Goal: Transaction & Acquisition: Purchase product/service

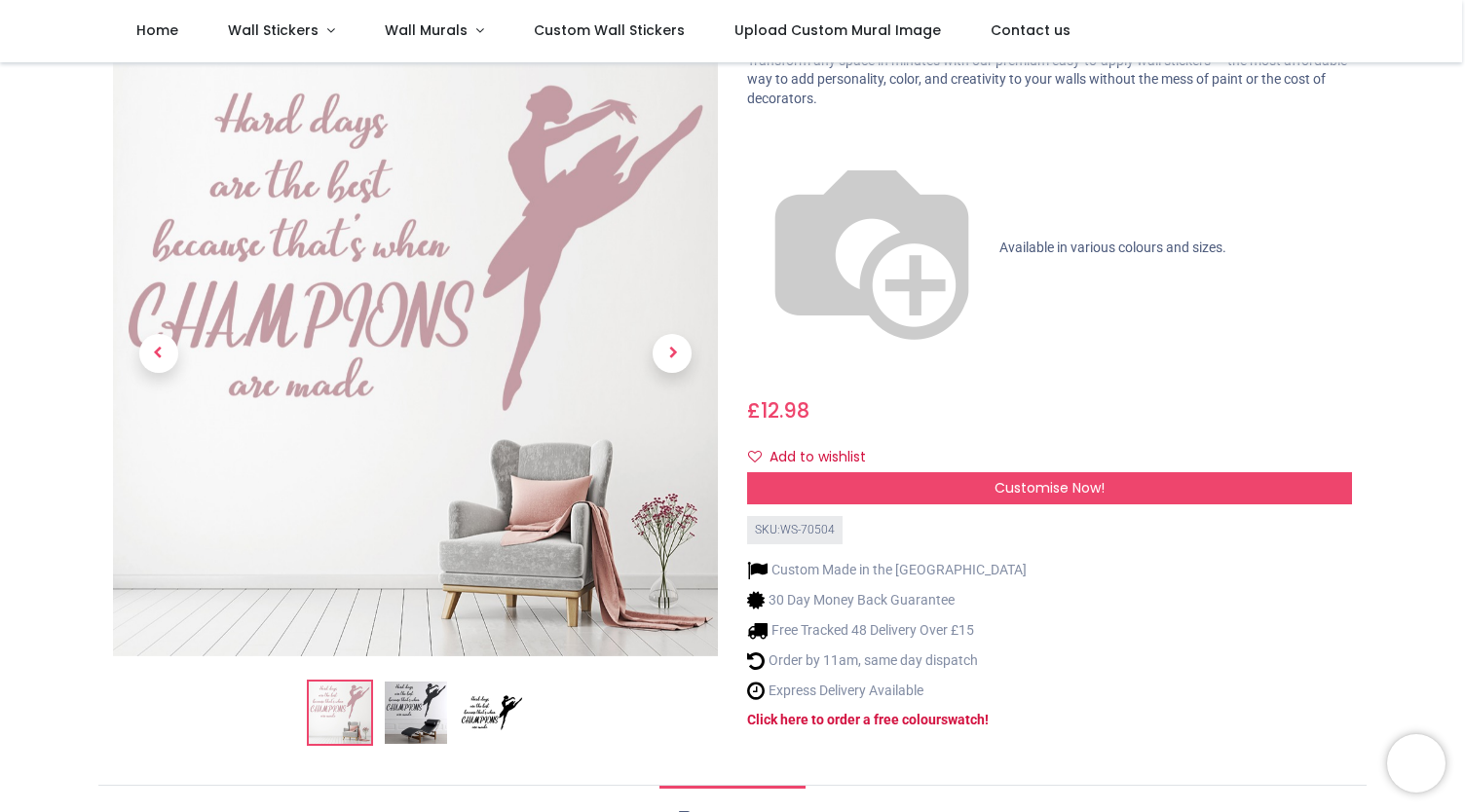
scroll to position [123, 0]
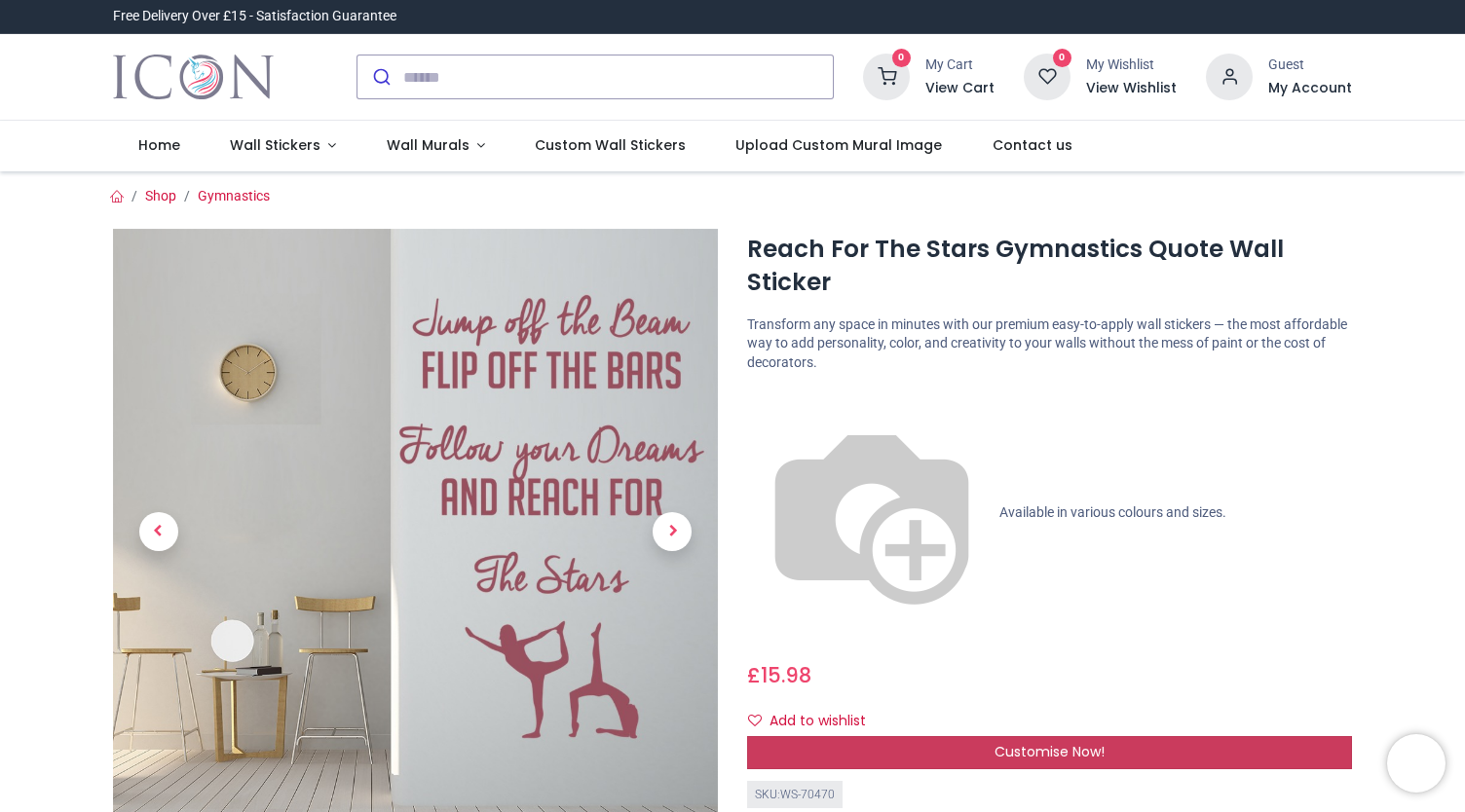
click at [1010, 742] on span "Customise Now!" at bounding box center [1050, 752] width 110 height 20
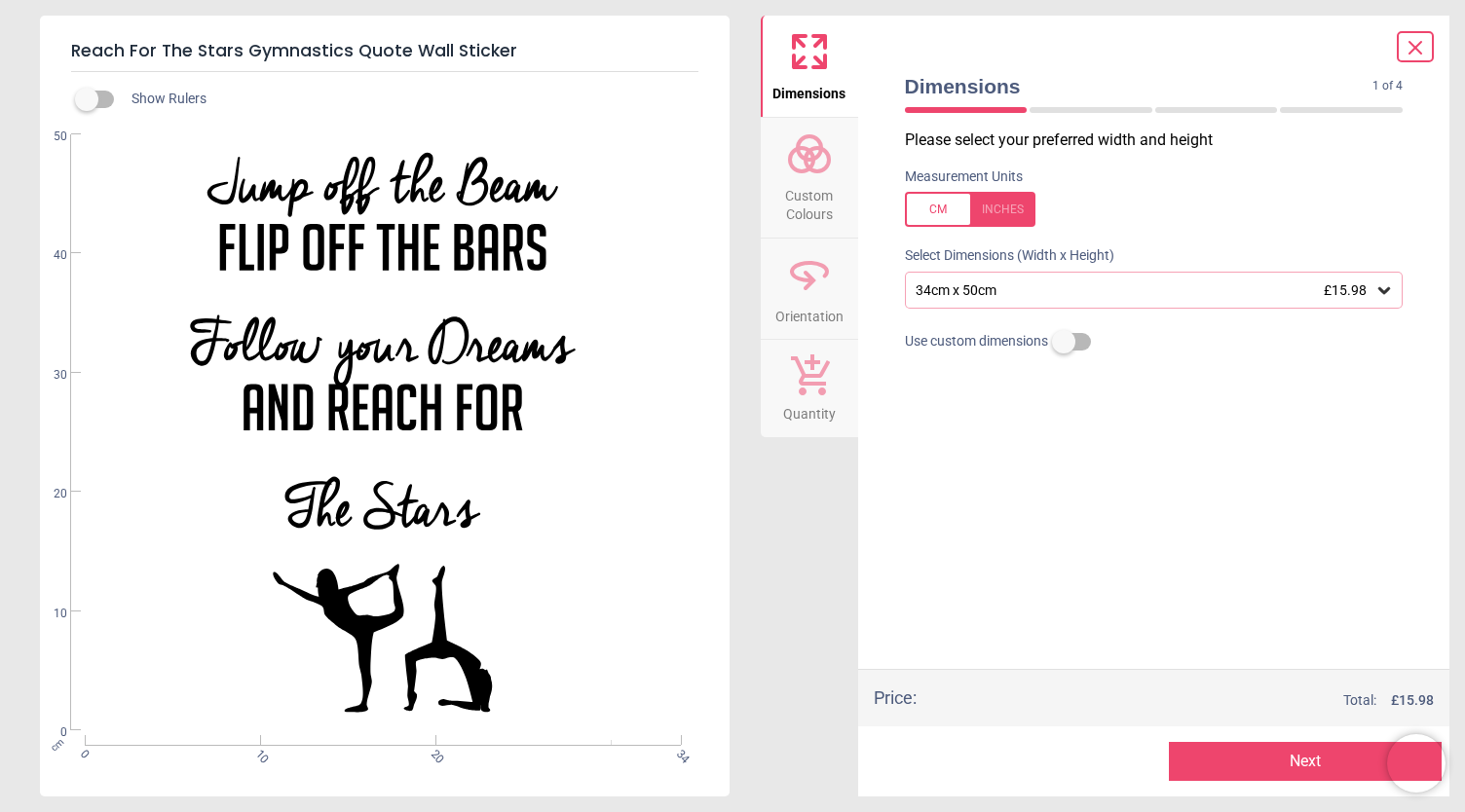
click at [797, 182] on span "Custom Colours" at bounding box center [809, 201] width 94 height 47
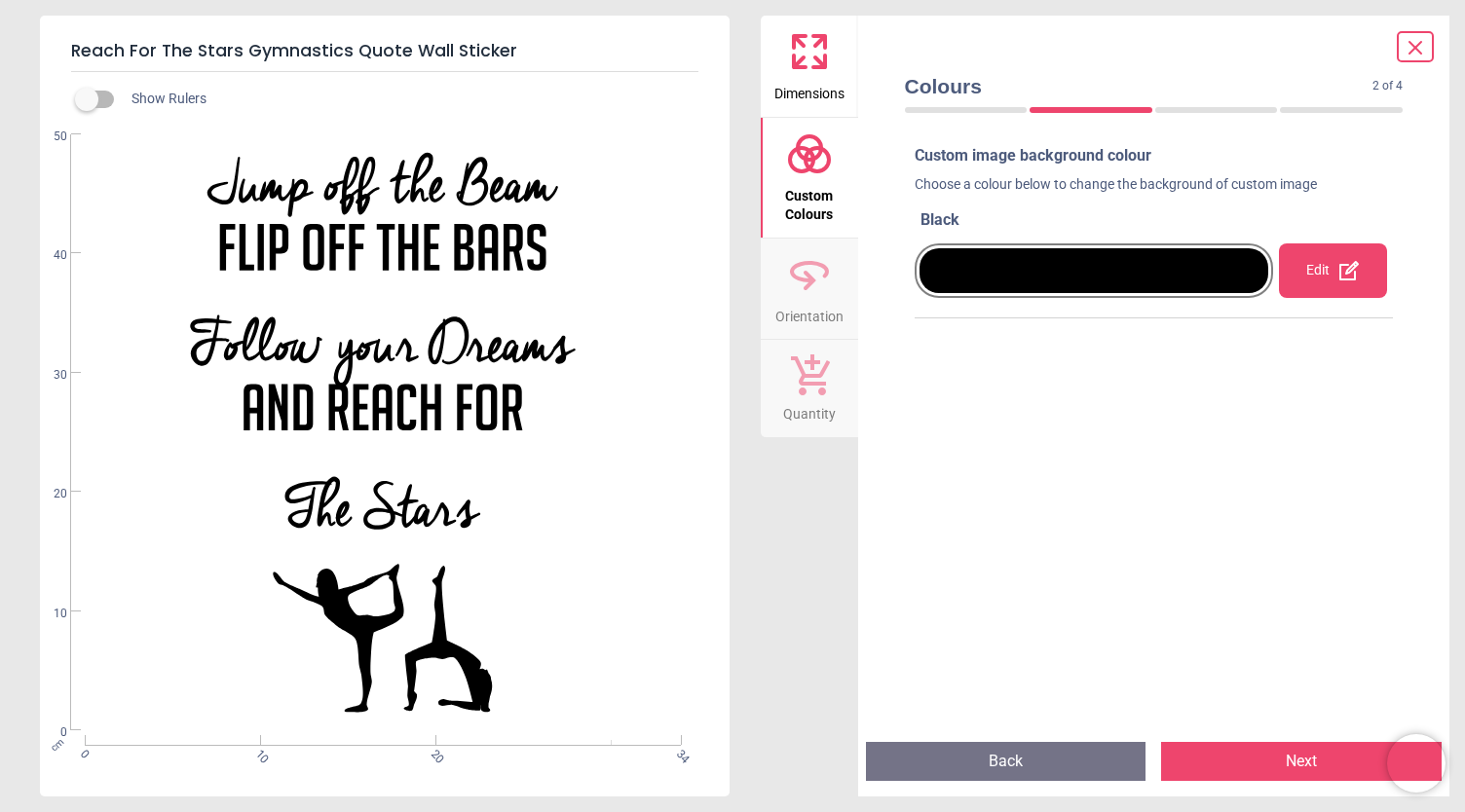
click at [1313, 265] on div "Edit" at bounding box center [1333, 270] width 108 height 54
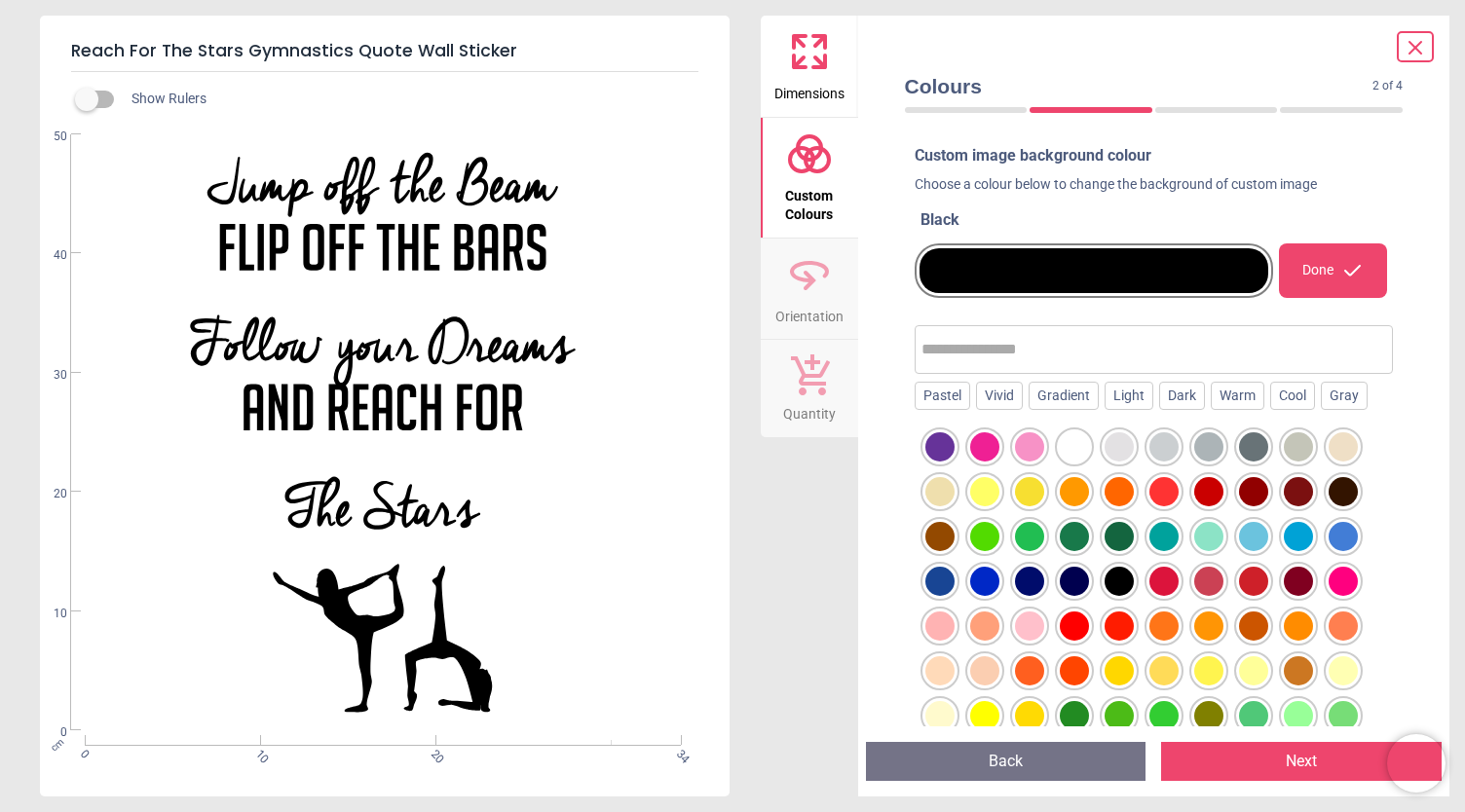
click at [947, 441] on div at bounding box center [940, 447] width 30 height 30
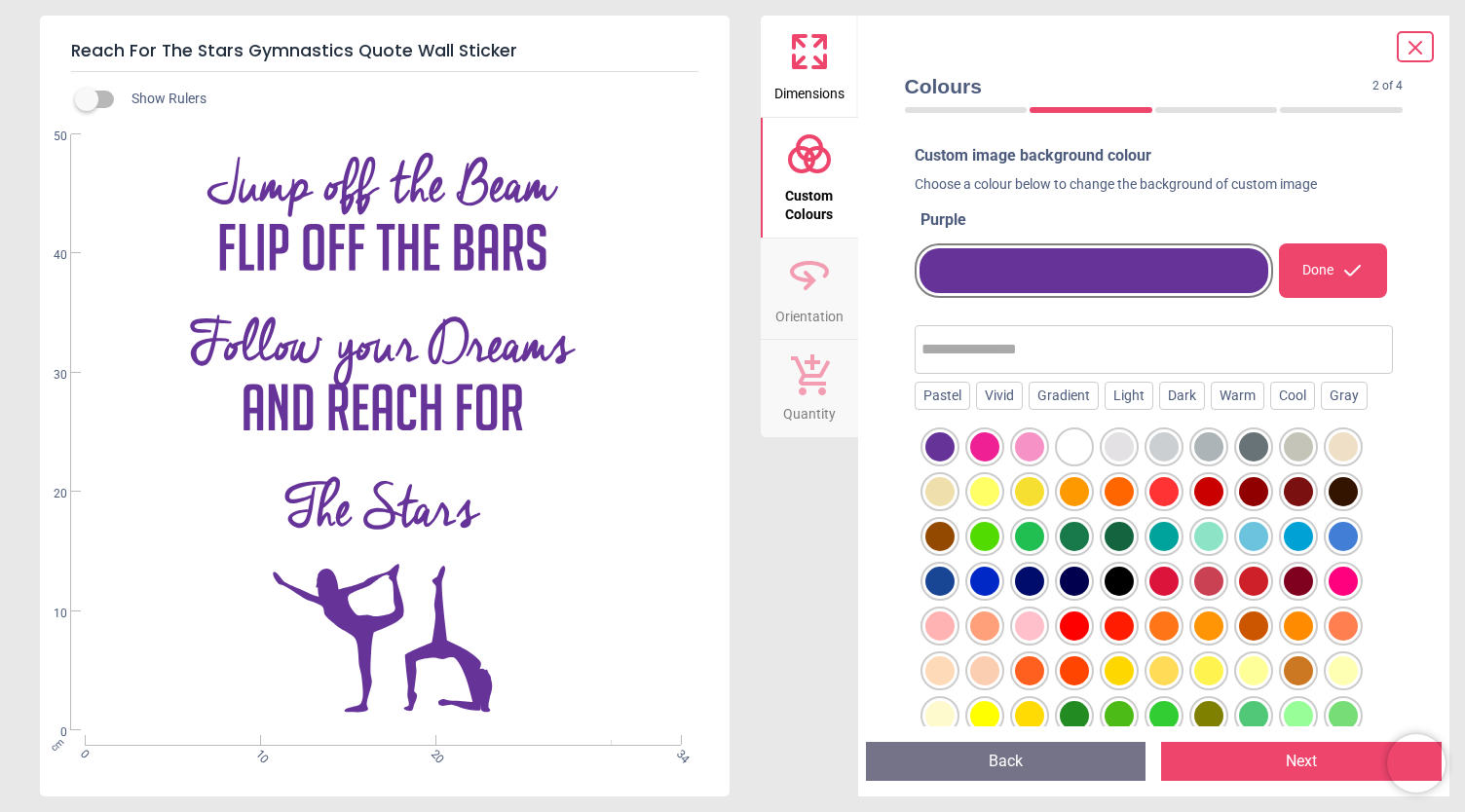
click at [1256, 546] on div at bounding box center [1253, 536] width 30 height 30
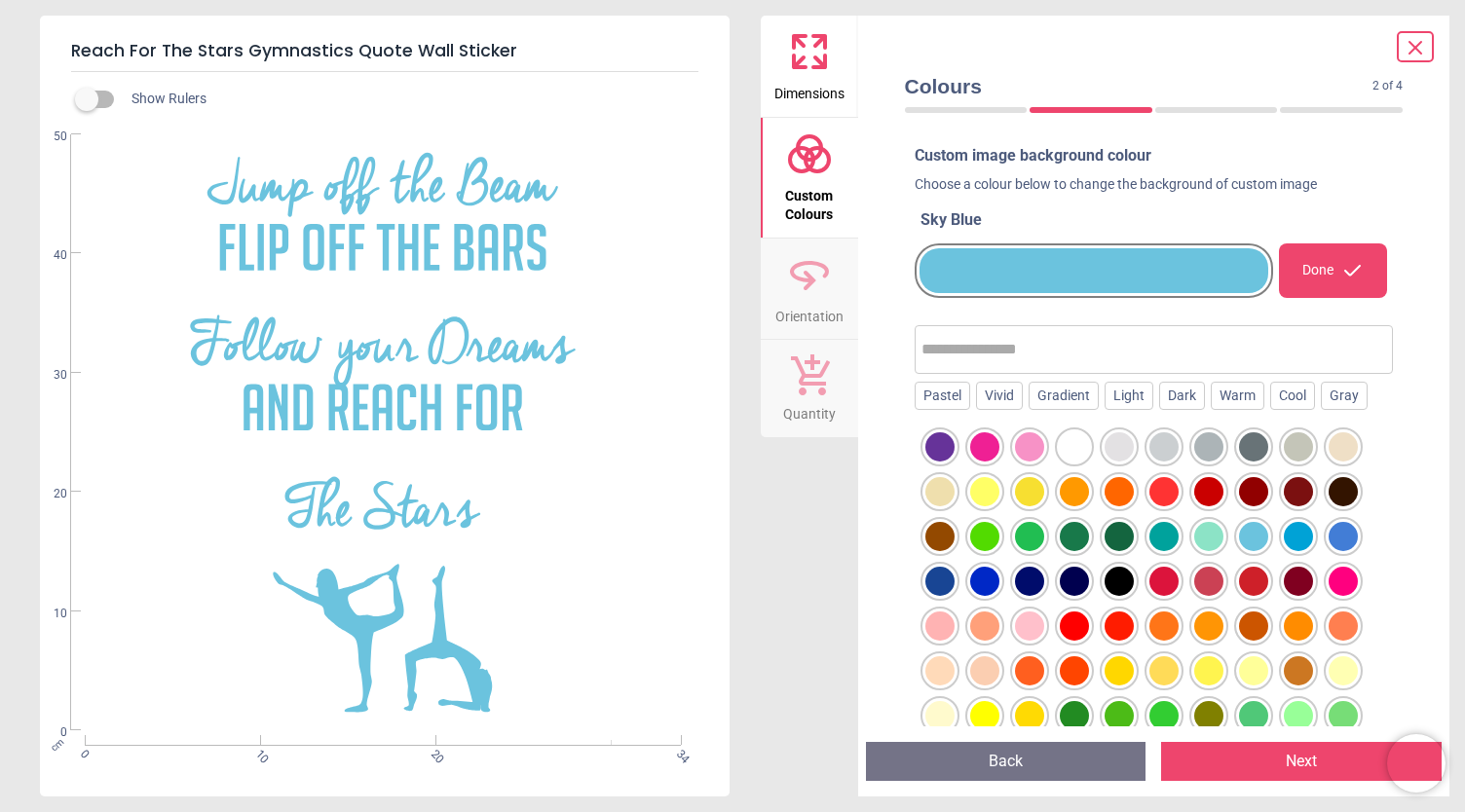
click at [919, 448] on div at bounding box center [1154, 611] width 479 height 381
click at [935, 445] on div at bounding box center [940, 447] width 30 height 30
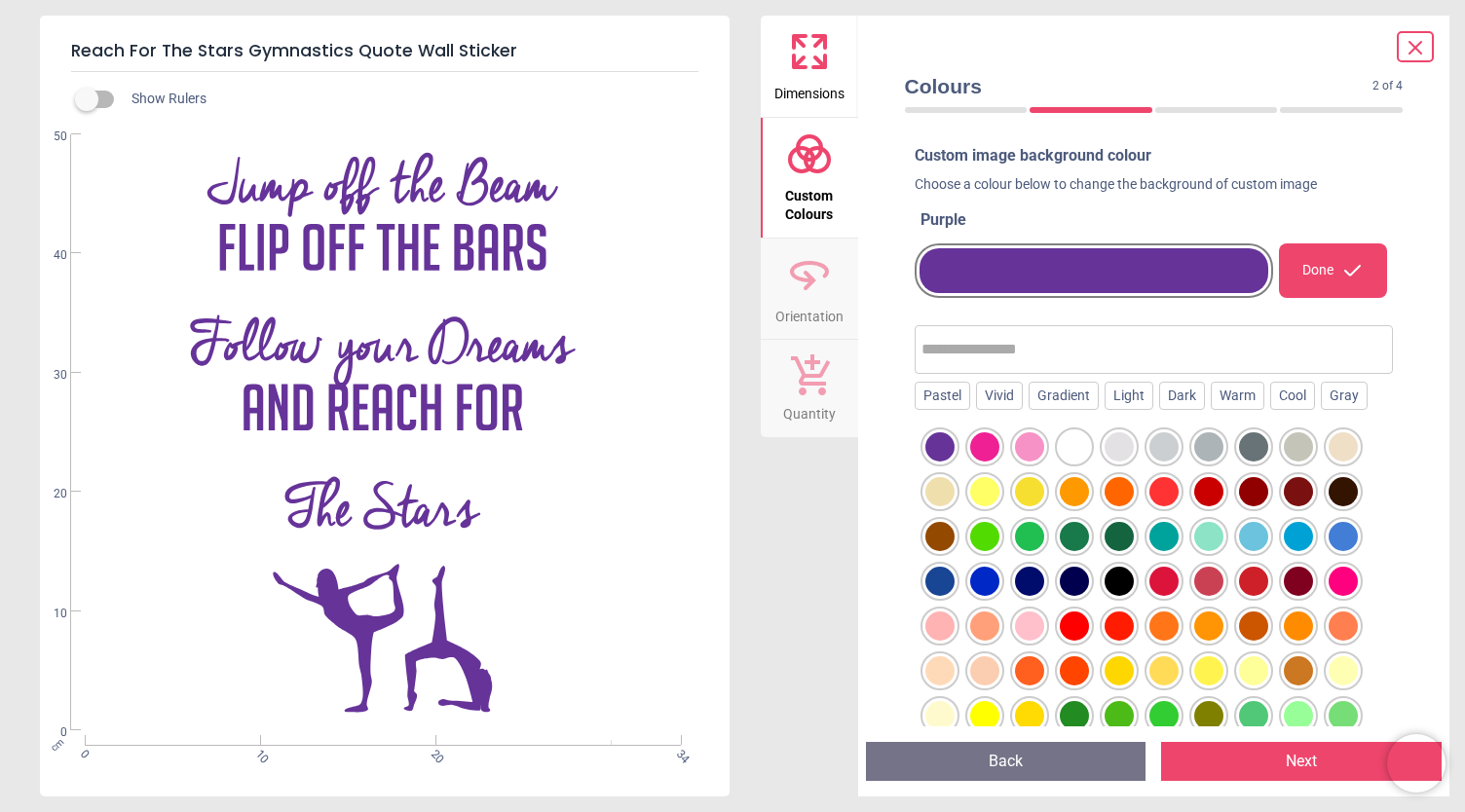
click at [1307, 281] on div "Done" at bounding box center [1333, 270] width 108 height 54
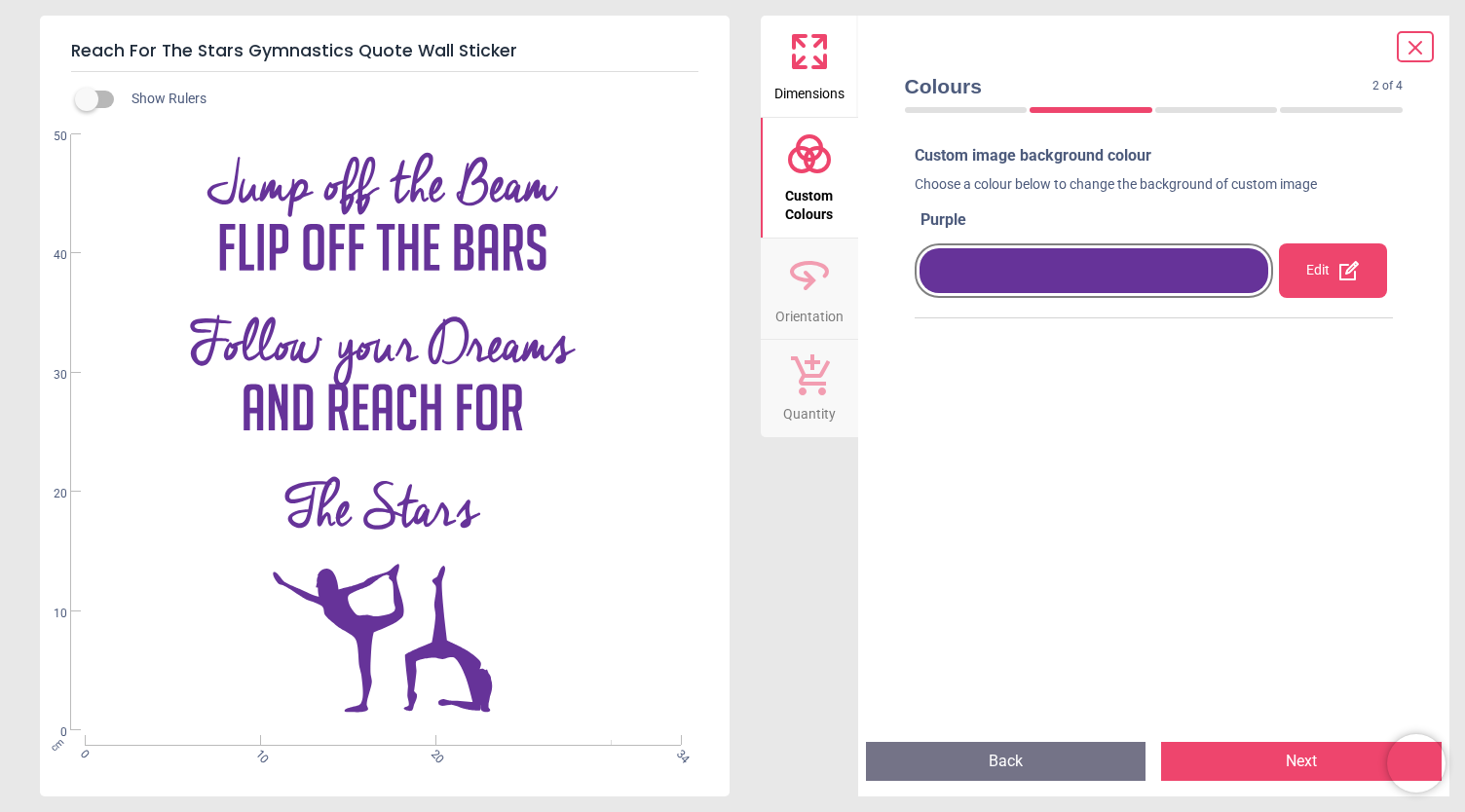
click at [789, 387] on icon at bounding box center [809, 374] width 41 height 43
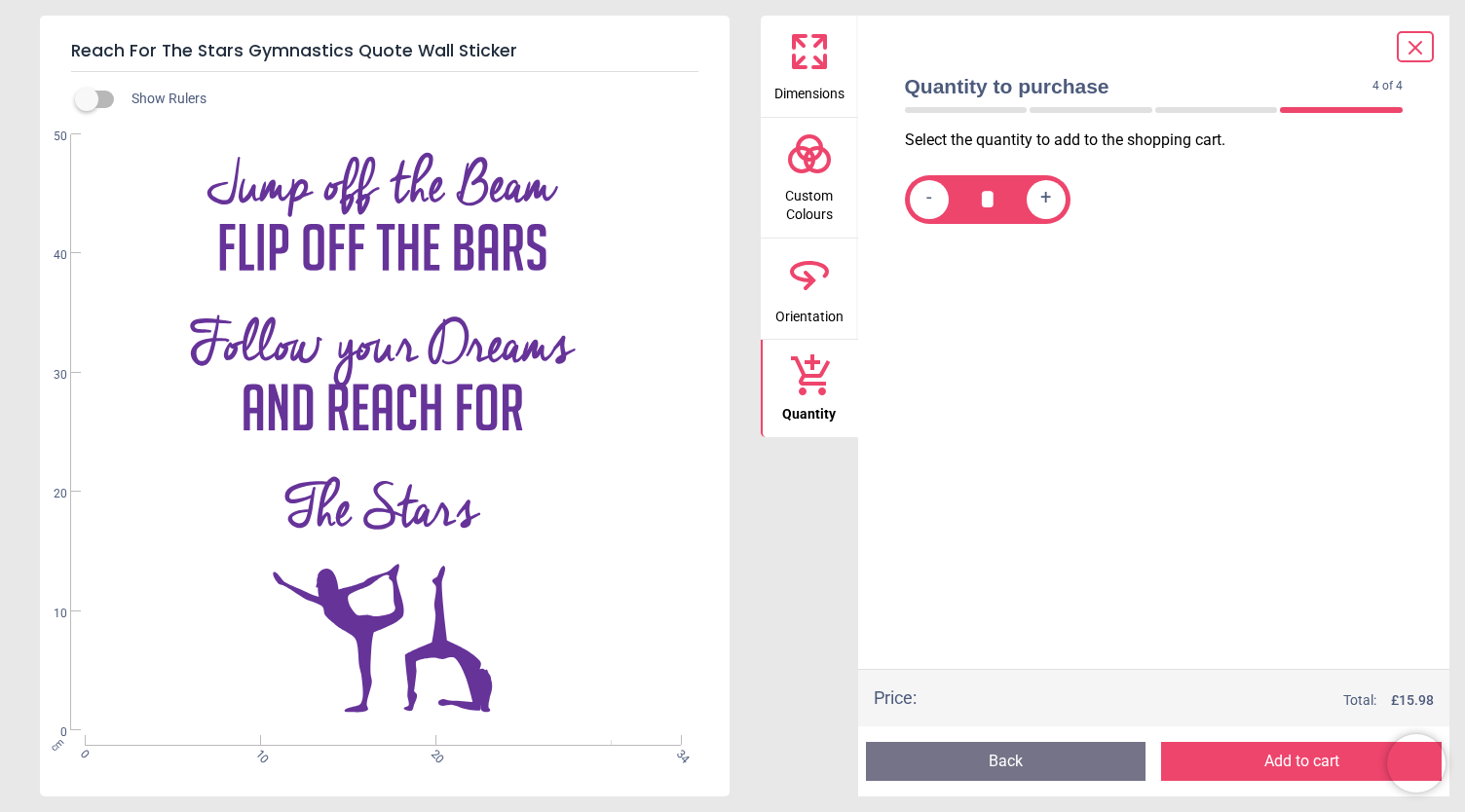
click at [831, 97] on span "Dimensions" at bounding box center [808, 90] width 70 height 30
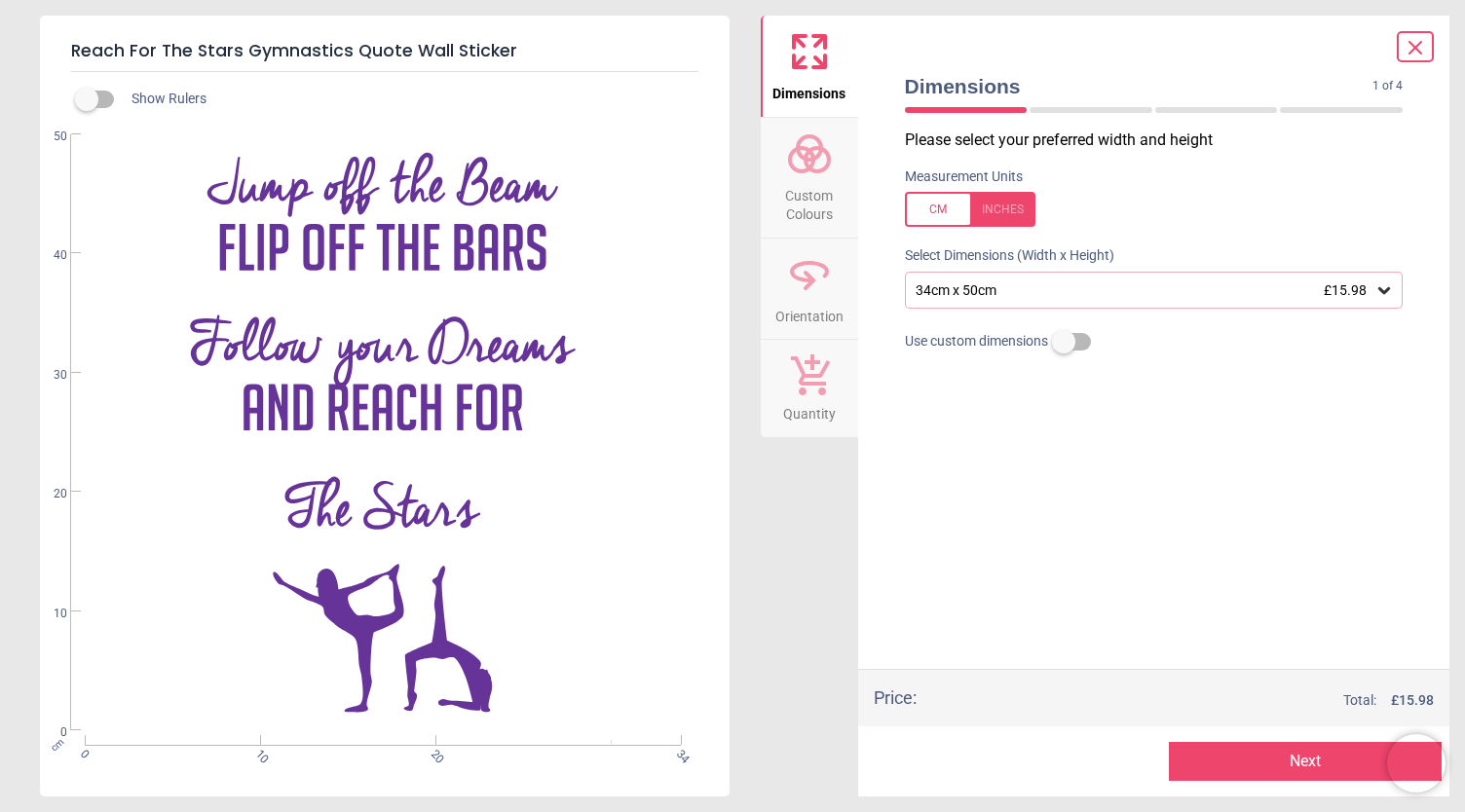
click at [1077, 292] on div "34cm x 50cm £15.98" at bounding box center [1144, 290] width 462 height 17
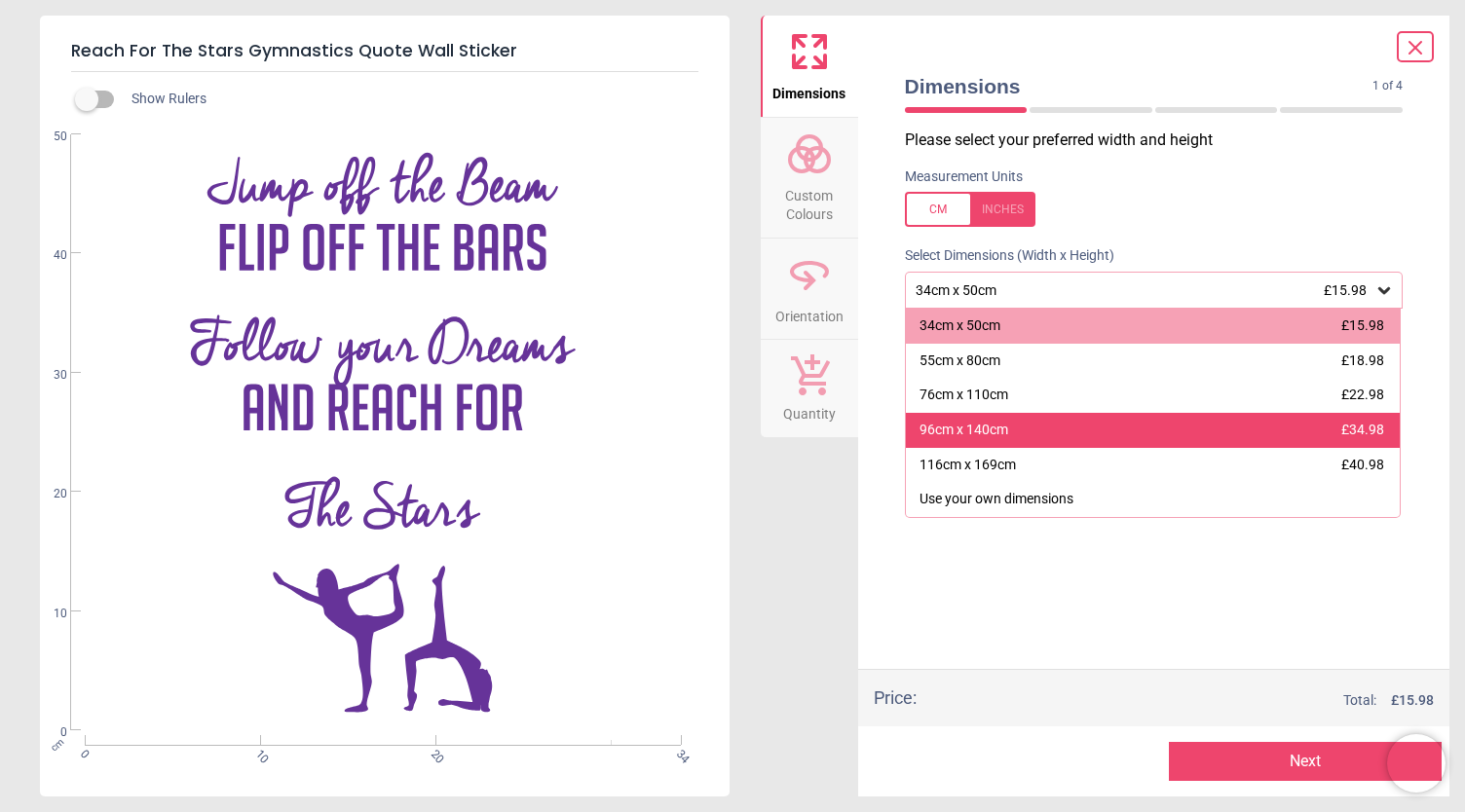
click at [1048, 419] on div "96cm x 140cm £34.98" at bounding box center [1153, 430] width 495 height 35
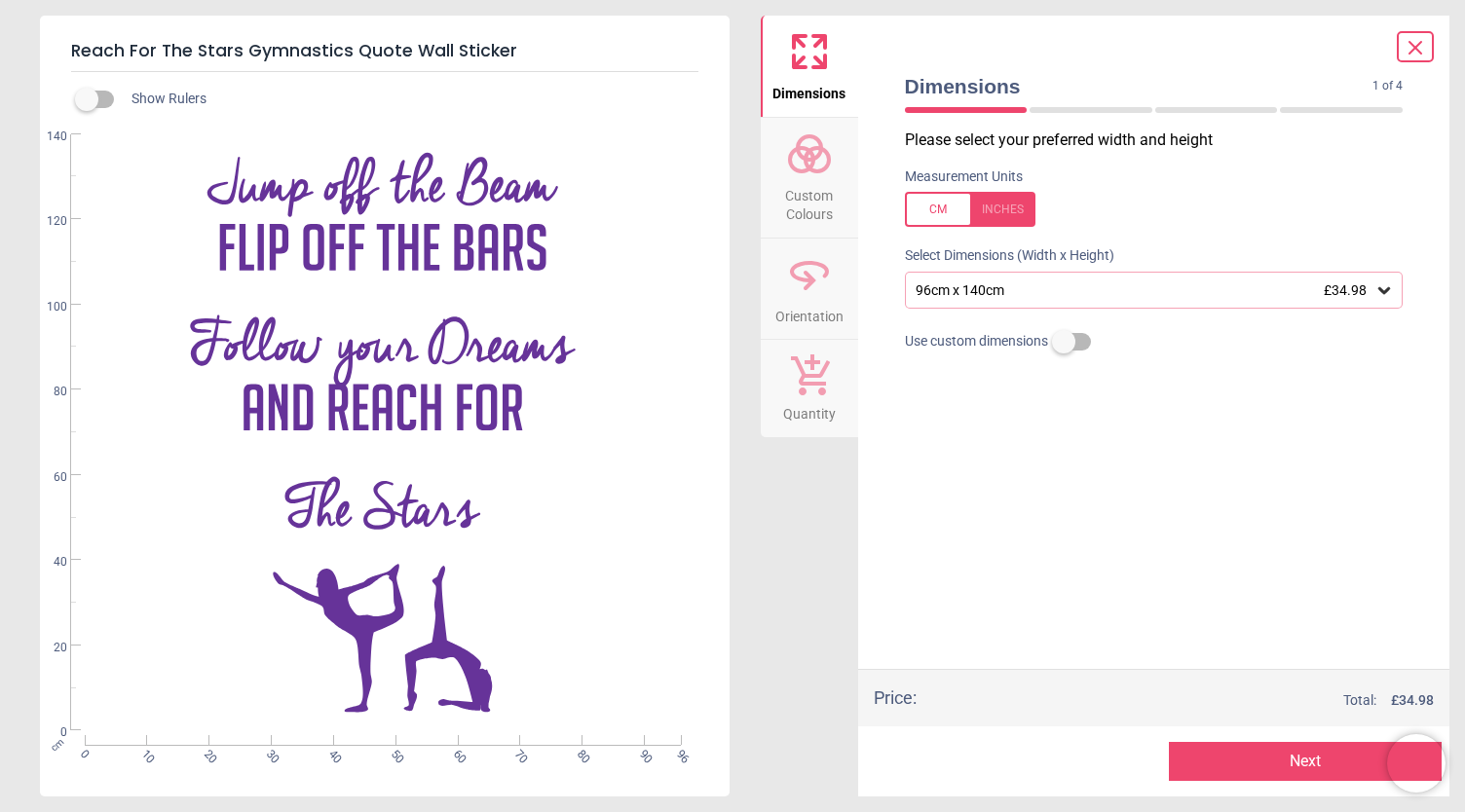
click at [1028, 289] on div "96cm x 140cm £34.98" at bounding box center [1144, 290] width 462 height 17
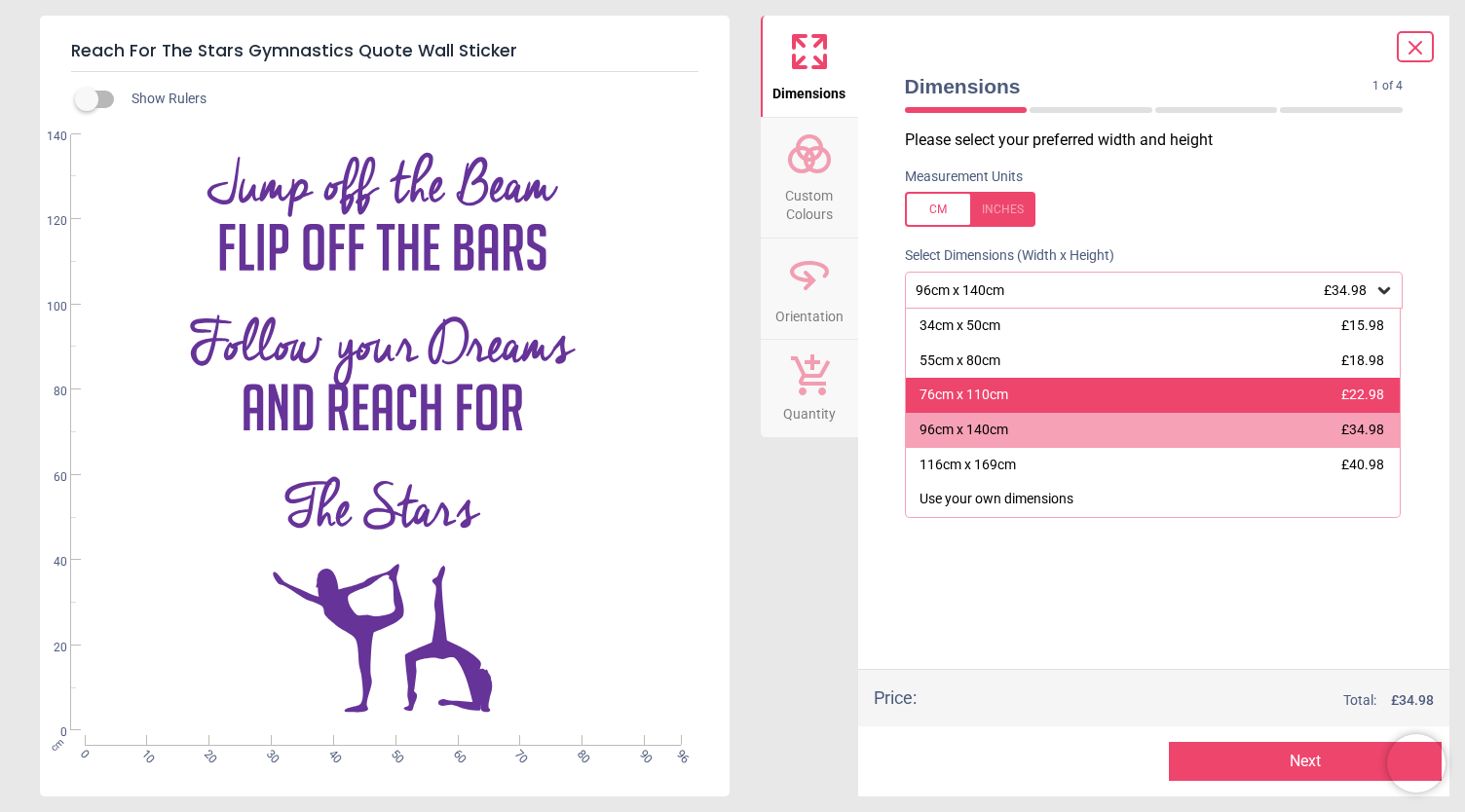
click at [1007, 397] on div "76cm x 110cm £22.98" at bounding box center [1153, 396] width 495 height 35
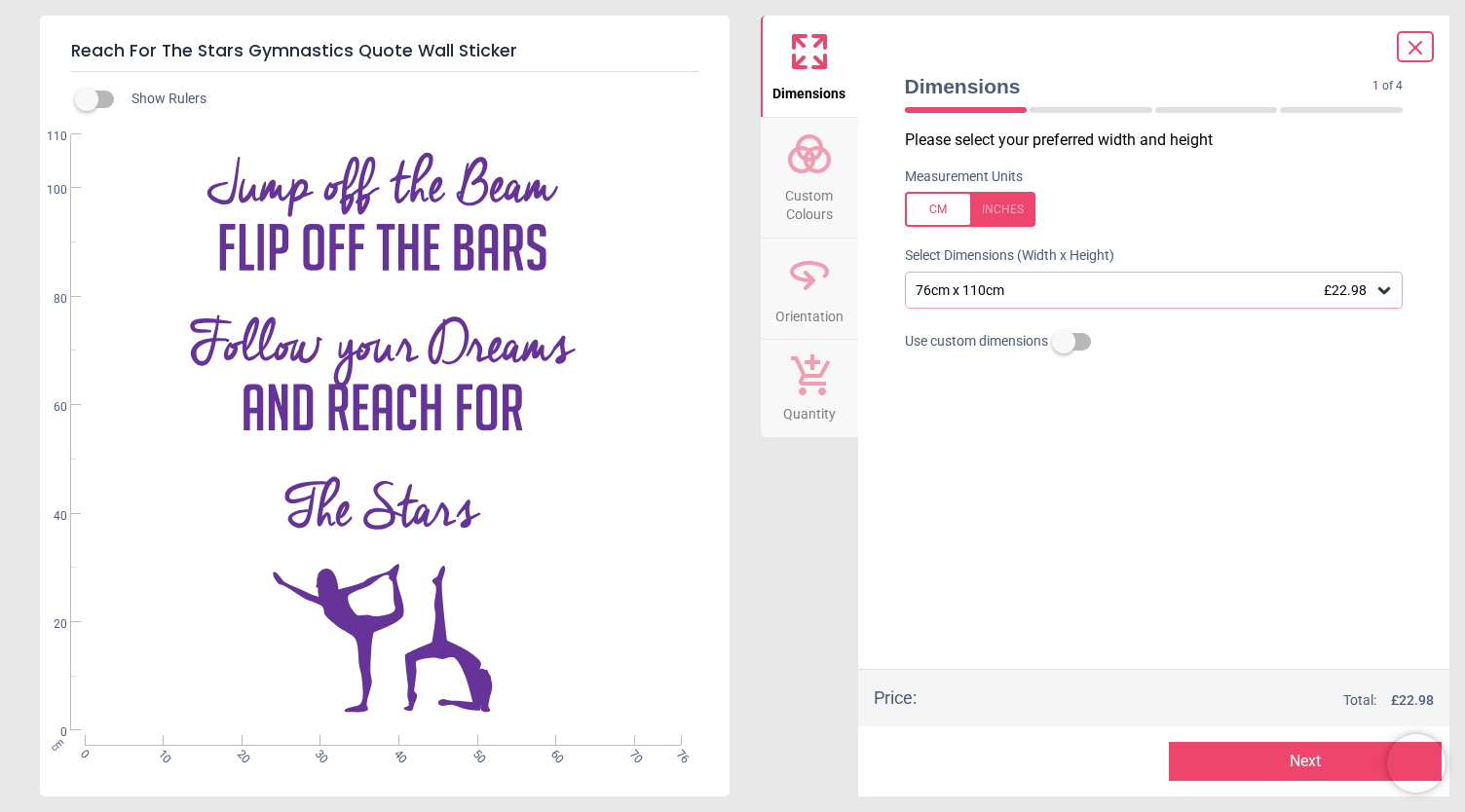
click at [1309, 765] on button "Next" at bounding box center [1305, 762] width 273 height 39
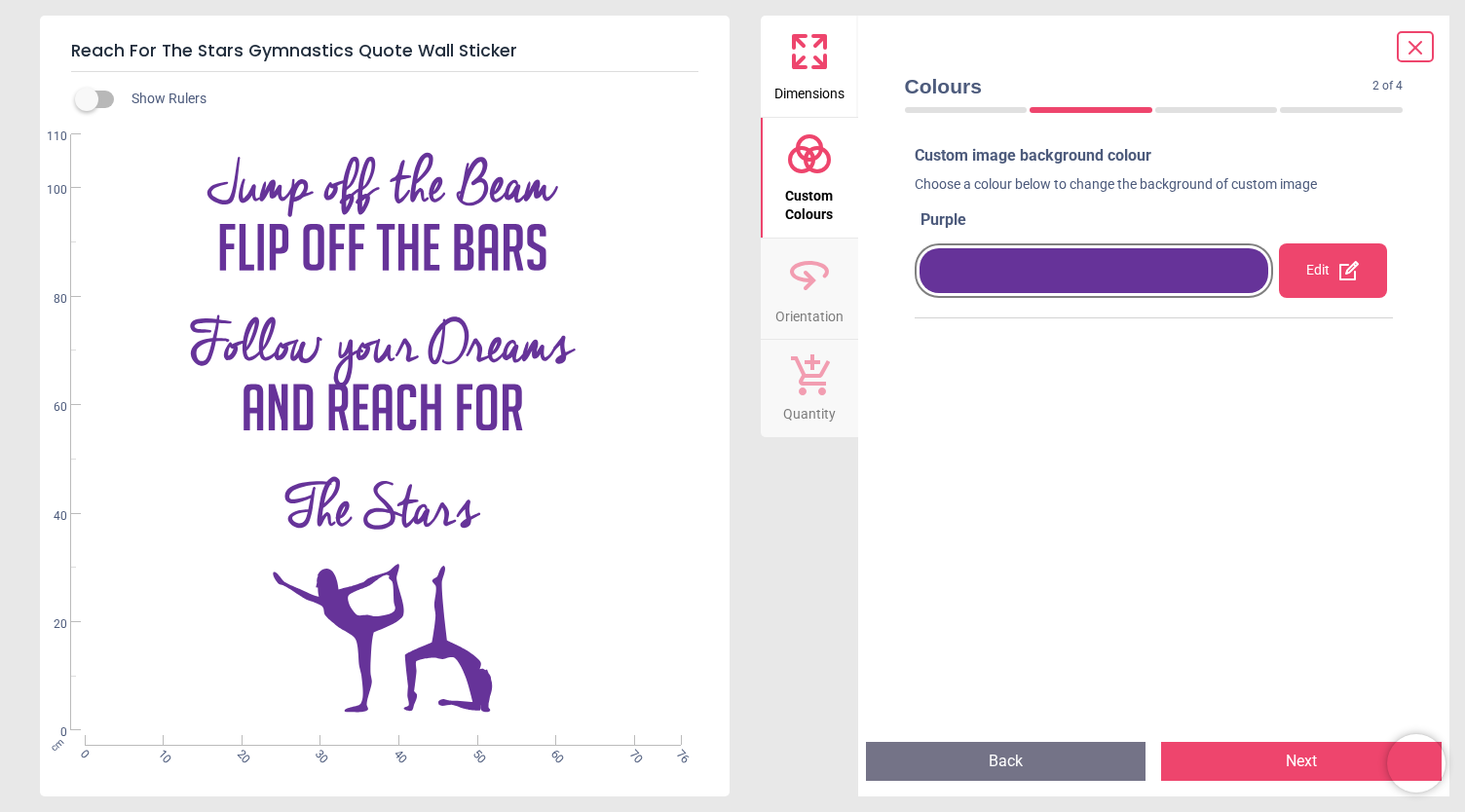
click at [1239, 762] on button "Next" at bounding box center [1301, 762] width 281 height 39
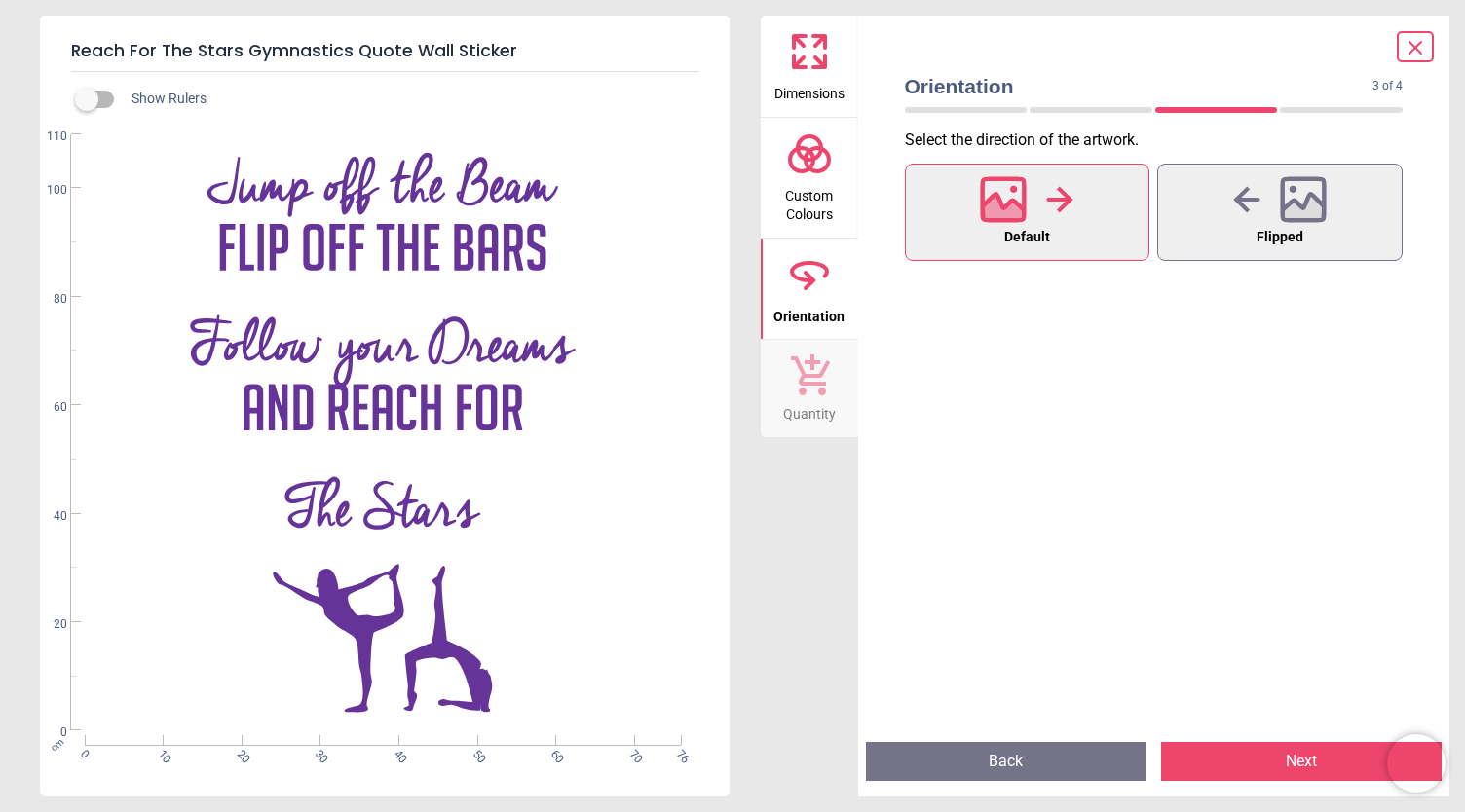
click at [1218, 764] on button "Next" at bounding box center [1301, 762] width 281 height 39
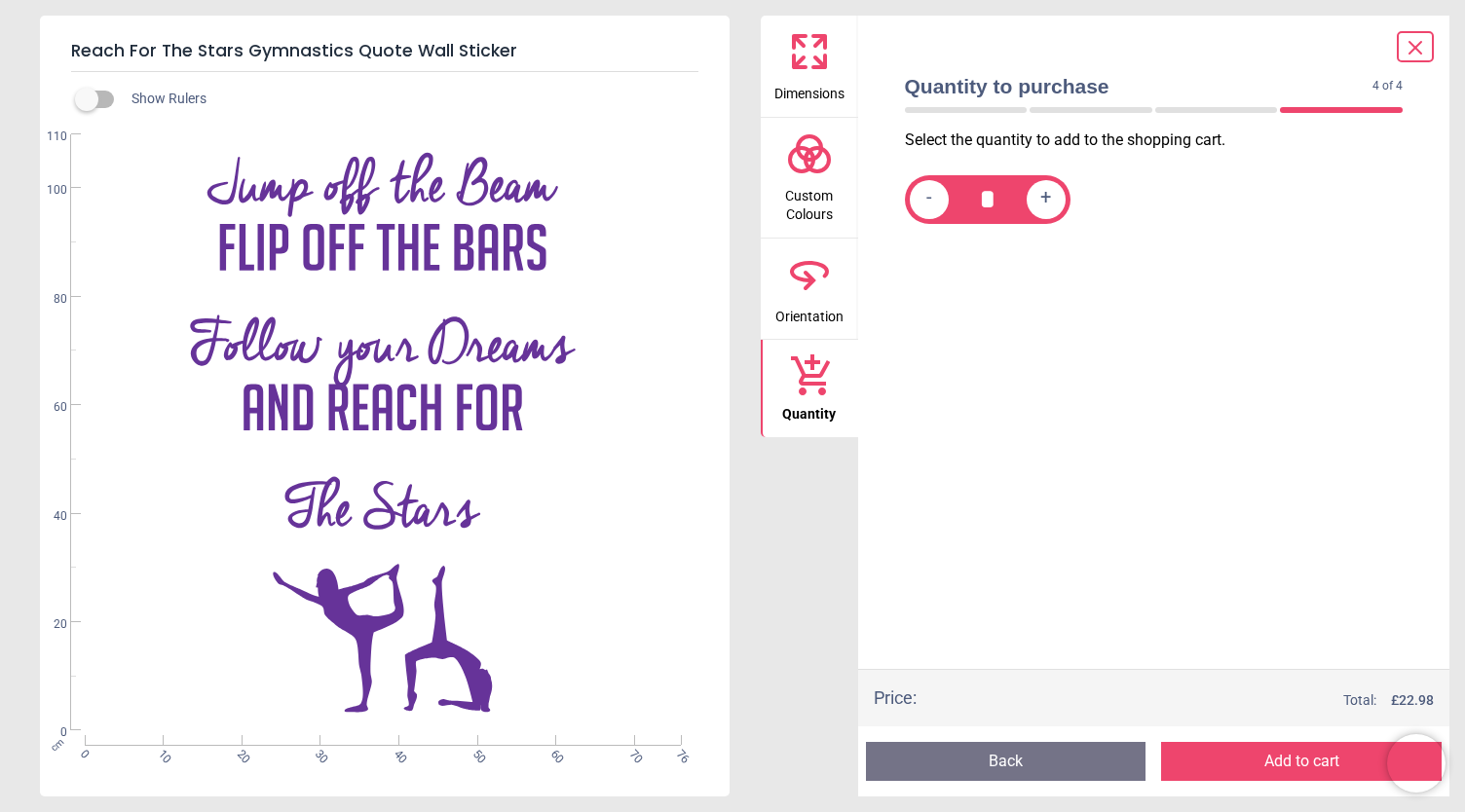
click at [1218, 764] on button "Add to cart" at bounding box center [1301, 762] width 281 height 39
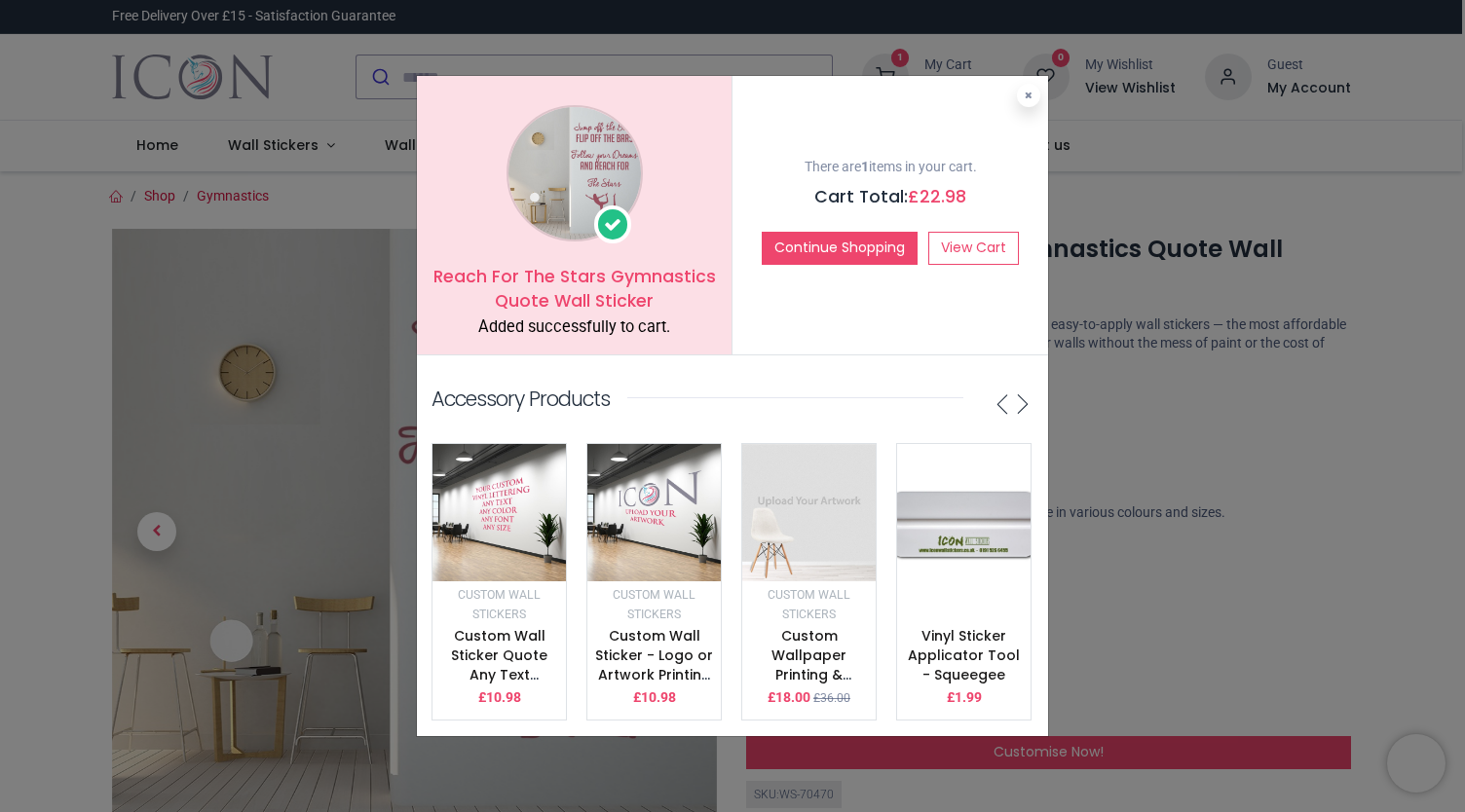
click at [1112, 173] on div "Reach For The Stars Gymnastics Quote Wall Sticker Added successfully to cart. T…" at bounding box center [732, 406] width 1465 height 812
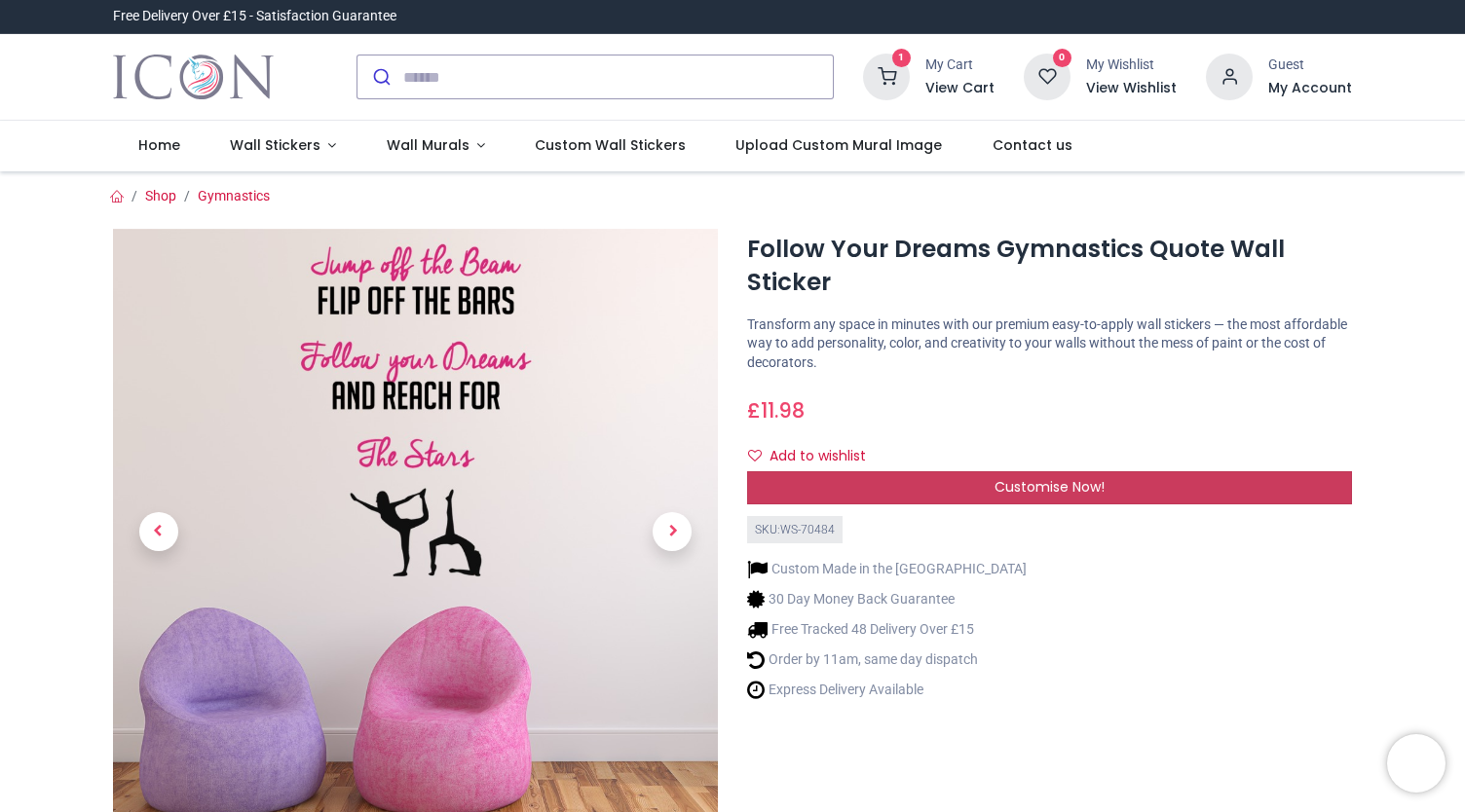
click at [963, 482] on div "Customise Now!" at bounding box center [1050, 488] width 605 height 33
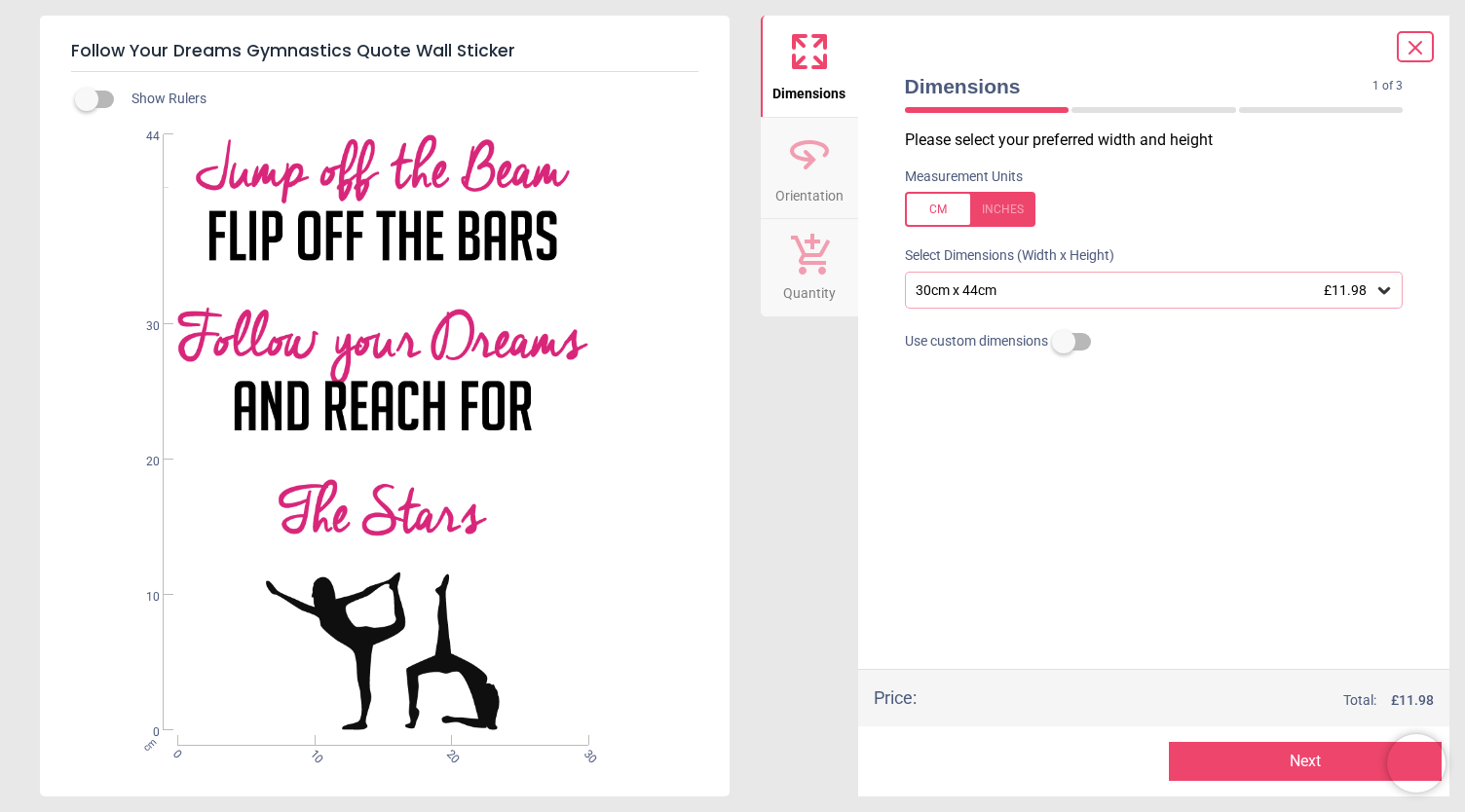
click at [818, 168] on icon at bounding box center [808, 154] width 46 height 46
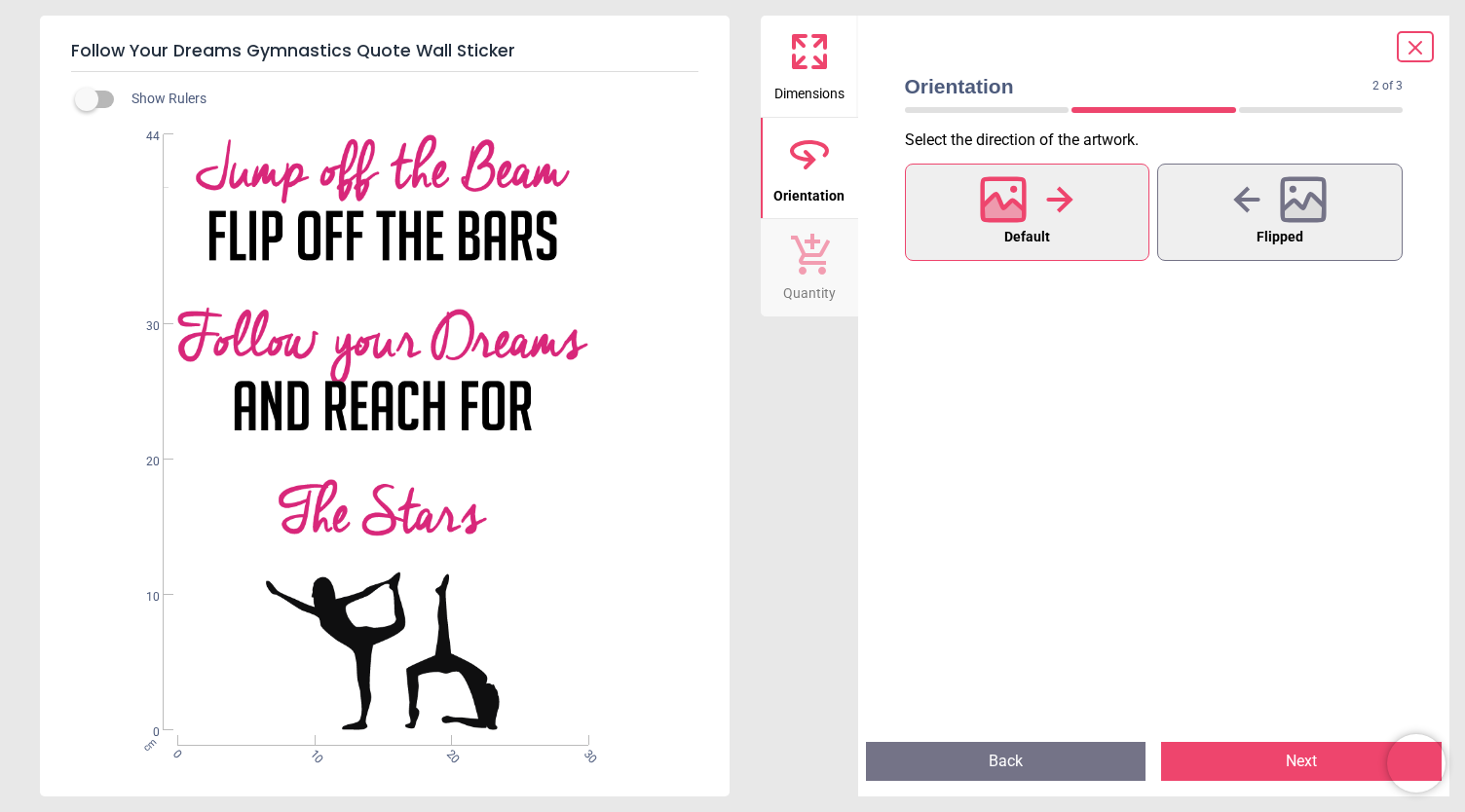
click at [819, 240] on icon at bounding box center [810, 254] width 39 height 41
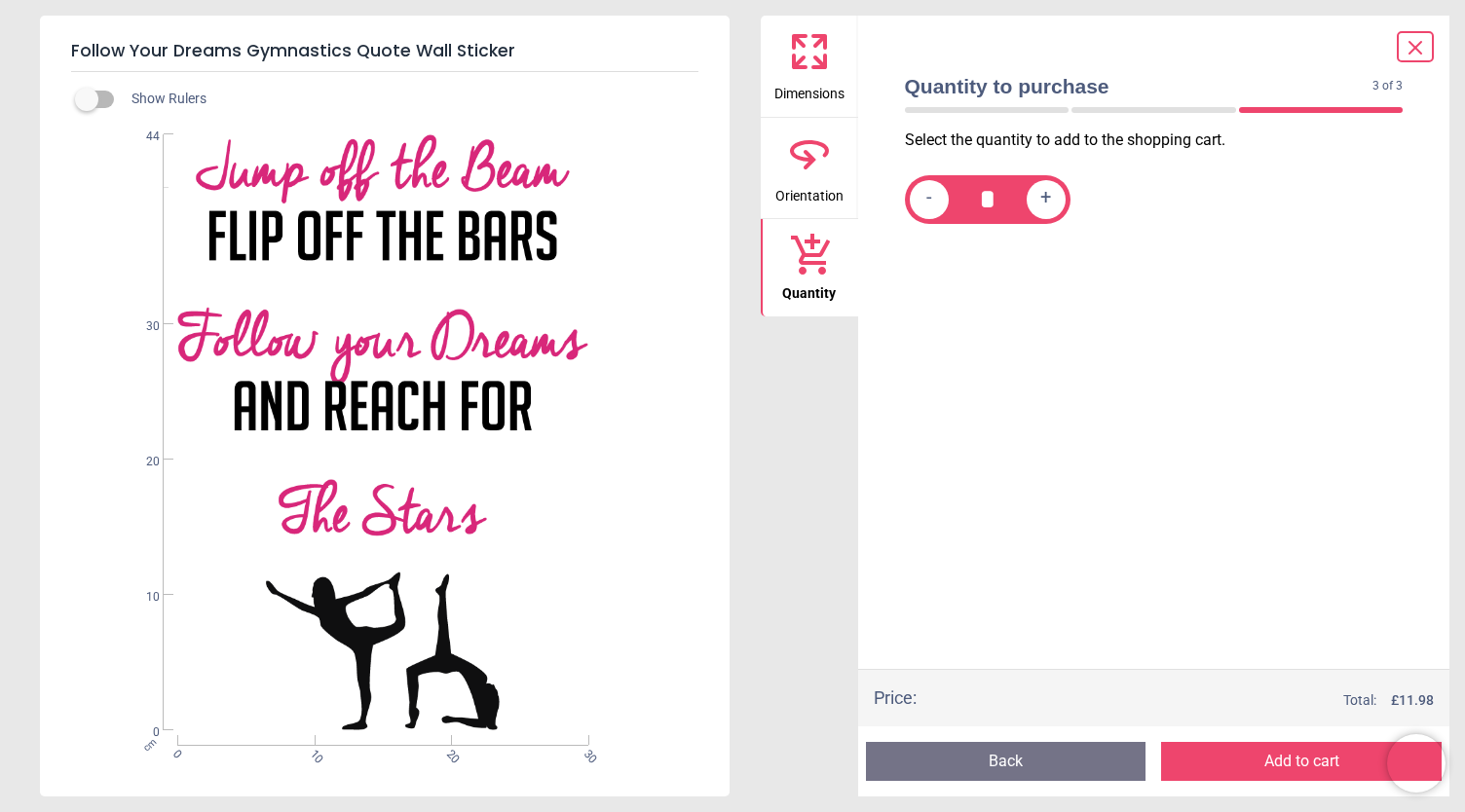
click at [811, 74] on icon at bounding box center [808, 51] width 46 height 46
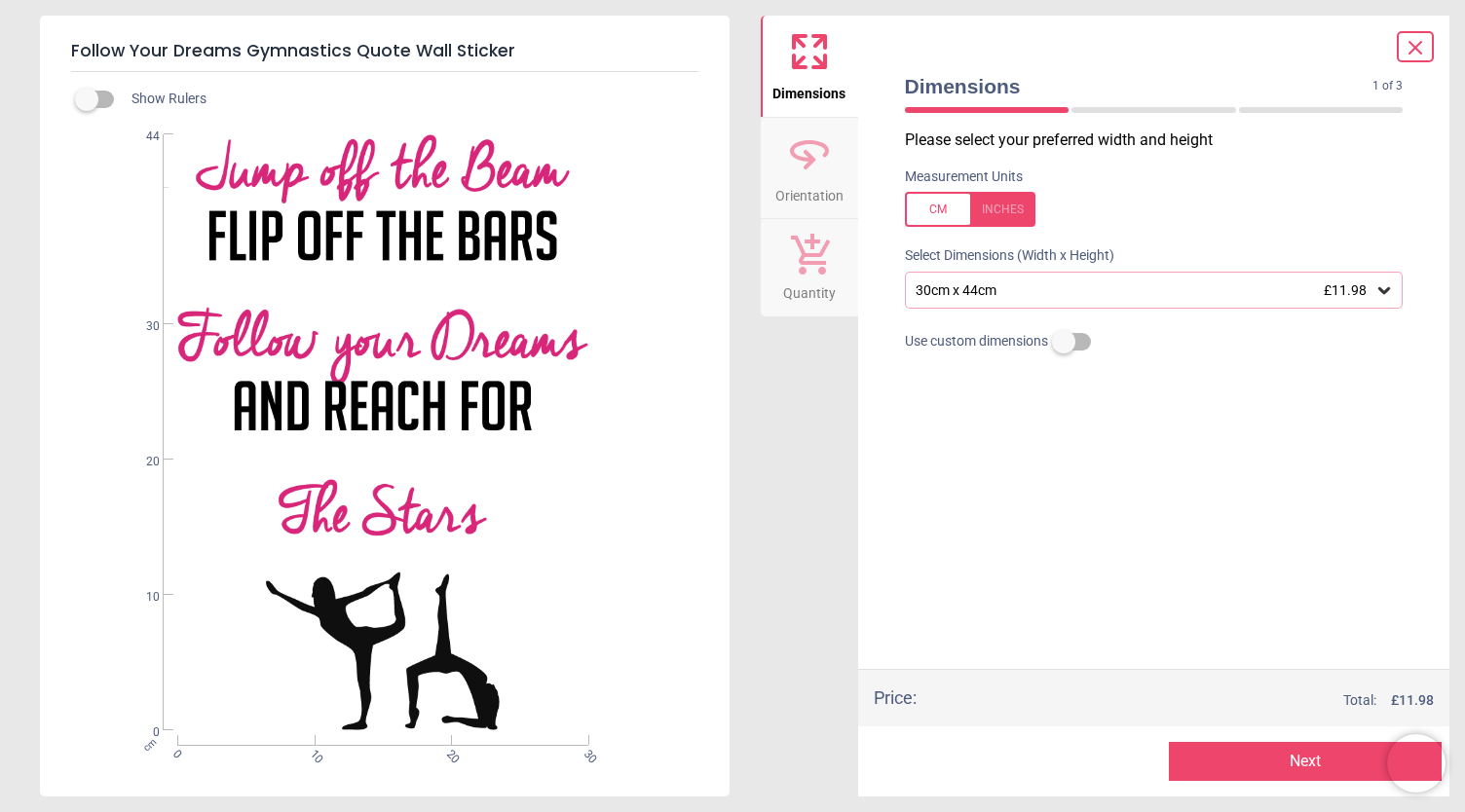
click at [1417, 42] on icon at bounding box center [1415, 48] width 24 height 24
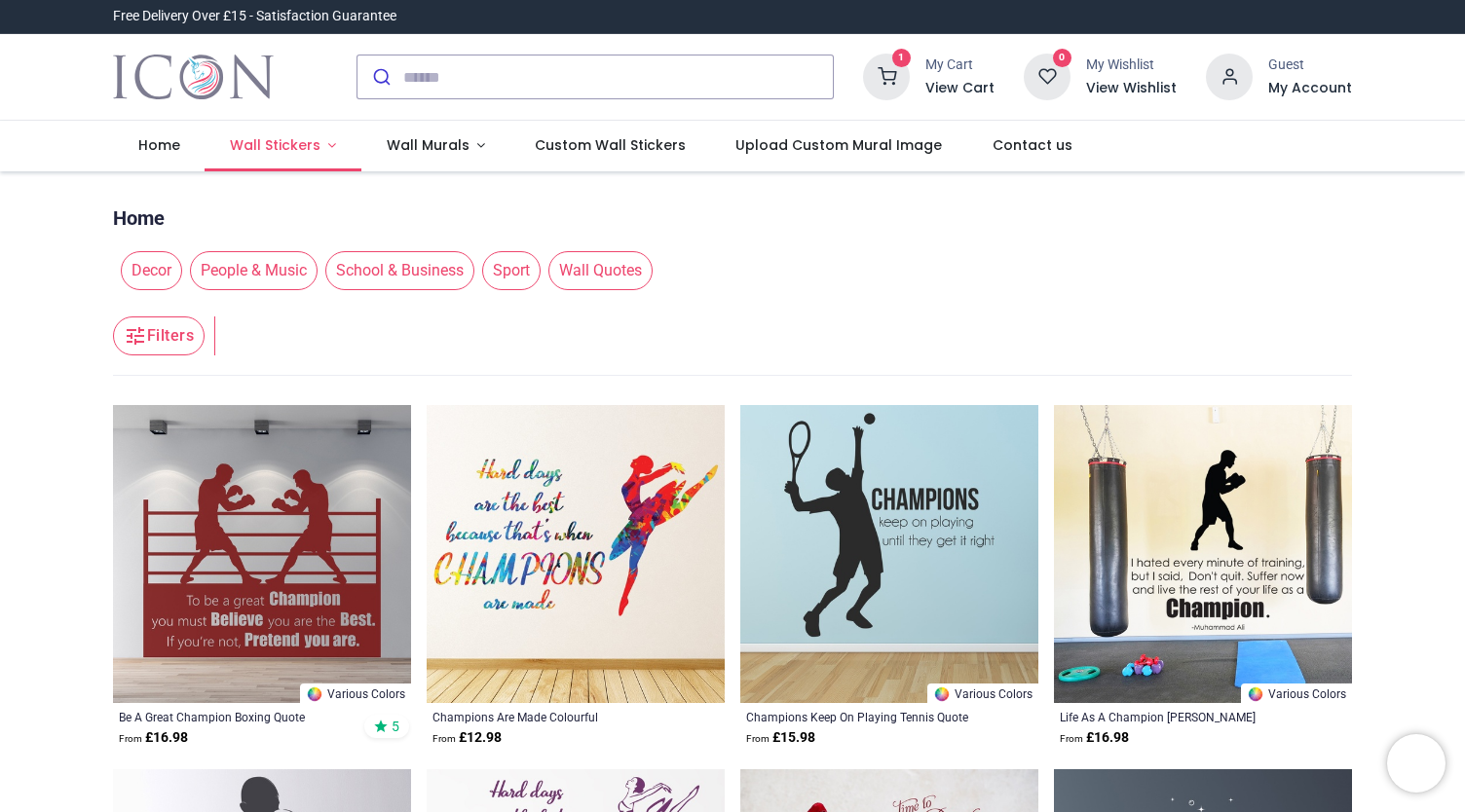
click at [298, 151] on span "Wall Stickers" at bounding box center [275, 146] width 91 height 20
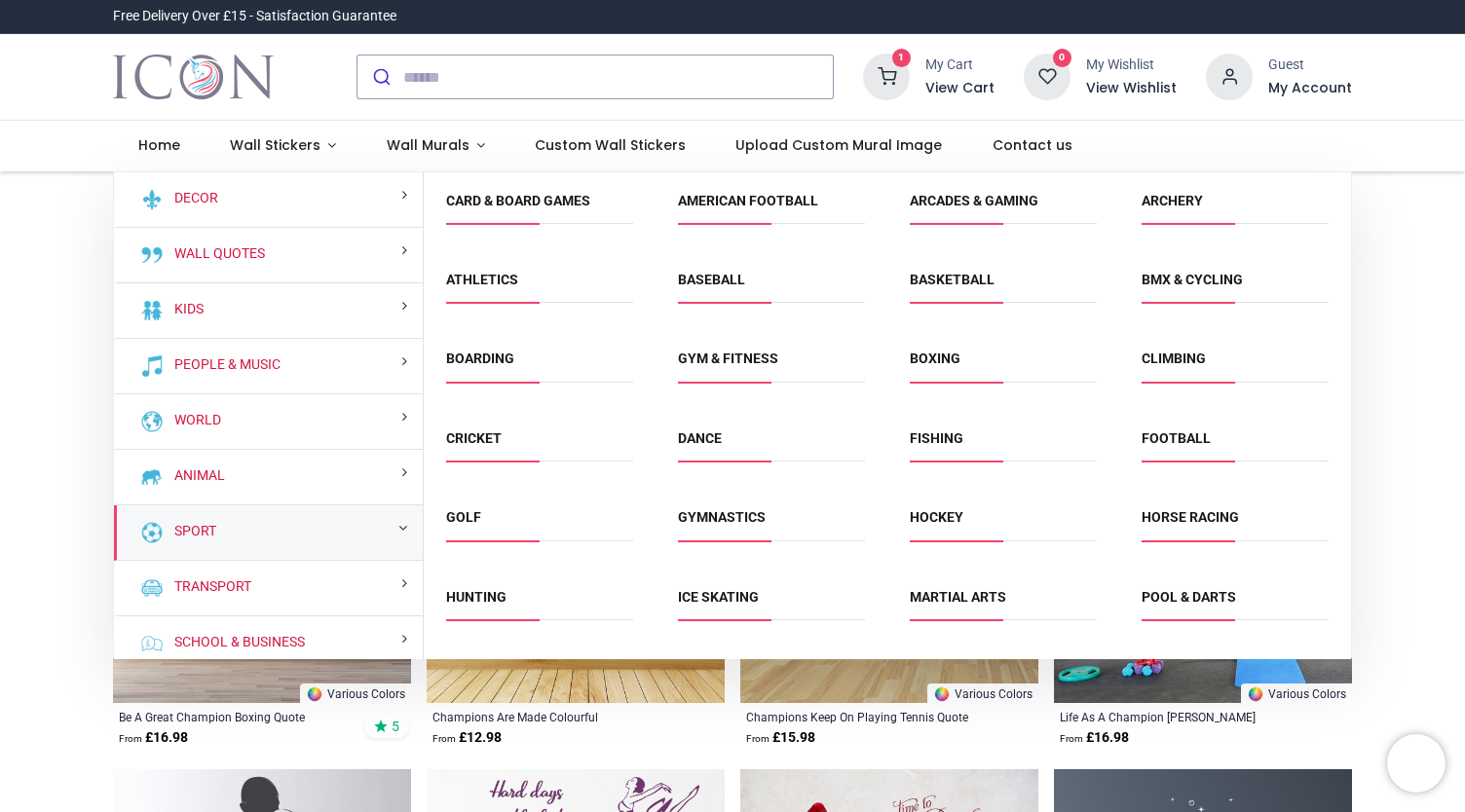
click at [230, 534] on div "Sport" at bounding box center [269, 532] width 309 height 55
click at [268, 525] on div "Sport" at bounding box center [269, 532] width 309 height 55
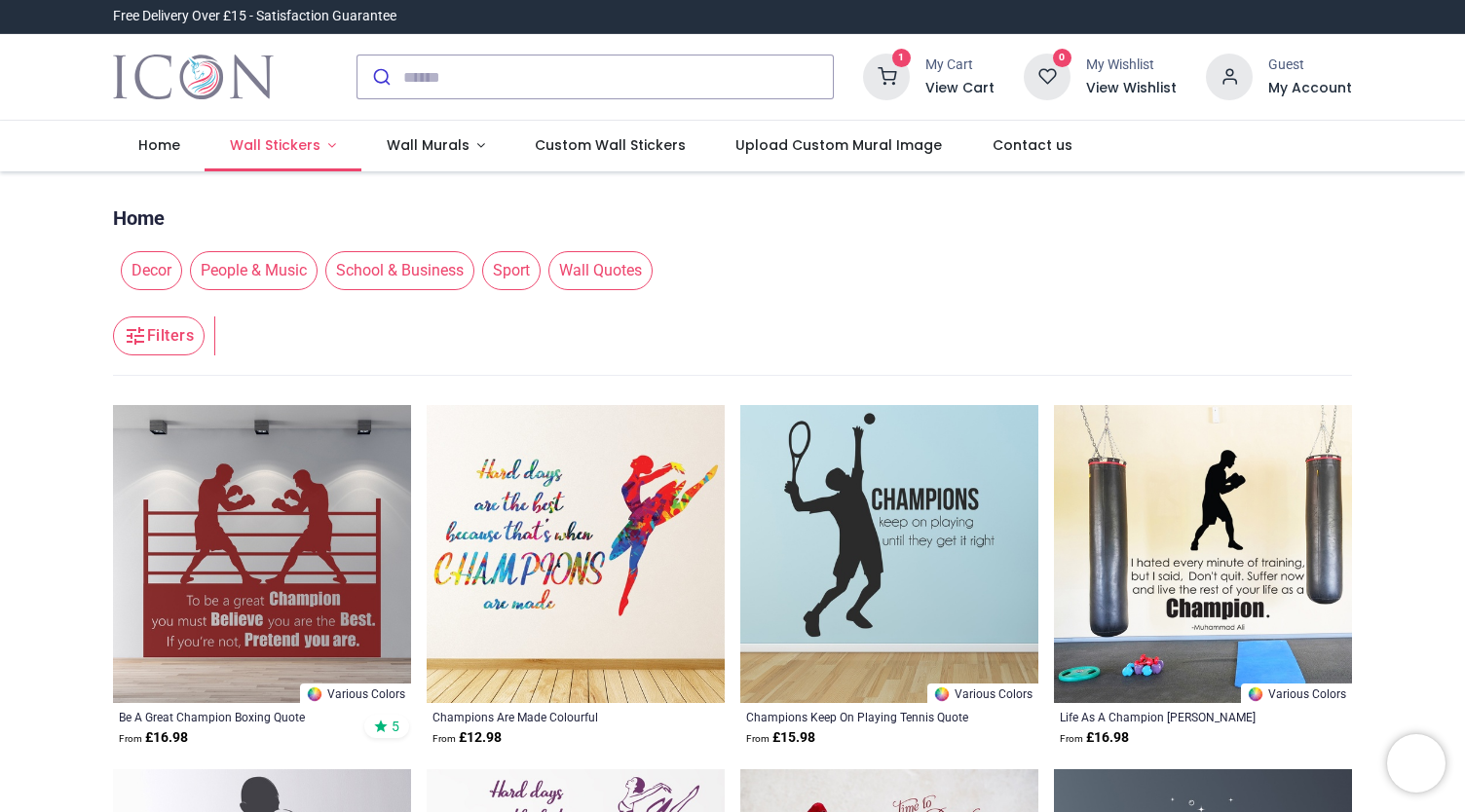
click at [290, 145] on span "Wall Stickers" at bounding box center [275, 146] width 91 height 20
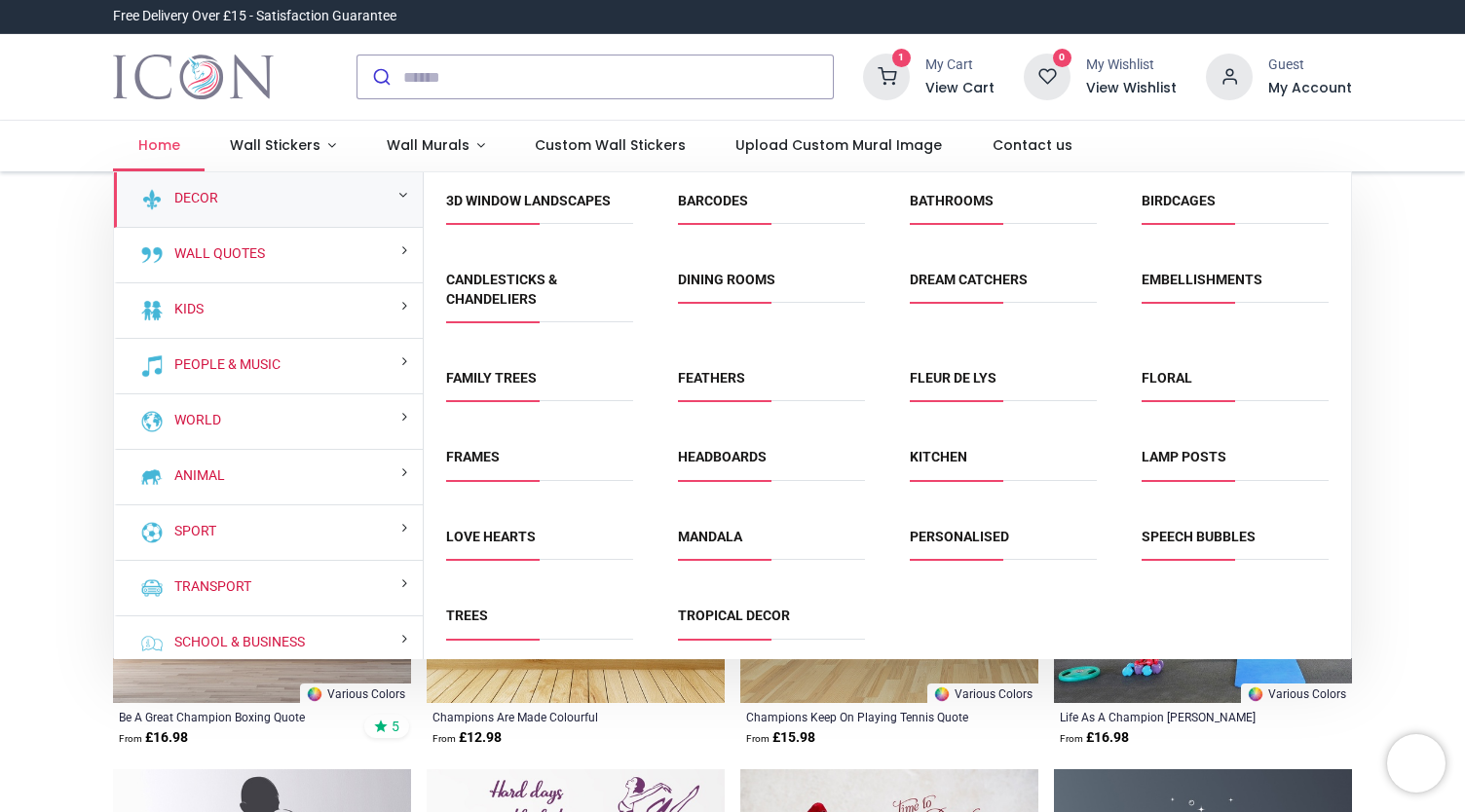
click at [168, 147] on span "Home" at bounding box center [159, 146] width 42 height 20
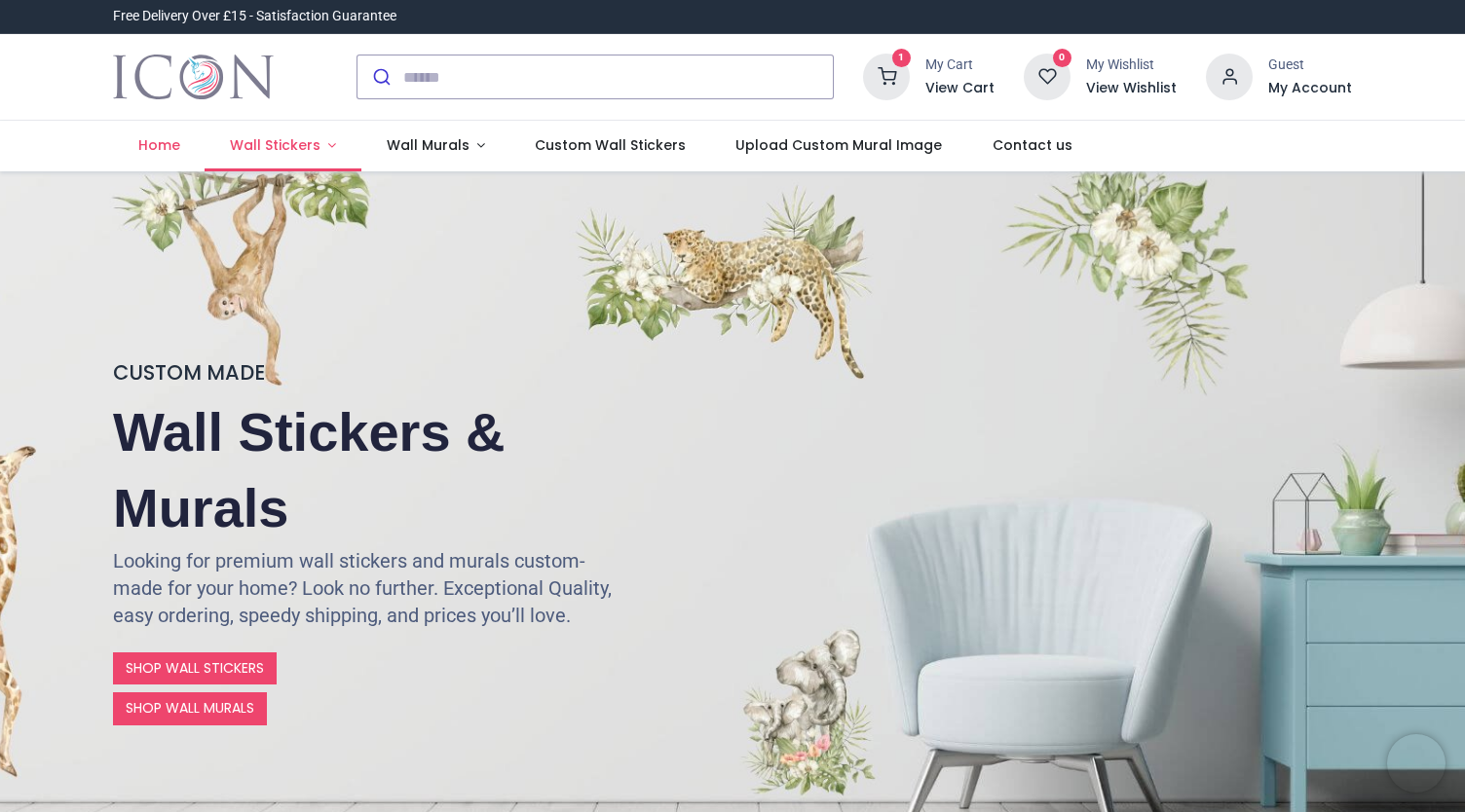
click at [286, 149] on span "Wall Stickers" at bounding box center [275, 146] width 91 height 20
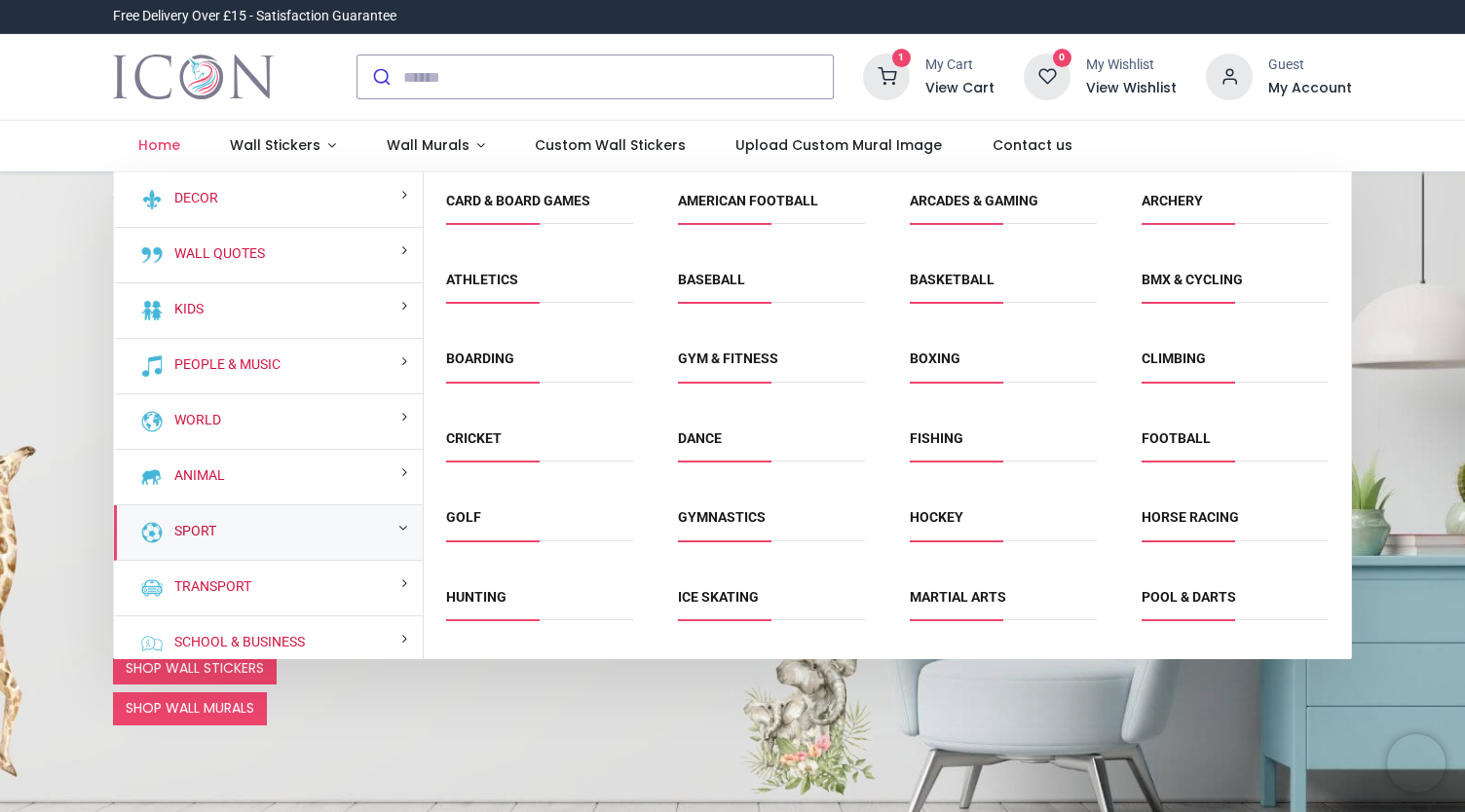
click at [199, 534] on link "Sport" at bounding box center [191, 531] width 49 height 20
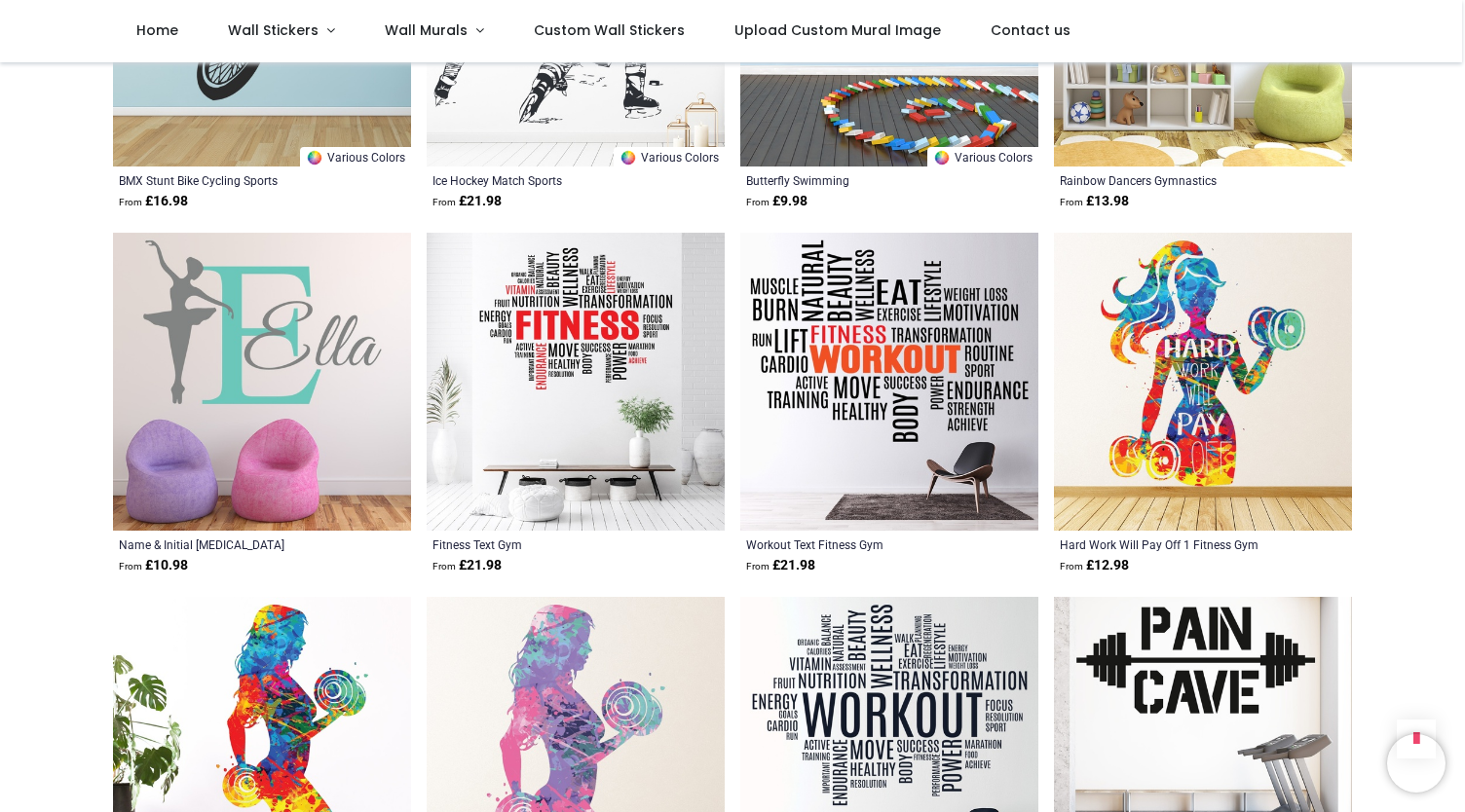
scroll to position [4625, 0]
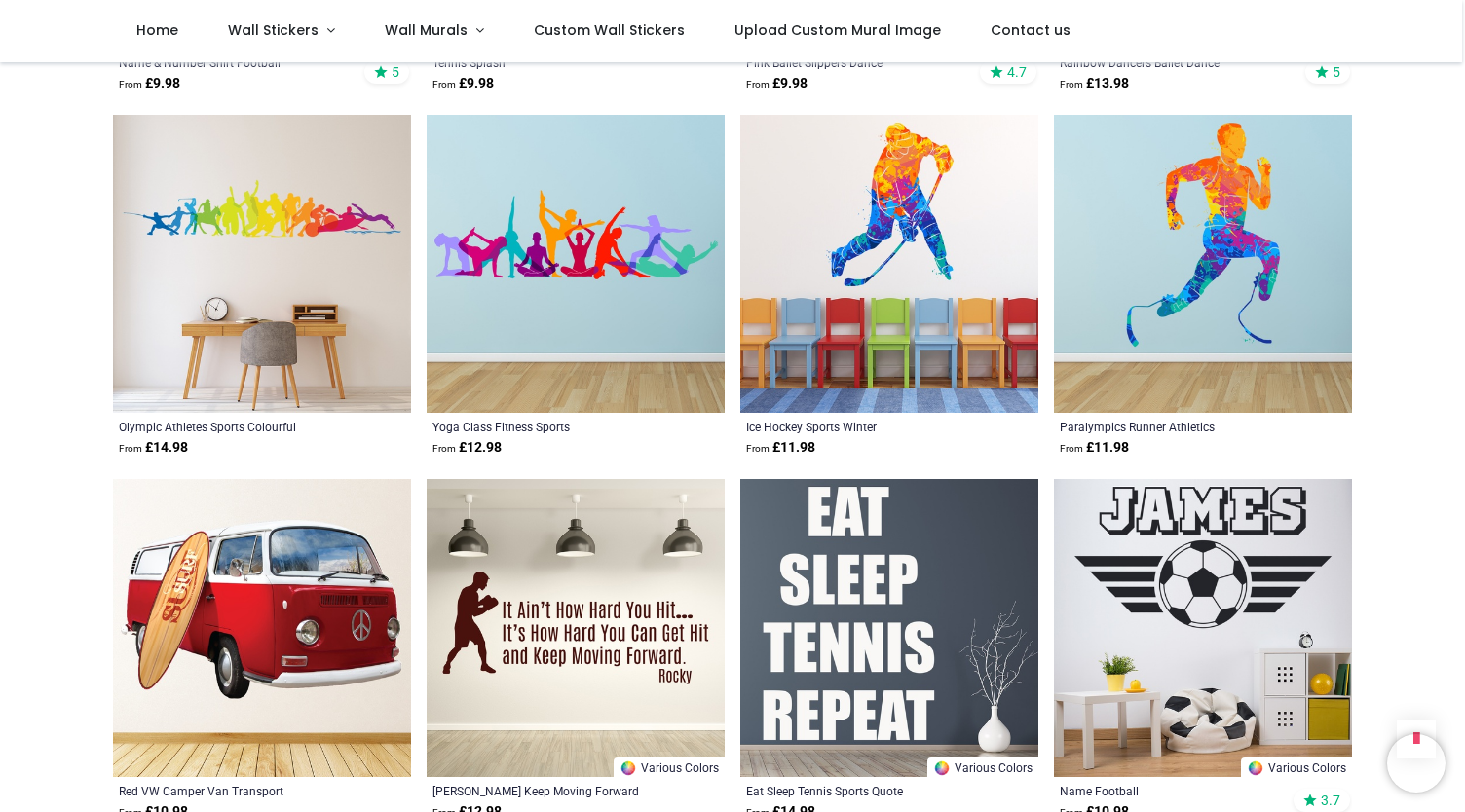
scroll to position [6906, 0]
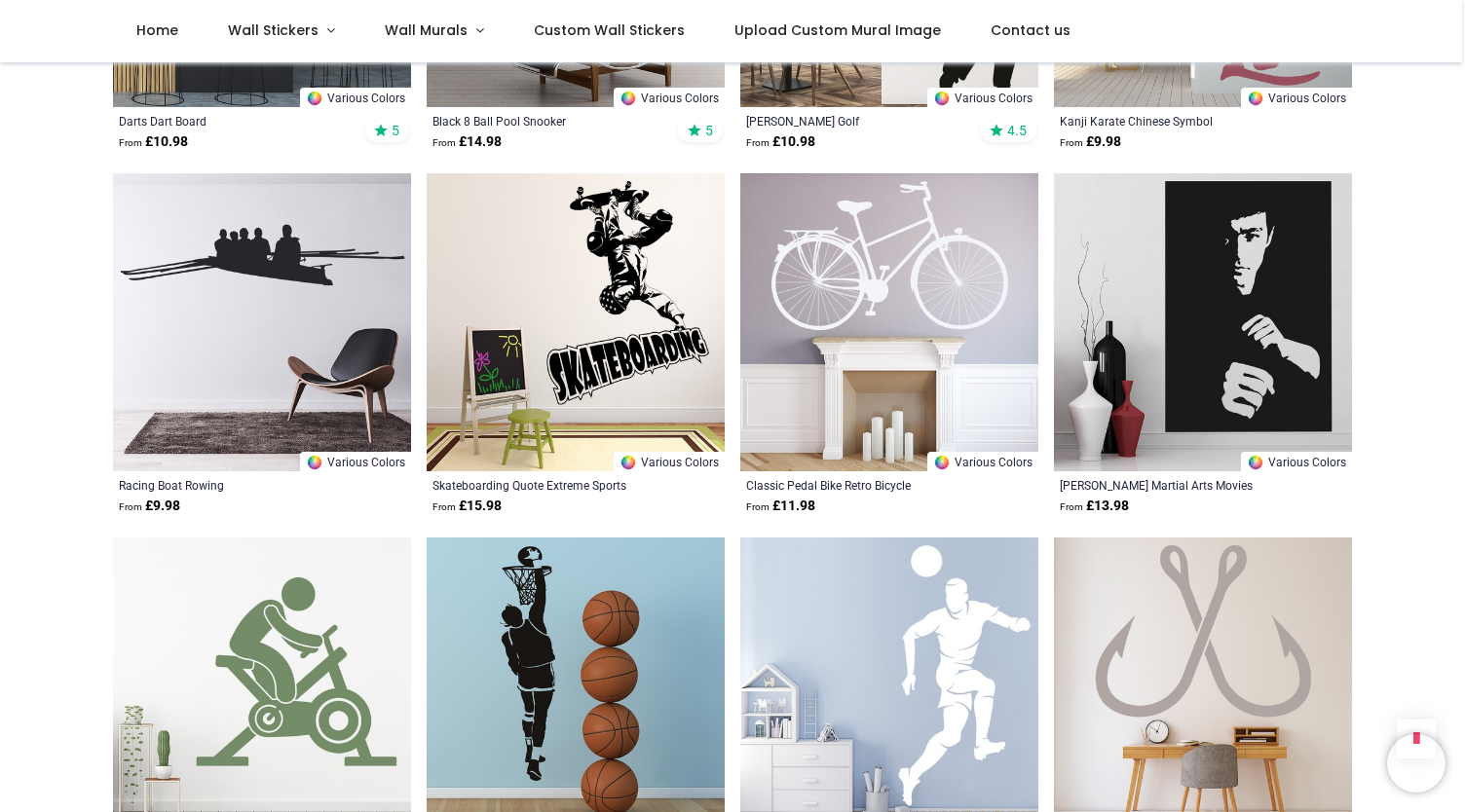
scroll to position [9585, 0]
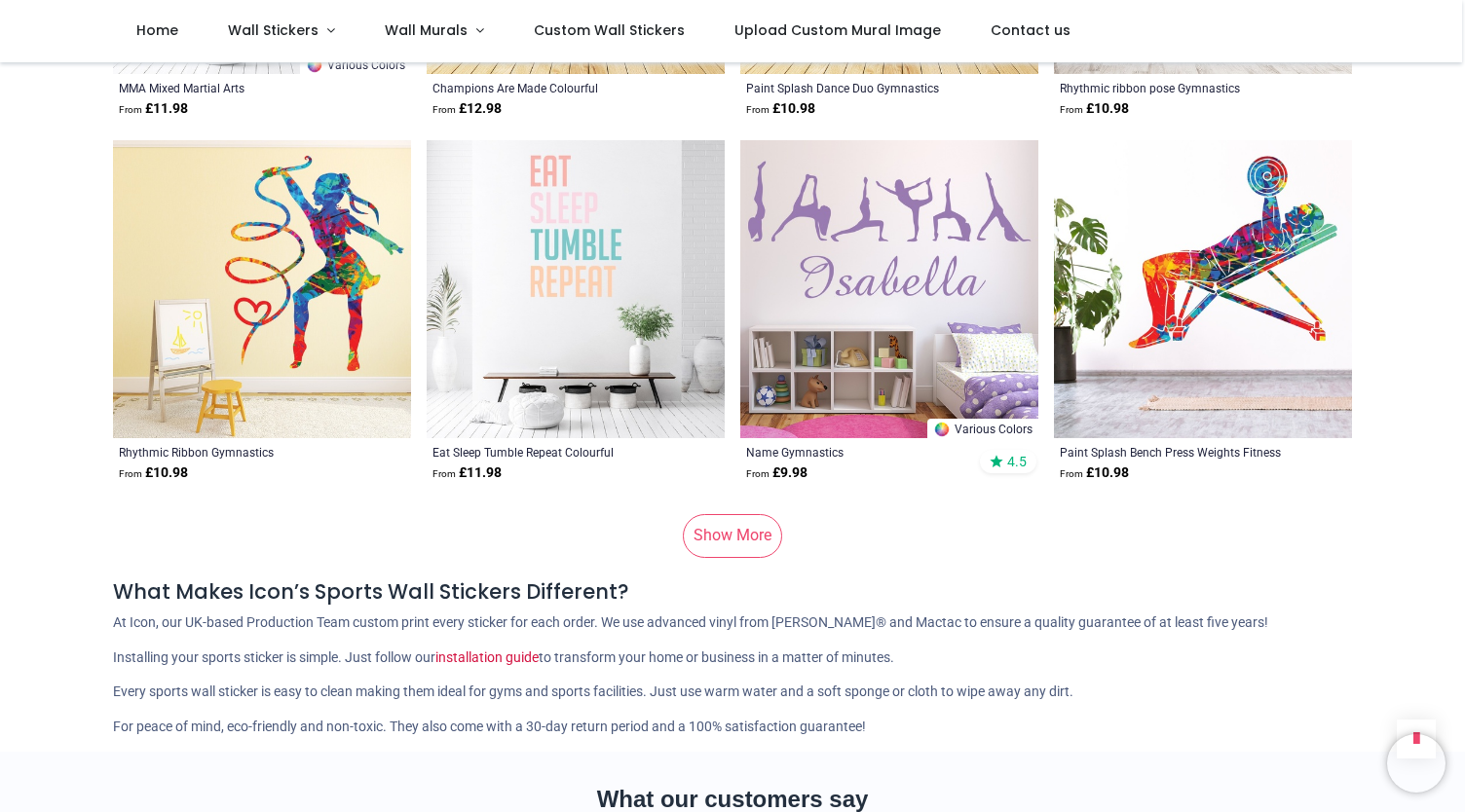
scroll to position [12696, 0]
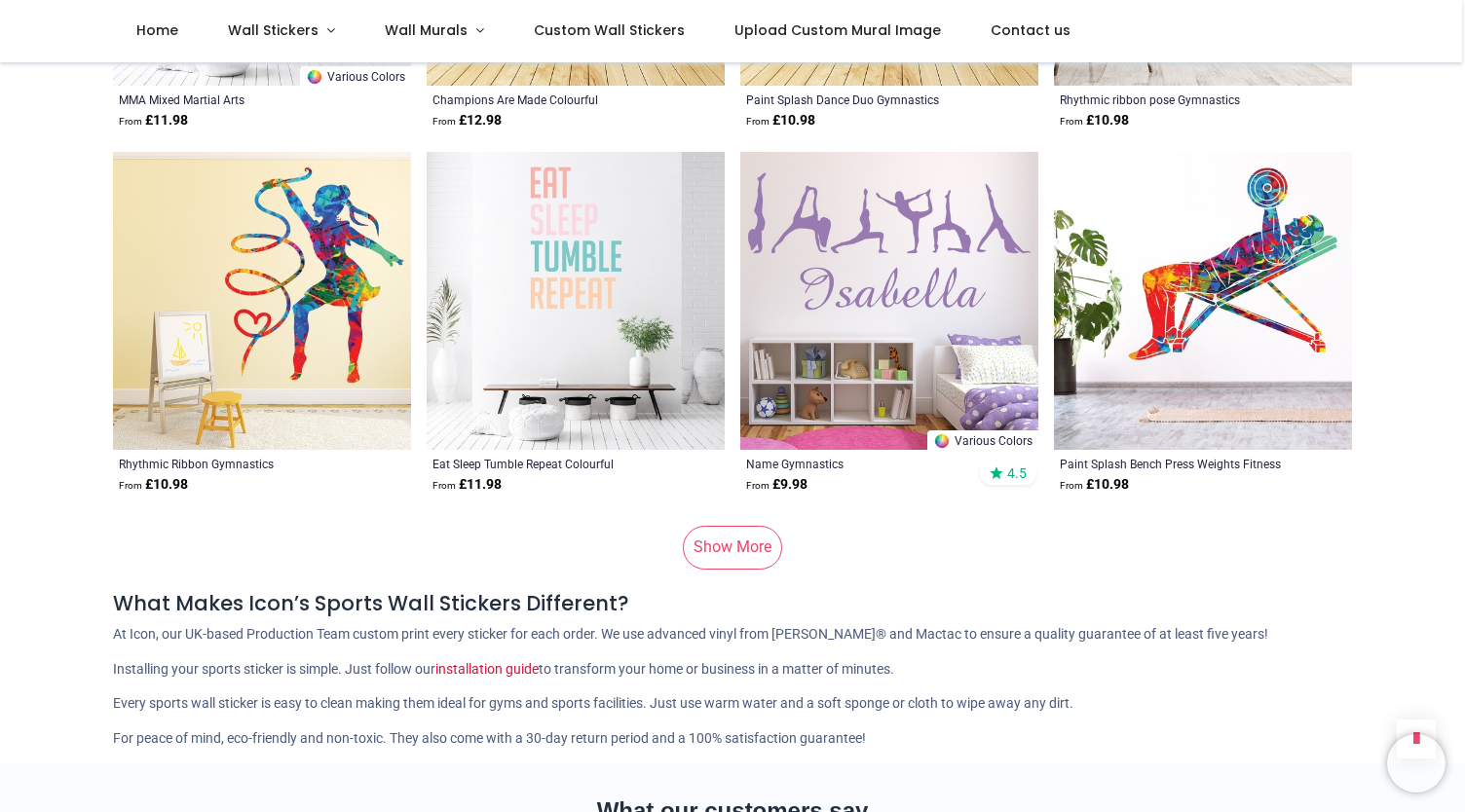
click at [738, 557] on link "Show More" at bounding box center [732, 547] width 99 height 43
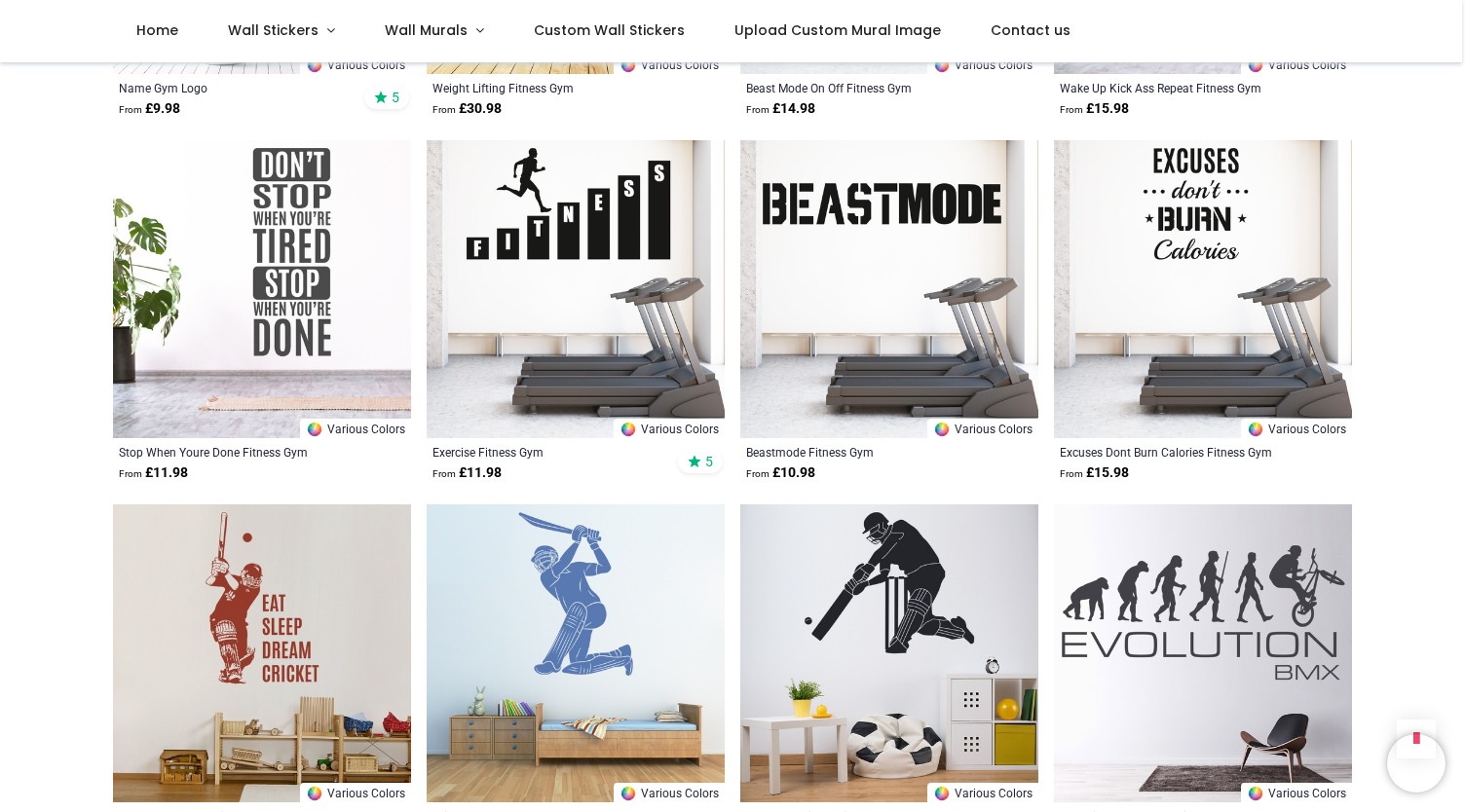
scroll to position [14177, 0]
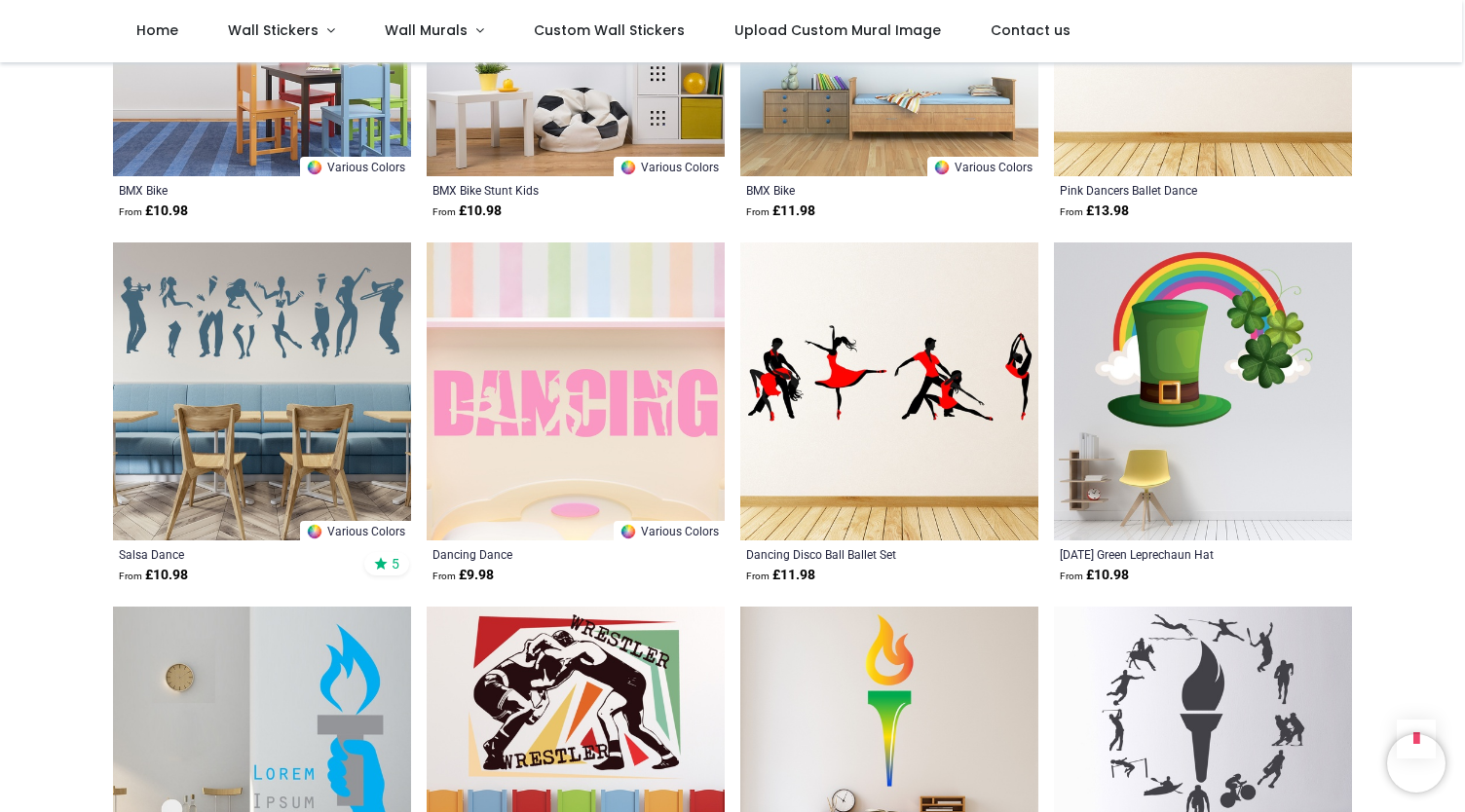
scroll to position [19958, 0]
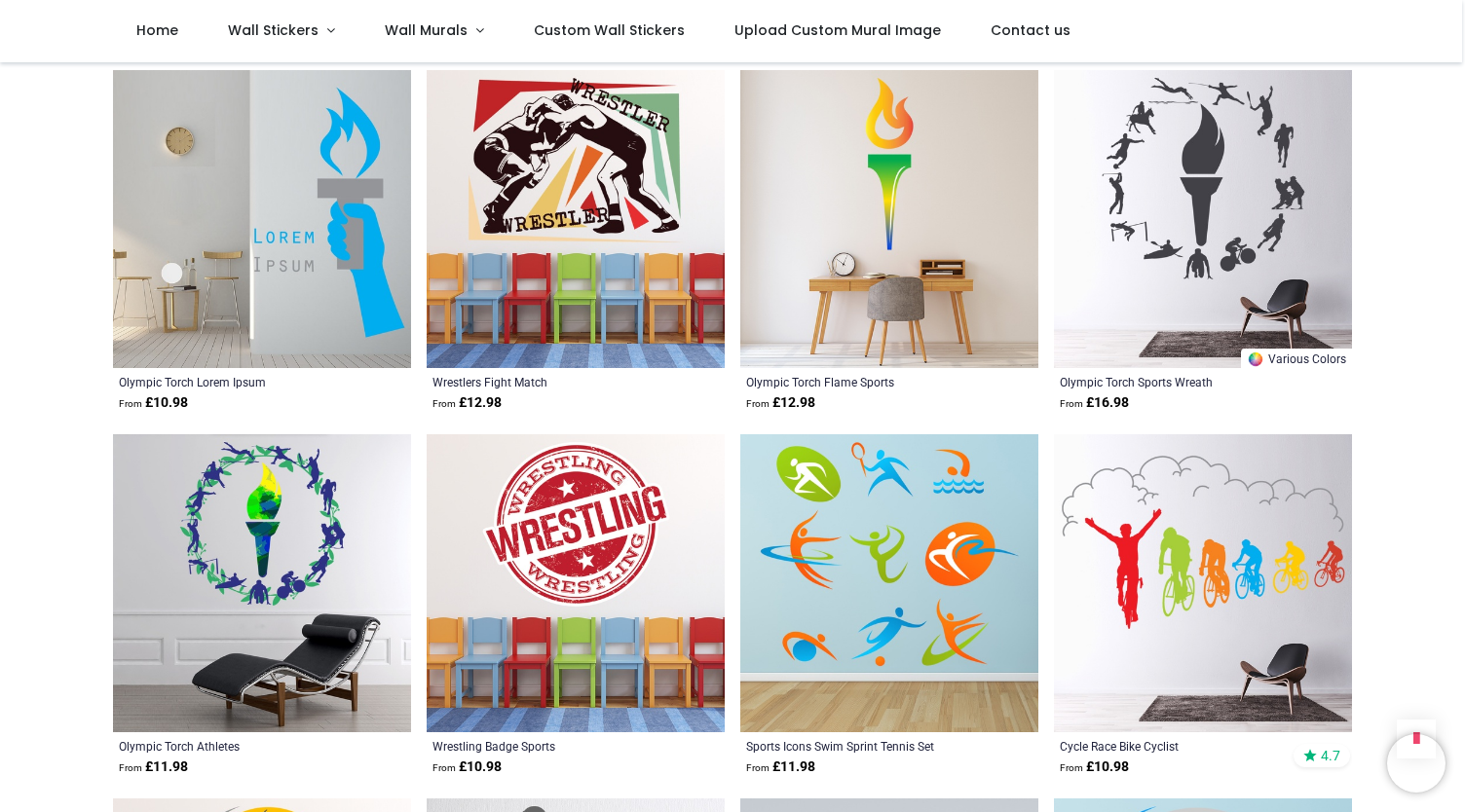
scroll to position [20387, 0]
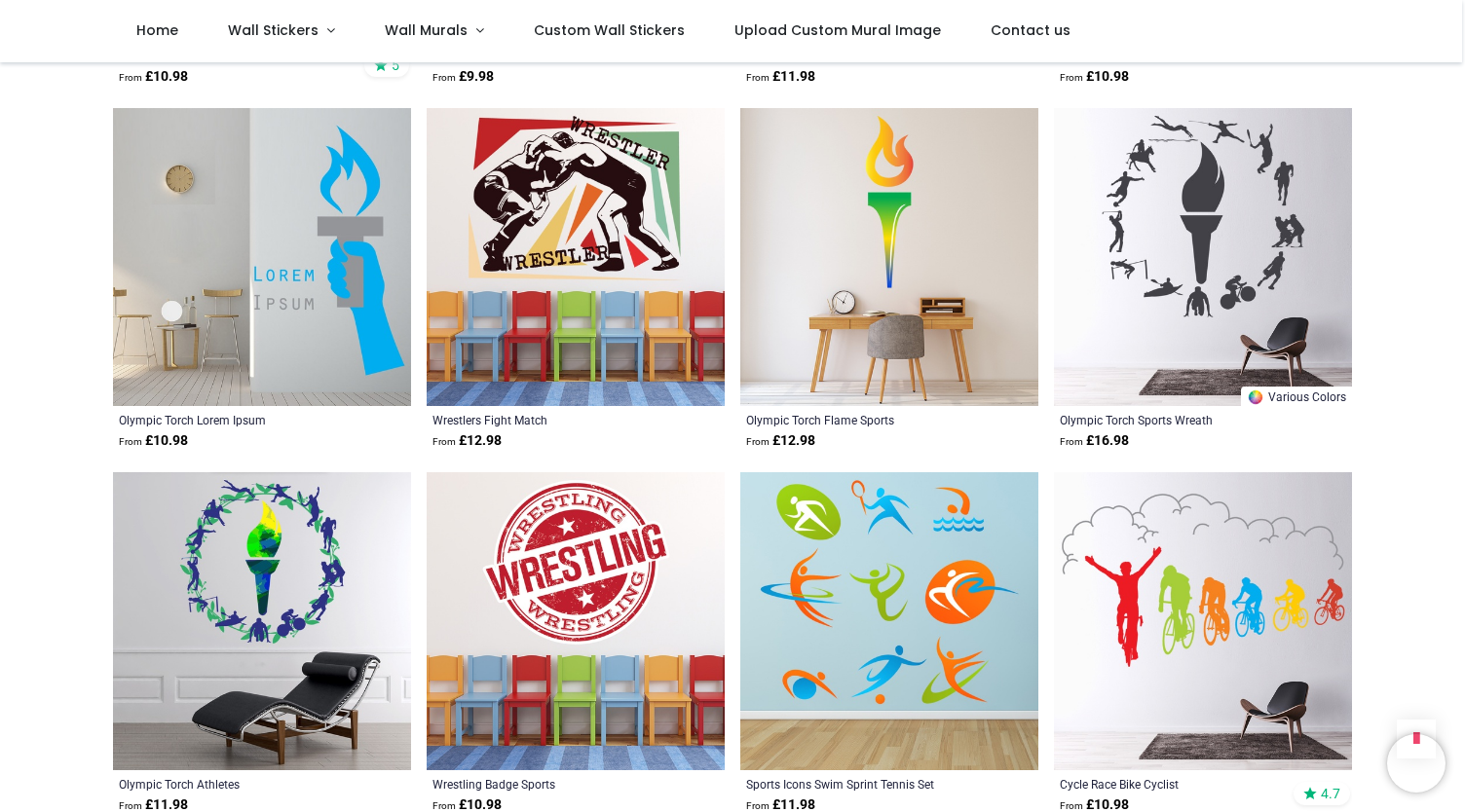
click at [294, 299] on img at bounding box center [262, 257] width 298 height 298
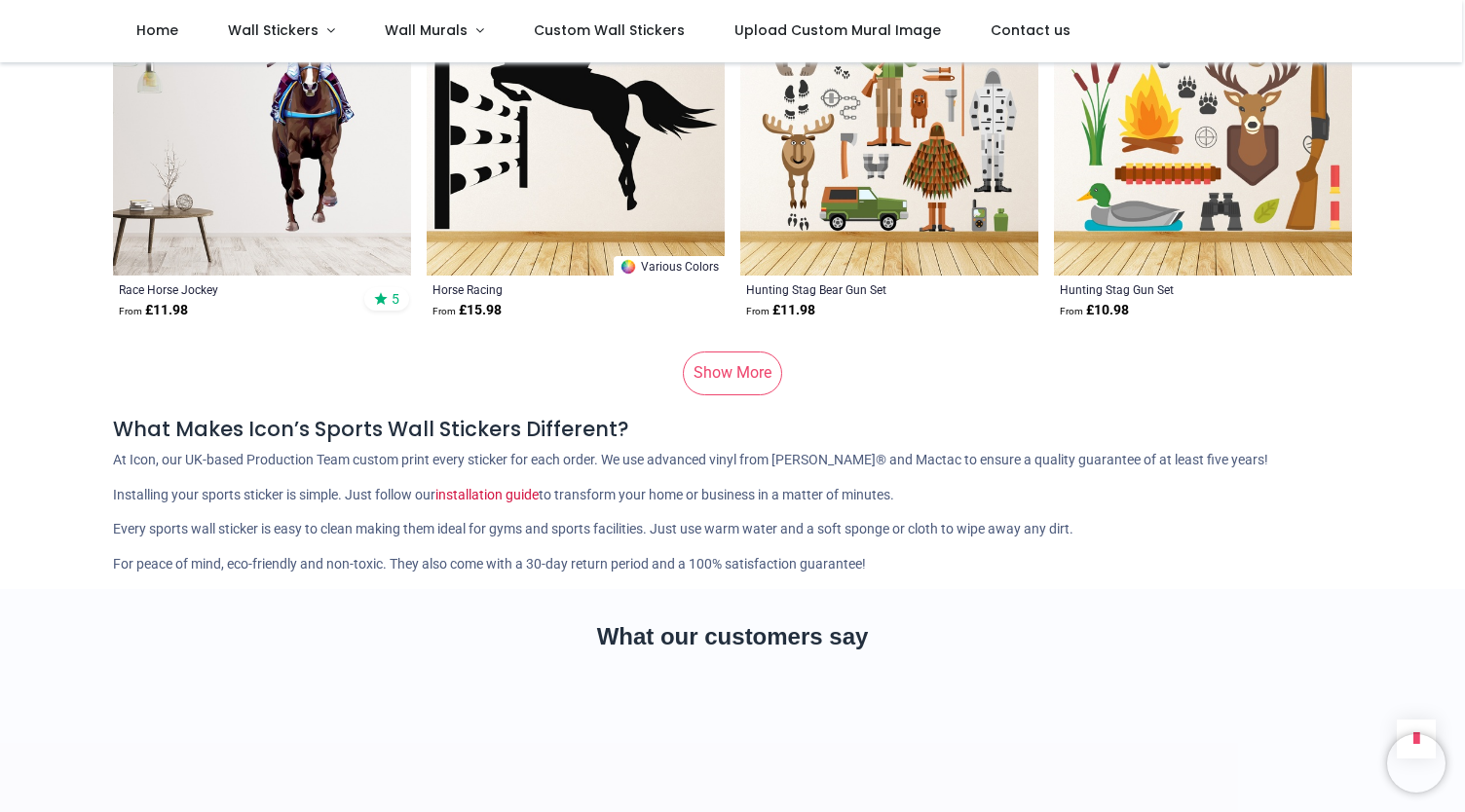
scroll to position [25616, 0]
click at [732, 378] on link "Show More" at bounding box center [732, 372] width 99 height 43
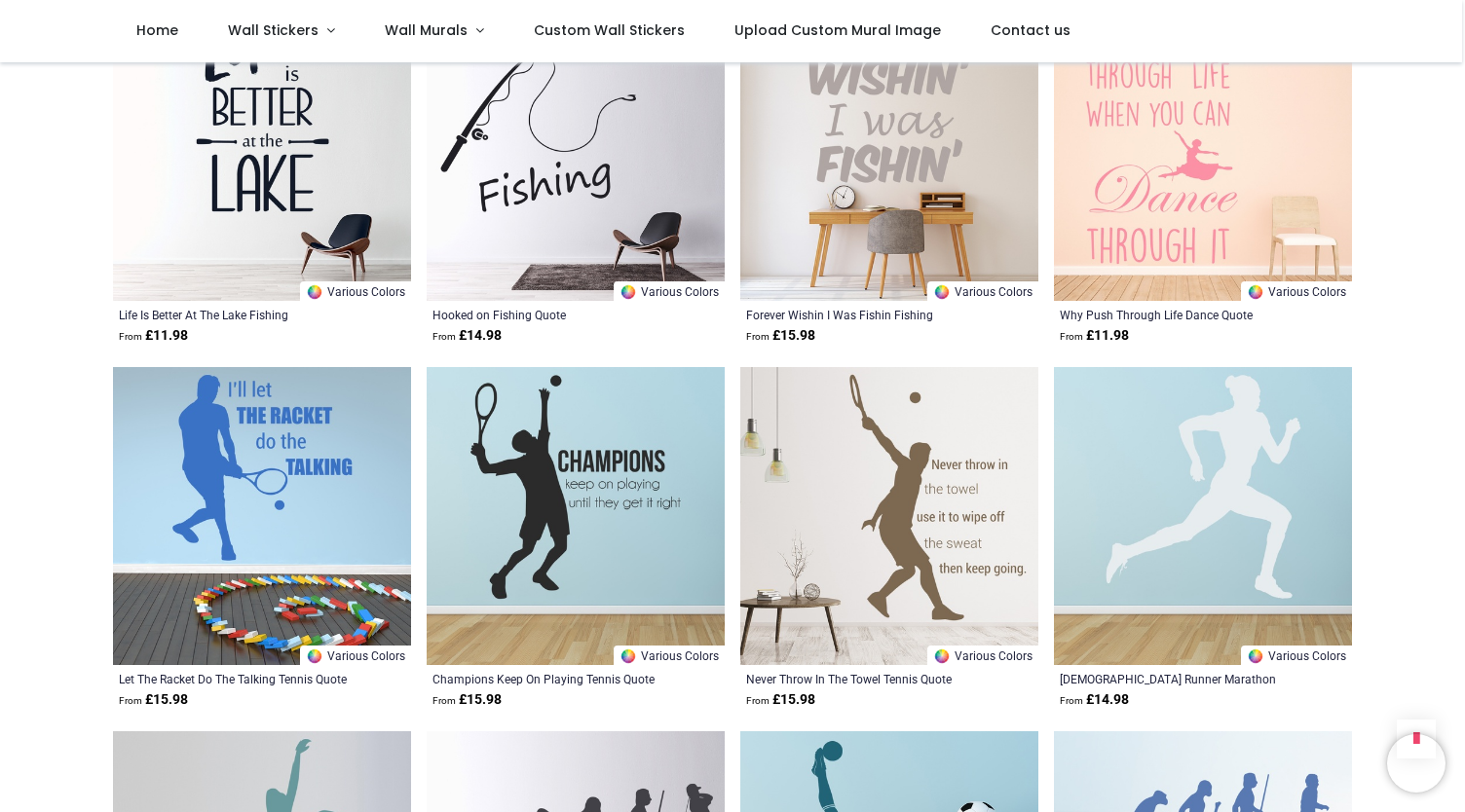
scroll to position [29602, 0]
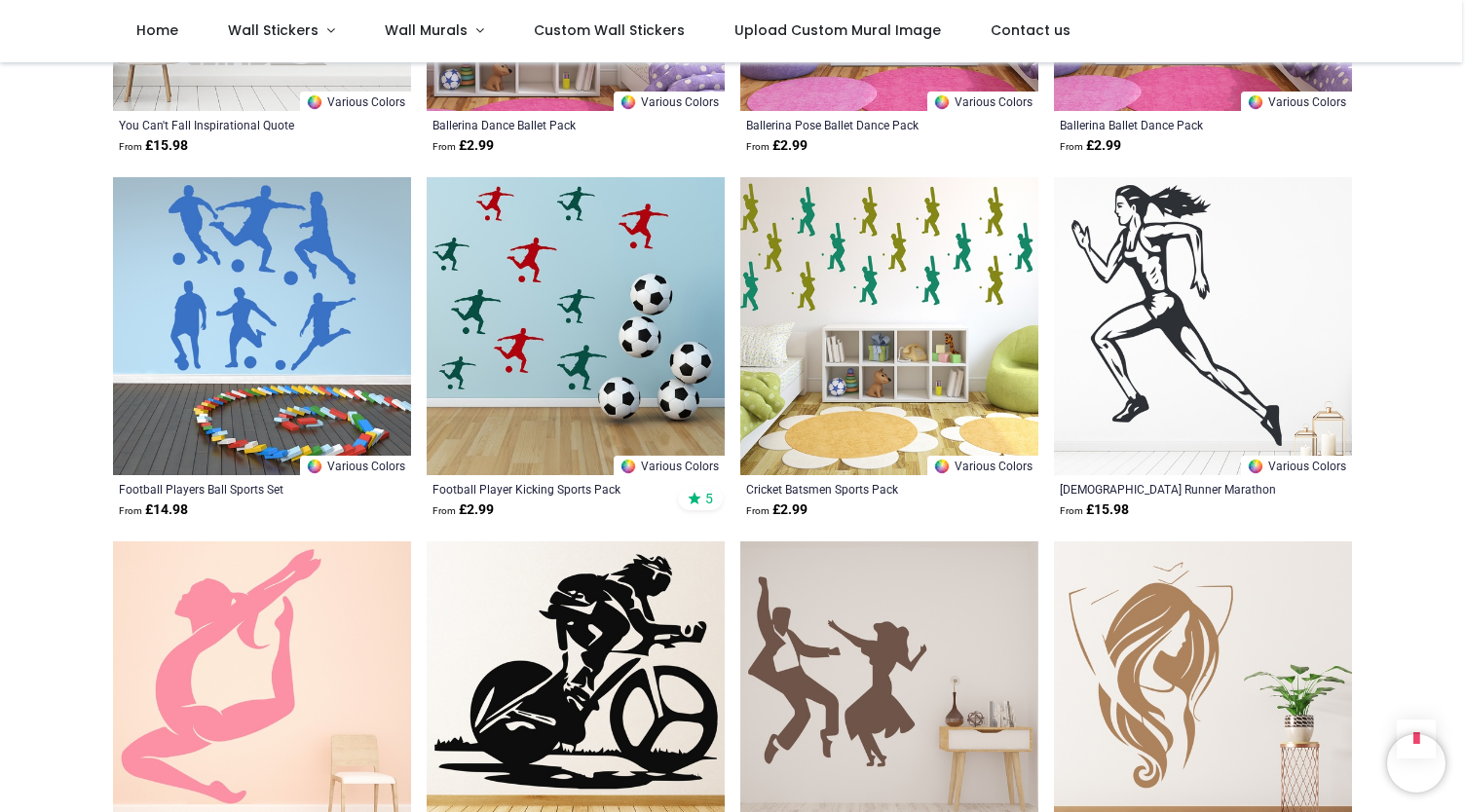
scroll to position [31606, 0]
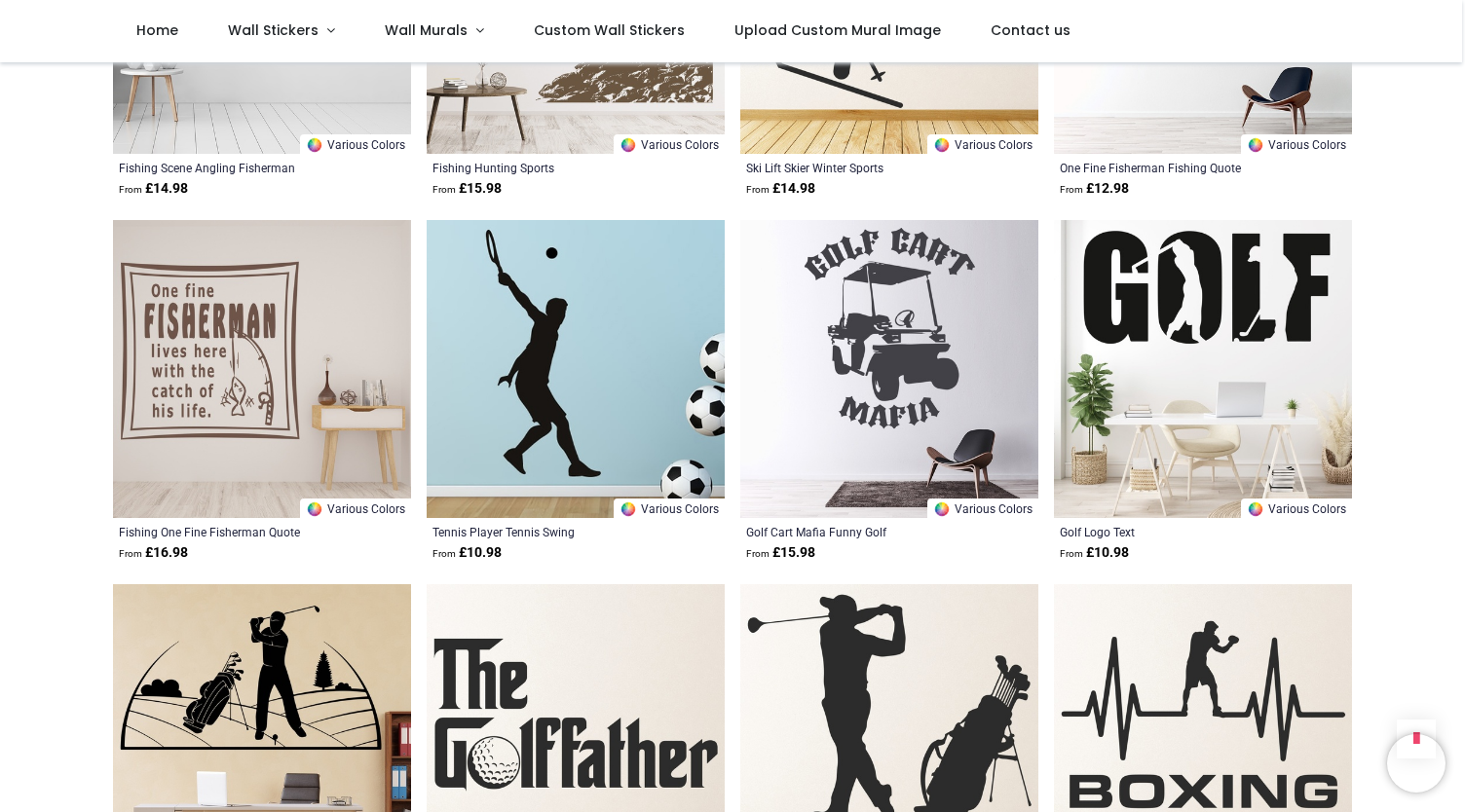
scroll to position [35207, 0]
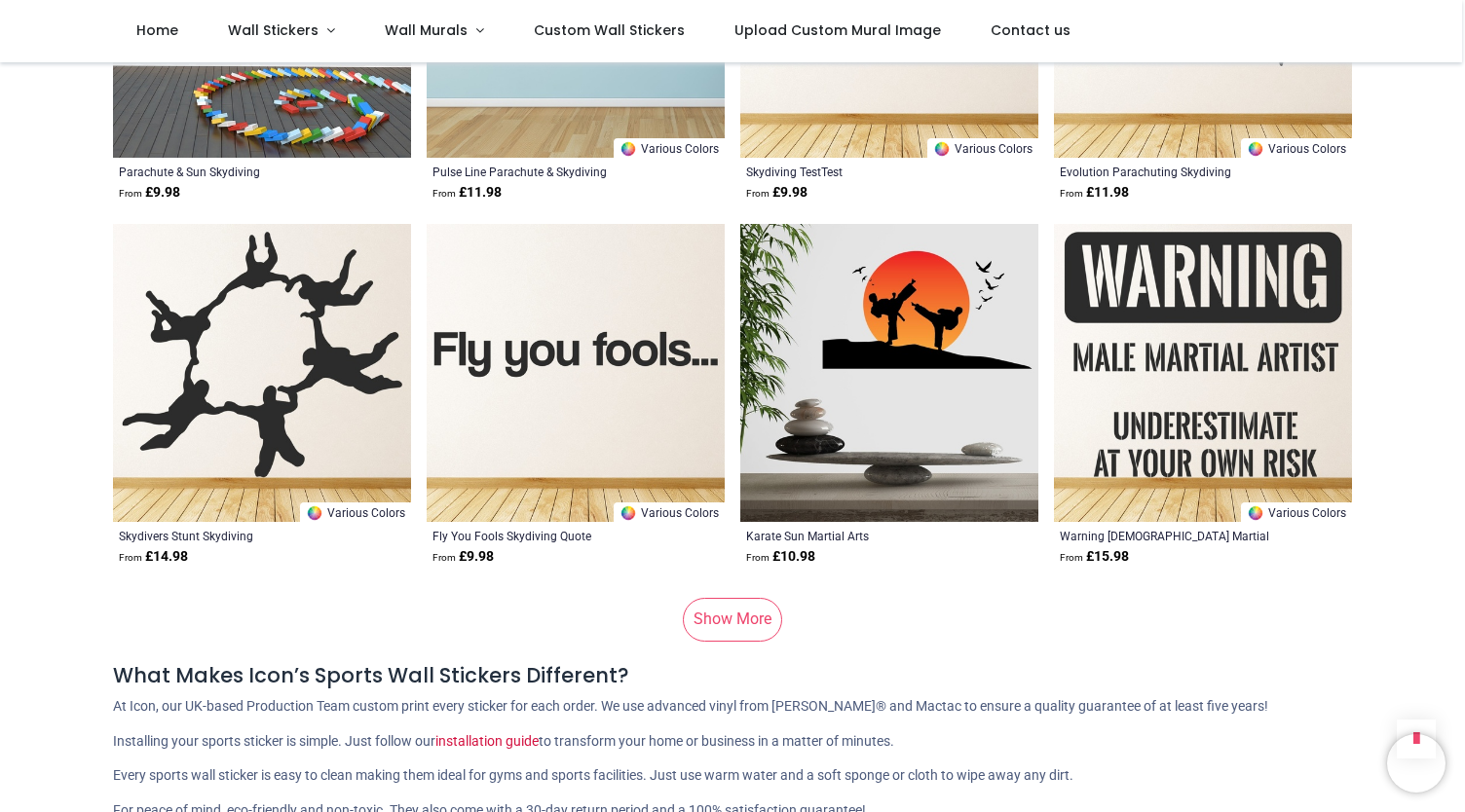
scroll to position [38125, 0]
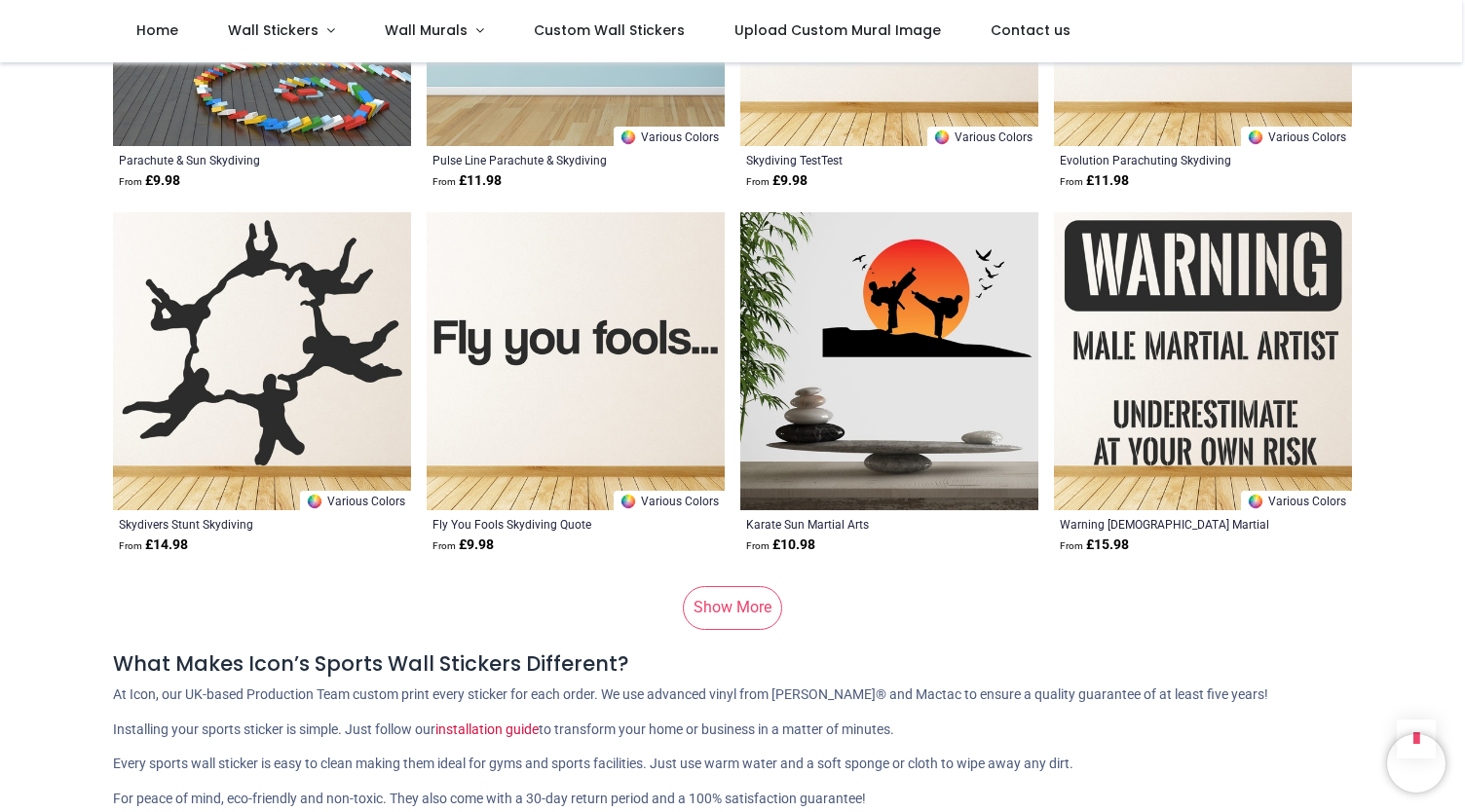
click at [734, 616] on link "Show More" at bounding box center [732, 608] width 99 height 43
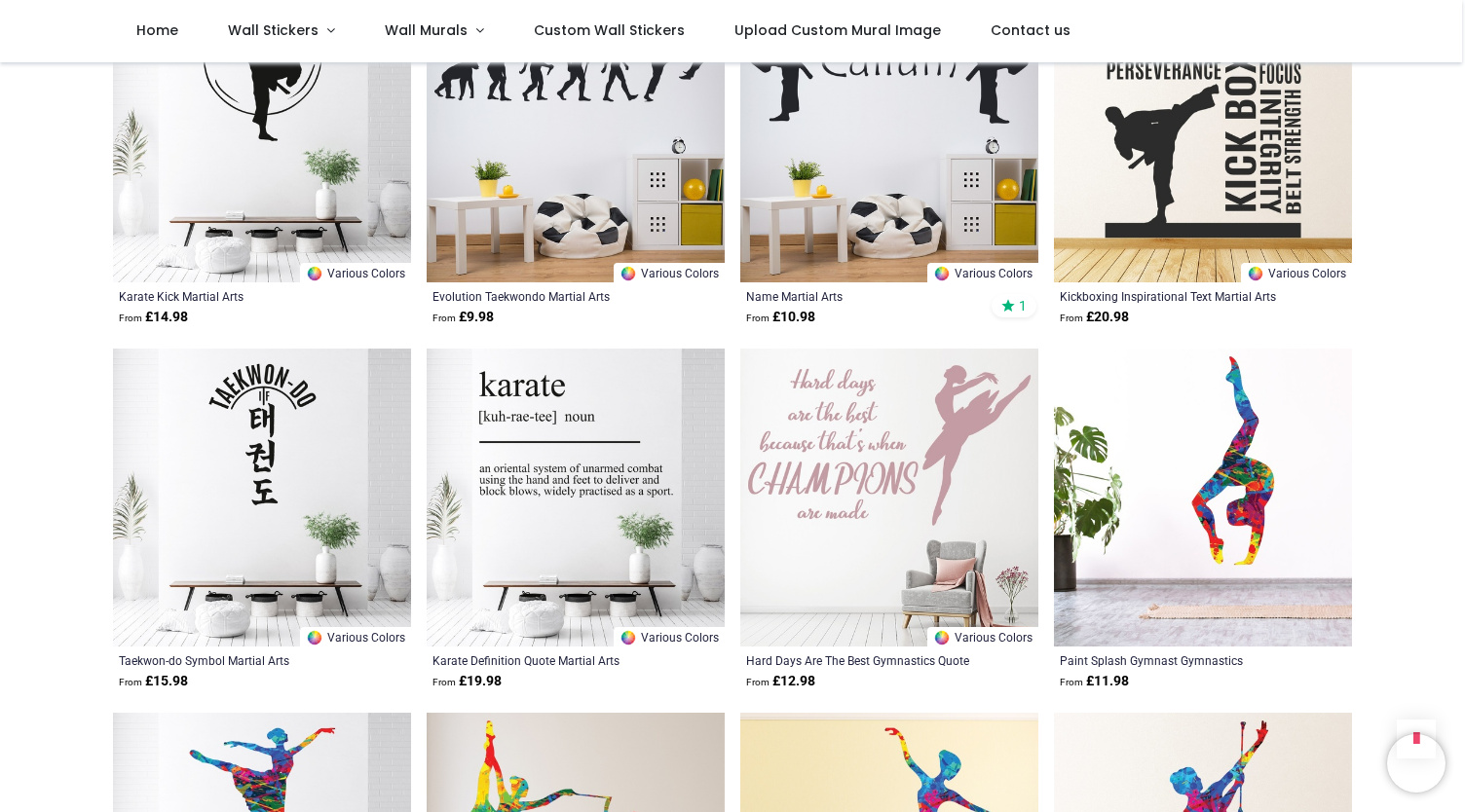
scroll to position [39849, 0]
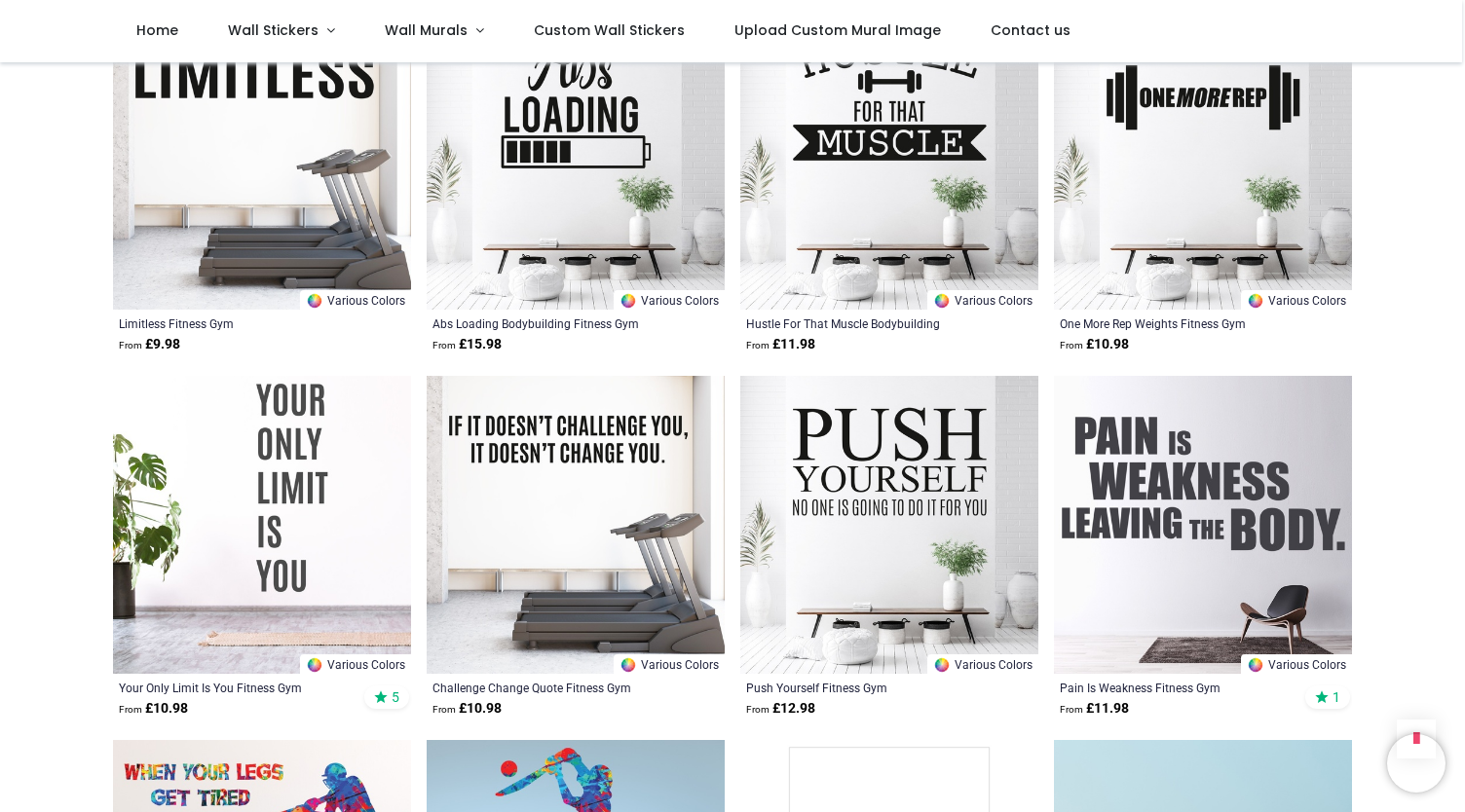
scroll to position [42332, 0]
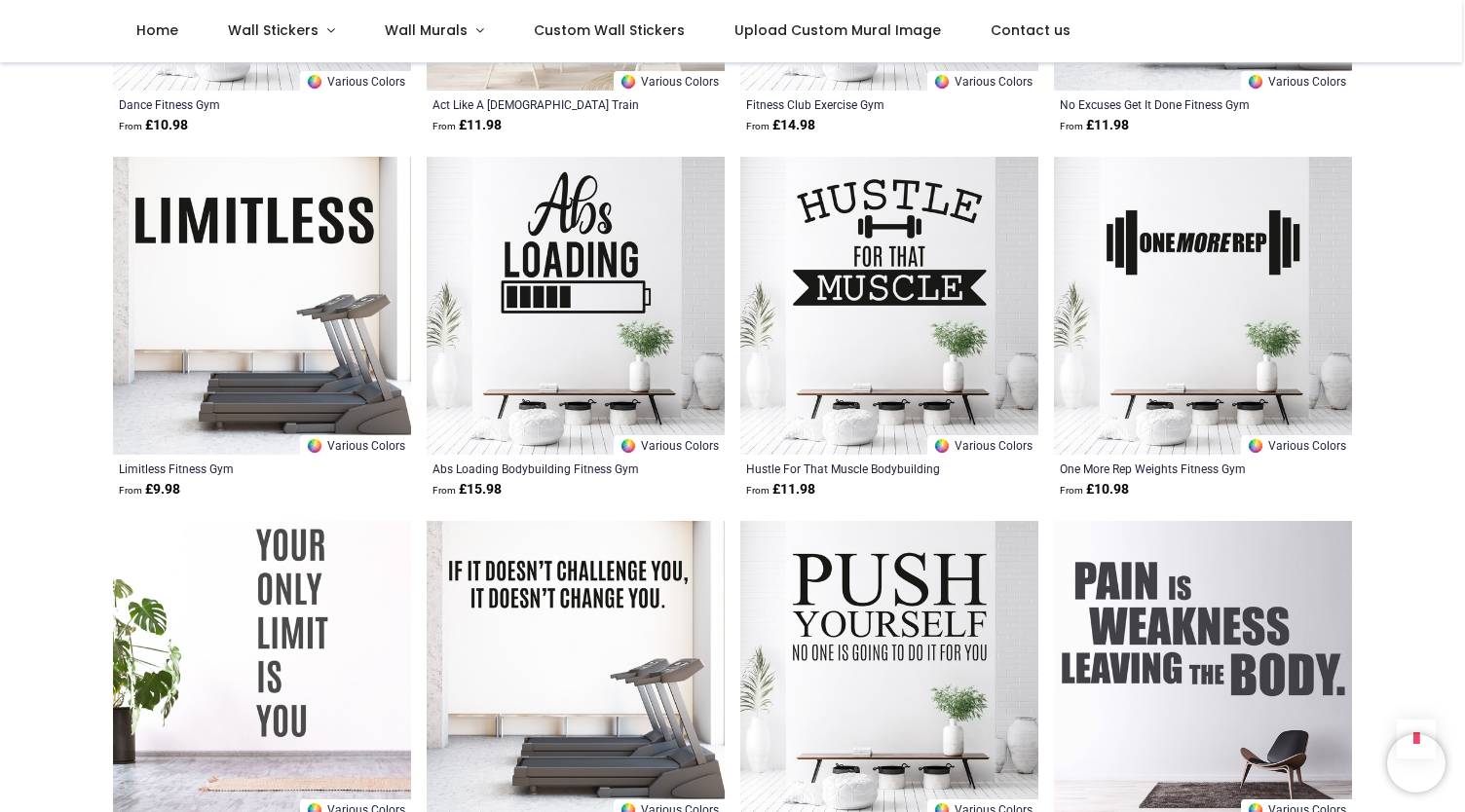
scroll to position [42188, 0]
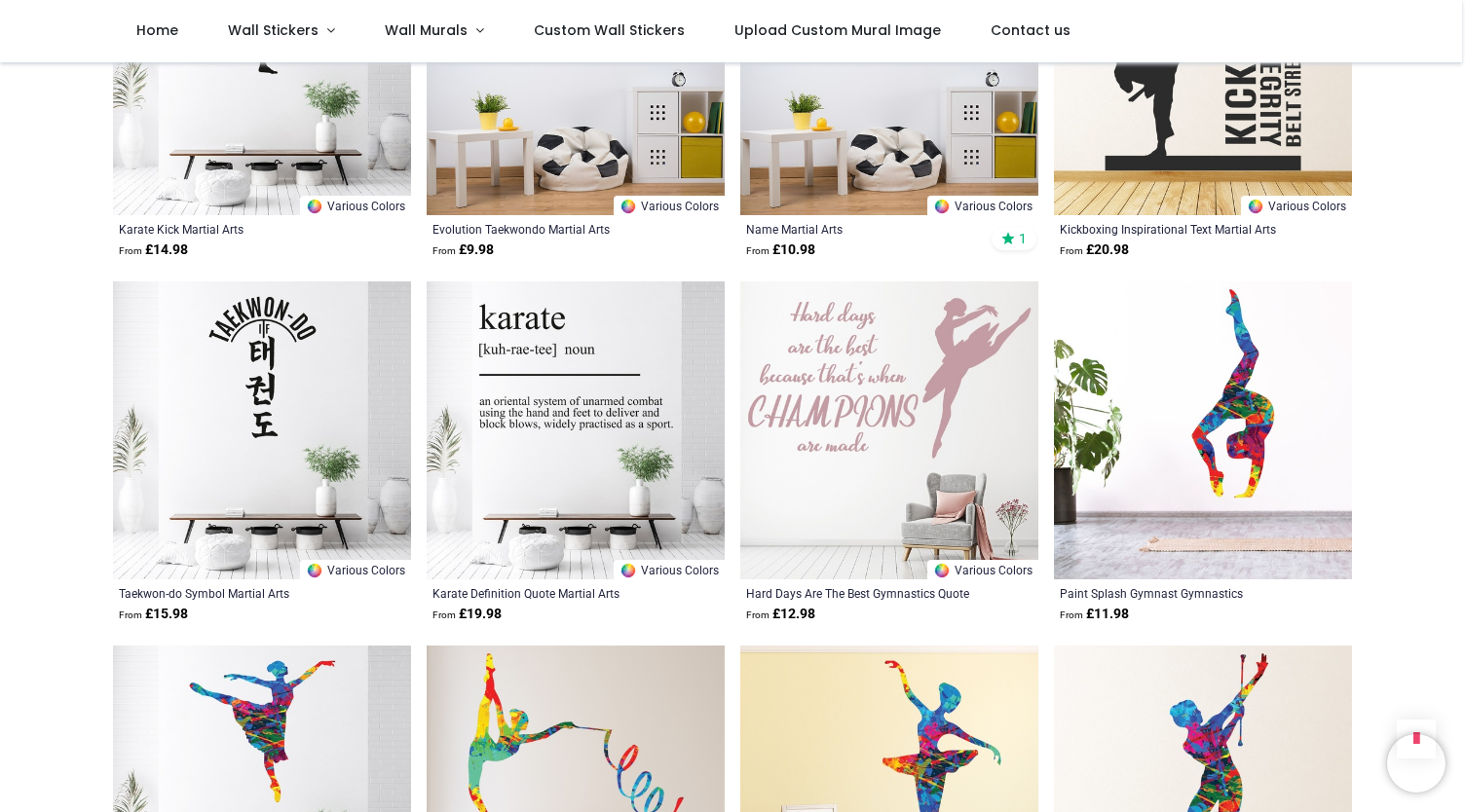
scroll to position [39876, 0]
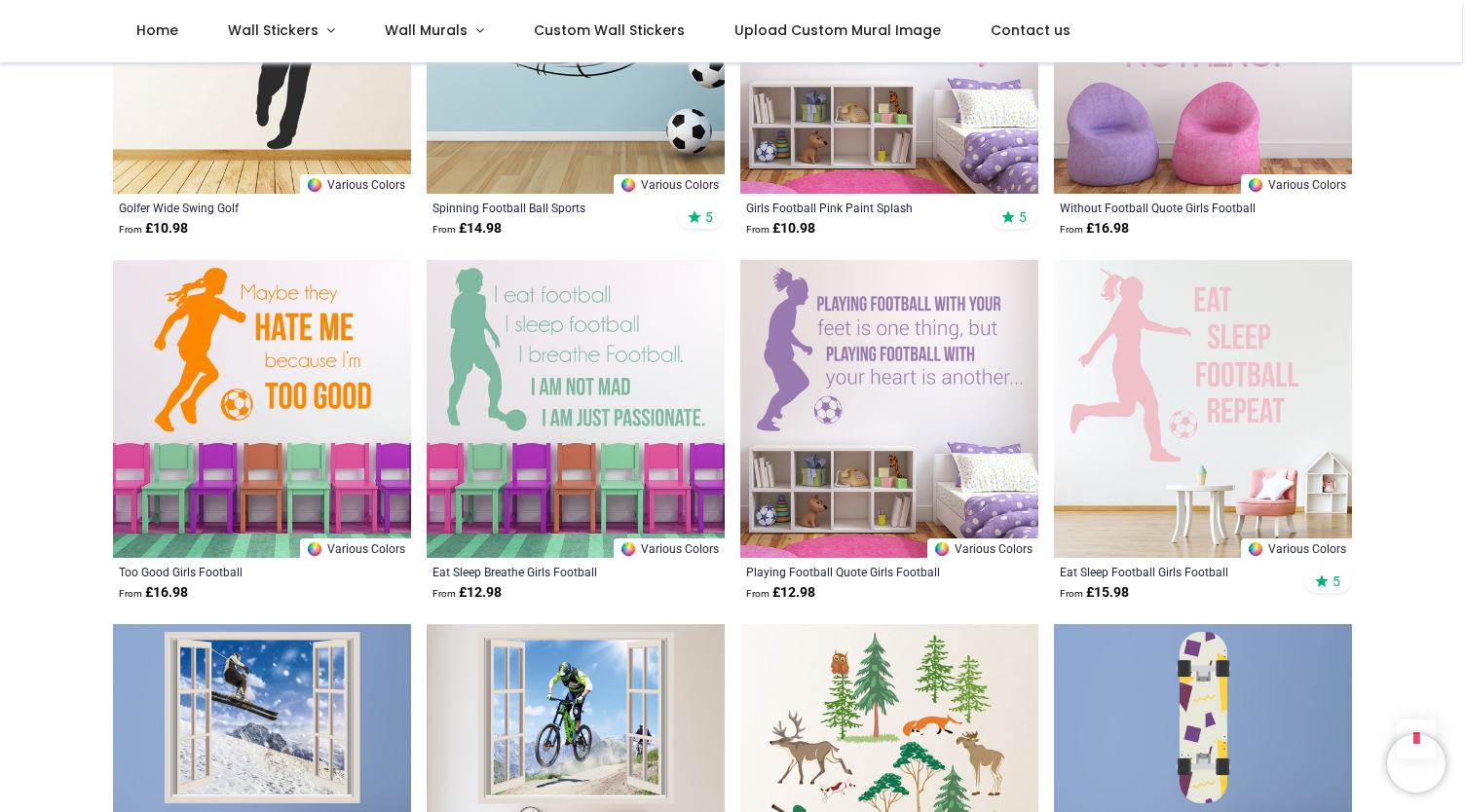
scroll to position [47924, 0]
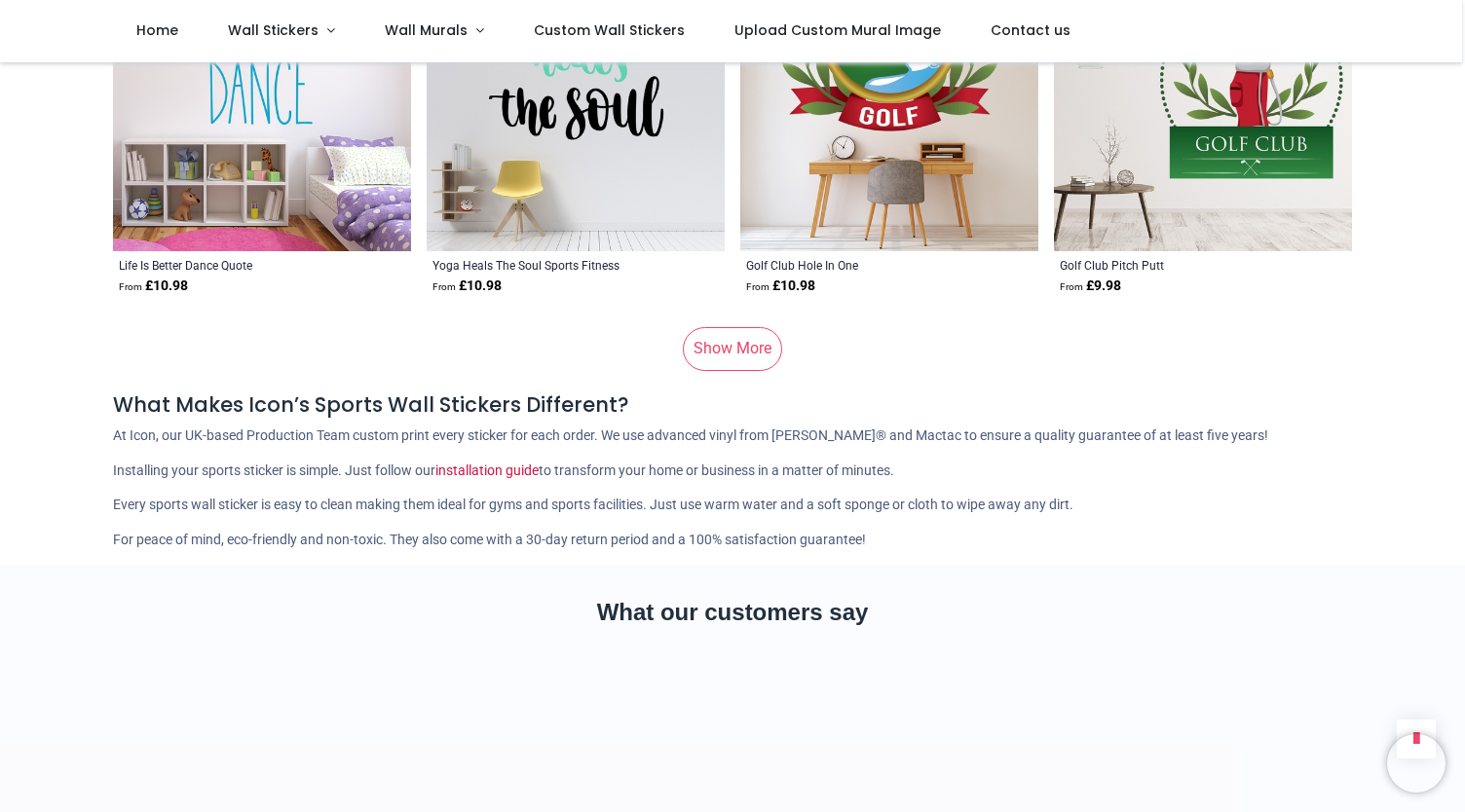
scroll to position [51128, 0]
click at [716, 354] on link "Show More" at bounding box center [732, 348] width 99 height 43
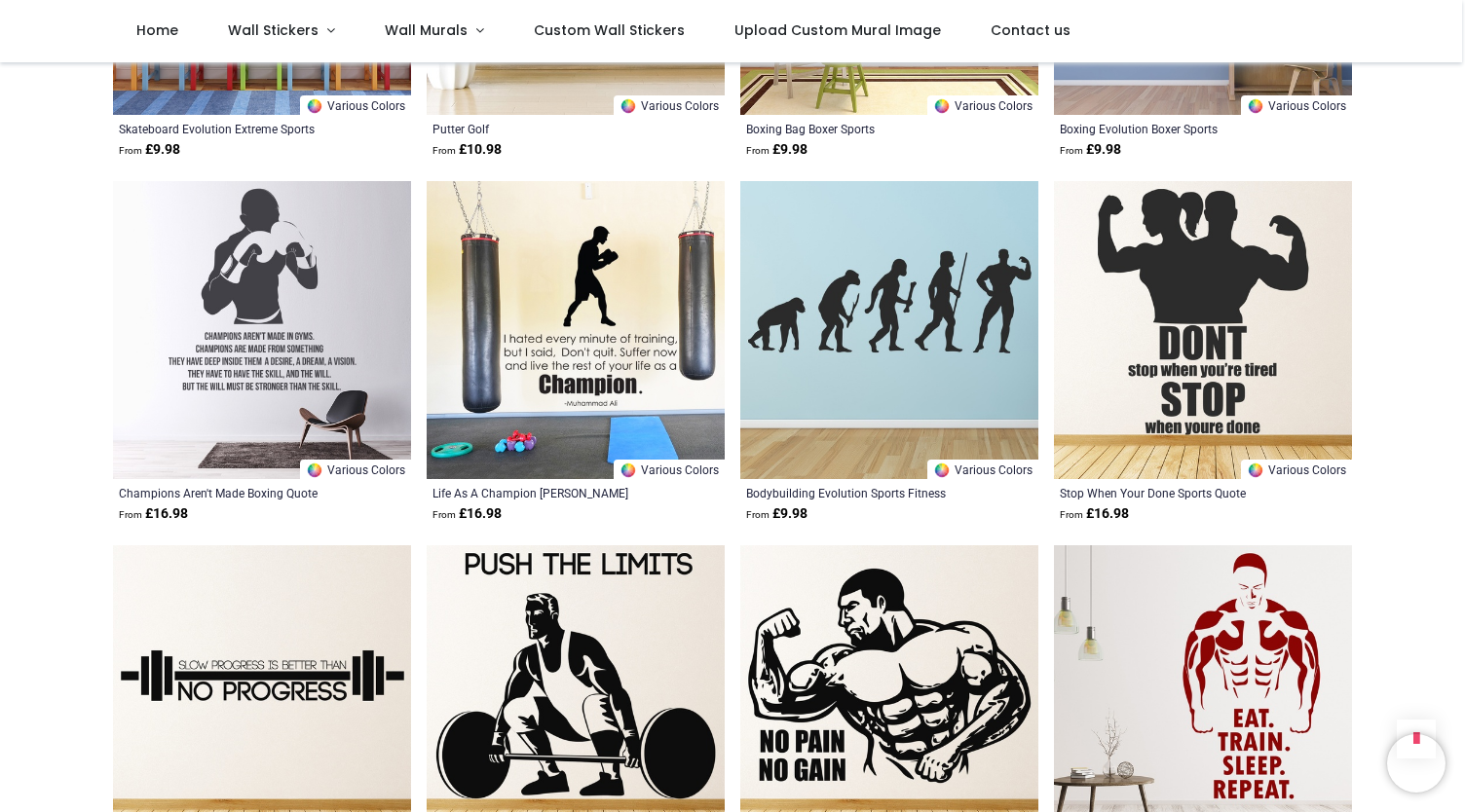
scroll to position [53088, 0]
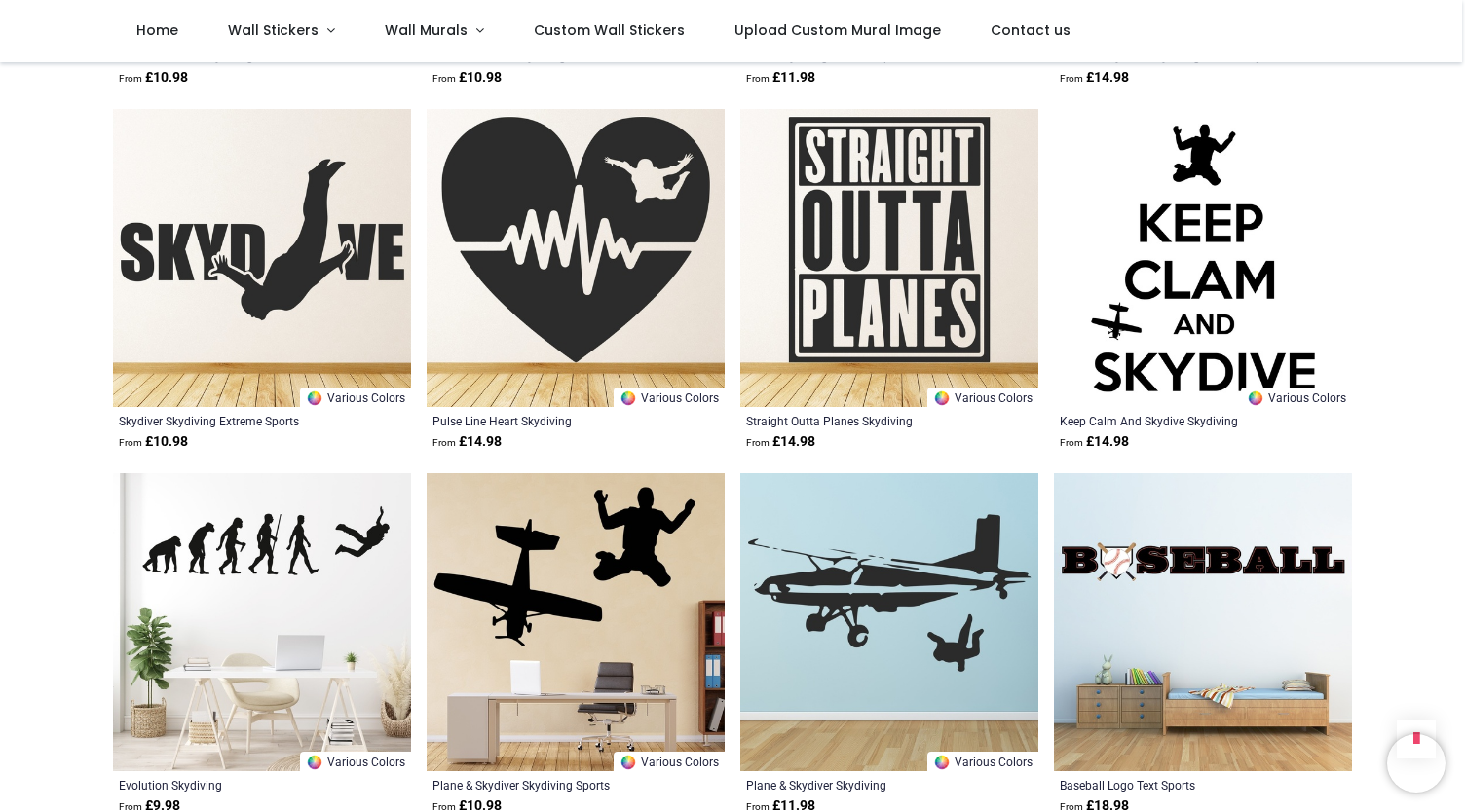
scroll to position [60132, 0]
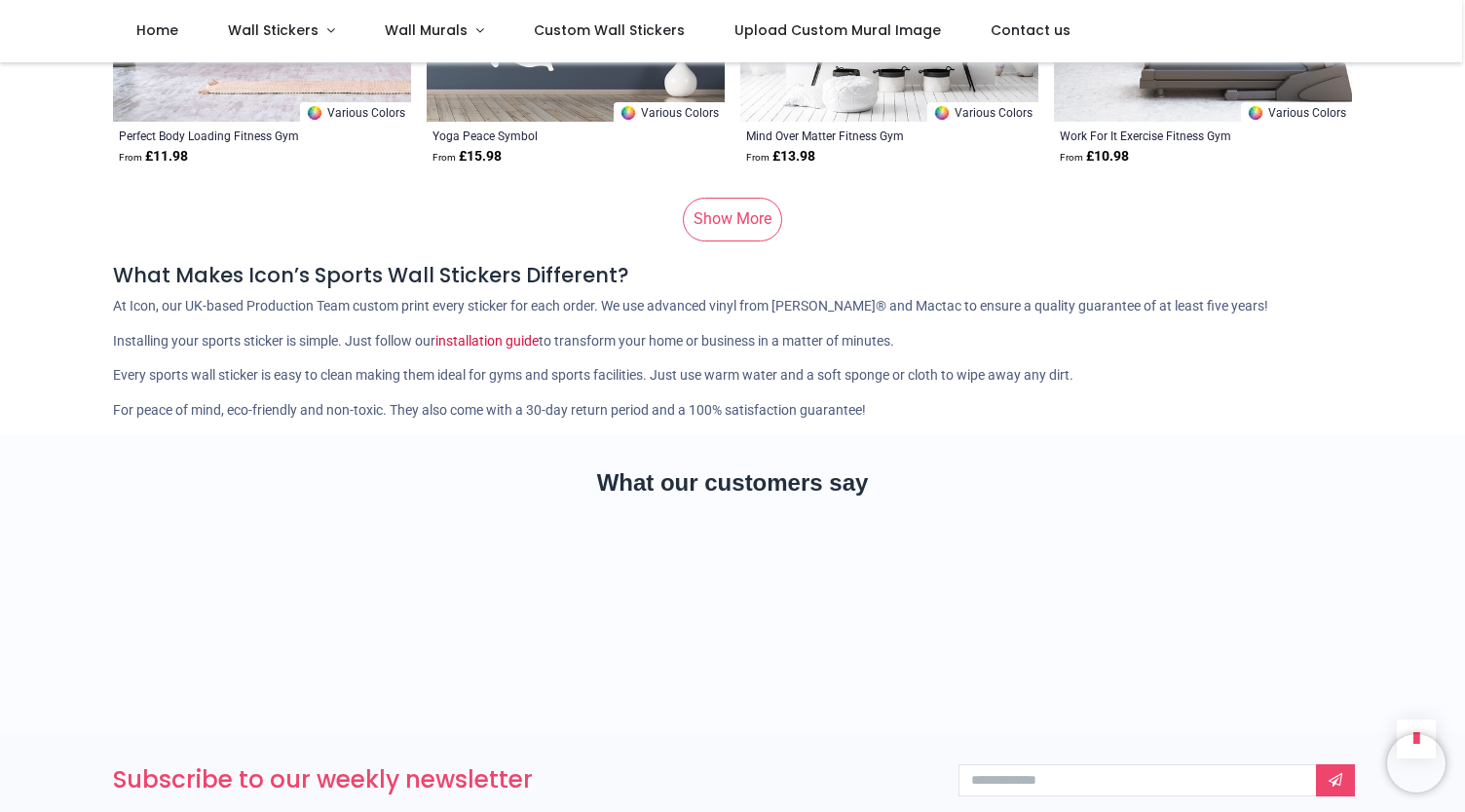
scroll to position [64002, 0]
click at [725, 222] on link "Show More" at bounding box center [732, 220] width 99 height 43
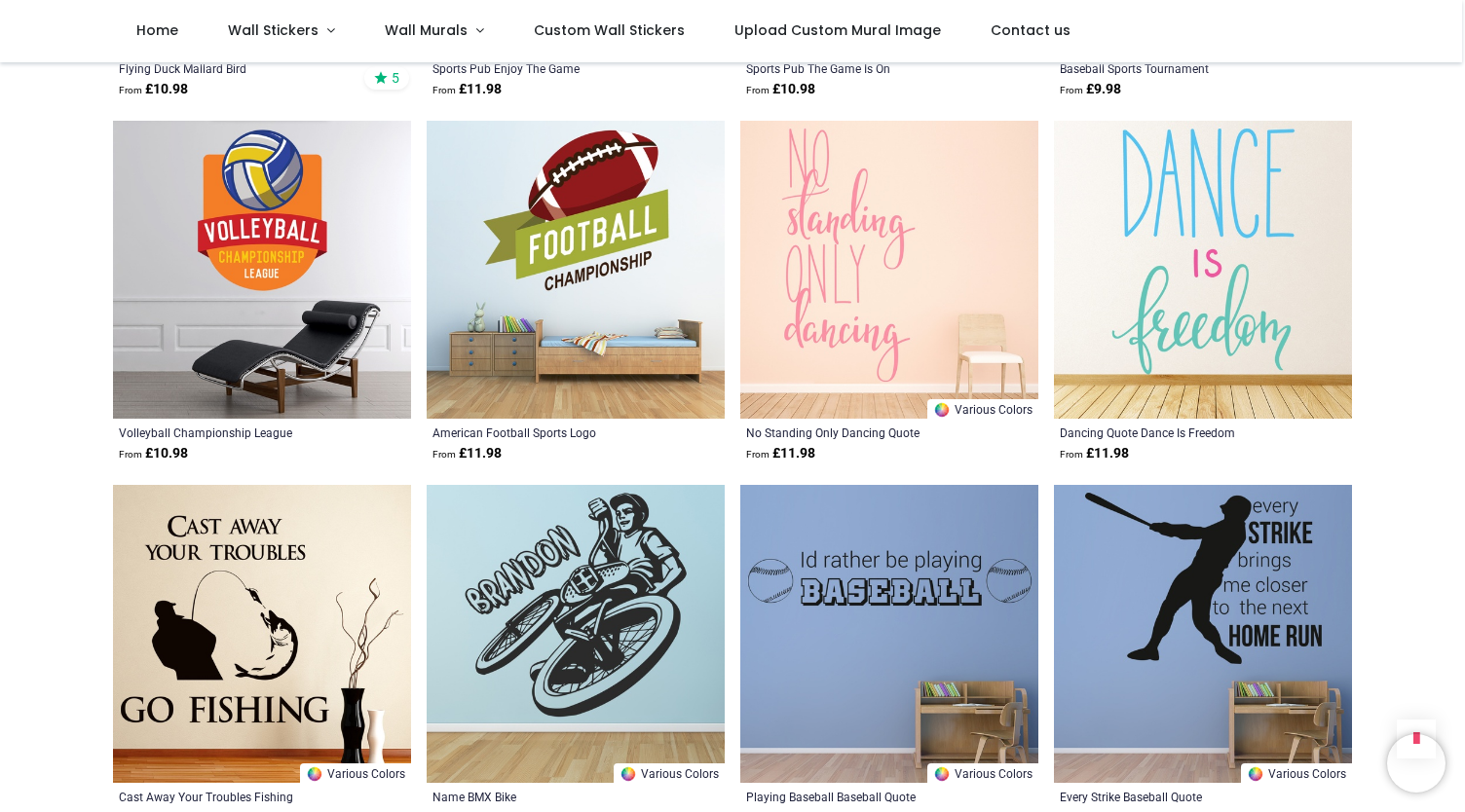
scroll to position [70998, 0]
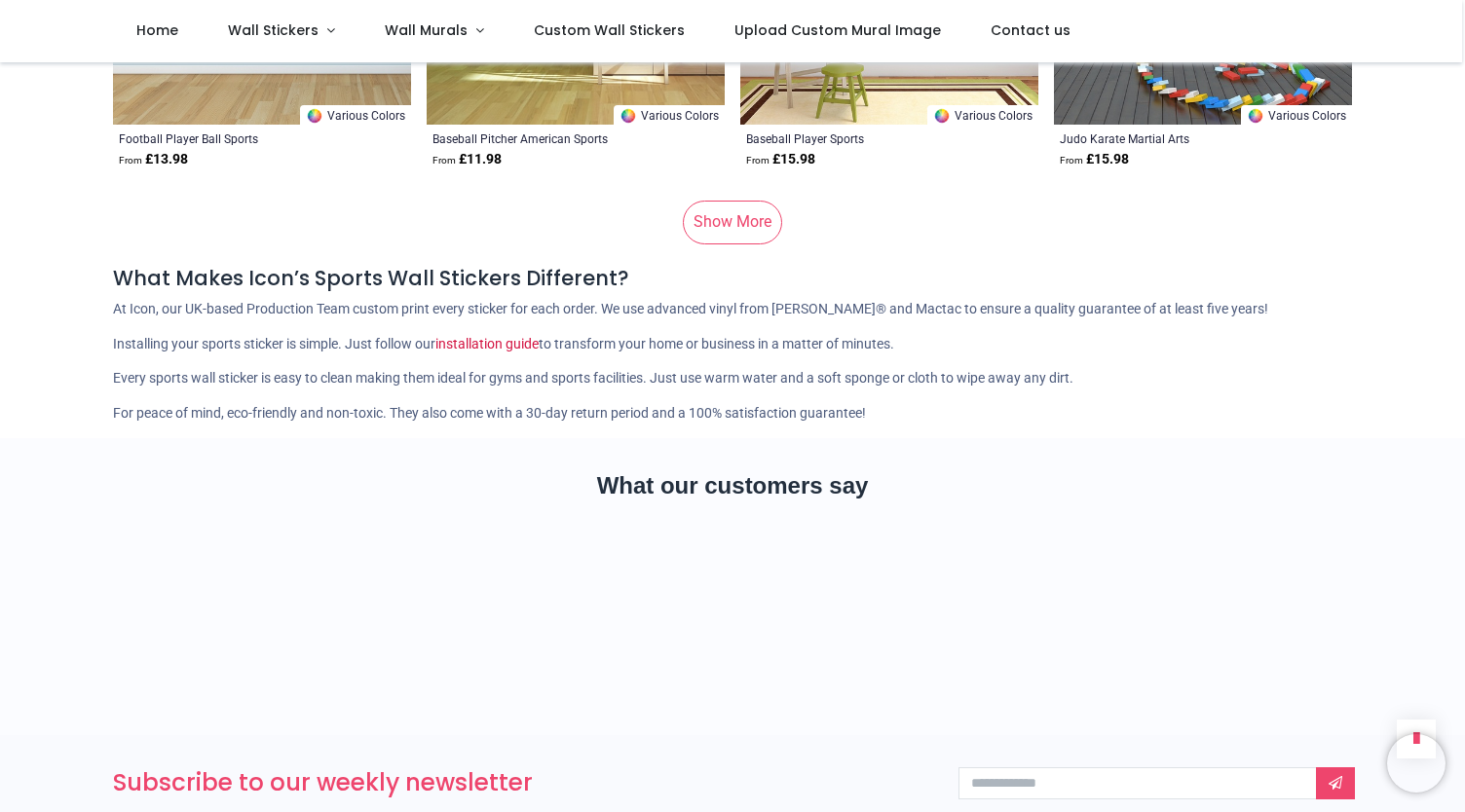
scroll to position [76754, 0]
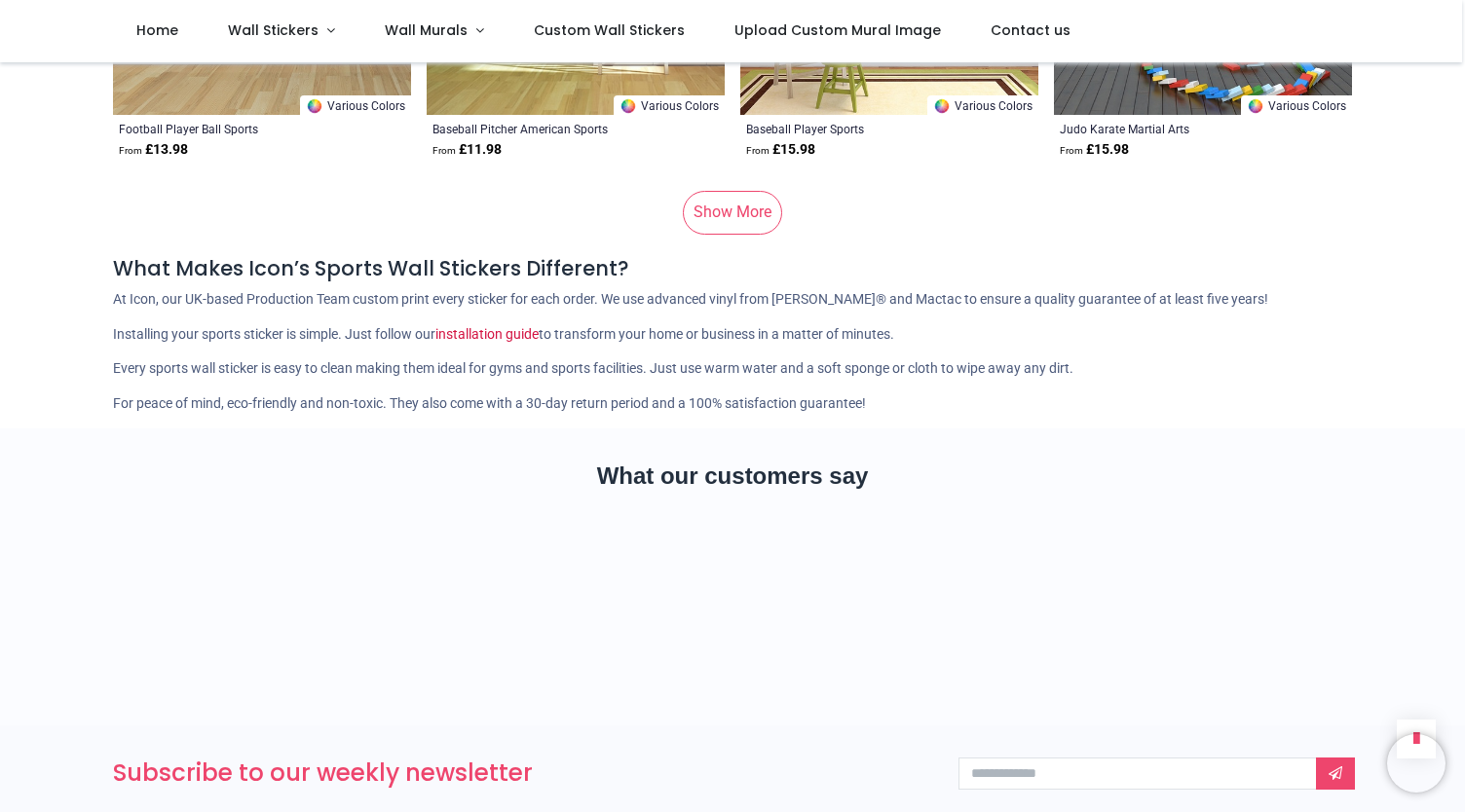
click at [731, 207] on link "Show More" at bounding box center [732, 213] width 99 height 43
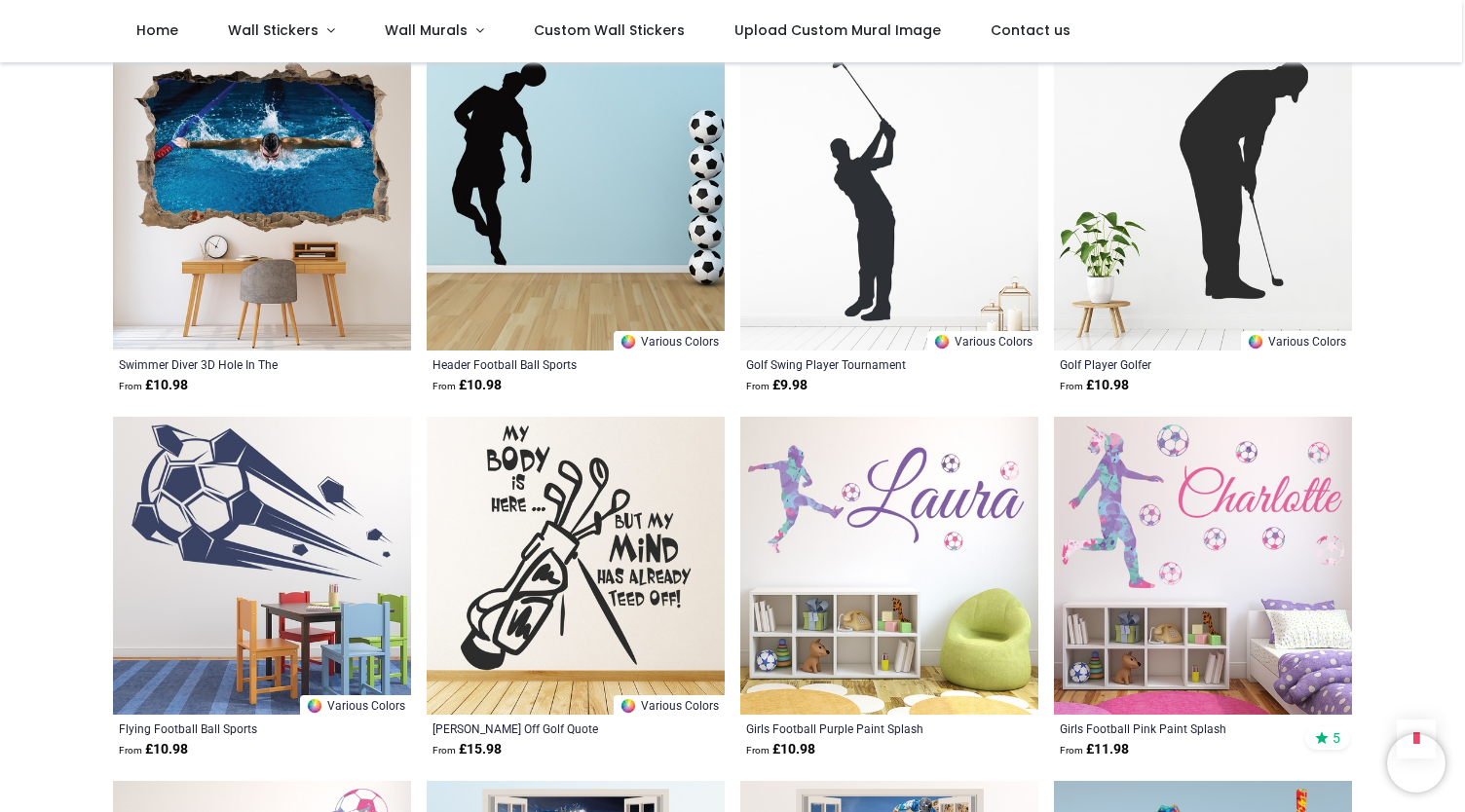
scroll to position [81608, 0]
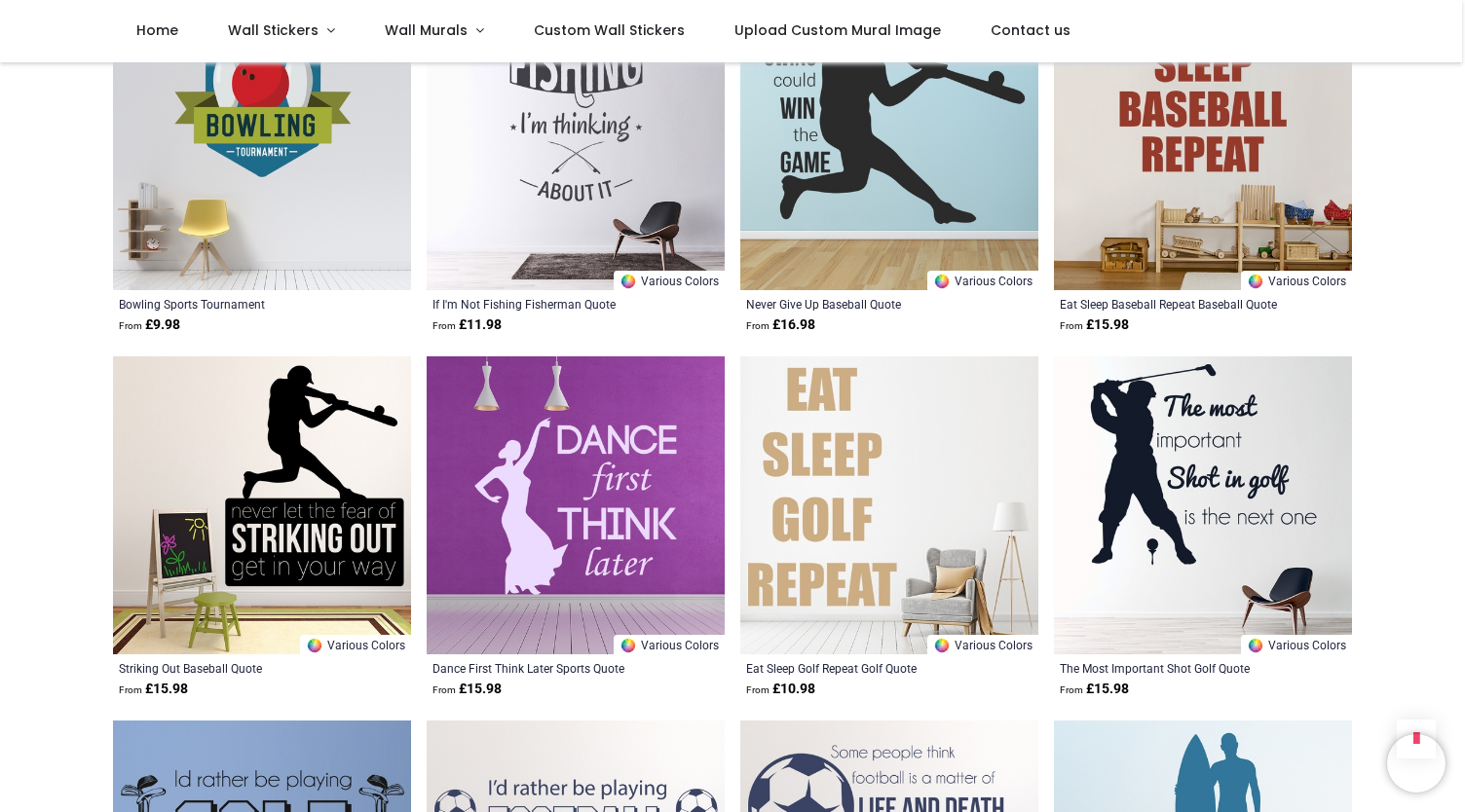
scroll to position [84554, 0]
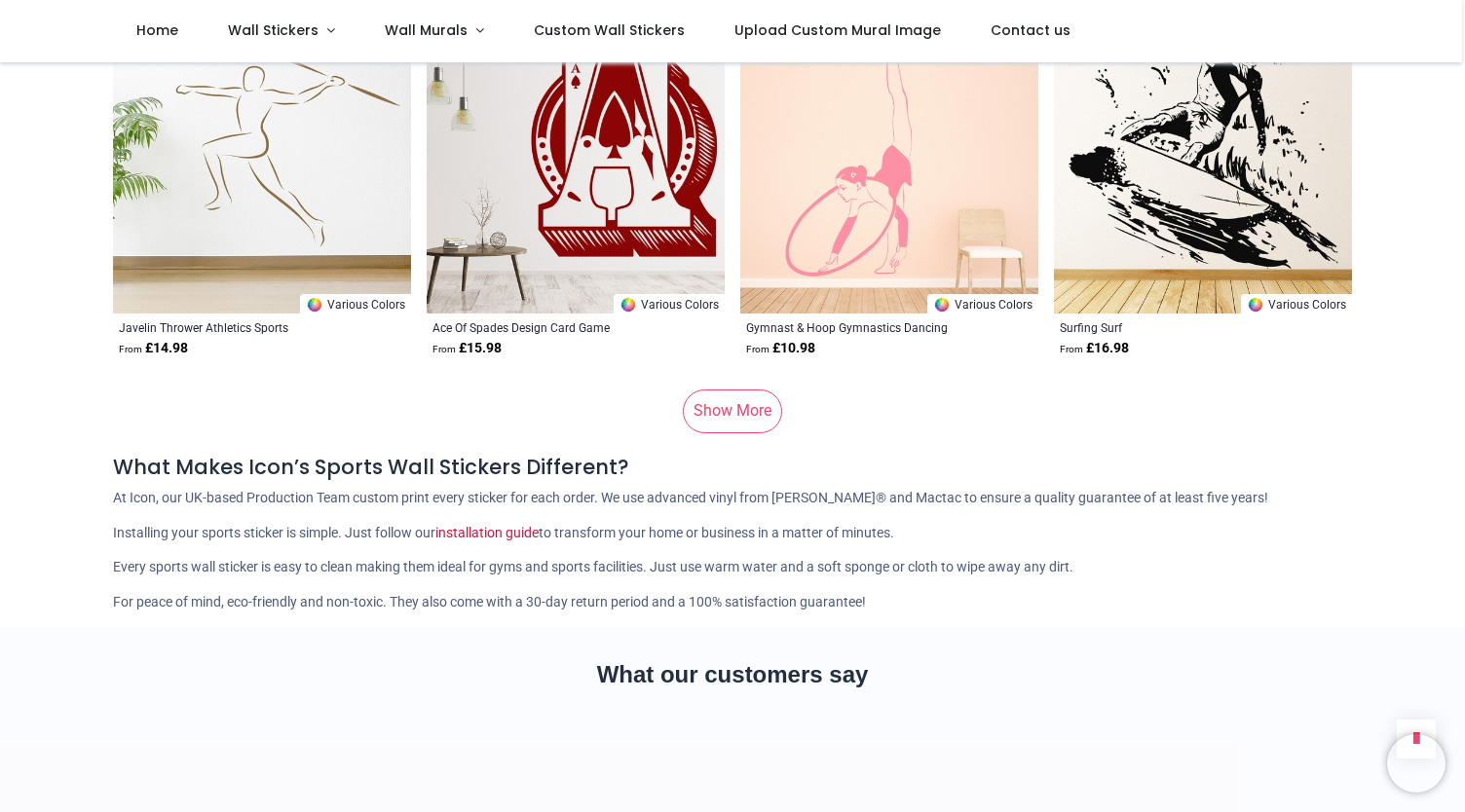
scroll to position [89515, 0]
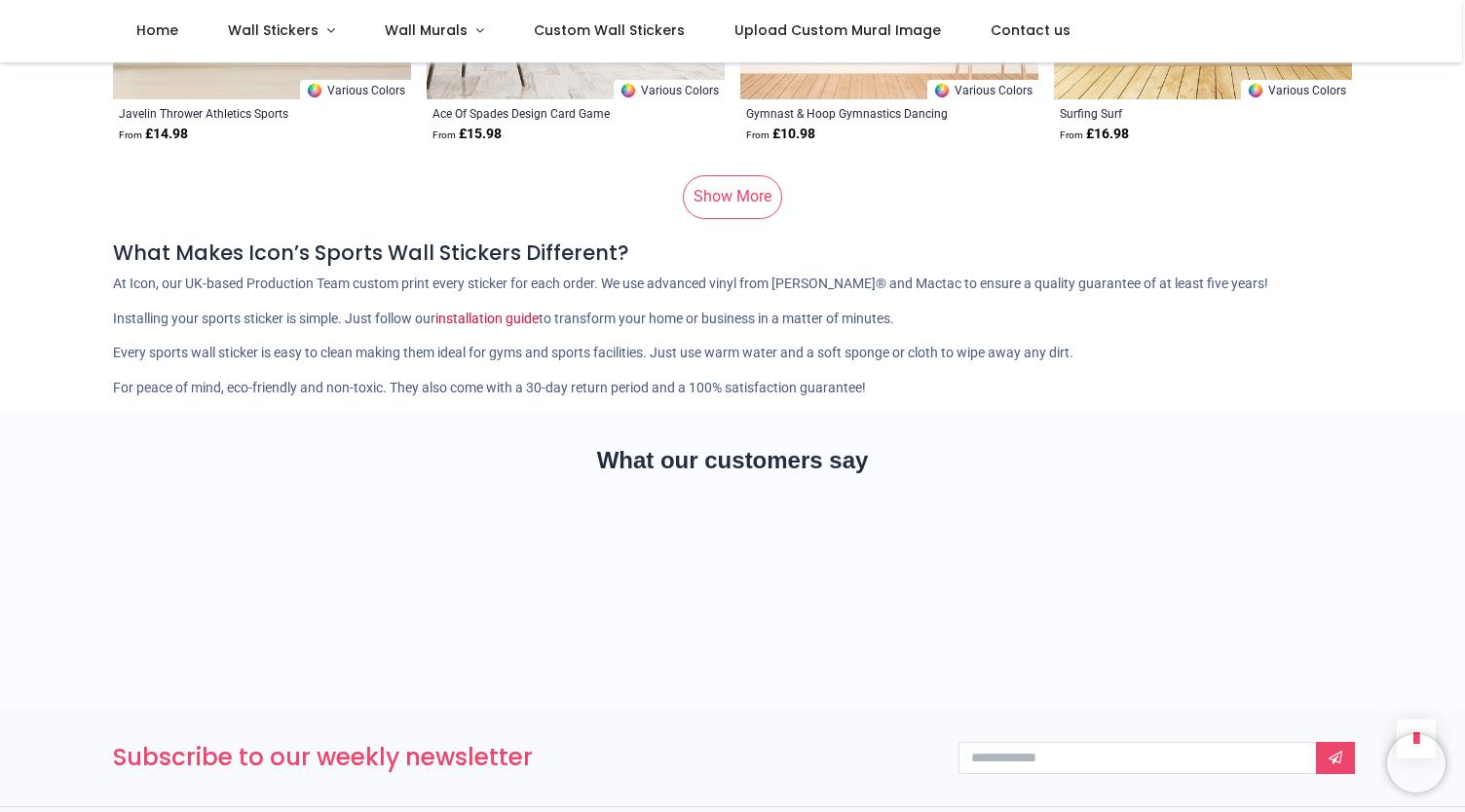
click at [749, 202] on link "Show More" at bounding box center [732, 197] width 99 height 43
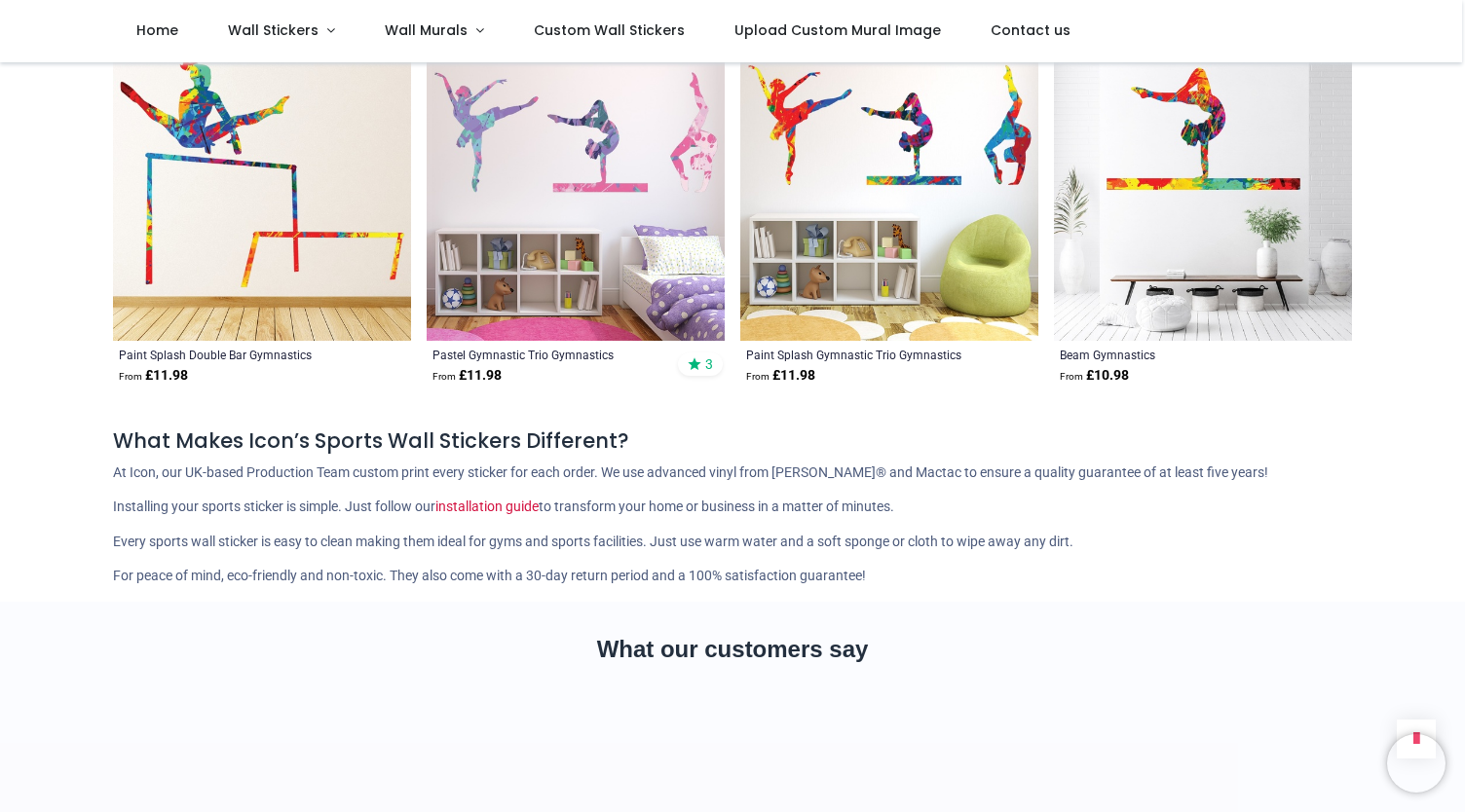
scroll to position [91101, 0]
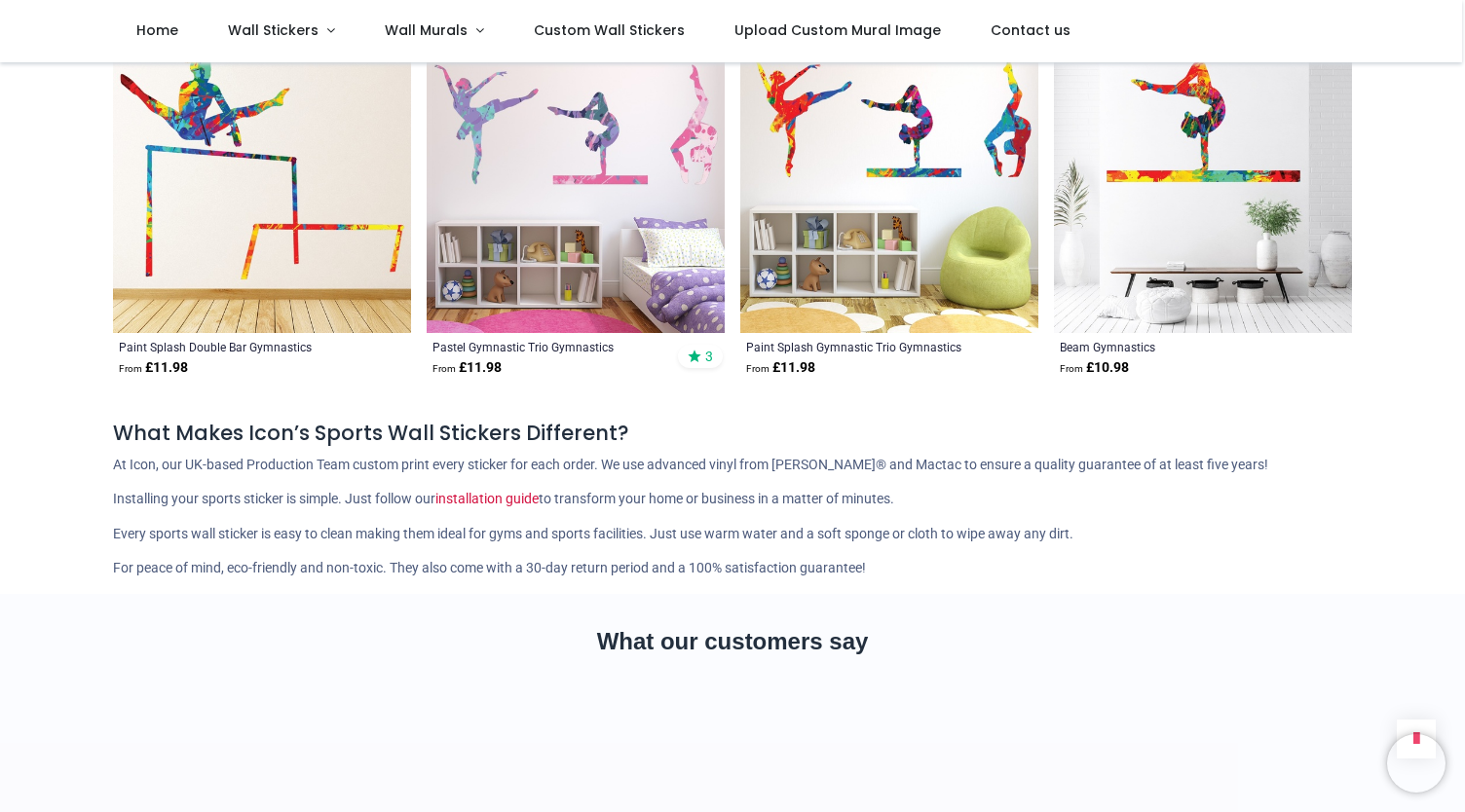
click at [312, 232] on img at bounding box center [262, 184] width 298 height 298
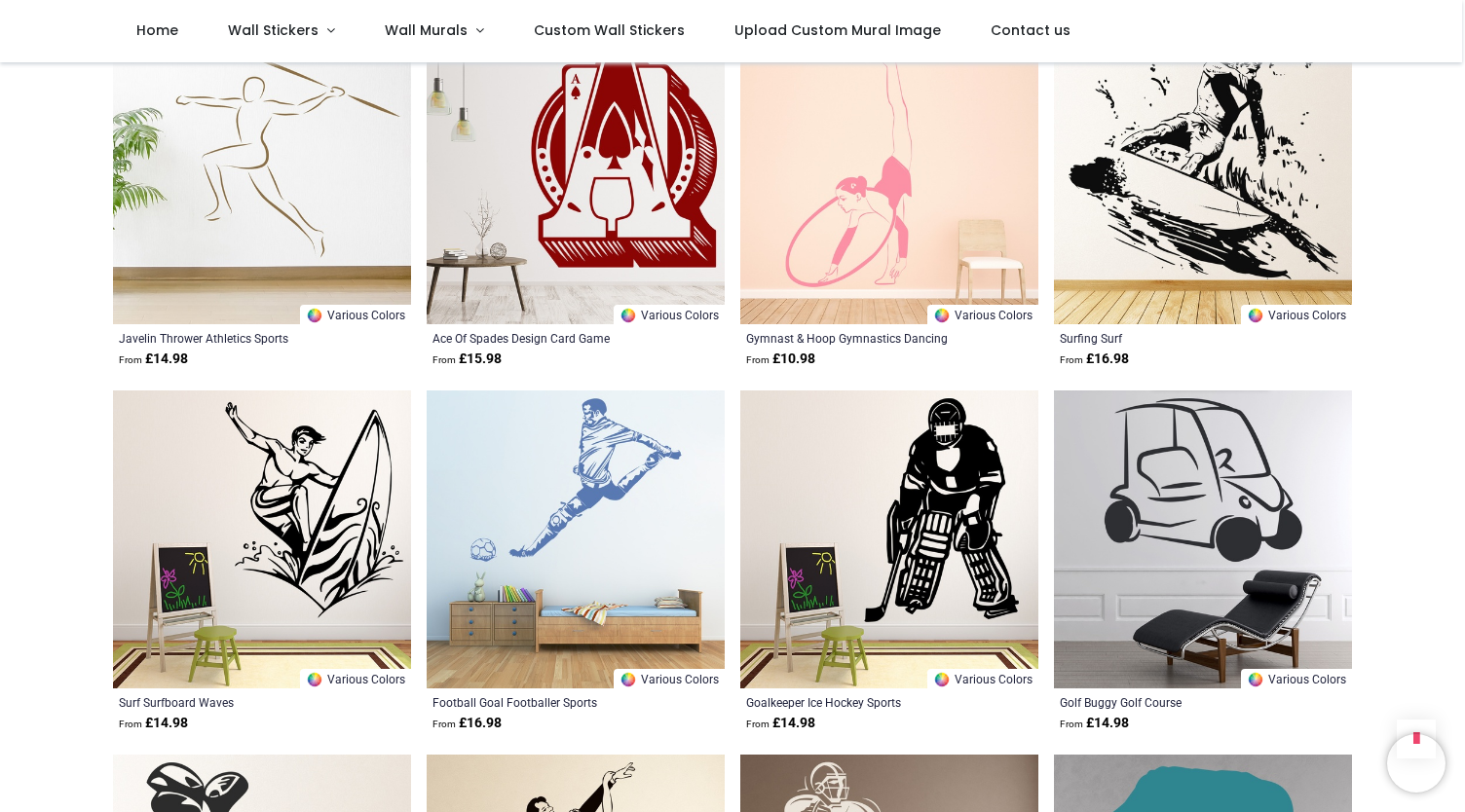
scroll to position [89275, 0]
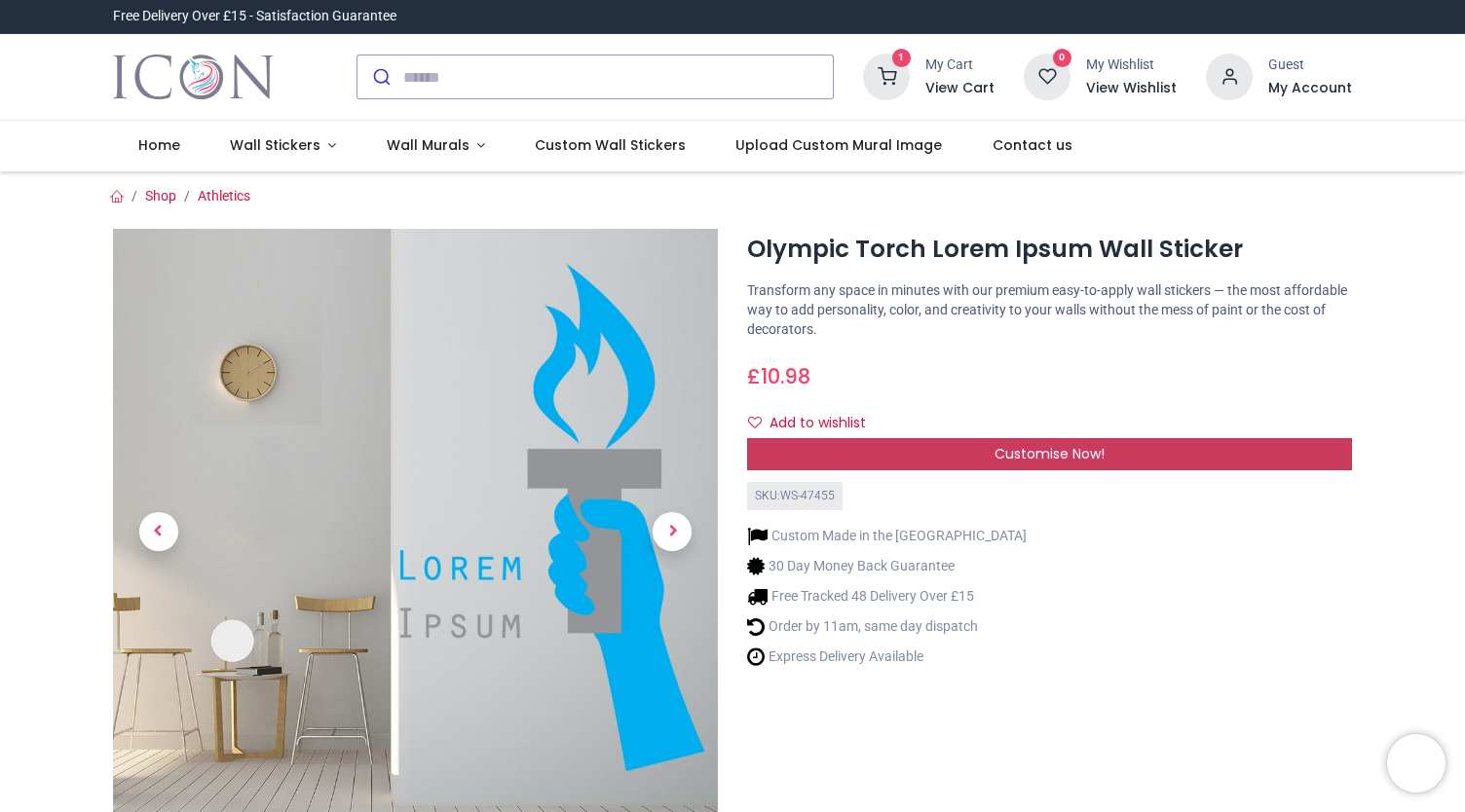
click at [1079, 460] on span "Customise Now!" at bounding box center [1050, 454] width 110 height 20
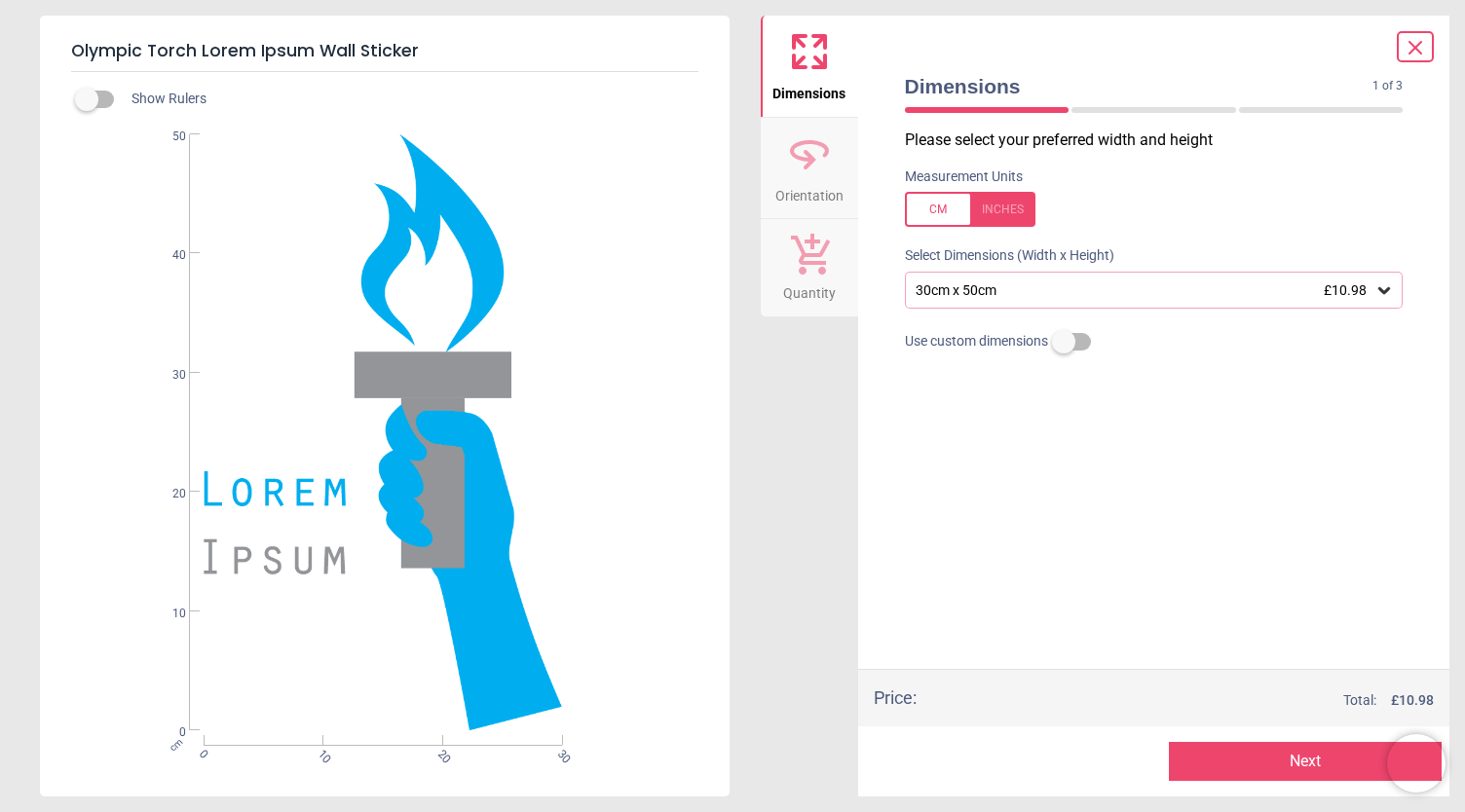
click at [814, 168] on icon at bounding box center [808, 154] width 46 height 46
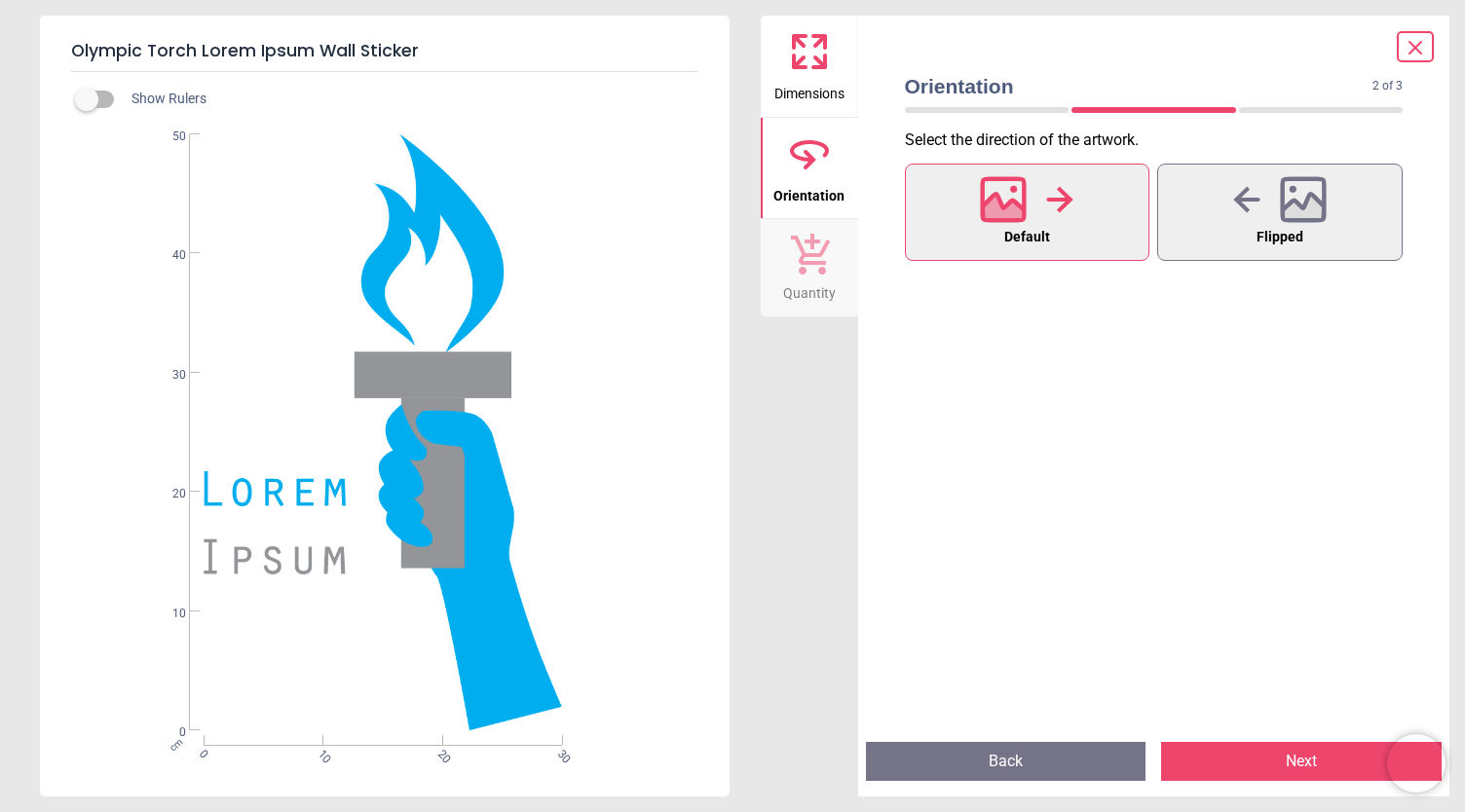
click at [800, 53] on icon at bounding box center [808, 51] width 46 height 46
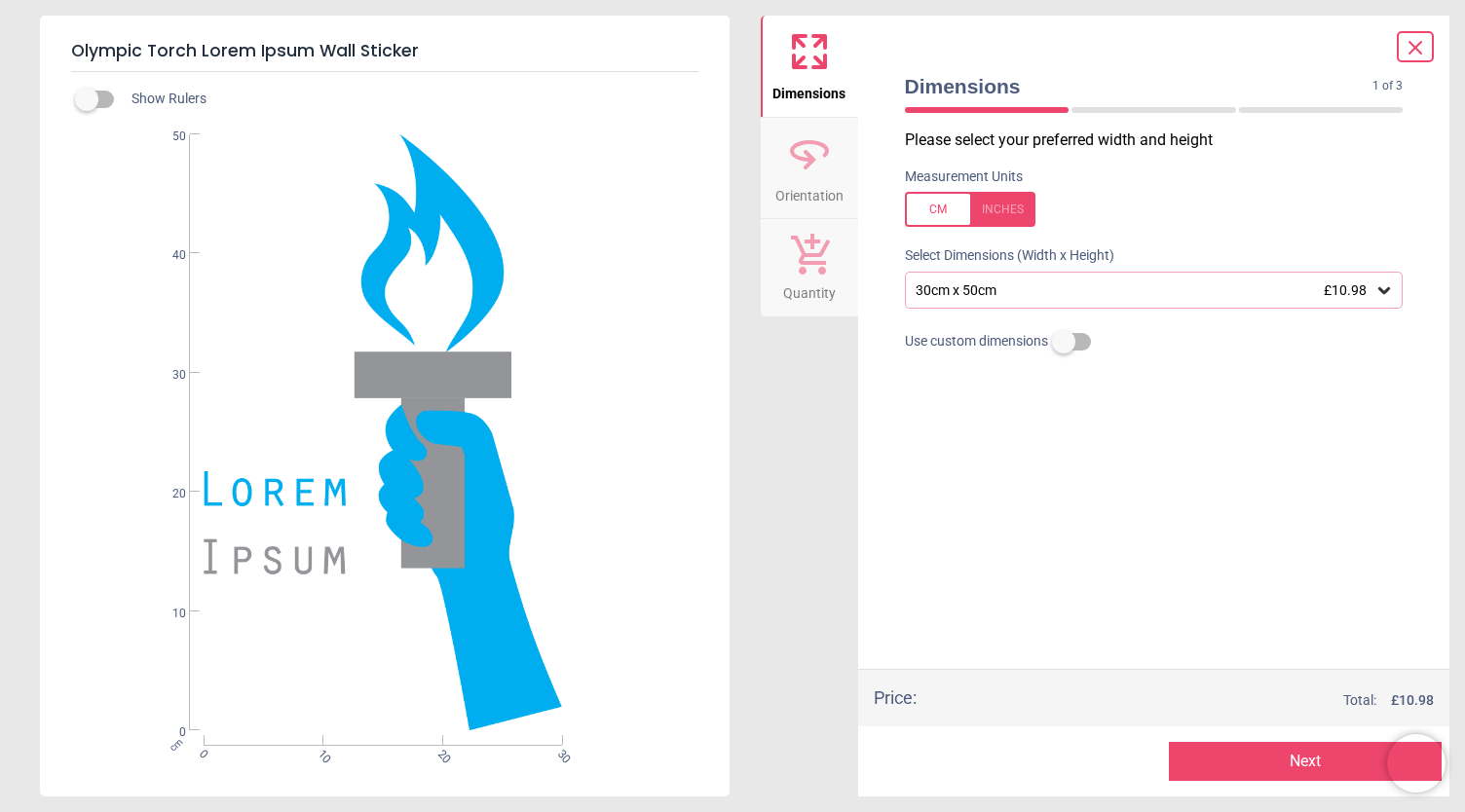
click at [812, 270] on icon at bounding box center [809, 253] width 41 height 43
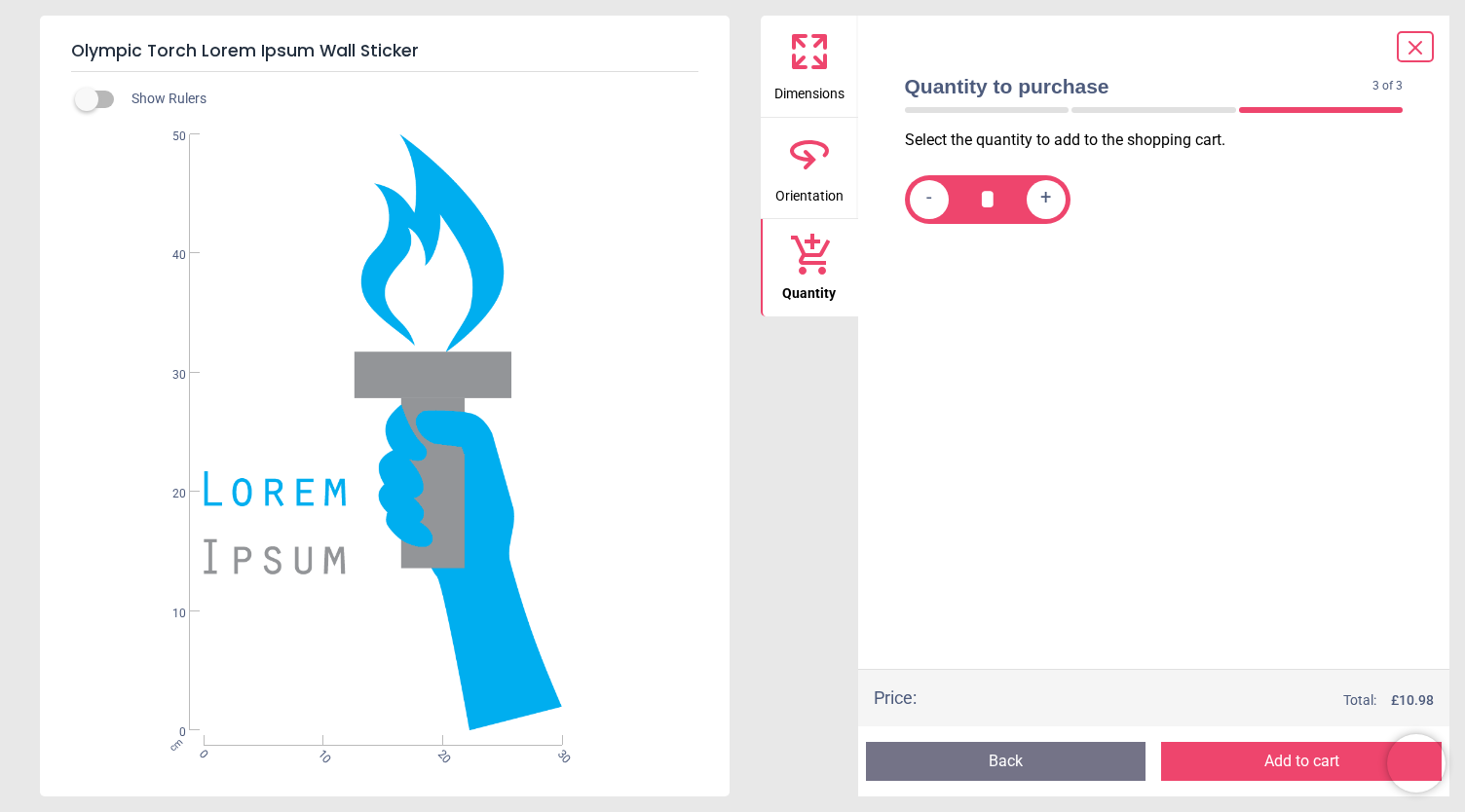
click at [810, 85] on span "Dimensions" at bounding box center [808, 90] width 70 height 30
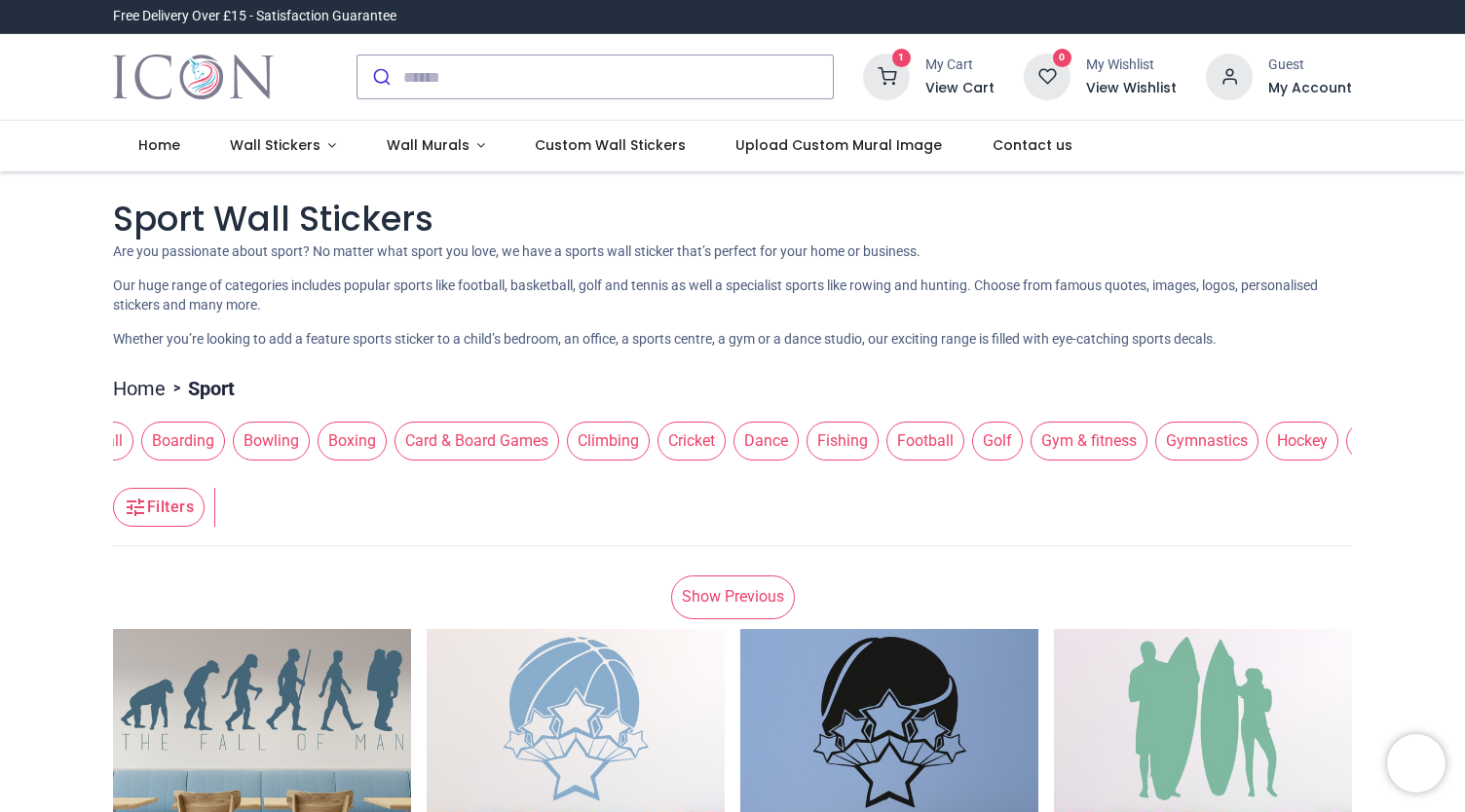
scroll to position [0, 783]
click at [1192, 432] on span "Gymnastics" at bounding box center [1204, 441] width 103 height 39
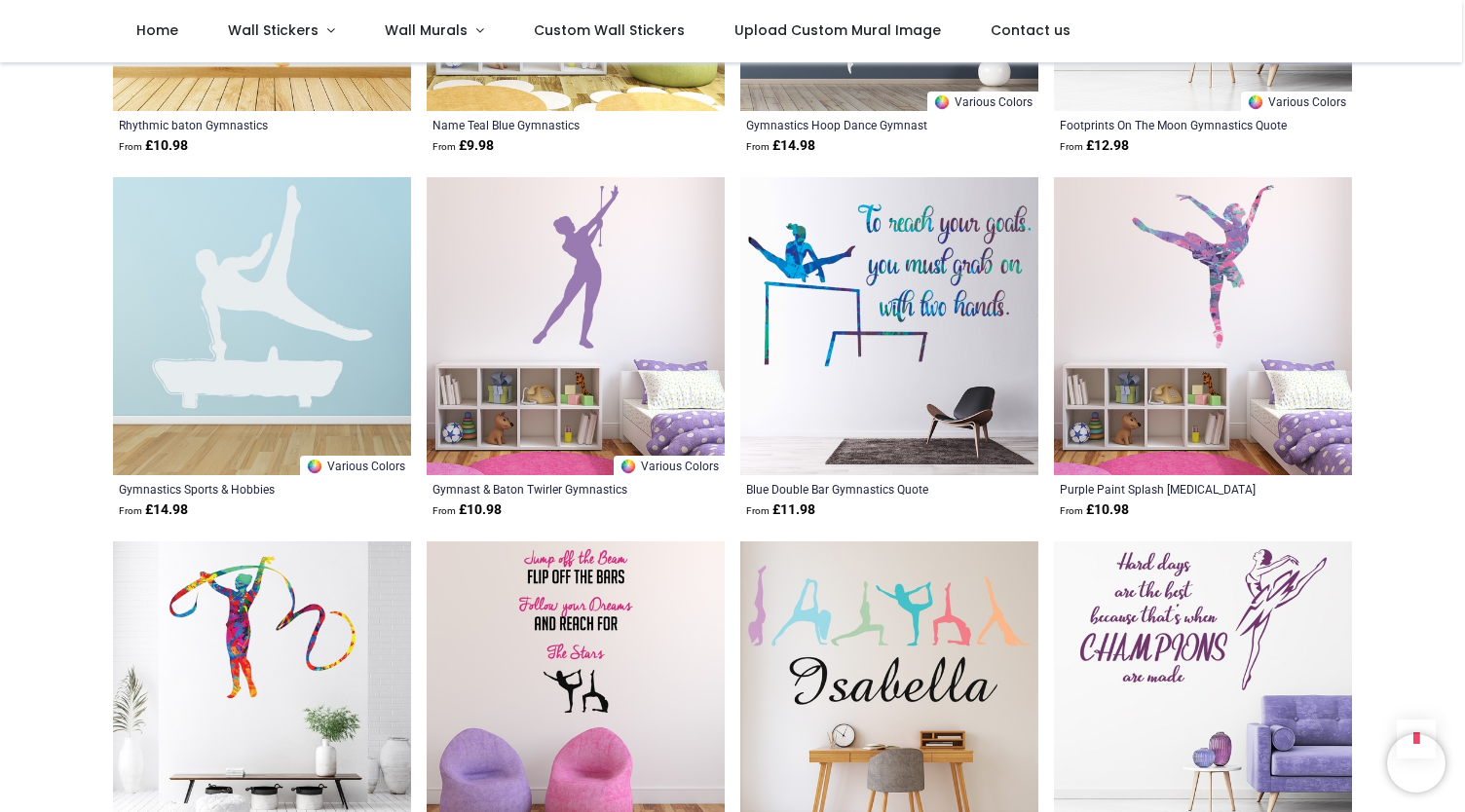
scroll to position [2113, 0]
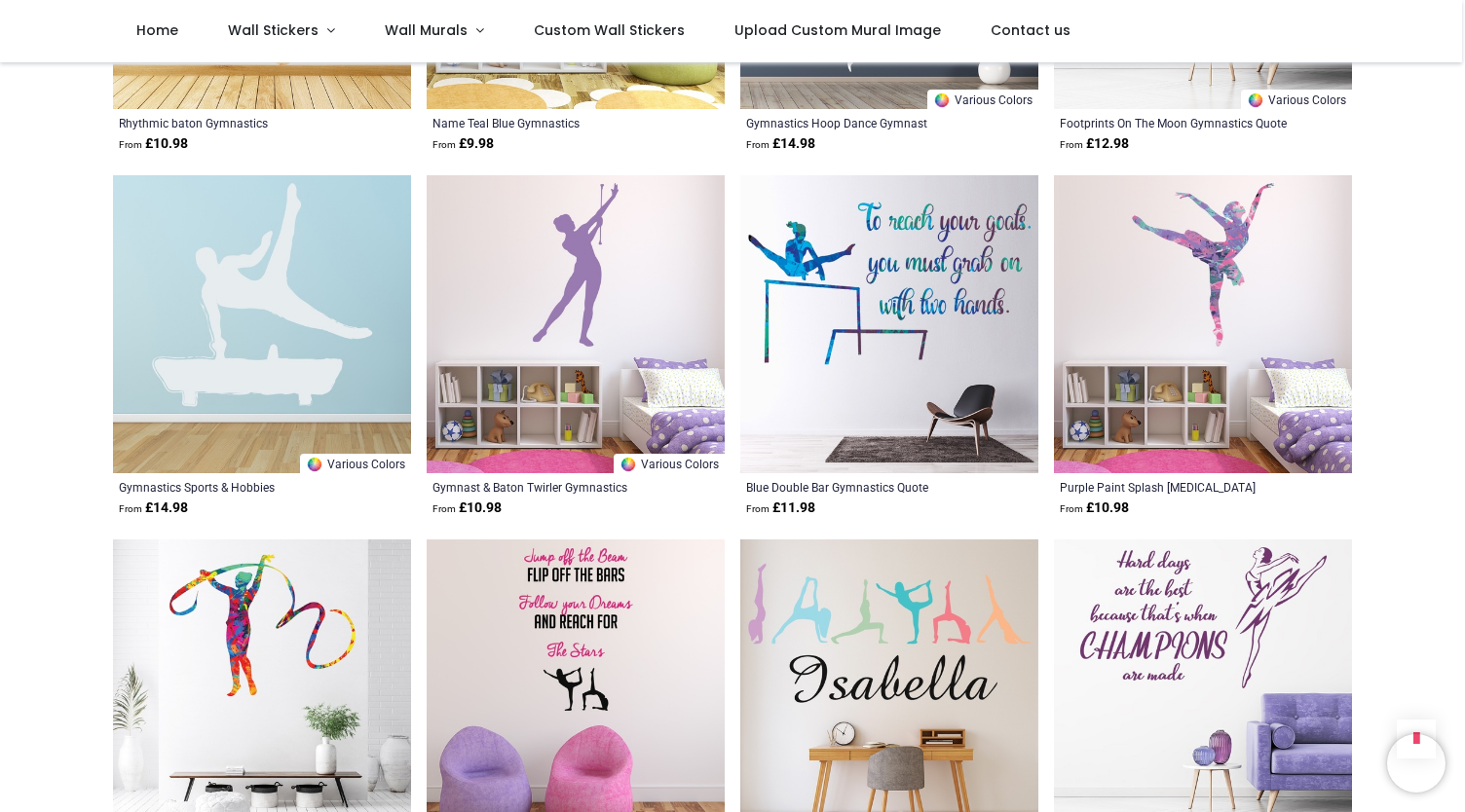
click at [898, 291] on img at bounding box center [889, 324] width 298 height 298
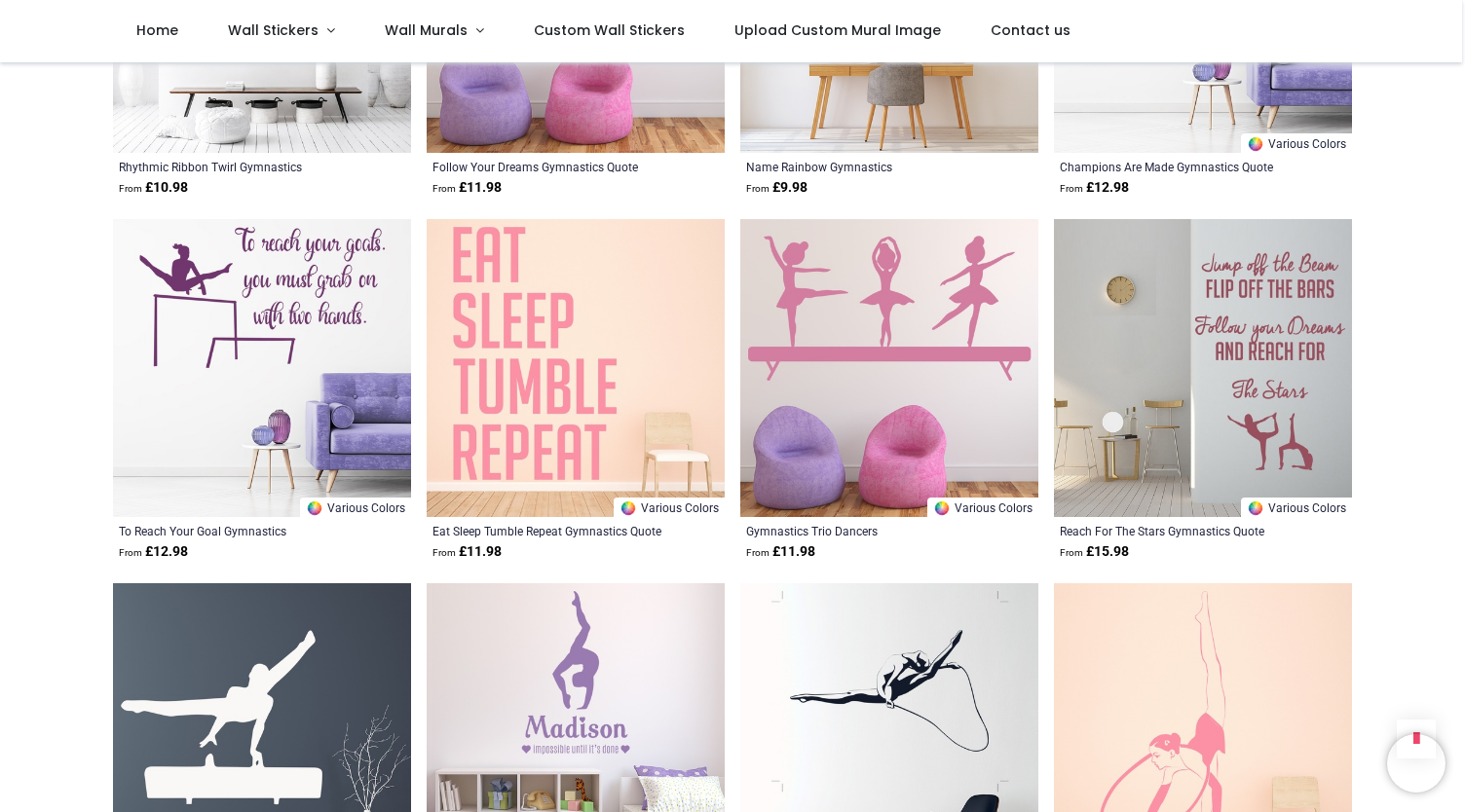
scroll to position [2800, 0]
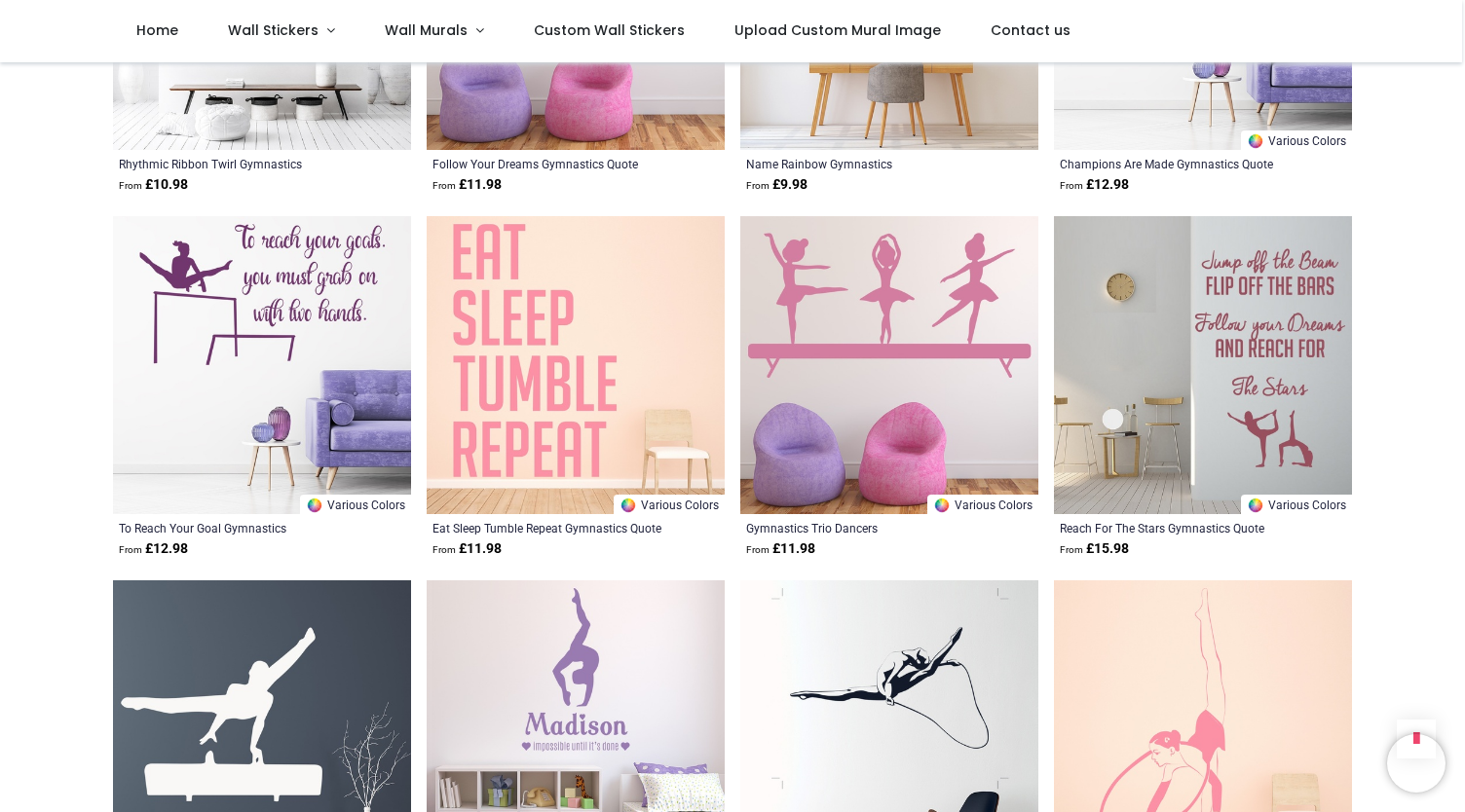
click at [331, 304] on img at bounding box center [262, 365] width 298 height 298
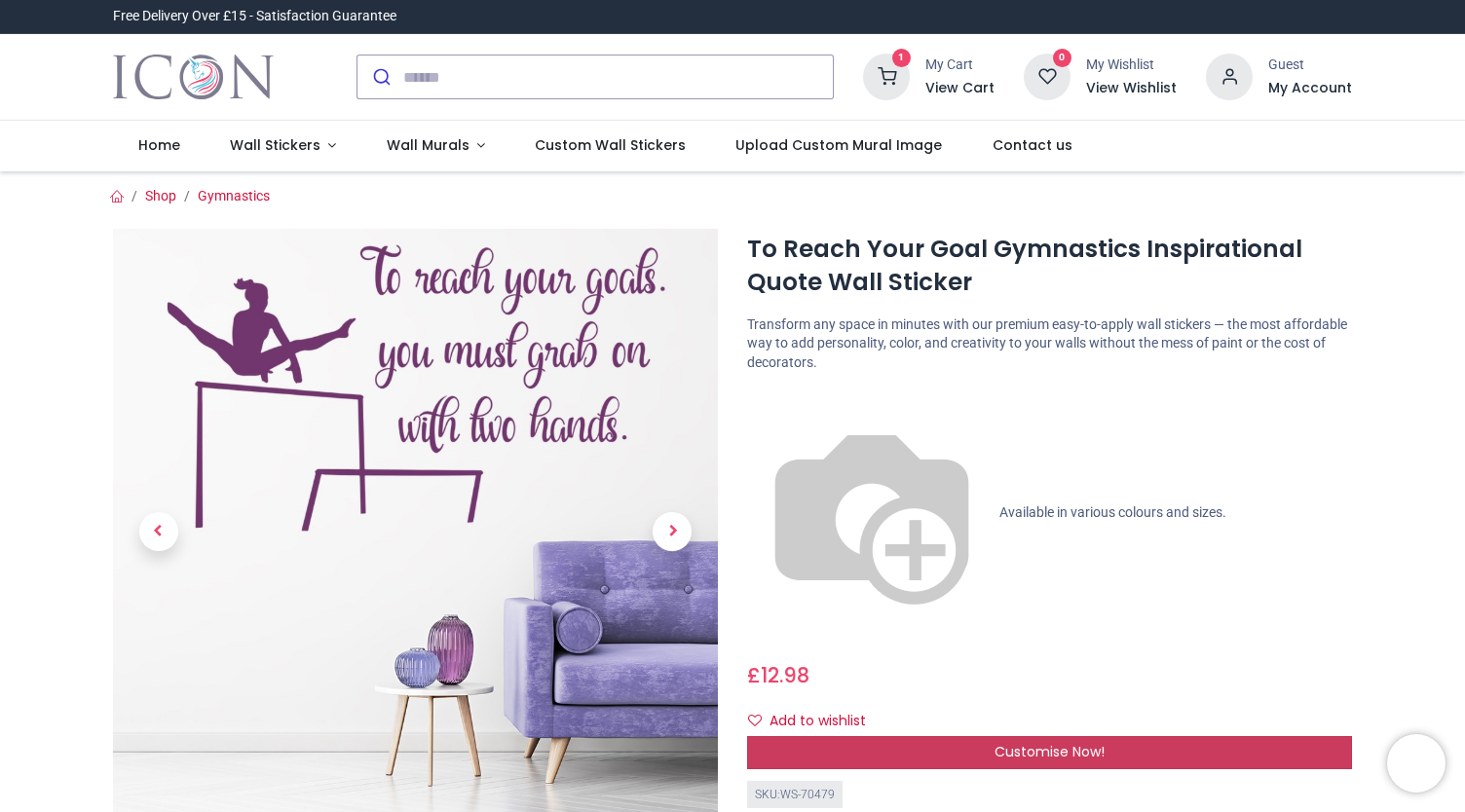
click at [960, 736] on div "Customise Now!" at bounding box center [1050, 753] width 605 height 33
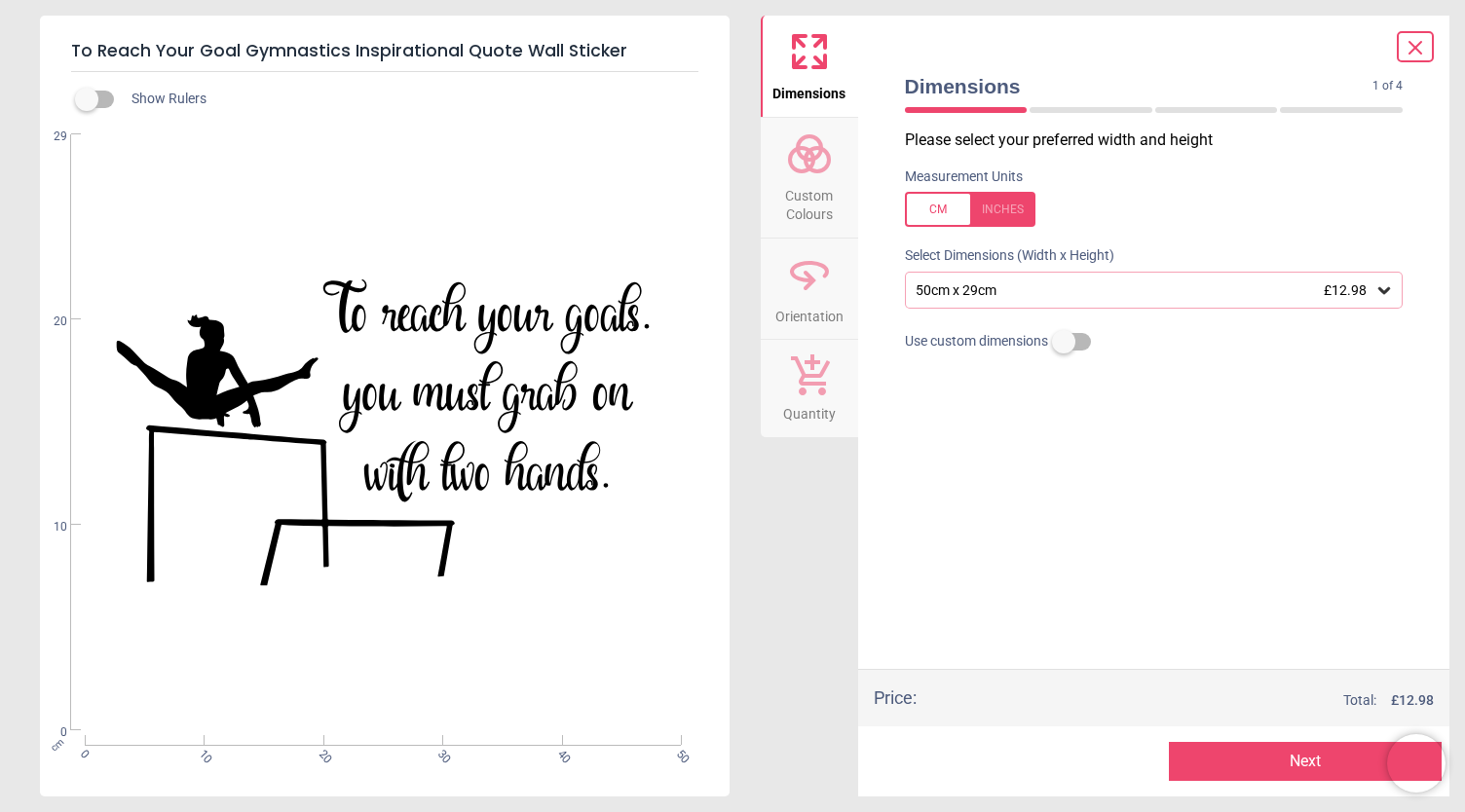
click at [982, 289] on div "50cm x 29cm £12.98" at bounding box center [1144, 290] width 462 height 17
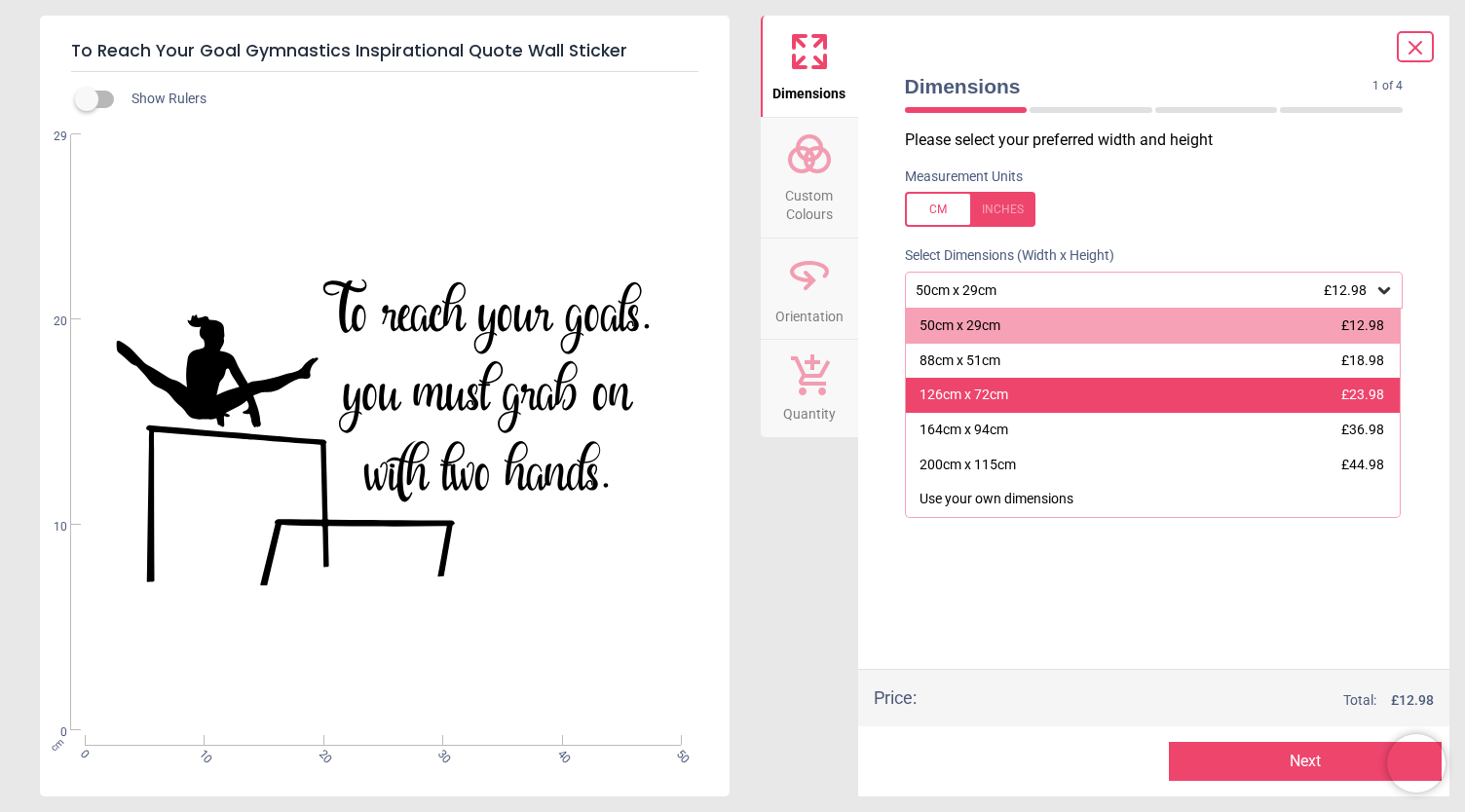
click at [1095, 406] on div "126cm x 72cm £23.98" at bounding box center [1153, 396] width 495 height 35
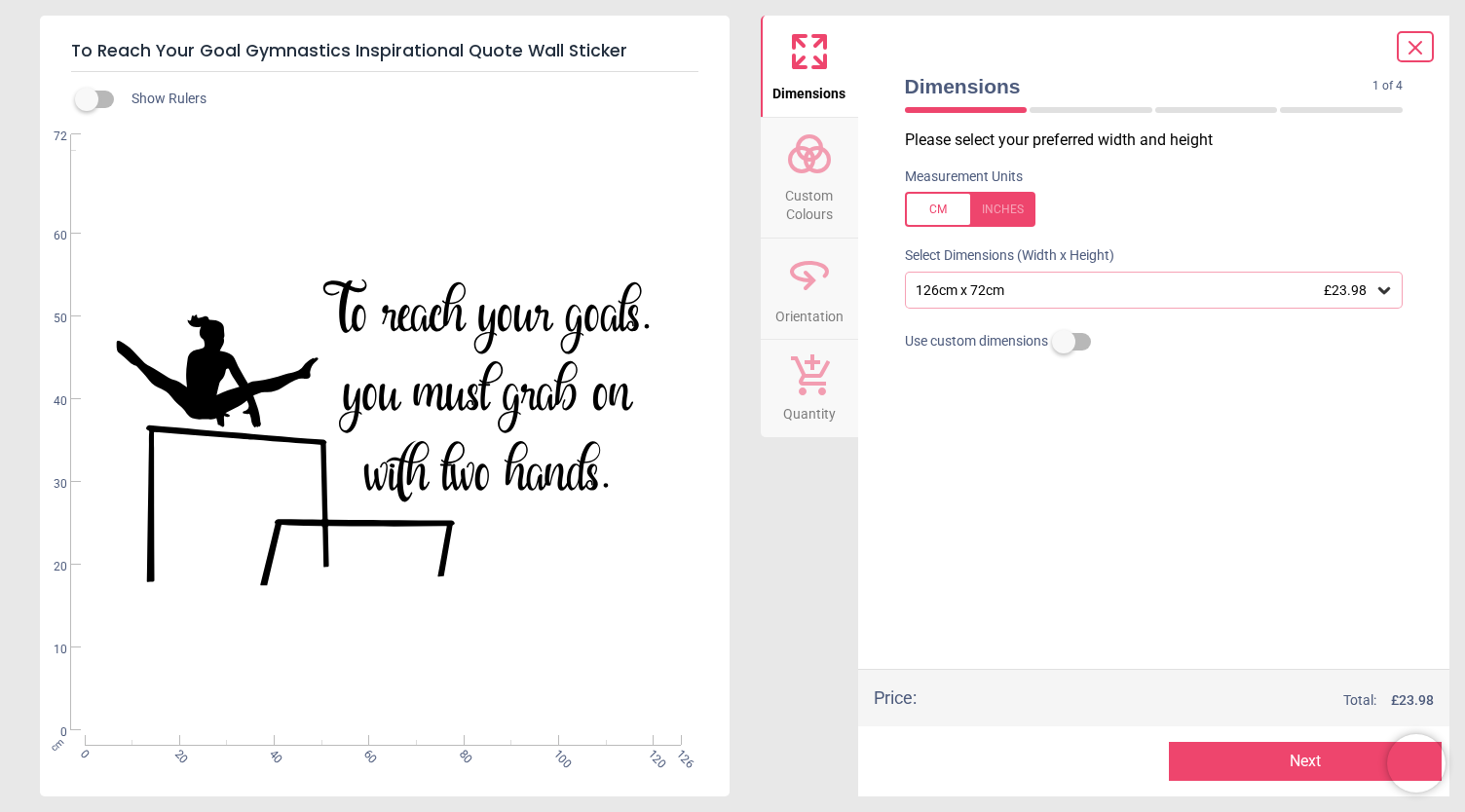
click at [829, 193] on span "Custom Colours" at bounding box center [809, 201] width 94 height 47
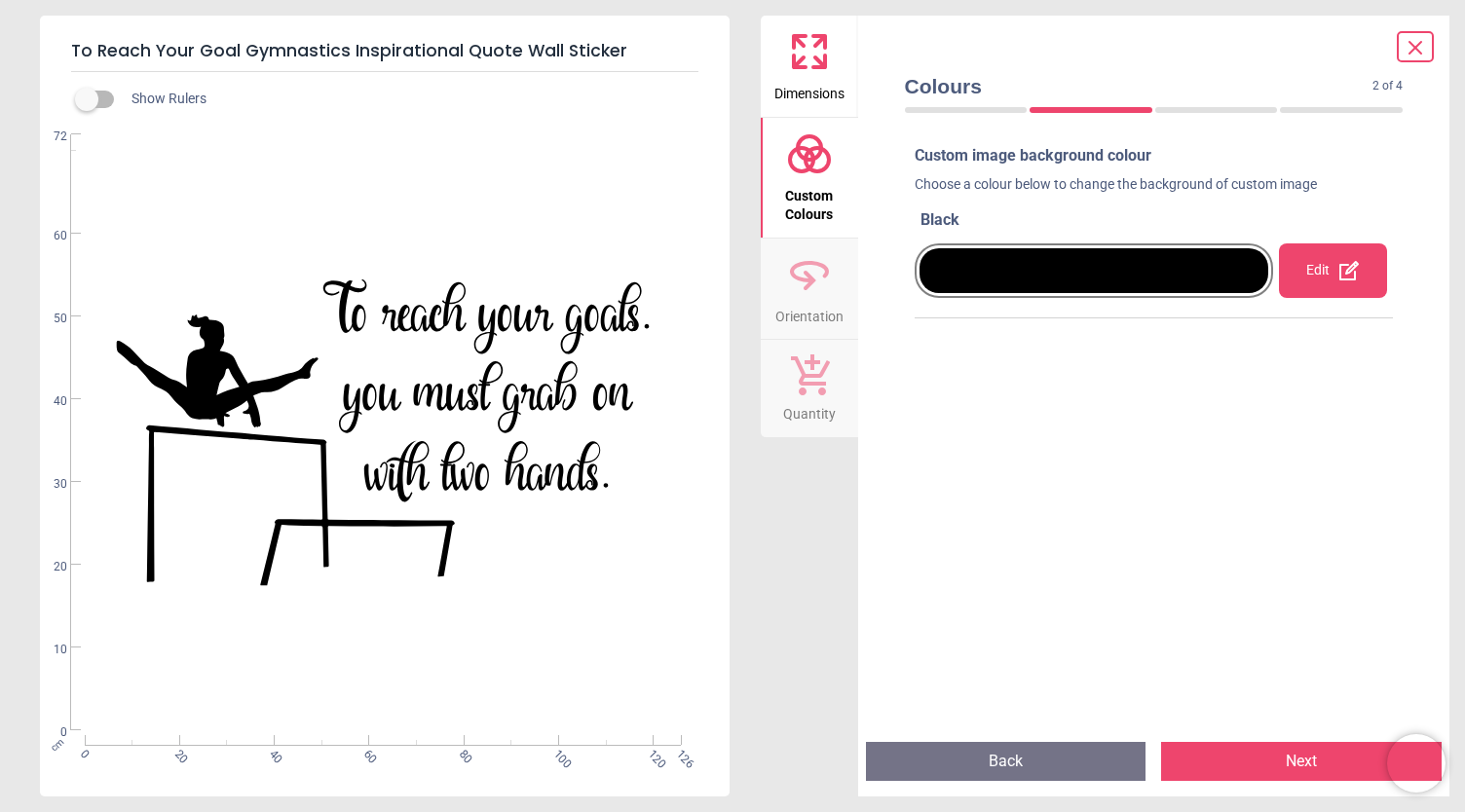
click at [1009, 300] on div at bounding box center [1094, 270] width 359 height 78
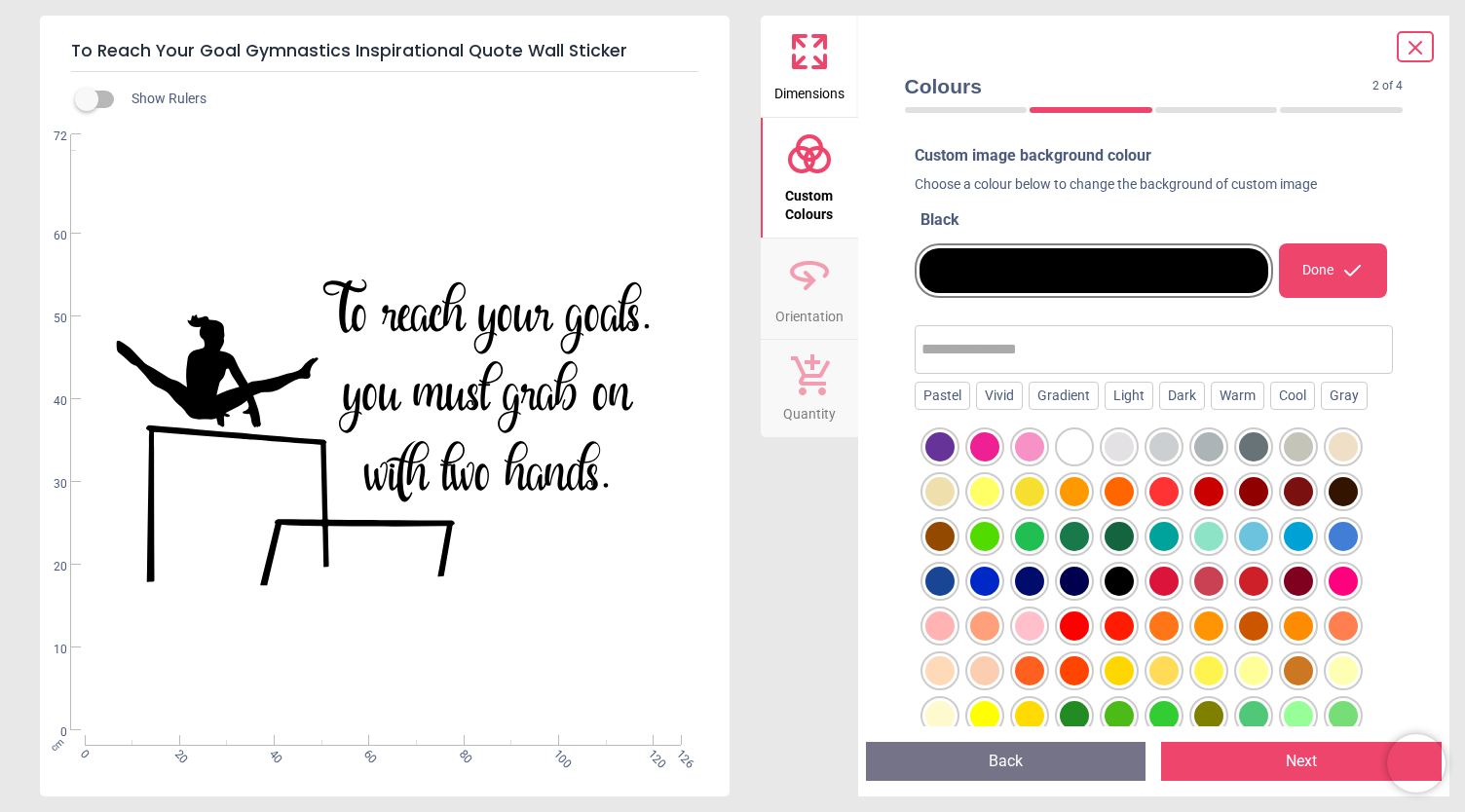
click at [933, 451] on div at bounding box center [940, 447] width 30 height 30
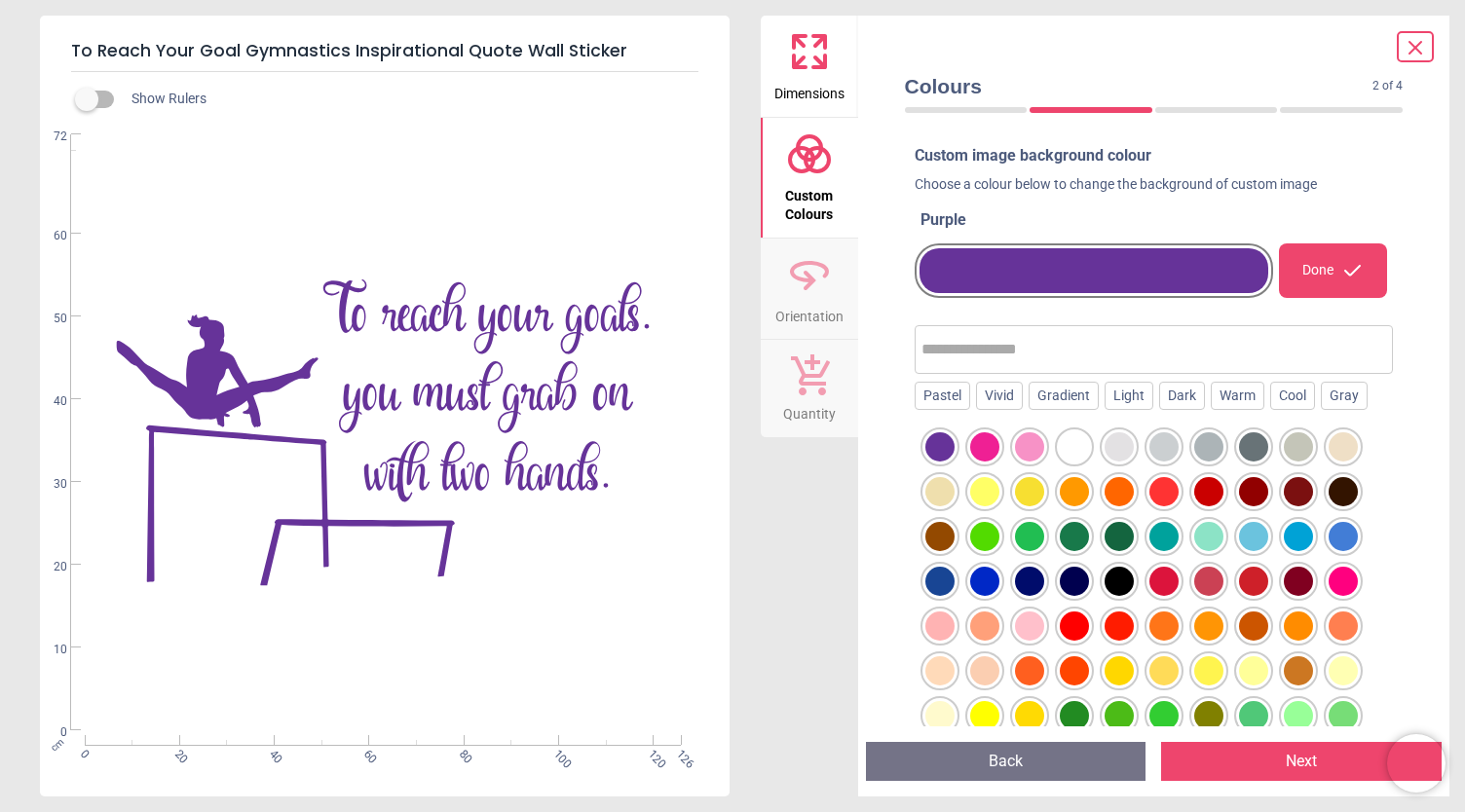
click at [1307, 270] on div "Done" at bounding box center [1333, 270] width 108 height 54
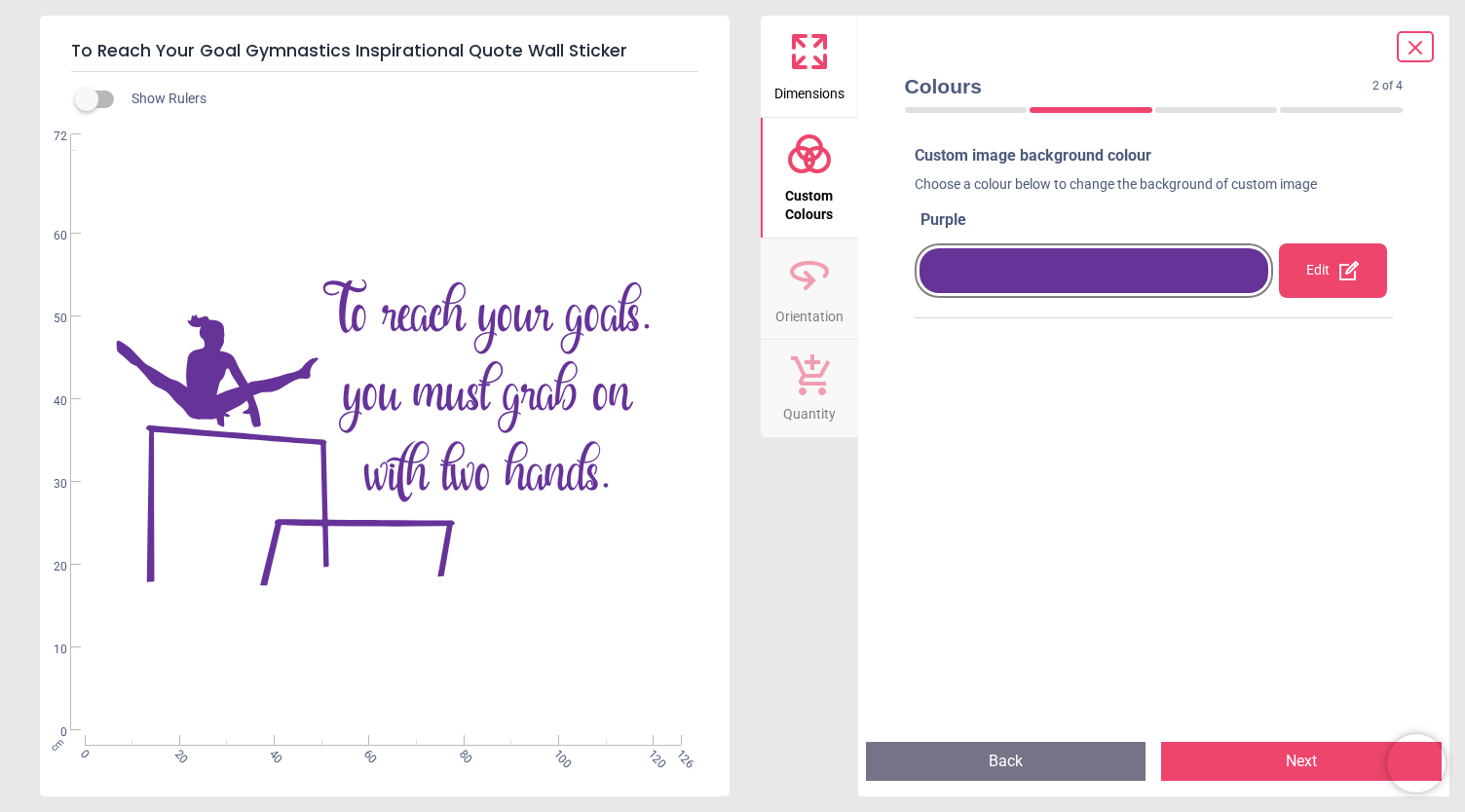
click at [1294, 752] on button "Next" at bounding box center [1301, 762] width 281 height 39
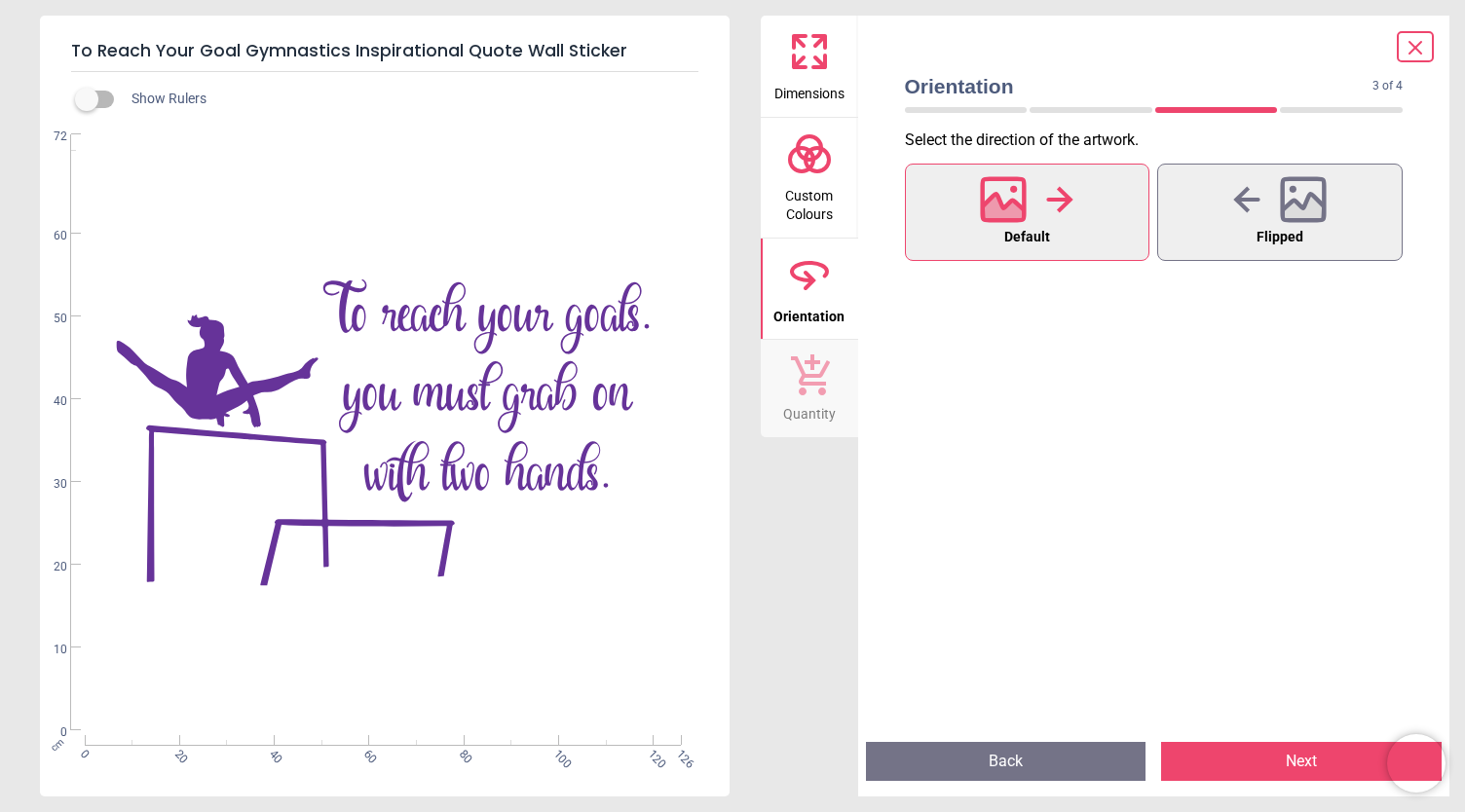
click at [1294, 752] on button "Next" at bounding box center [1301, 762] width 281 height 39
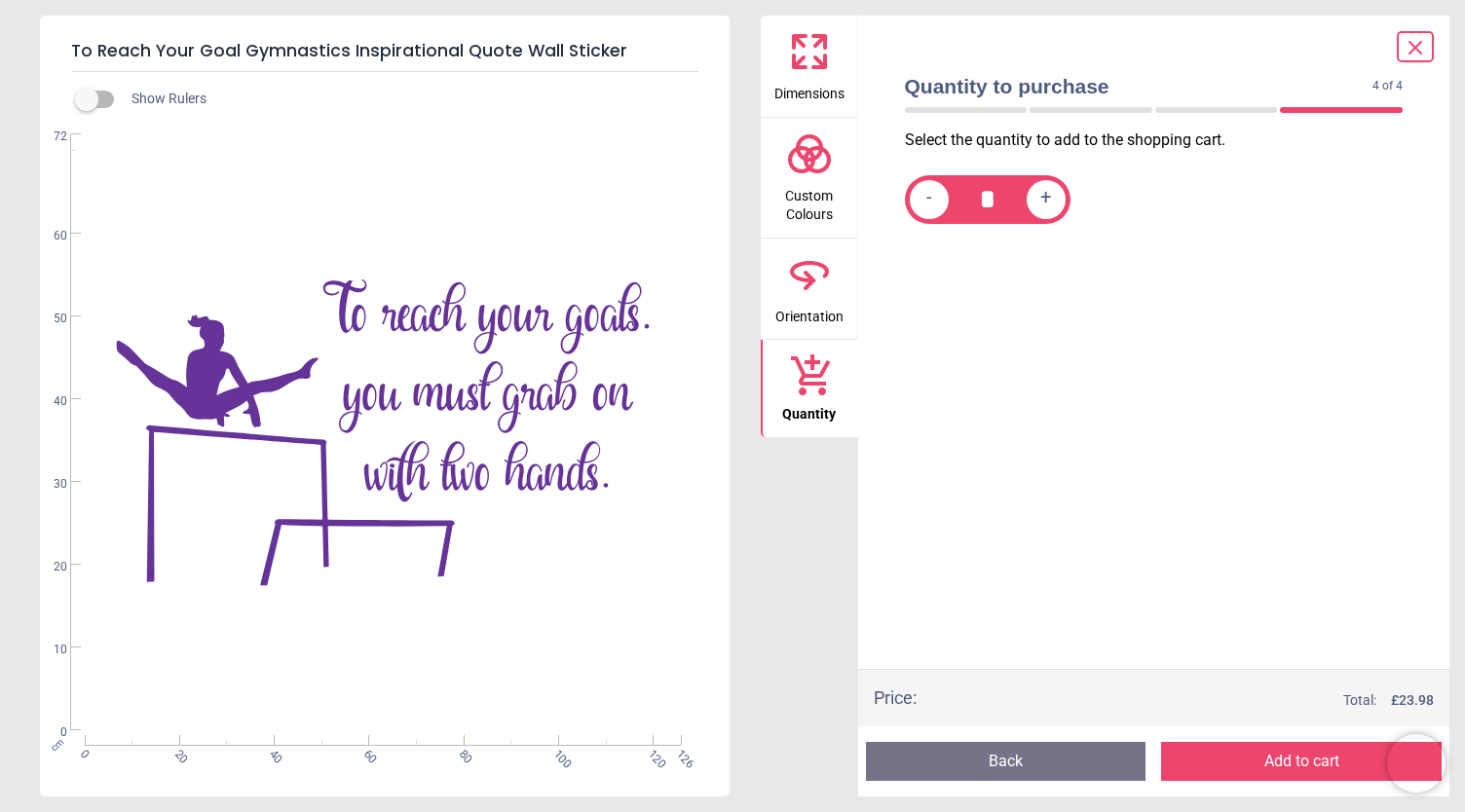
click at [1294, 752] on button "Add to cart" at bounding box center [1301, 762] width 281 height 39
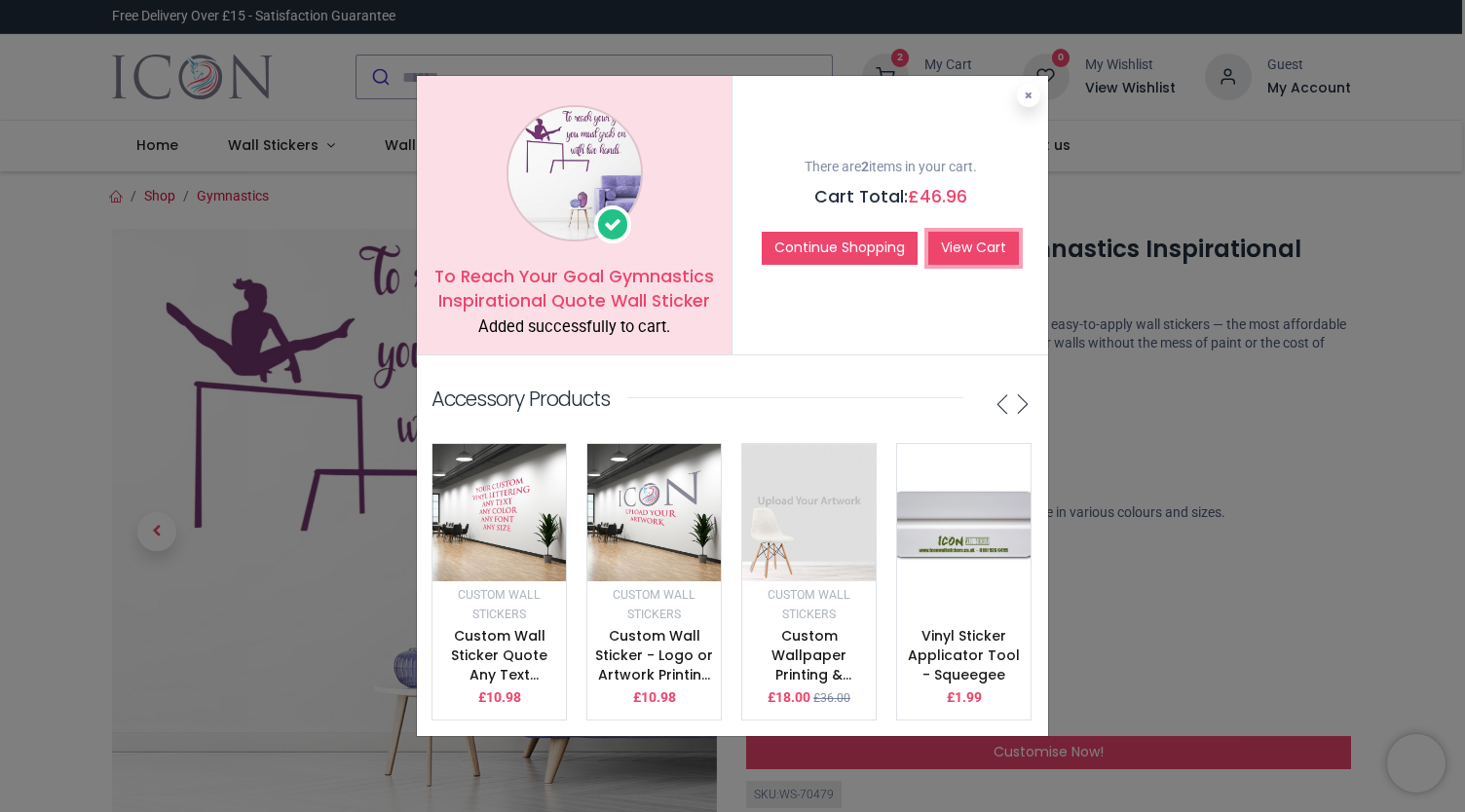
click at [959, 238] on link "View Cart" at bounding box center [974, 248] width 91 height 33
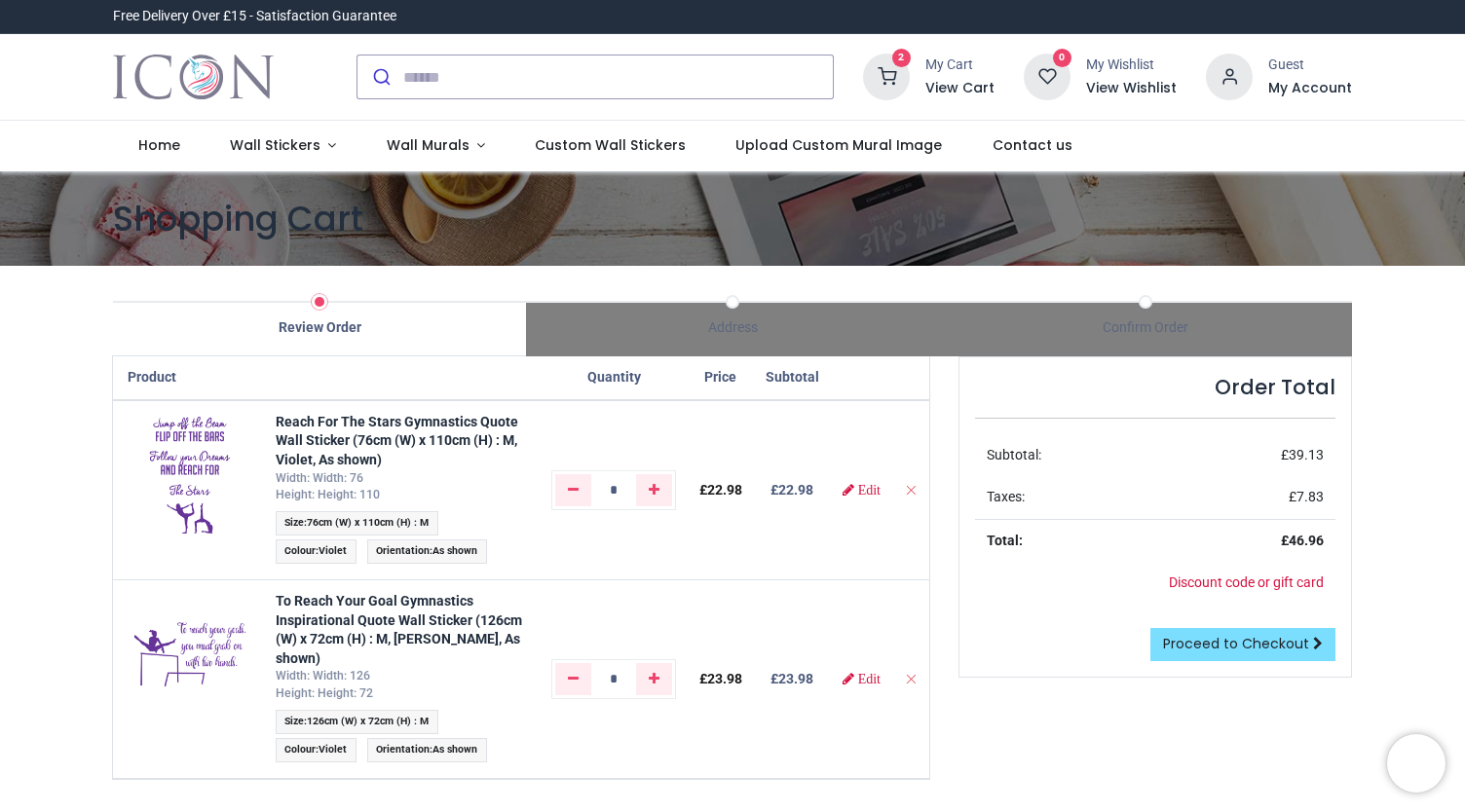
click at [401, 710] on span "Size : 126cm (W) x 72cm (H) : M" at bounding box center [356, 721] width 162 height 25
click at [861, 672] on link "Edit" at bounding box center [861, 679] width 38 height 14
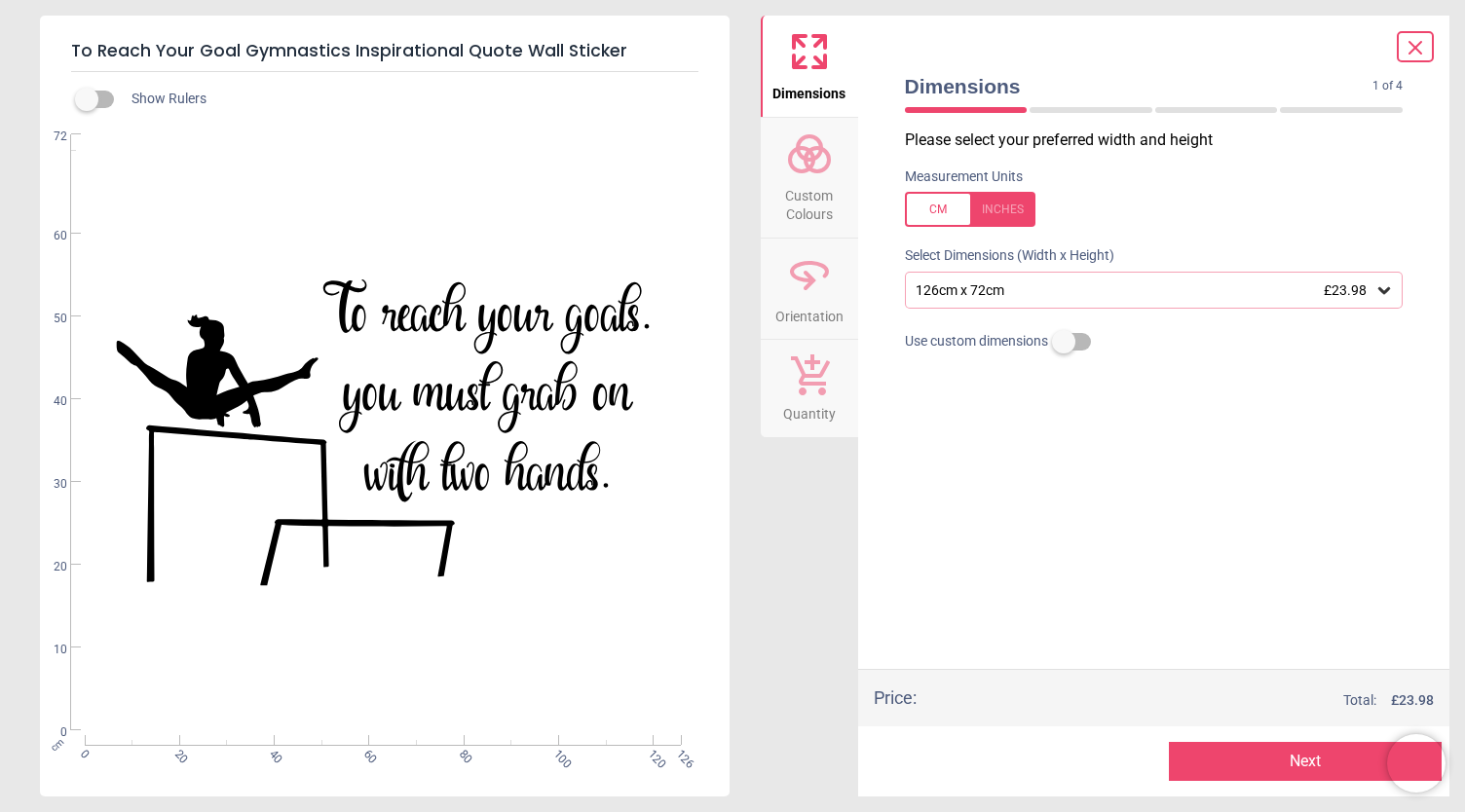
click at [970, 307] on div "126cm x 72cm £23.98" at bounding box center [1154, 290] width 498 height 37
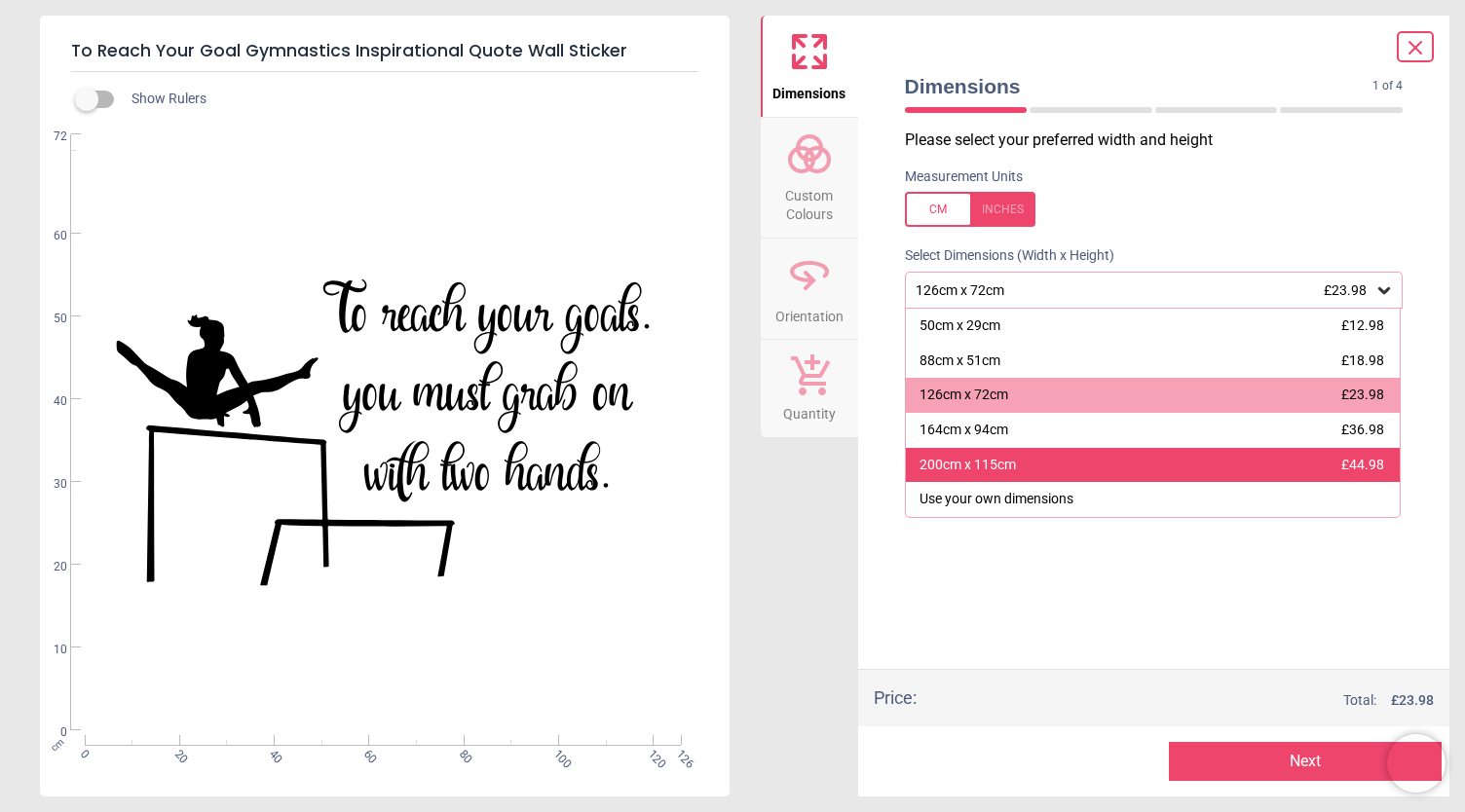
drag, startPoint x: 970, startPoint y: 307, endPoint x: 1033, endPoint y: 451, distance: 157.2
click at [1033, 309] on div "126cm x 72cm £23.98 50cm x 29cm £12.98 88cm x 51cm £18.98 126cm x 72cm £23.98 1…" at bounding box center [1154, 290] width 498 height 37
click at [1044, 463] on div "200cm x 115cm £44.98" at bounding box center [1153, 466] width 495 height 35
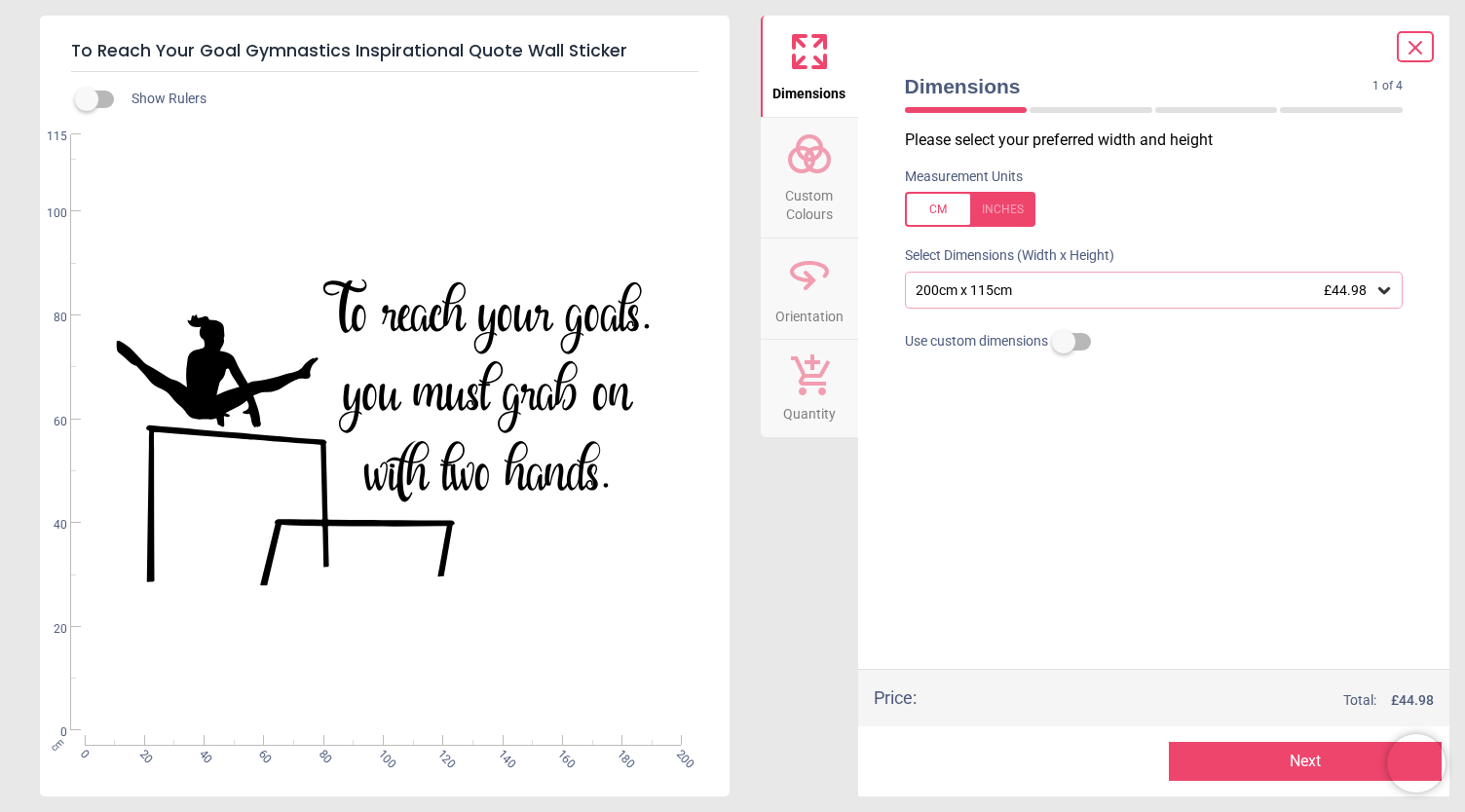
click at [1272, 749] on button "Next" at bounding box center [1305, 762] width 273 height 39
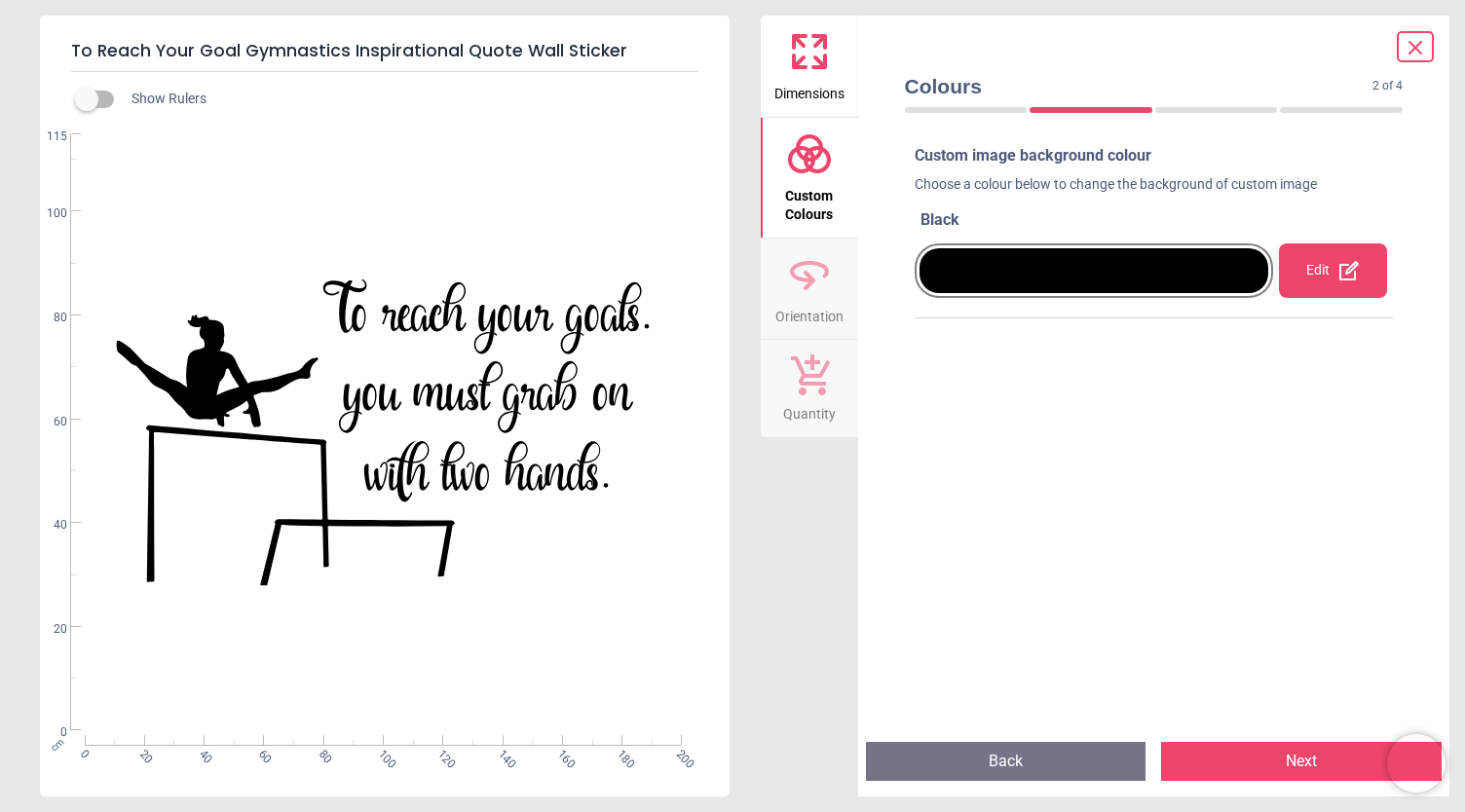
click at [1339, 276] on icon at bounding box center [1349, 271] width 20 height 20
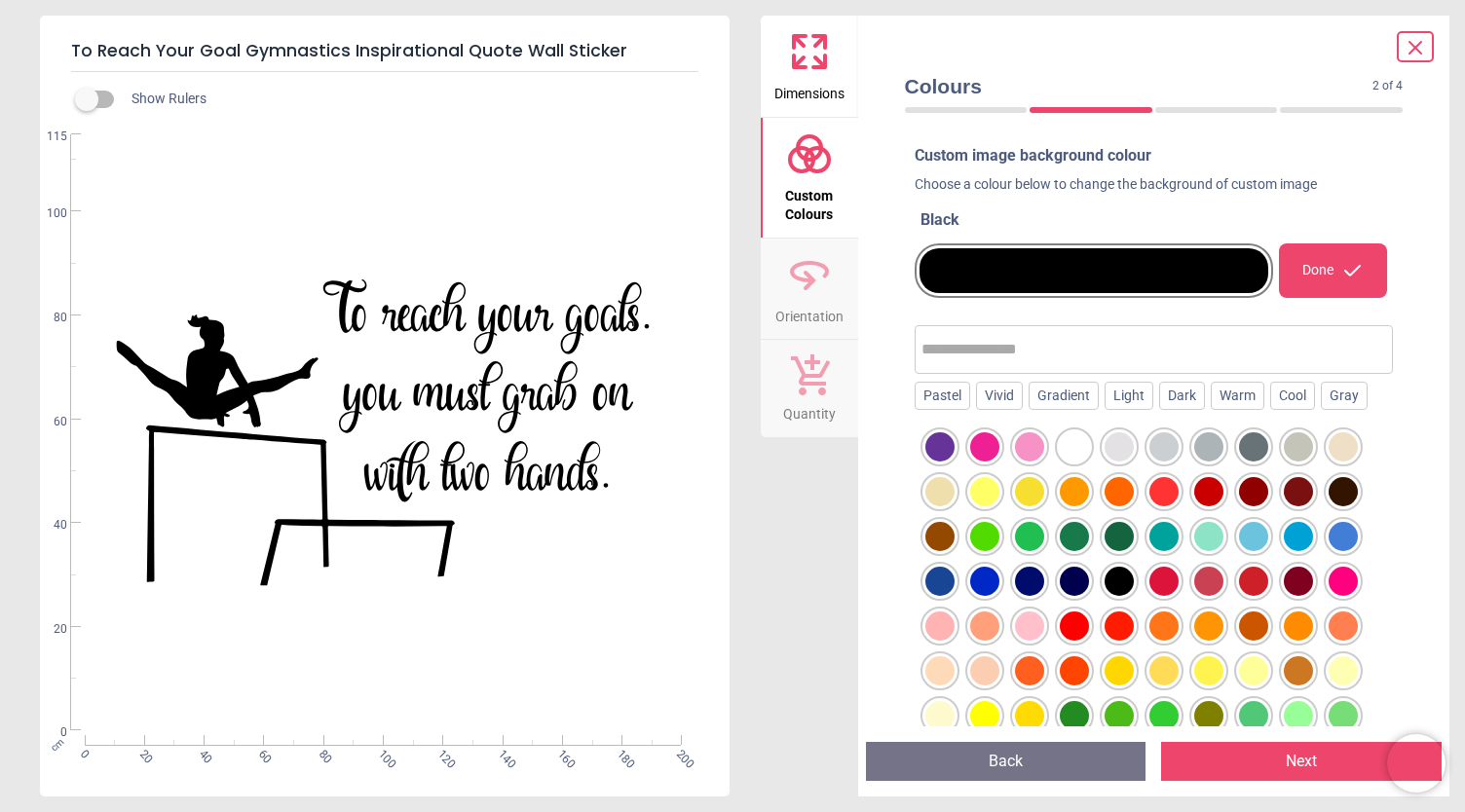
click at [942, 445] on div at bounding box center [940, 447] width 30 height 30
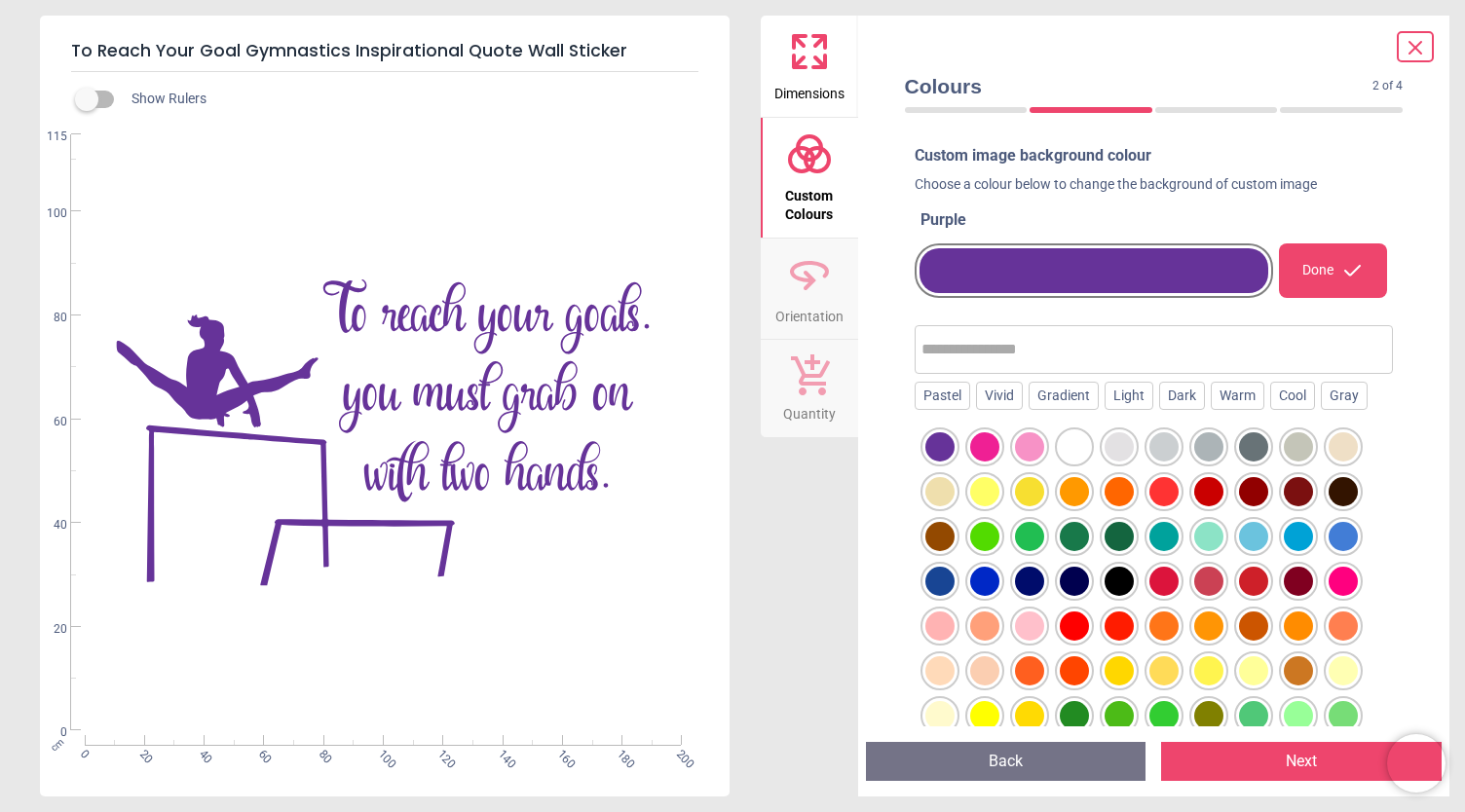
click at [1210, 770] on button "Next" at bounding box center [1301, 762] width 281 height 39
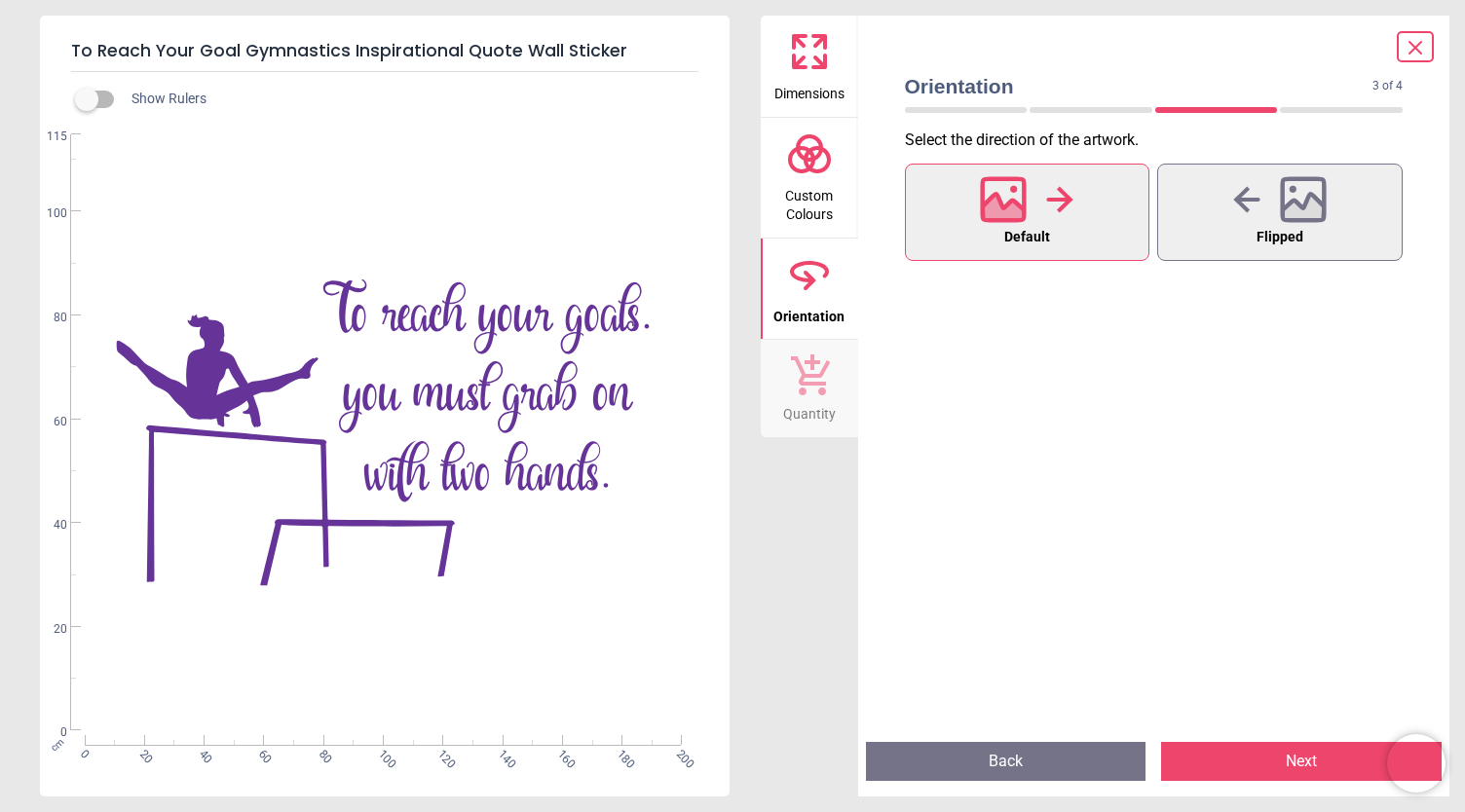
click at [1210, 770] on button "Next" at bounding box center [1301, 762] width 281 height 39
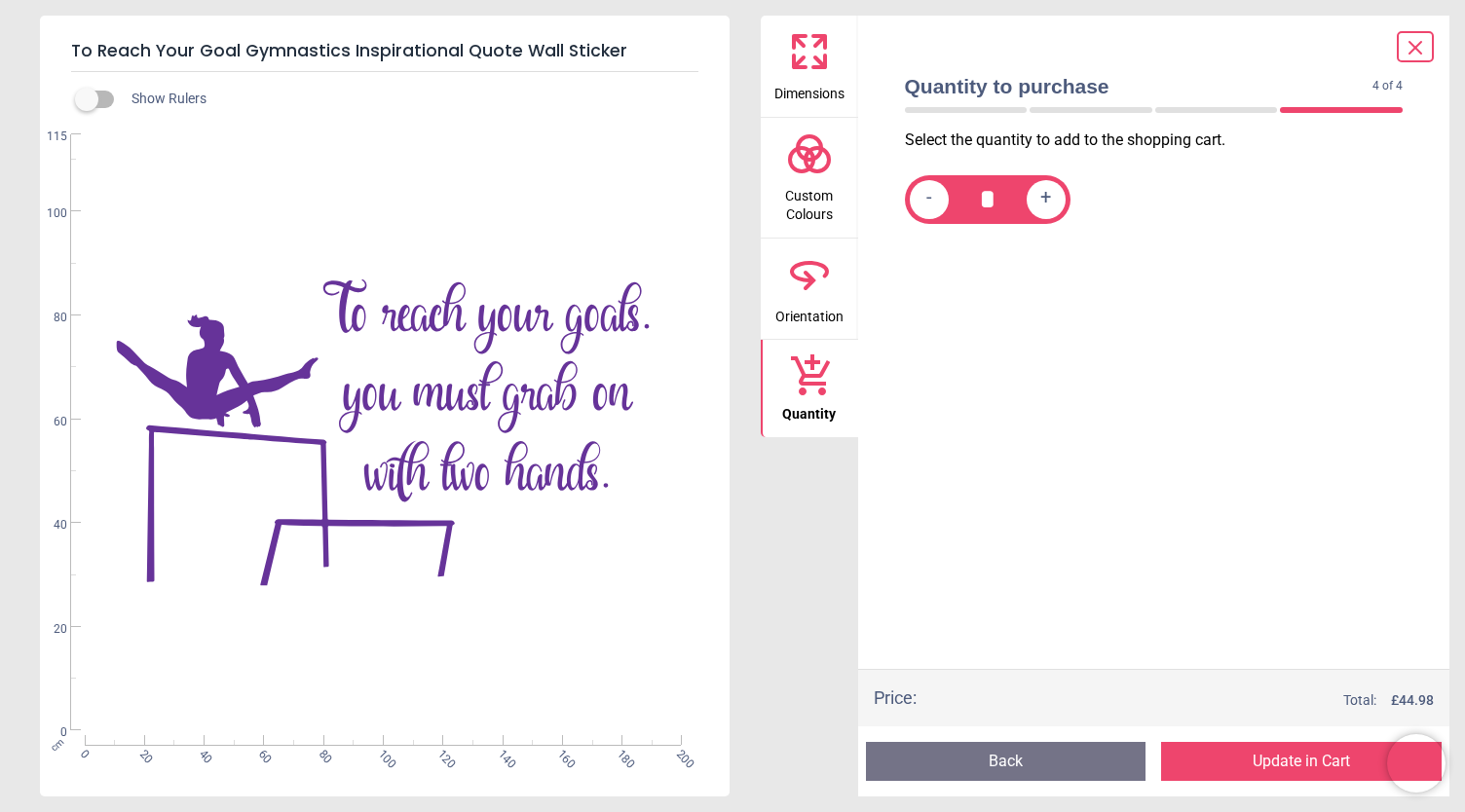
click at [1210, 770] on button "Update in Cart" at bounding box center [1301, 762] width 281 height 39
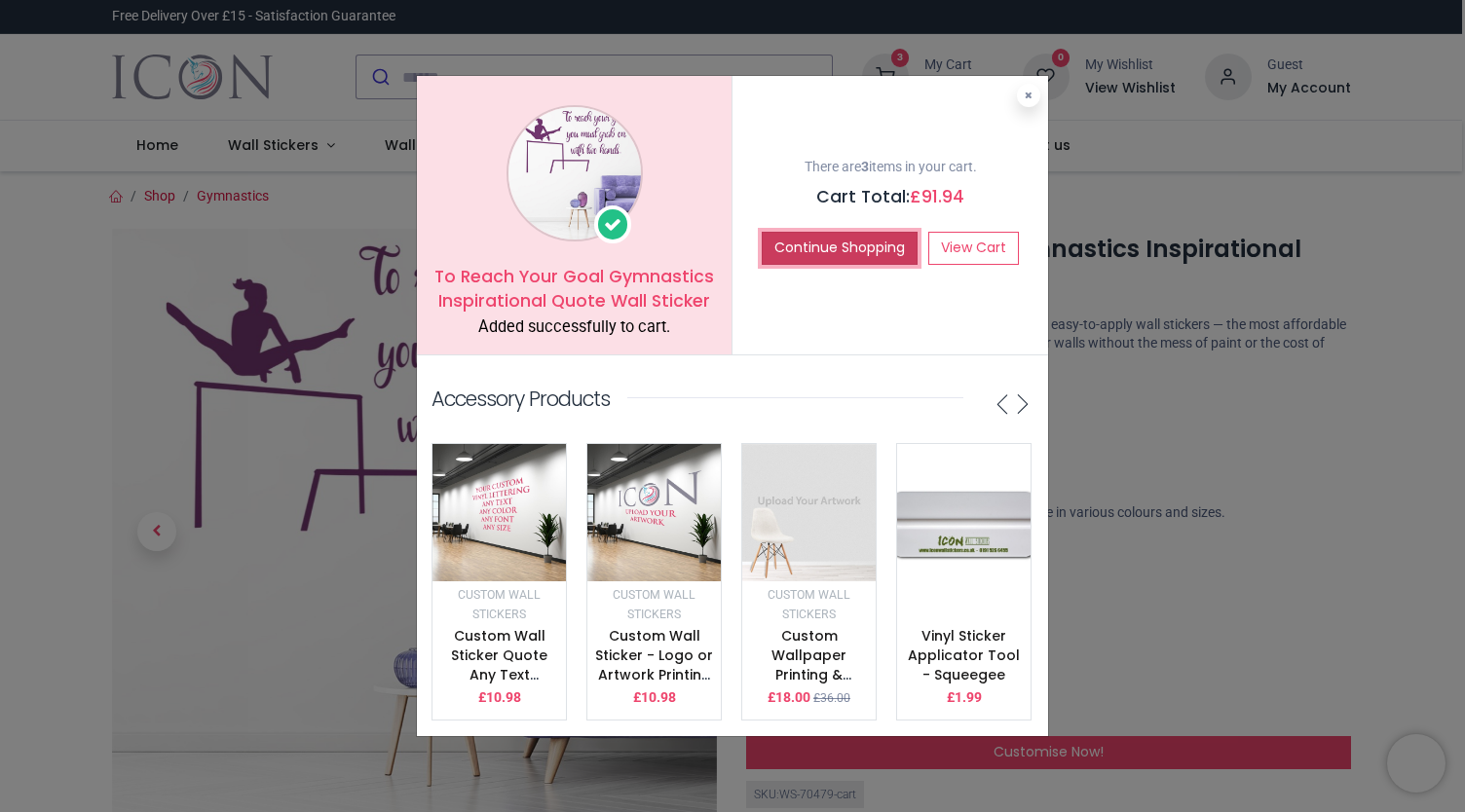
click at [884, 240] on button "Continue Shopping" at bounding box center [840, 248] width 156 height 33
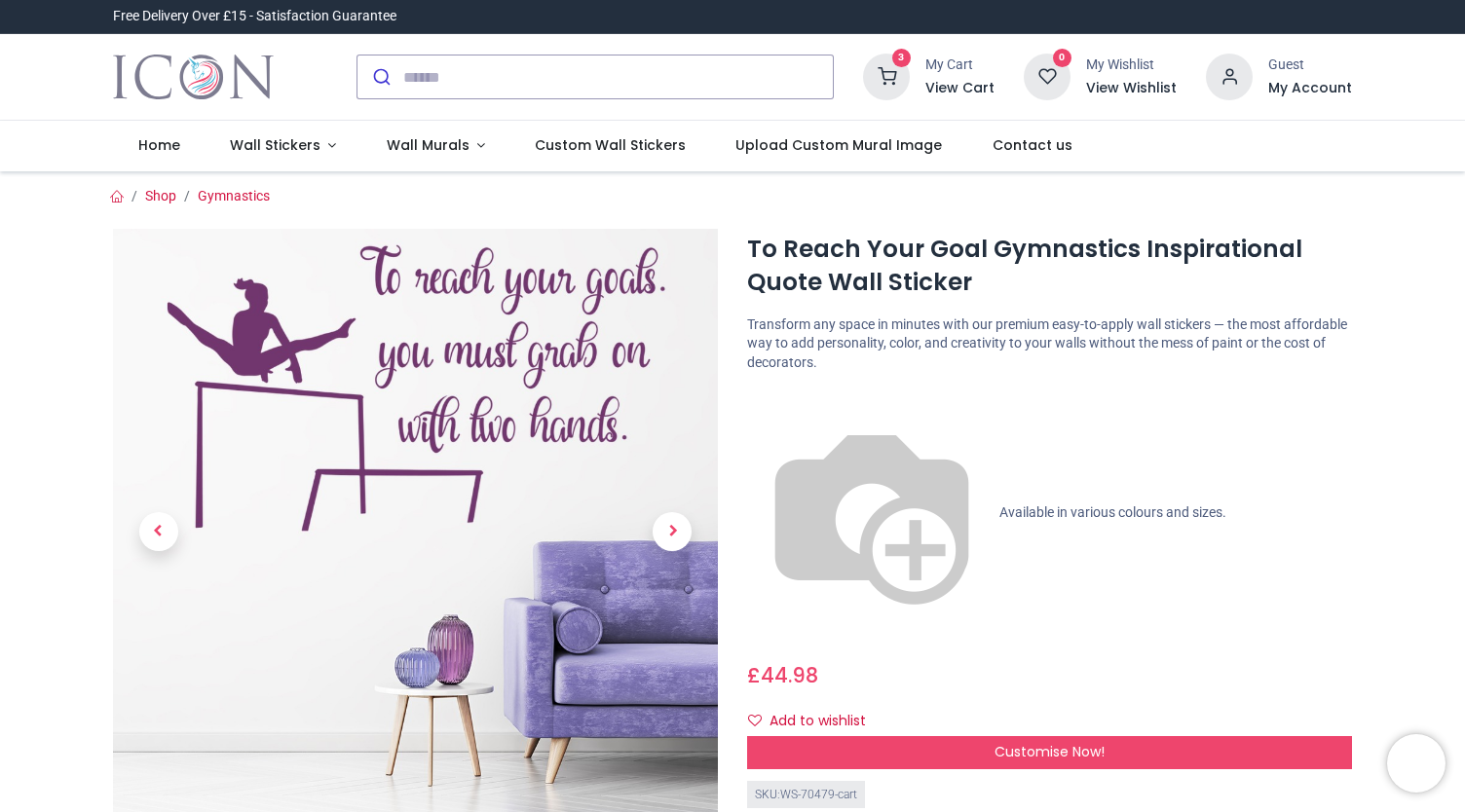
click at [897, 91] on icon at bounding box center [885, 76] width 46 height 46
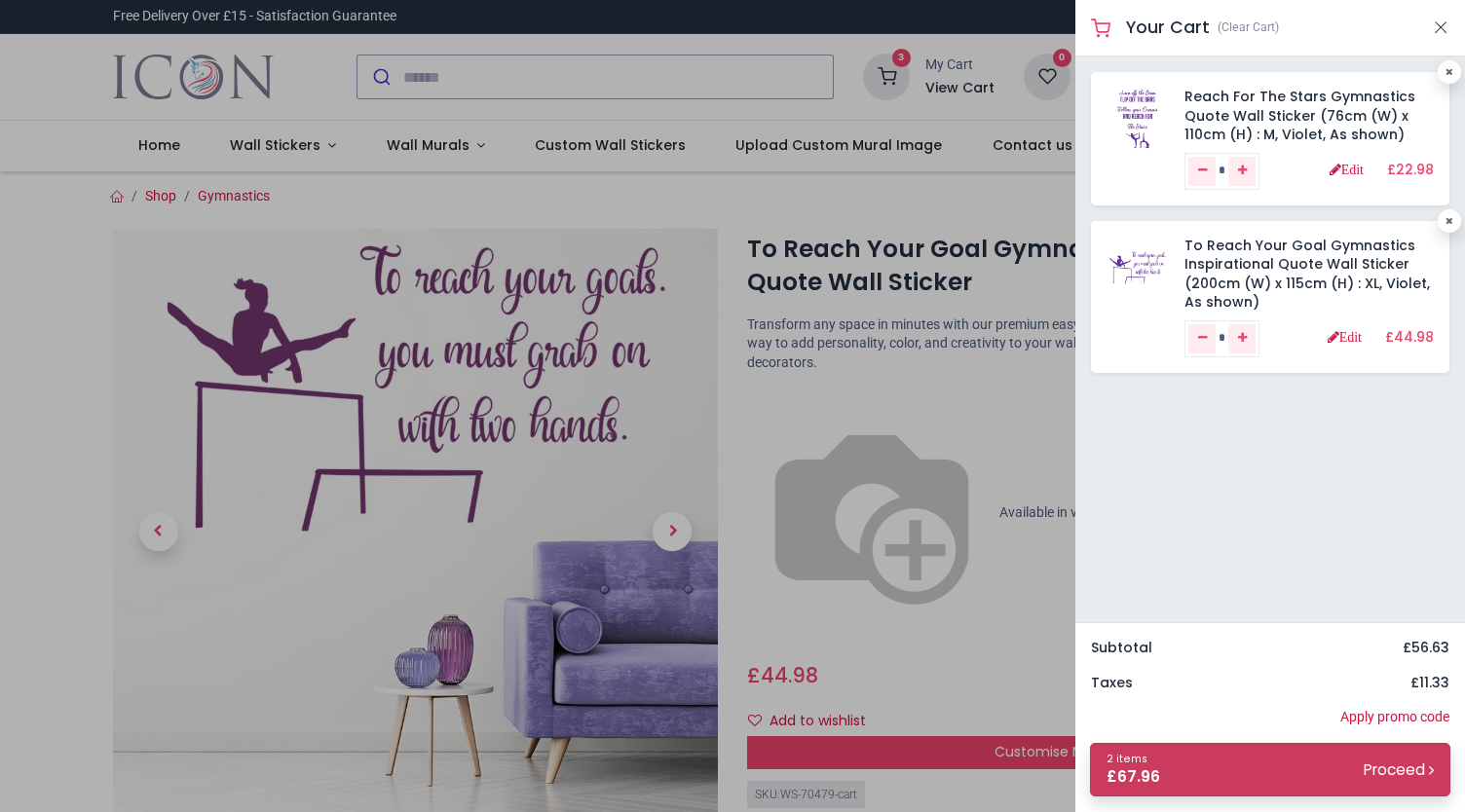
click at [1169, 780] on link "2 items £ 67.96 Proceed" at bounding box center [1270, 770] width 360 height 53
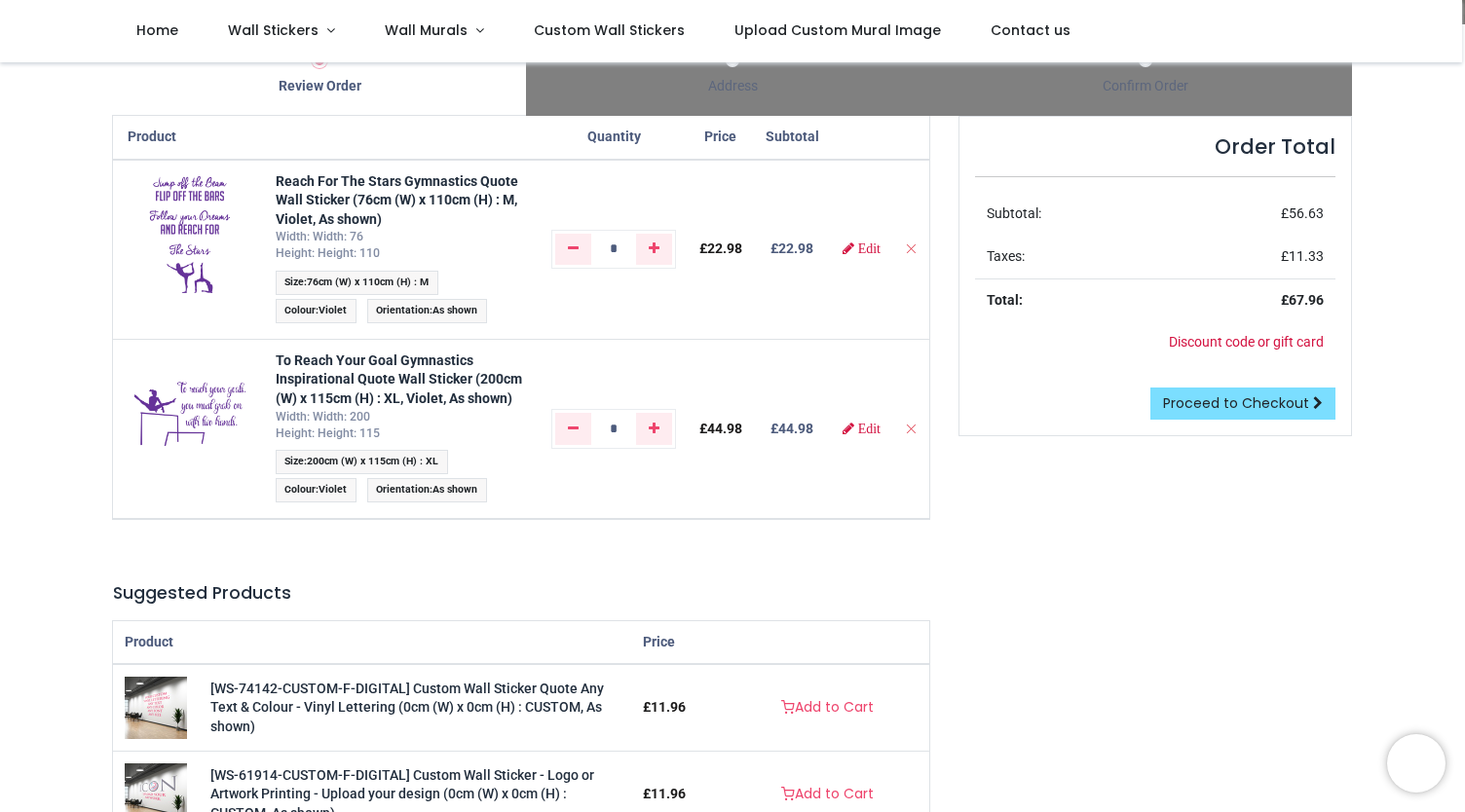
scroll to position [201, 0]
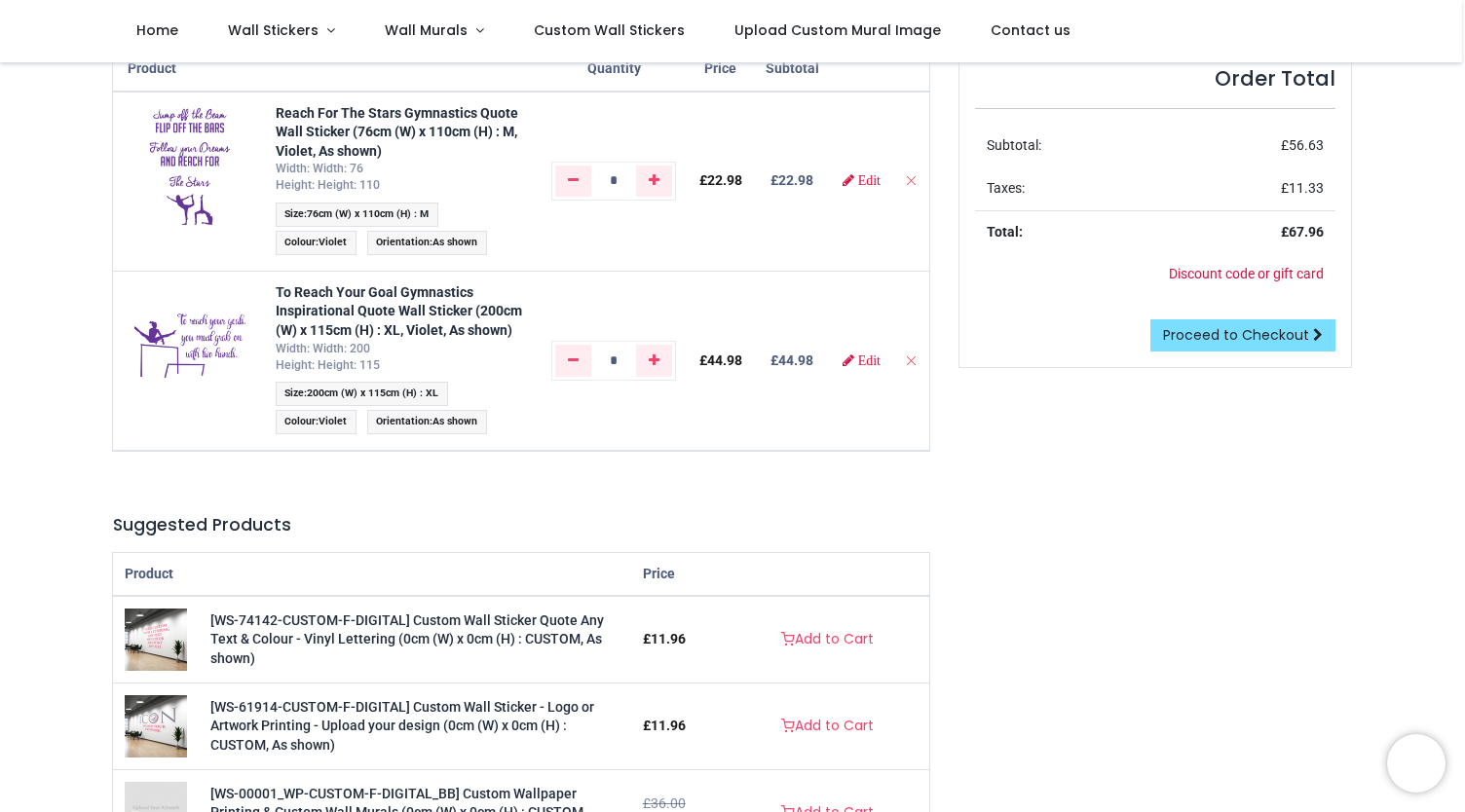
drag, startPoint x: 1457, startPoint y: 355, endPoint x: 1464, endPoint y: 307, distance: 48.5
click at [1464, 307] on div "Login • Register Home Wall Stickers" at bounding box center [732, 406] width 1465 height 812
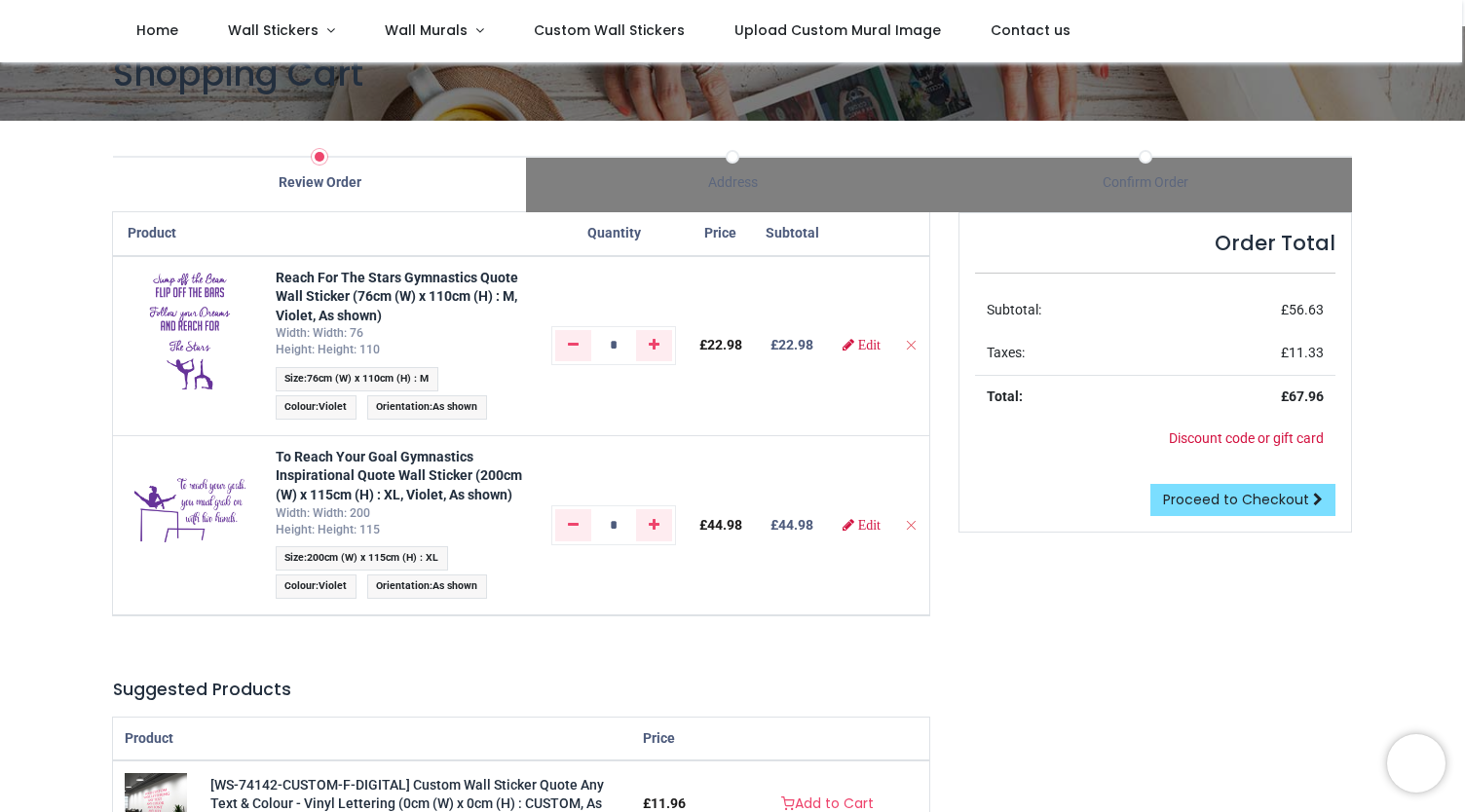
scroll to position [10, 0]
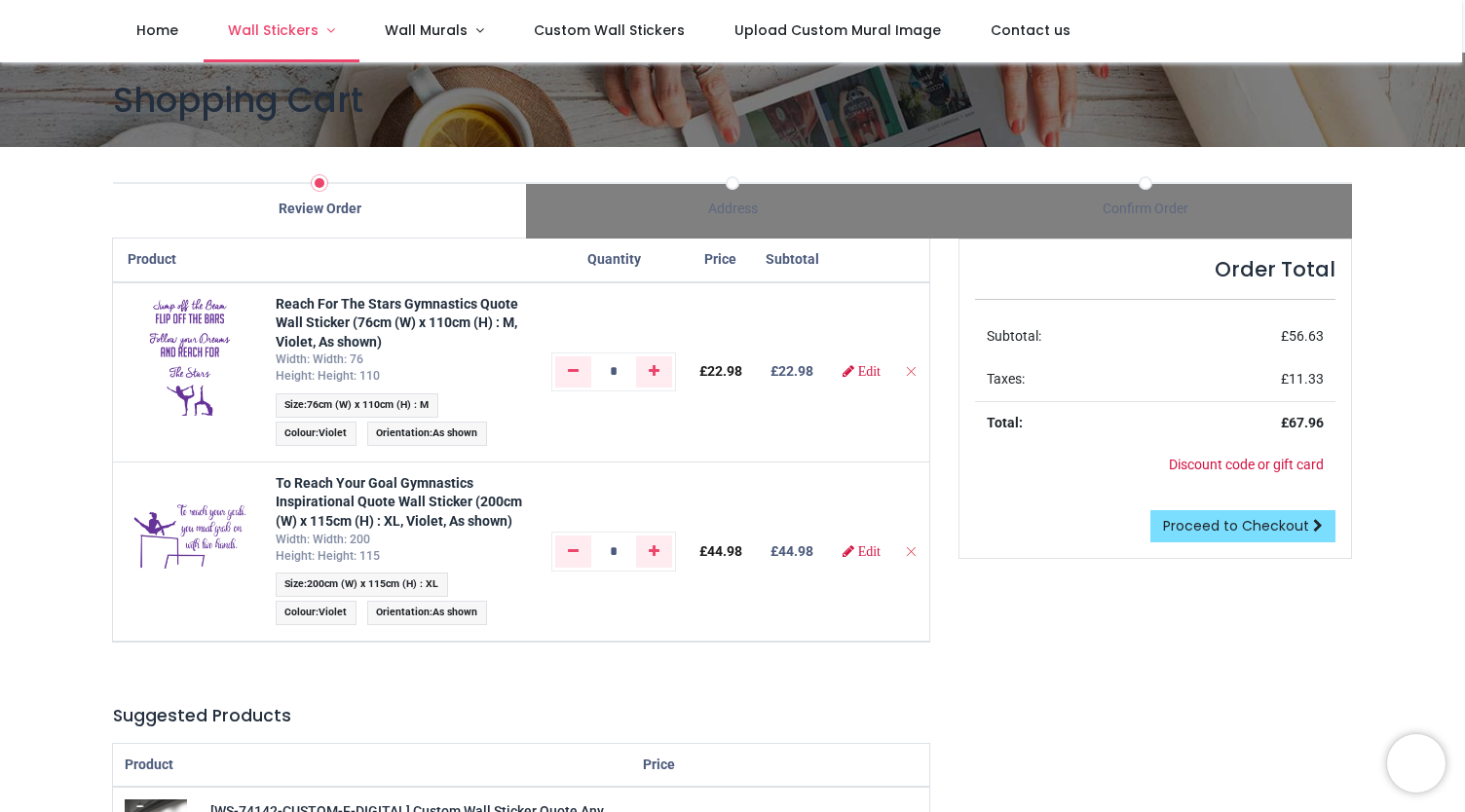
click at [302, 46] on link "Wall Stickers" at bounding box center [282, 31] width 157 height 62
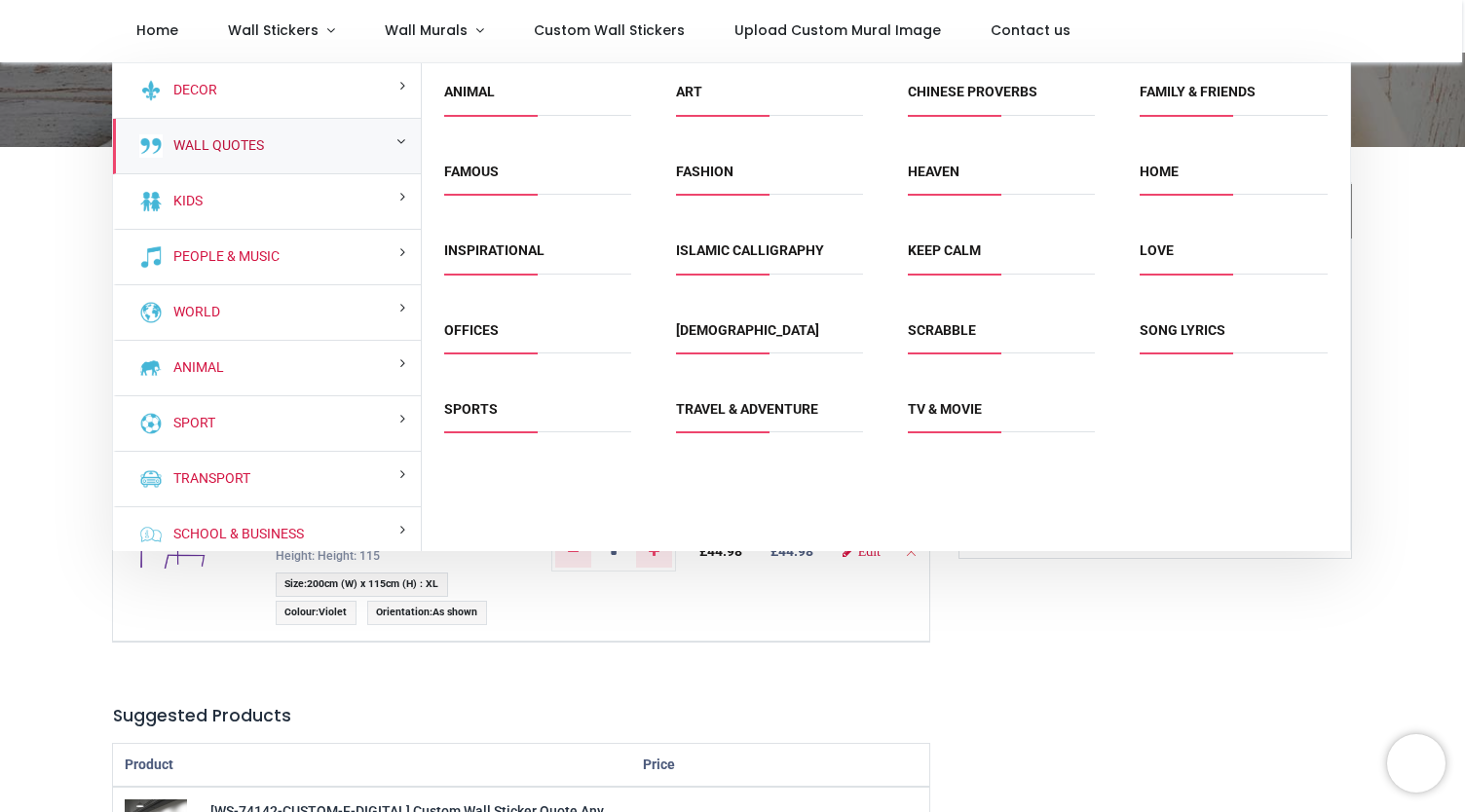
click at [252, 147] on link "Wall Quotes" at bounding box center [215, 146] width 98 height 20
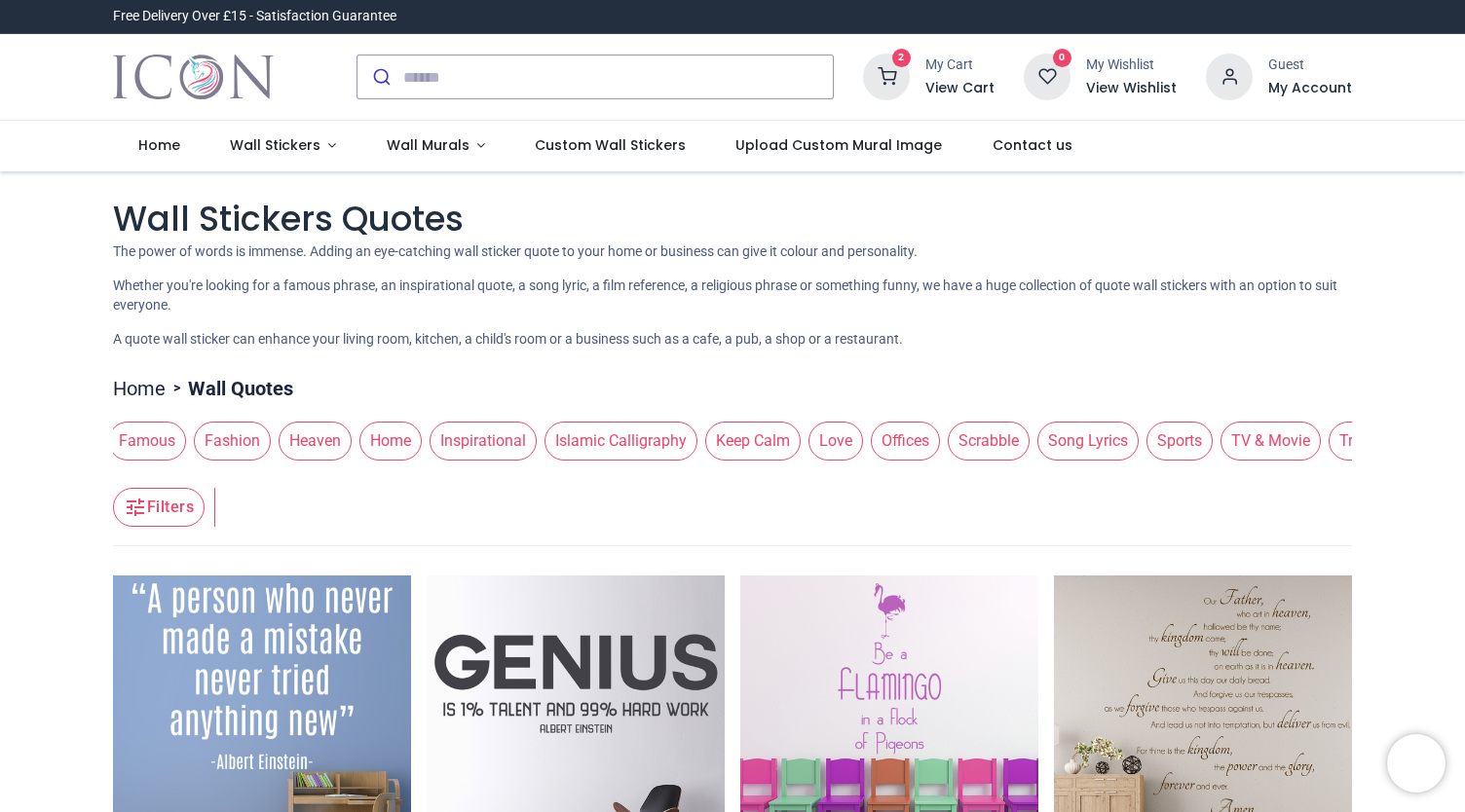
scroll to position [0, 616]
click at [1151, 458] on span "Sports" at bounding box center [1183, 441] width 66 height 39
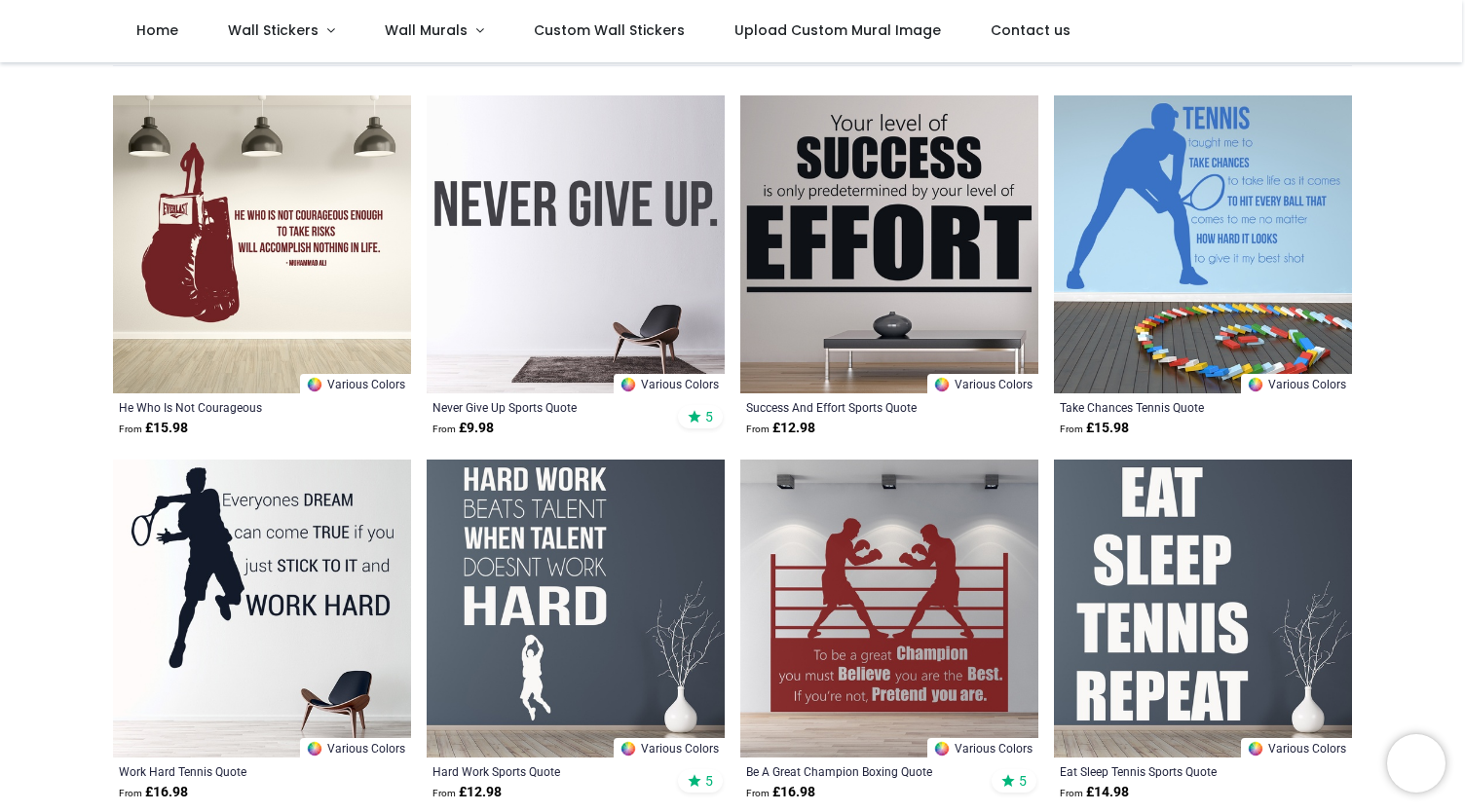
scroll to position [370, 0]
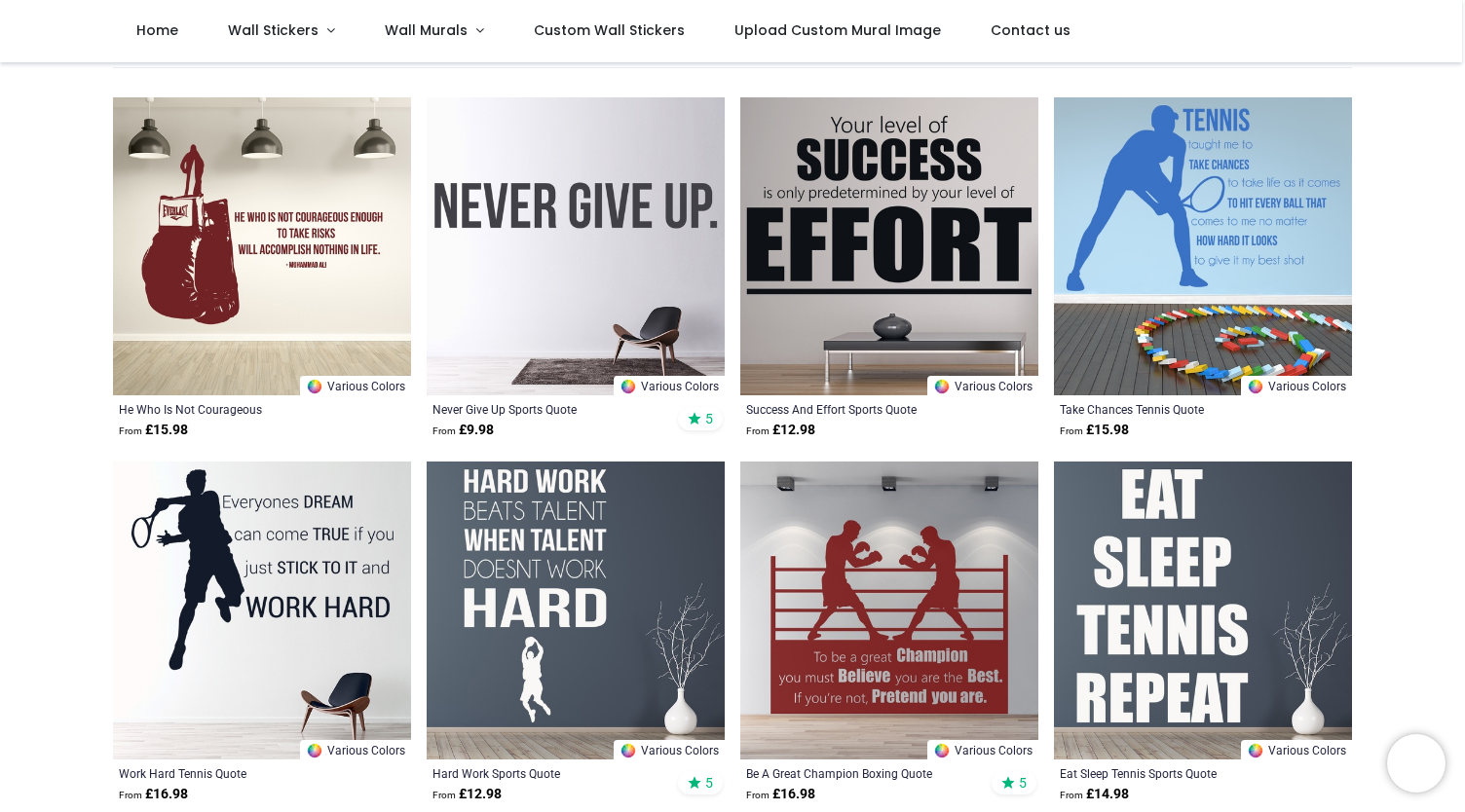
click at [585, 225] on img at bounding box center [575, 246] width 298 height 298
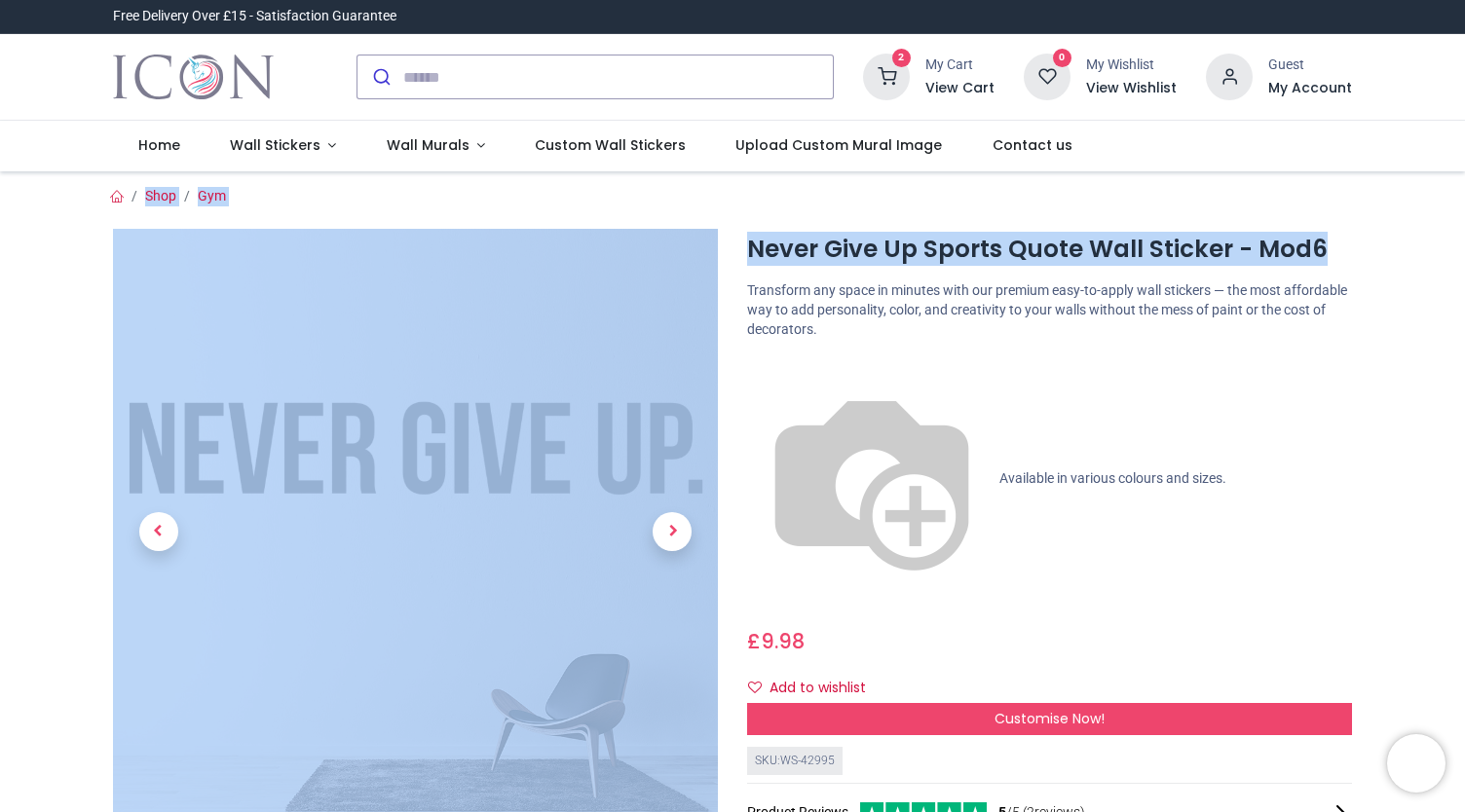
drag, startPoint x: 1461, startPoint y: 147, endPoint x: 1457, endPoint y: 212, distance: 65.1
click at [1457, 212] on div "Login • Register Home Wall Stickers" at bounding box center [732, 406] width 1465 height 812
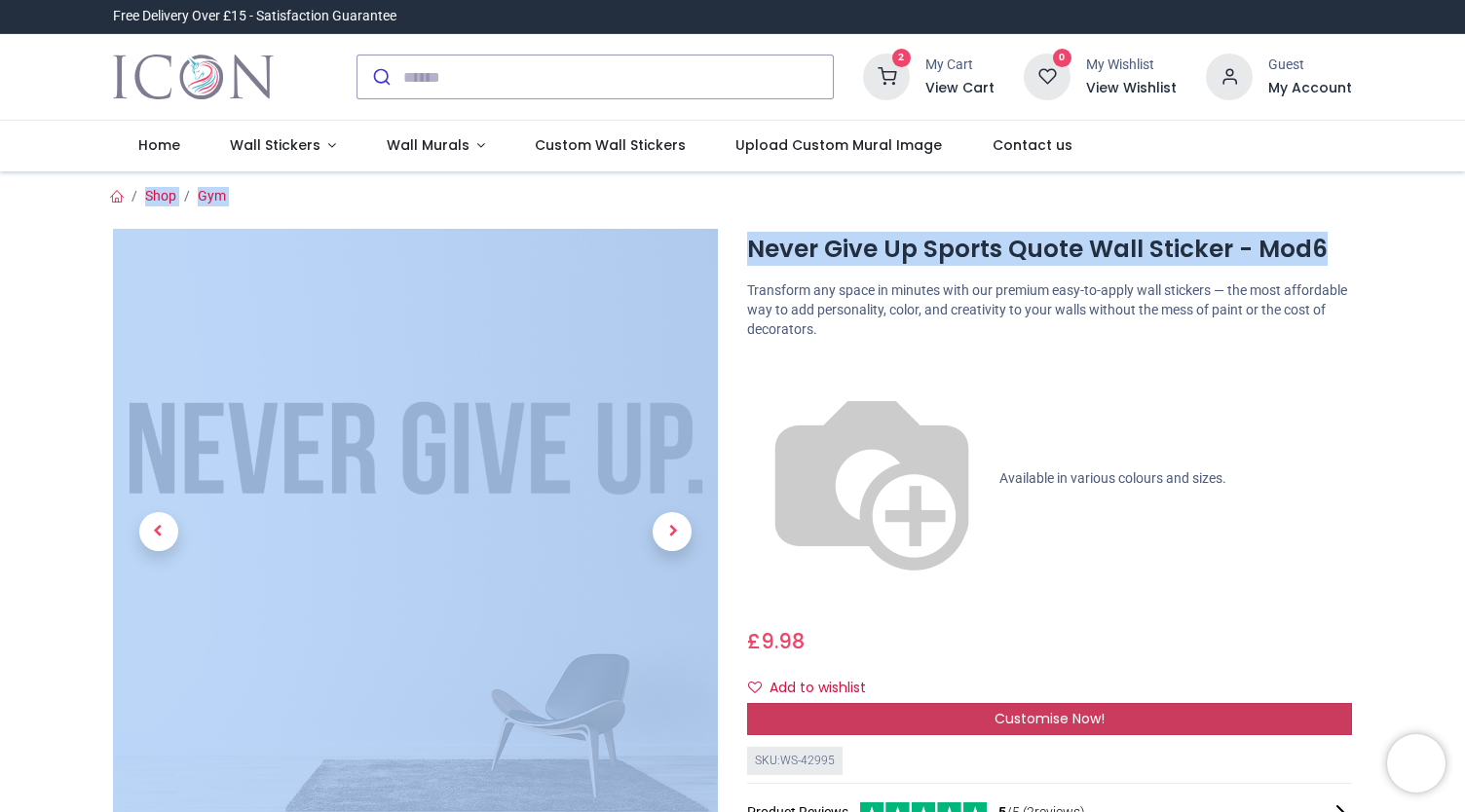
click at [904, 703] on div "Customise Now!" at bounding box center [1050, 719] width 605 height 33
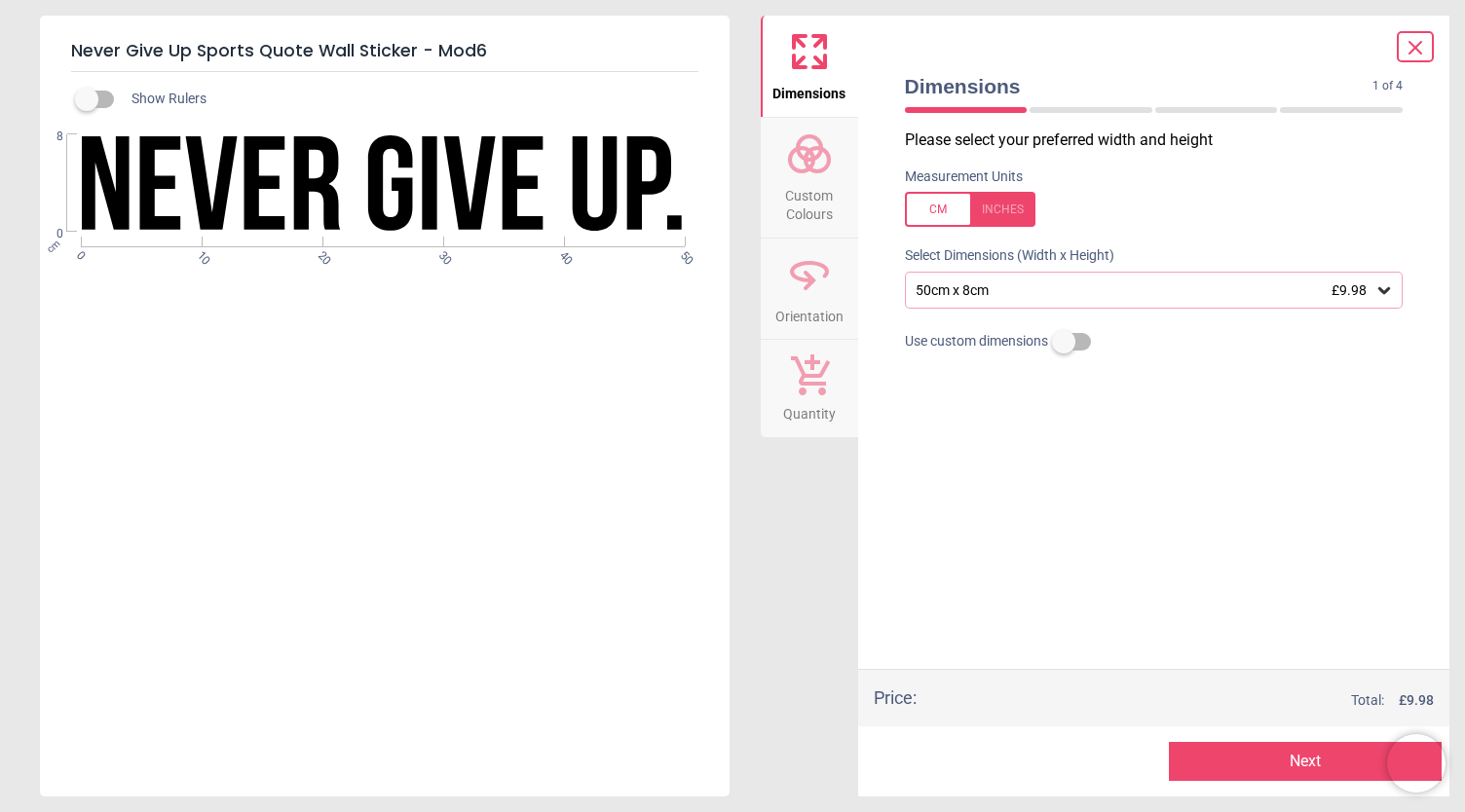
click at [1048, 289] on div "50cm x 8cm £9.98" at bounding box center [1144, 290] width 462 height 17
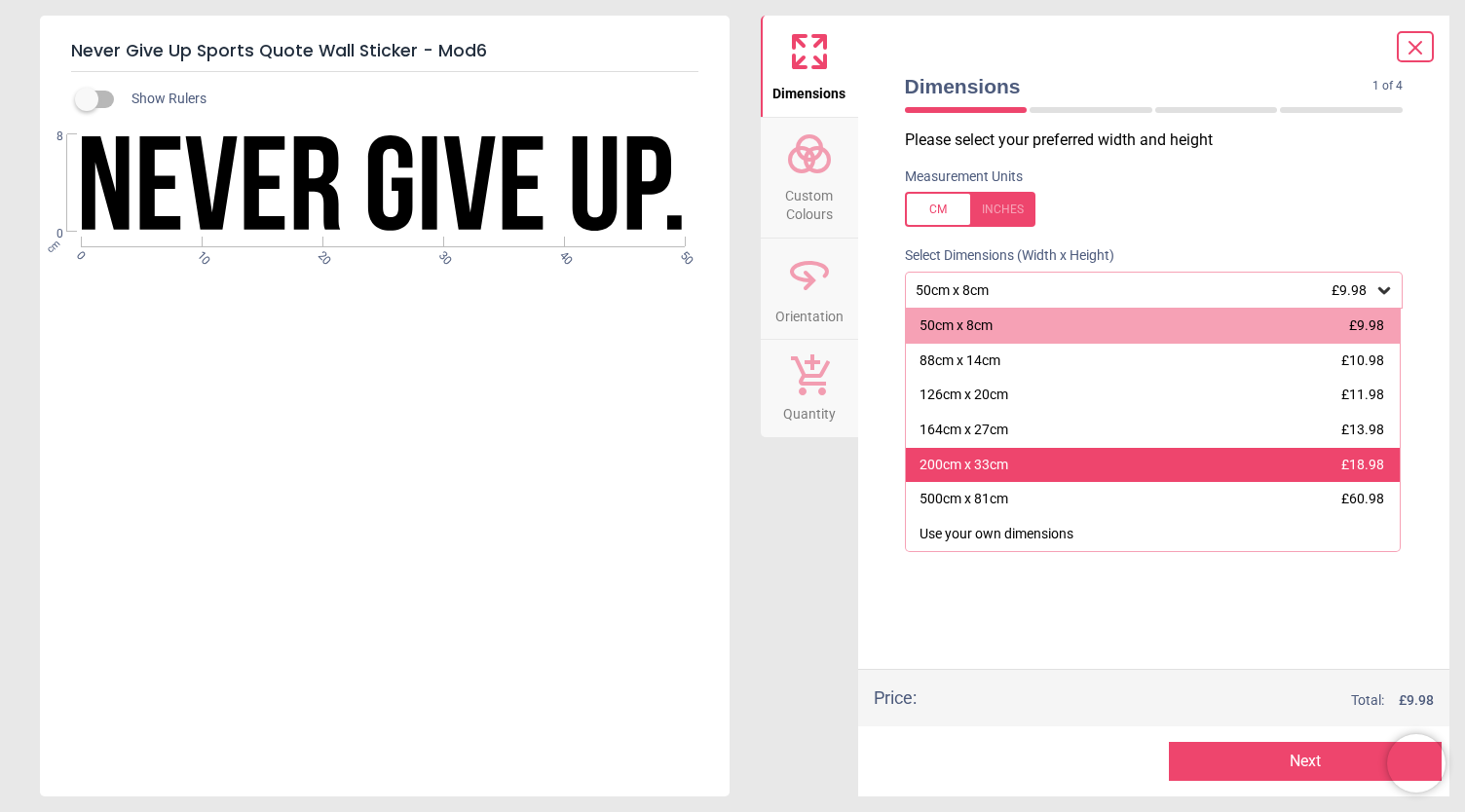
click at [984, 468] on div "200cm x 33cm" at bounding box center [964, 466] width 89 height 20
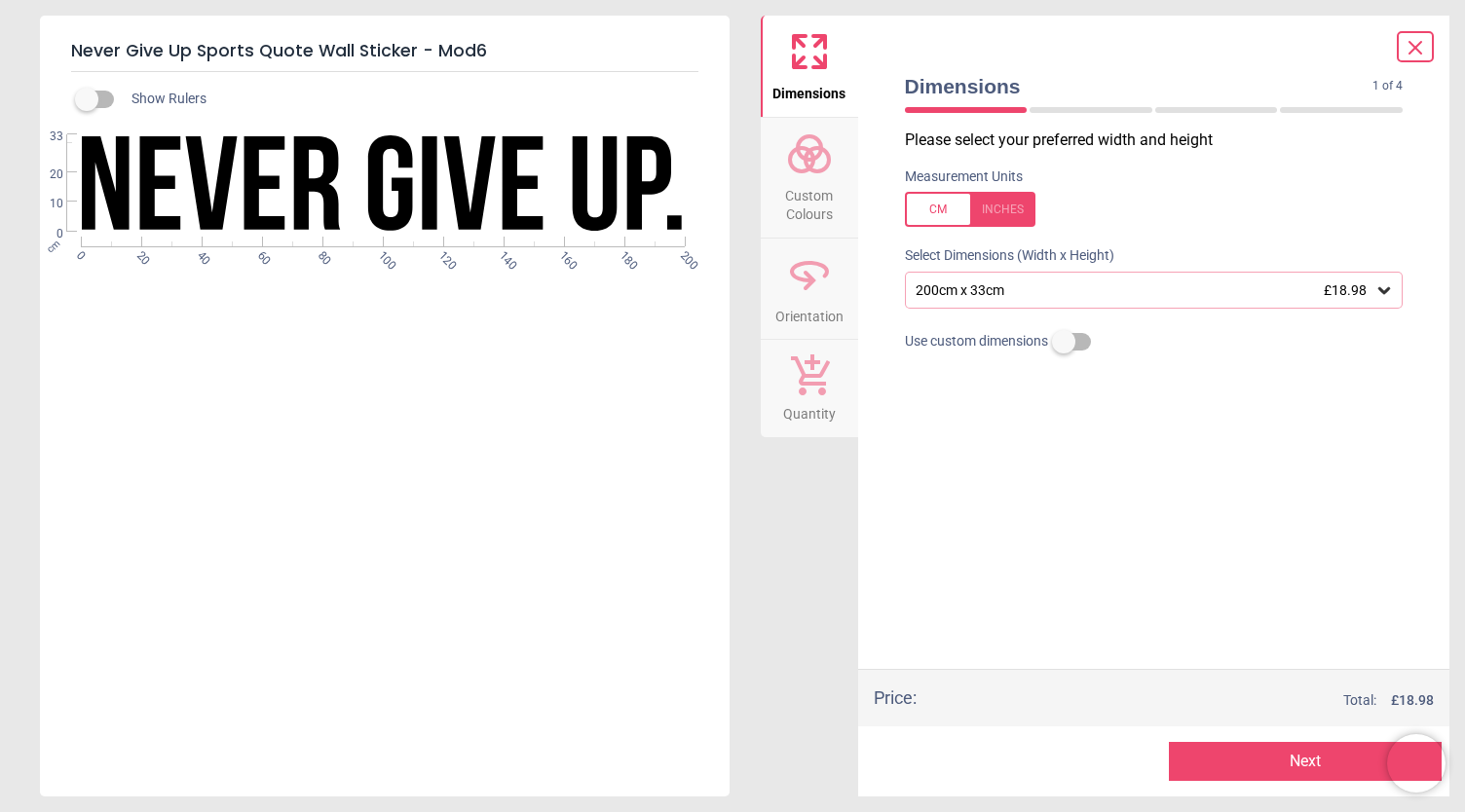
click at [800, 195] on span "Custom Colours" at bounding box center [809, 201] width 94 height 47
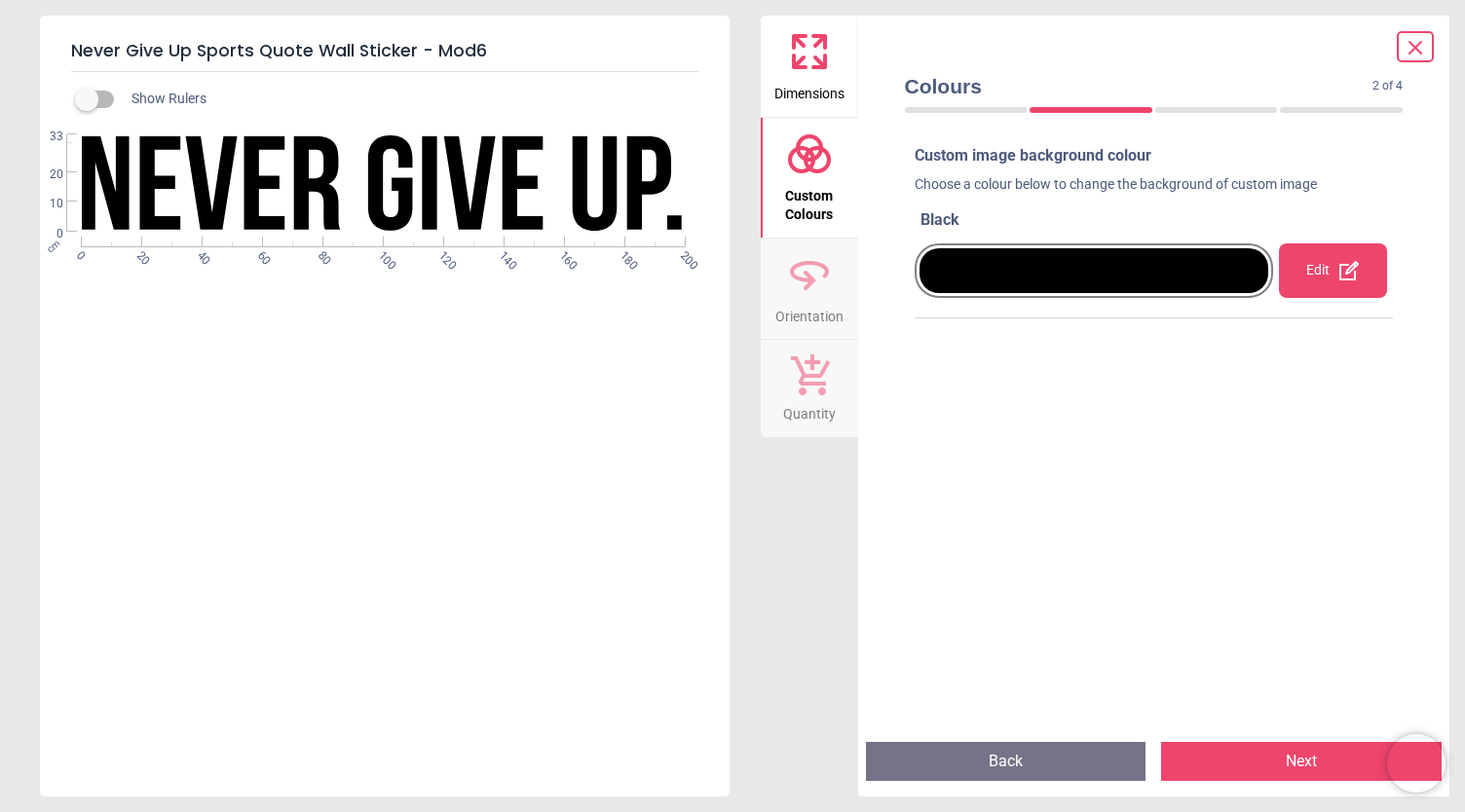
click at [1339, 266] on icon at bounding box center [1349, 271] width 24 height 24
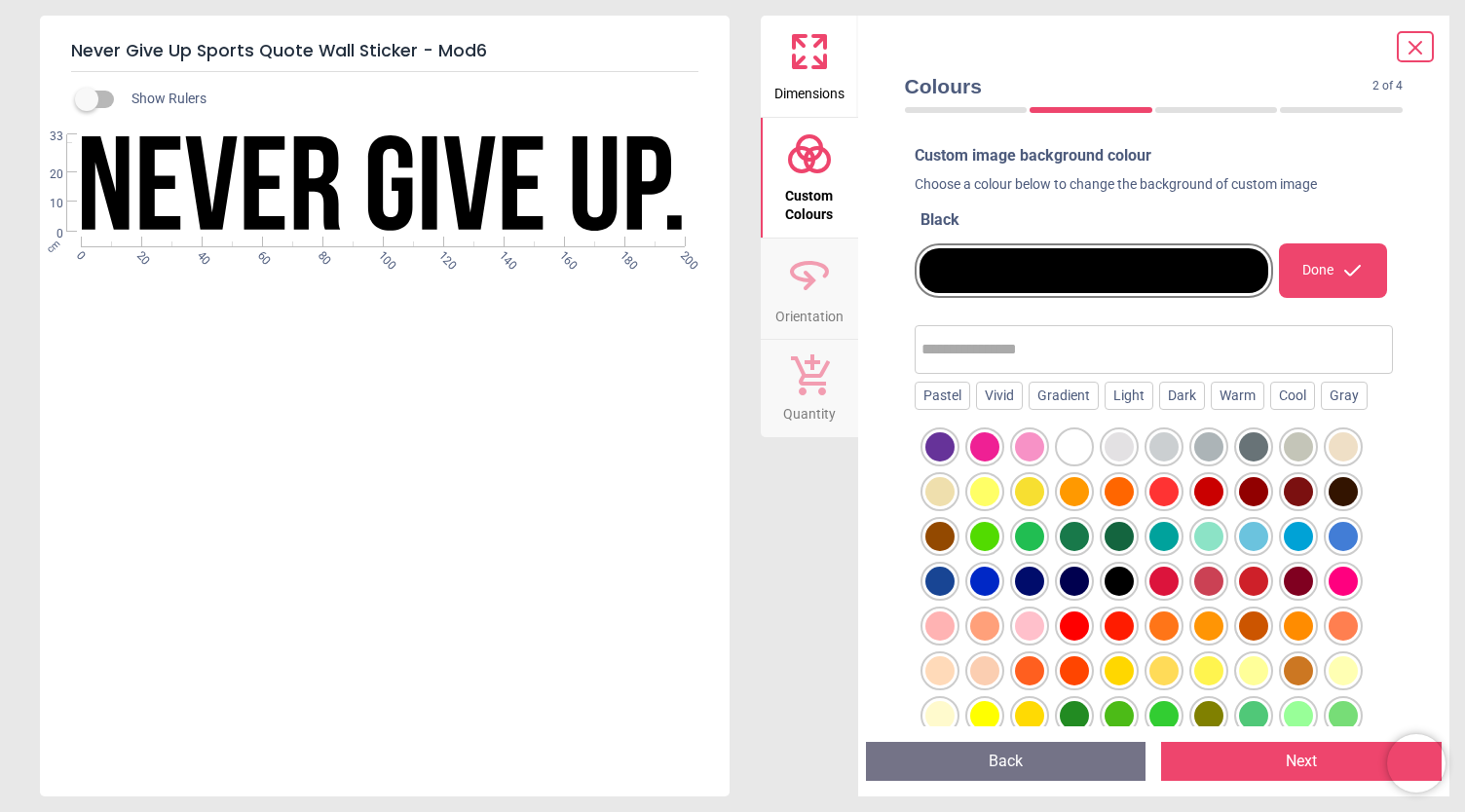
click at [1291, 533] on div at bounding box center [1299, 536] width 30 height 30
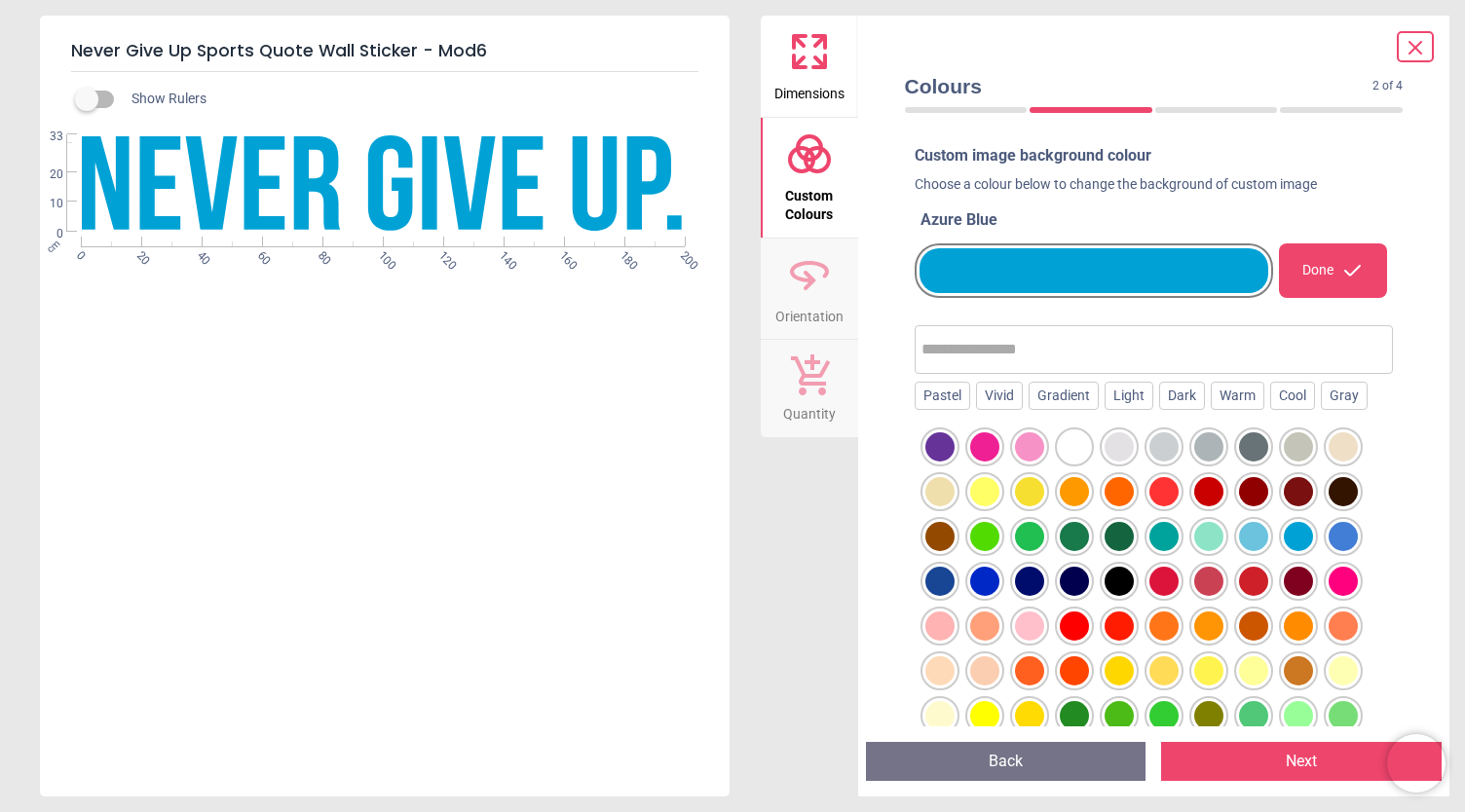
click at [1262, 536] on div at bounding box center [1253, 536] width 30 height 30
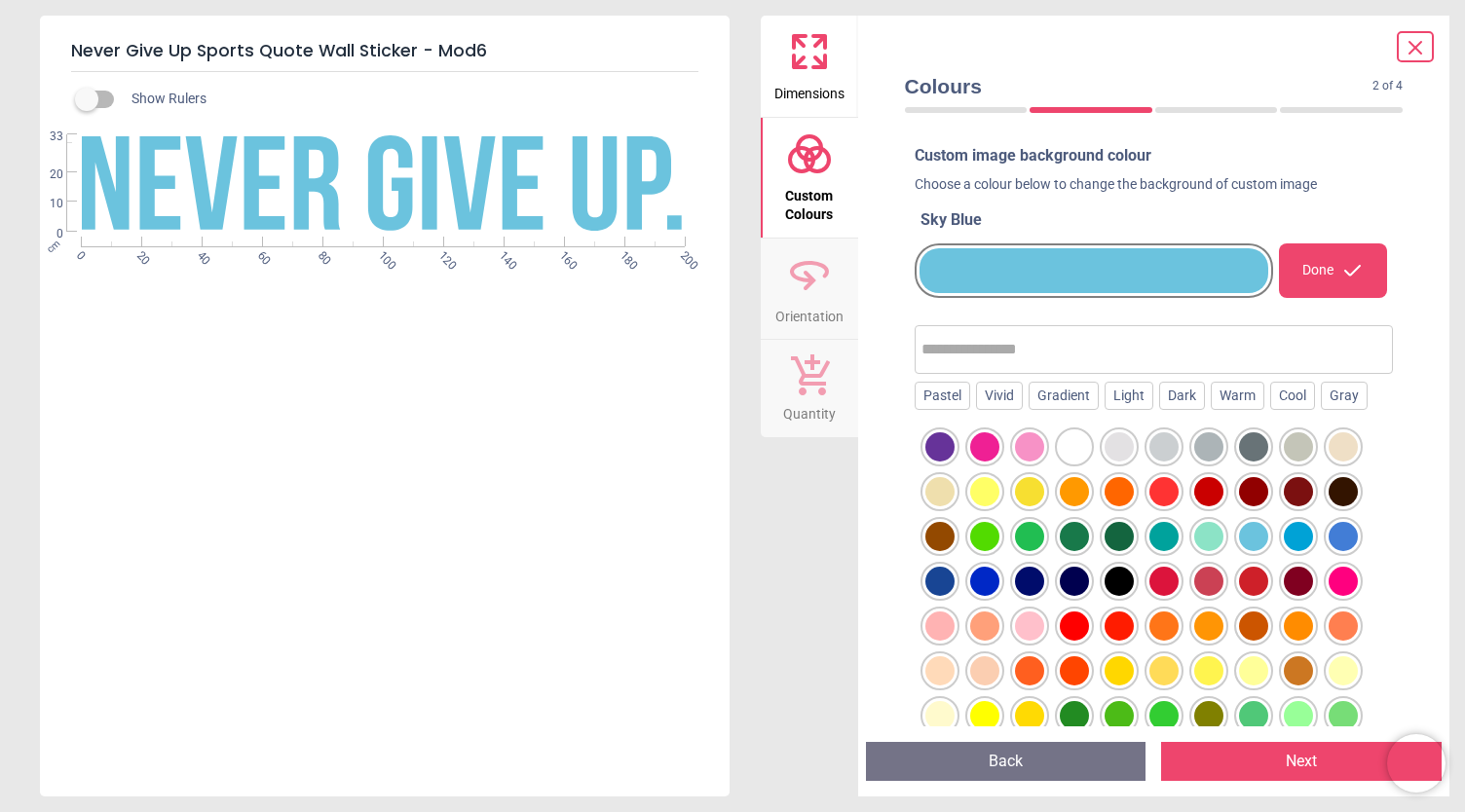
click at [1232, 755] on button "Next" at bounding box center [1301, 762] width 281 height 39
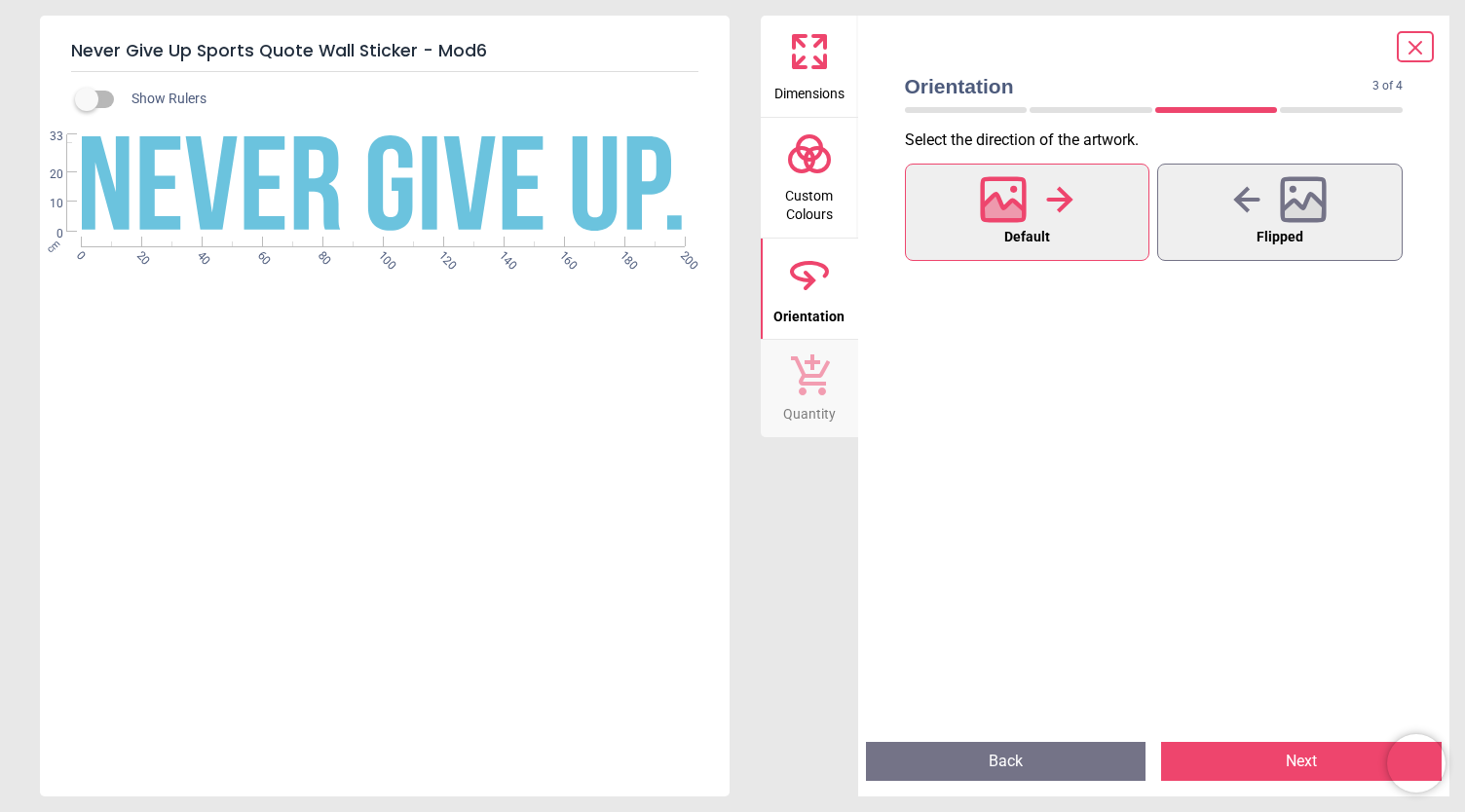
click at [1200, 767] on button "Next" at bounding box center [1301, 762] width 281 height 39
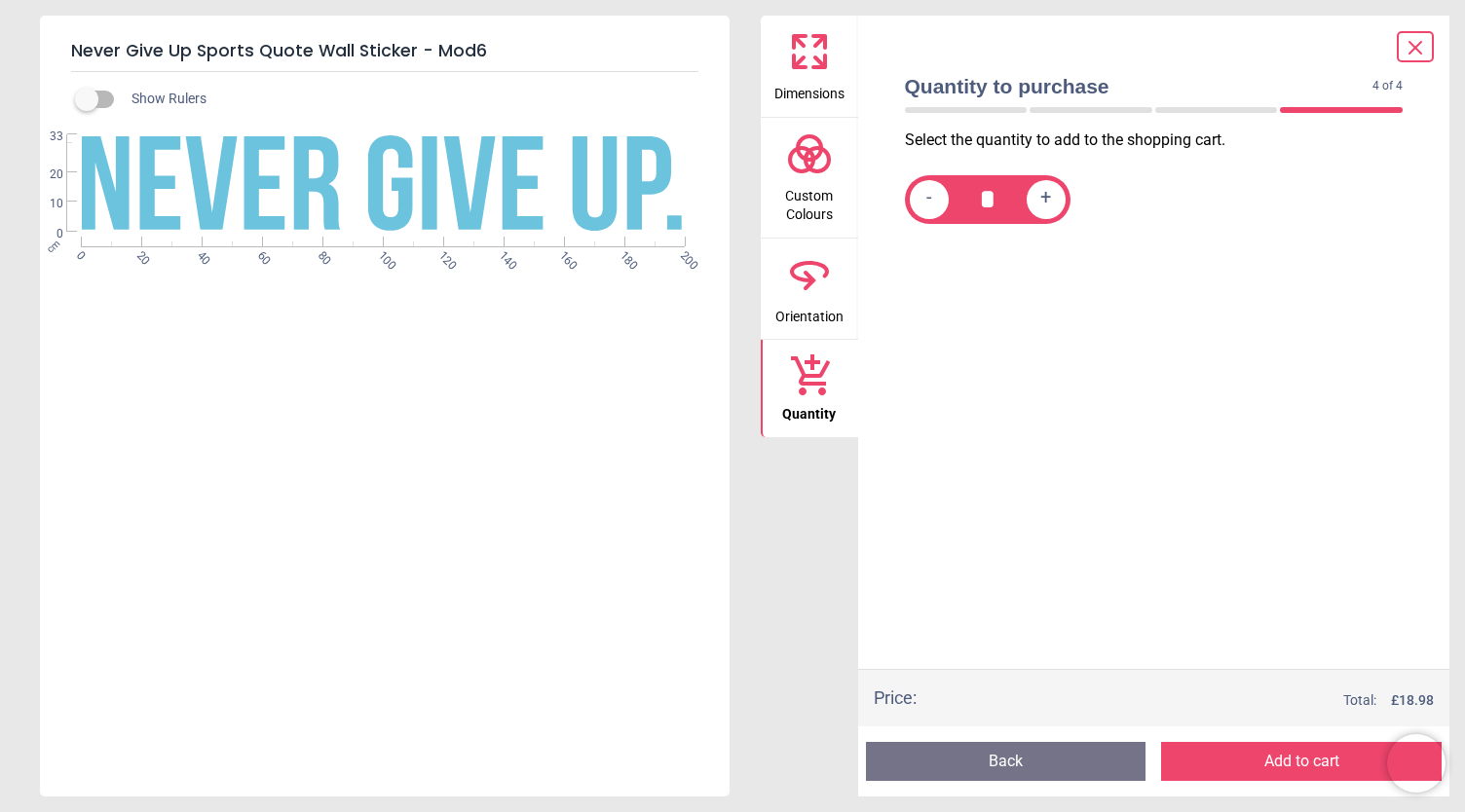
click at [1200, 767] on button "Add to cart" at bounding box center [1301, 762] width 281 height 39
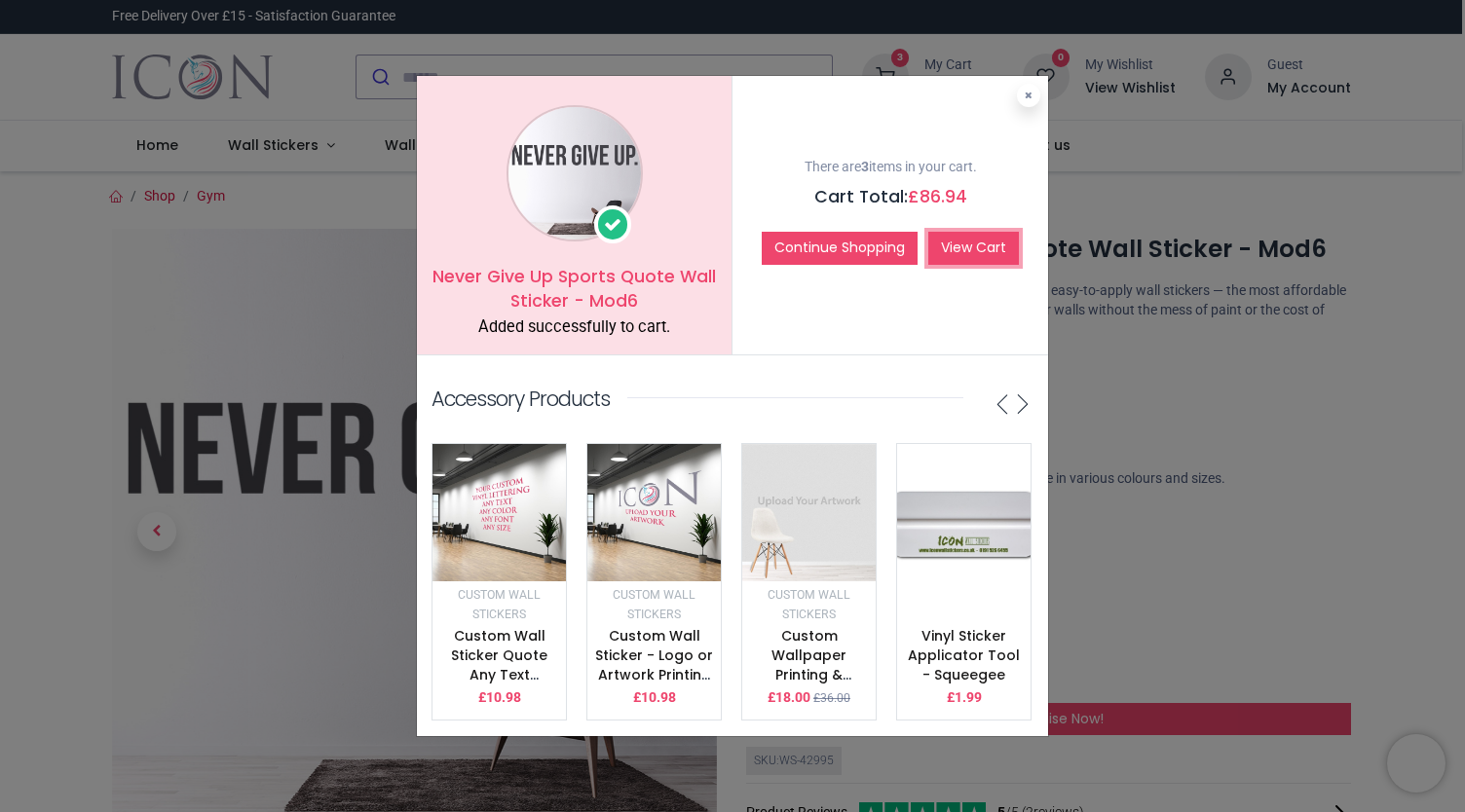
click at [963, 250] on link "View Cart" at bounding box center [974, 248] width 91 height 33
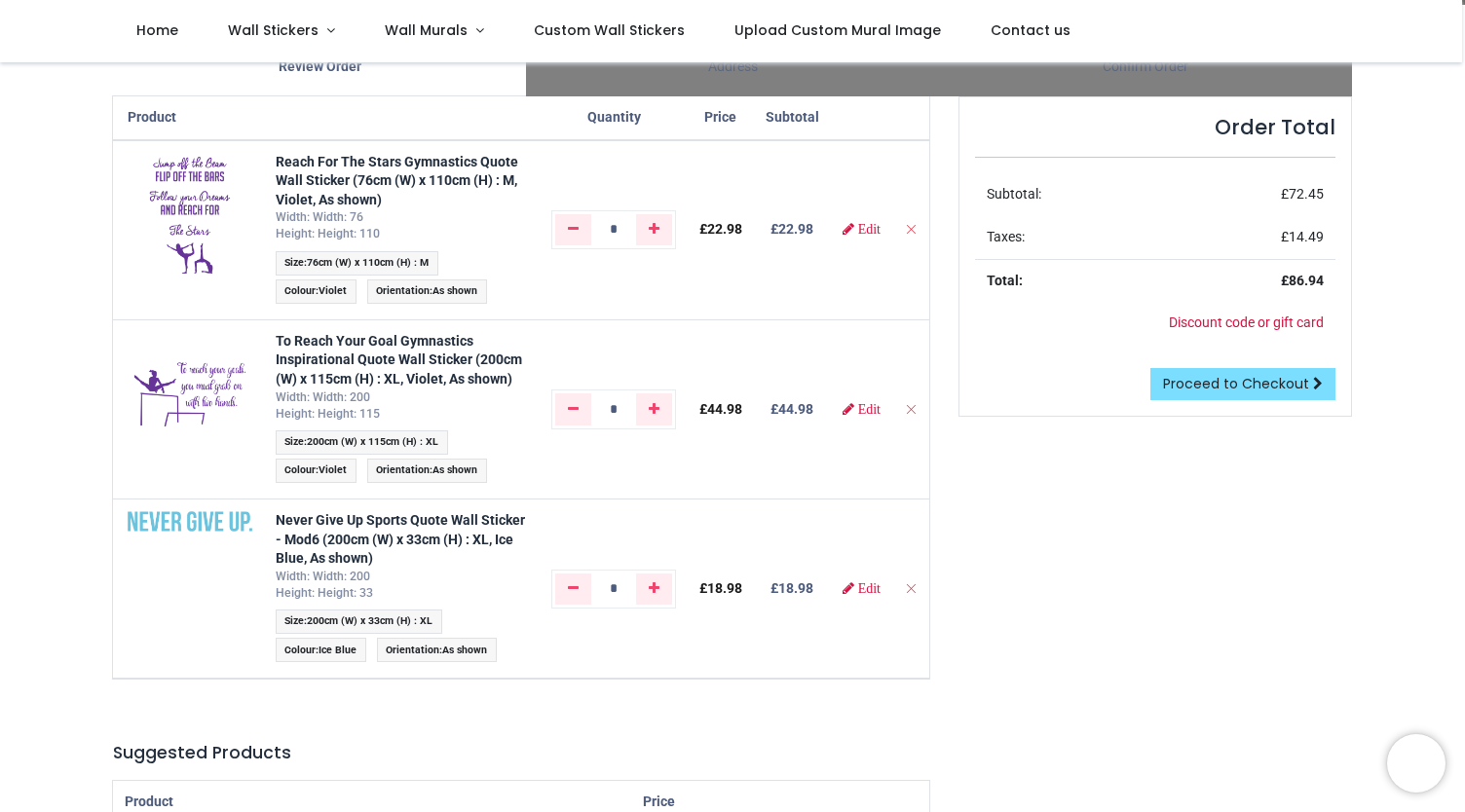
scroll to position [167, 0]
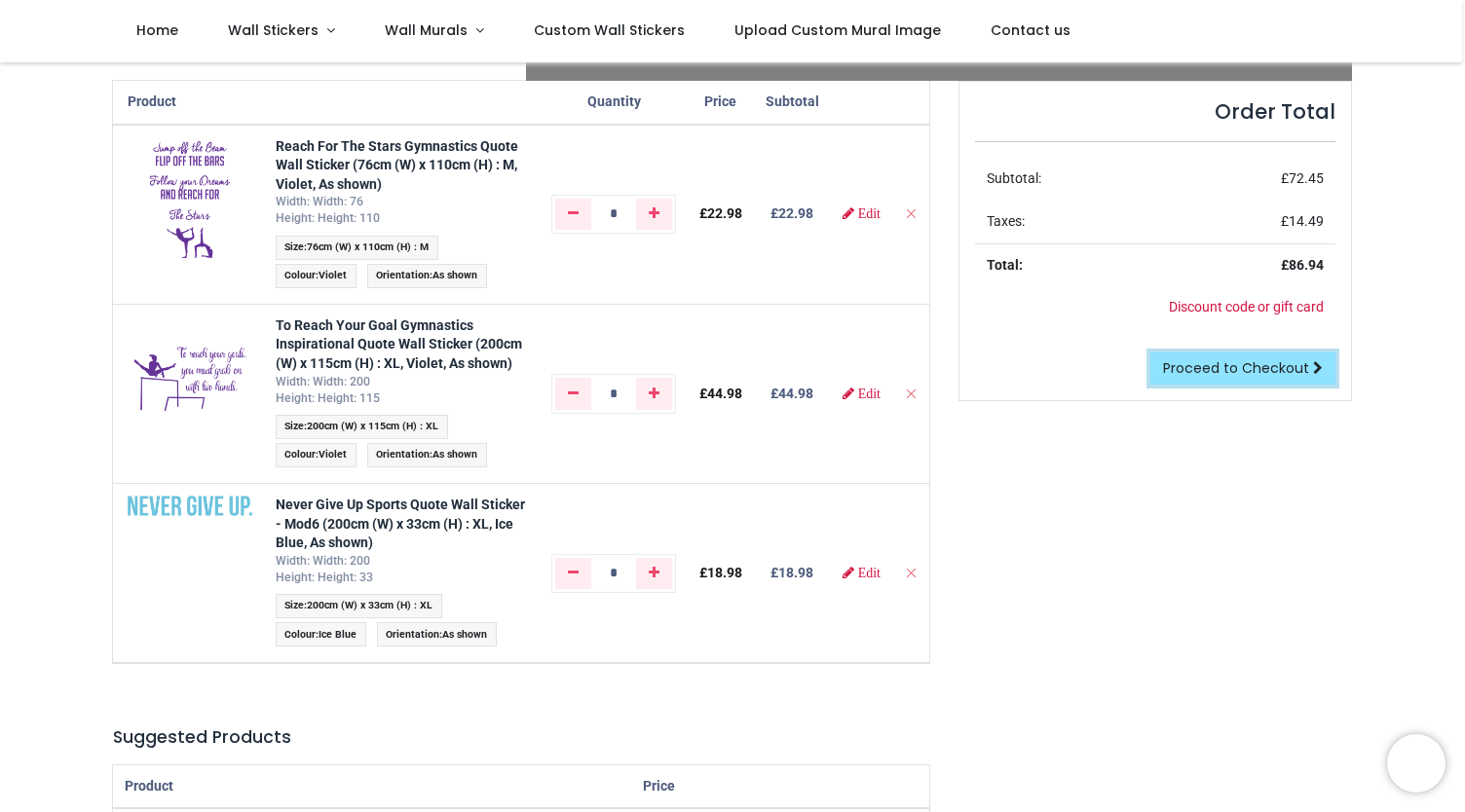
click at [1265, 363] on span "Proceed to Checkout" at bounding box center [1236, 368] width 146 height 20
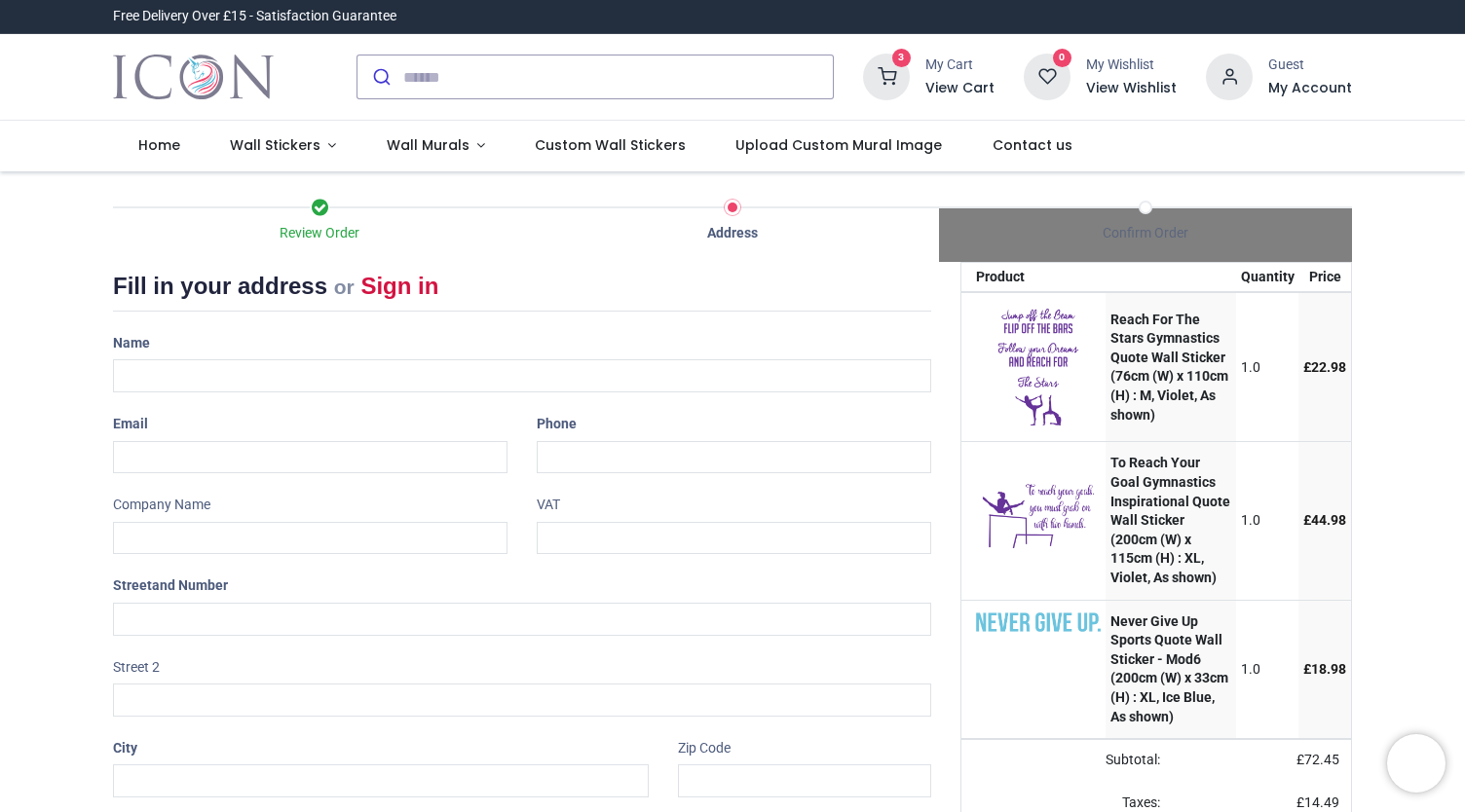
select select "***"
click at [254, 369] on input "text" at bounding box center [522, 376] width 818 height 33
type input "**********"
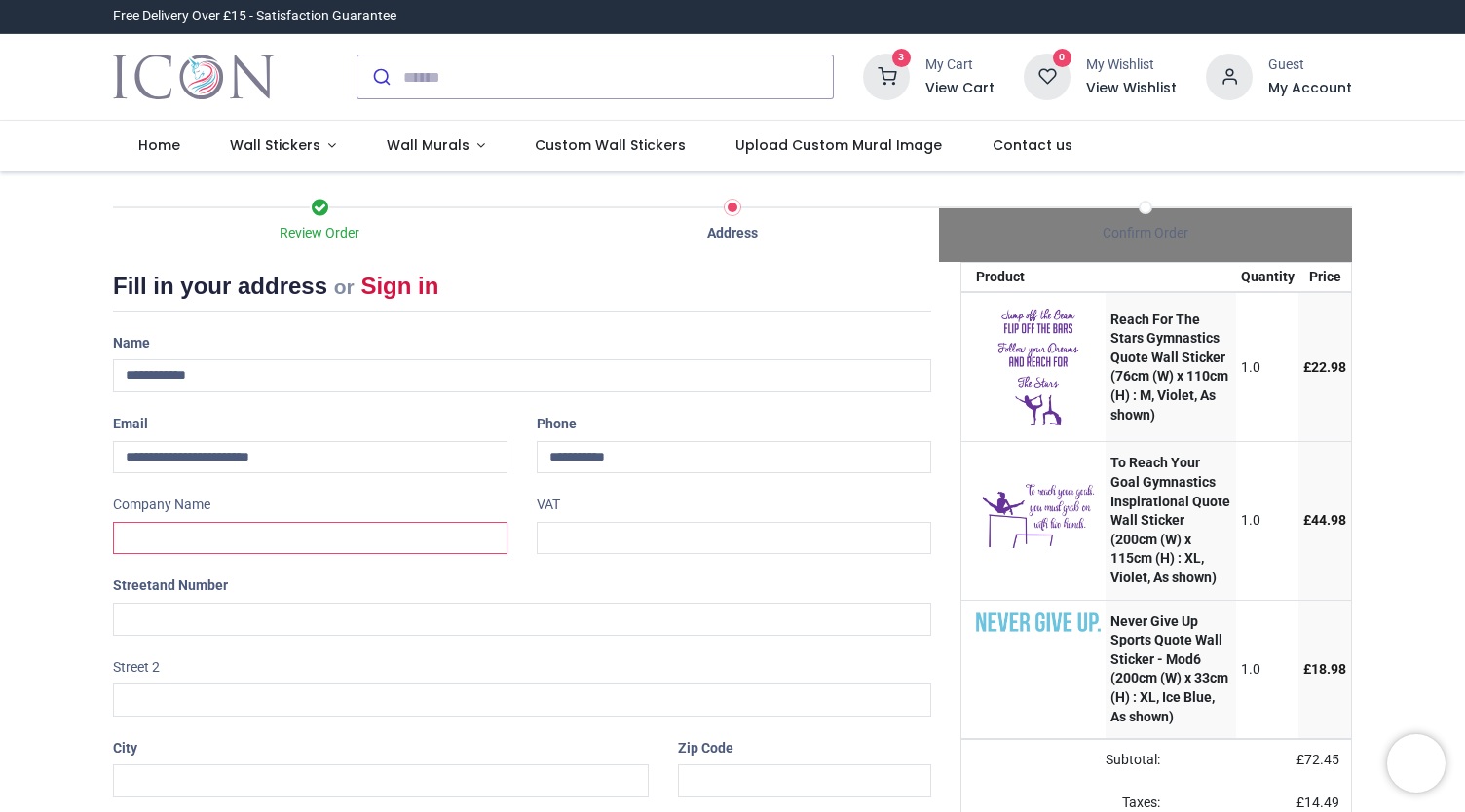
type input "**********"
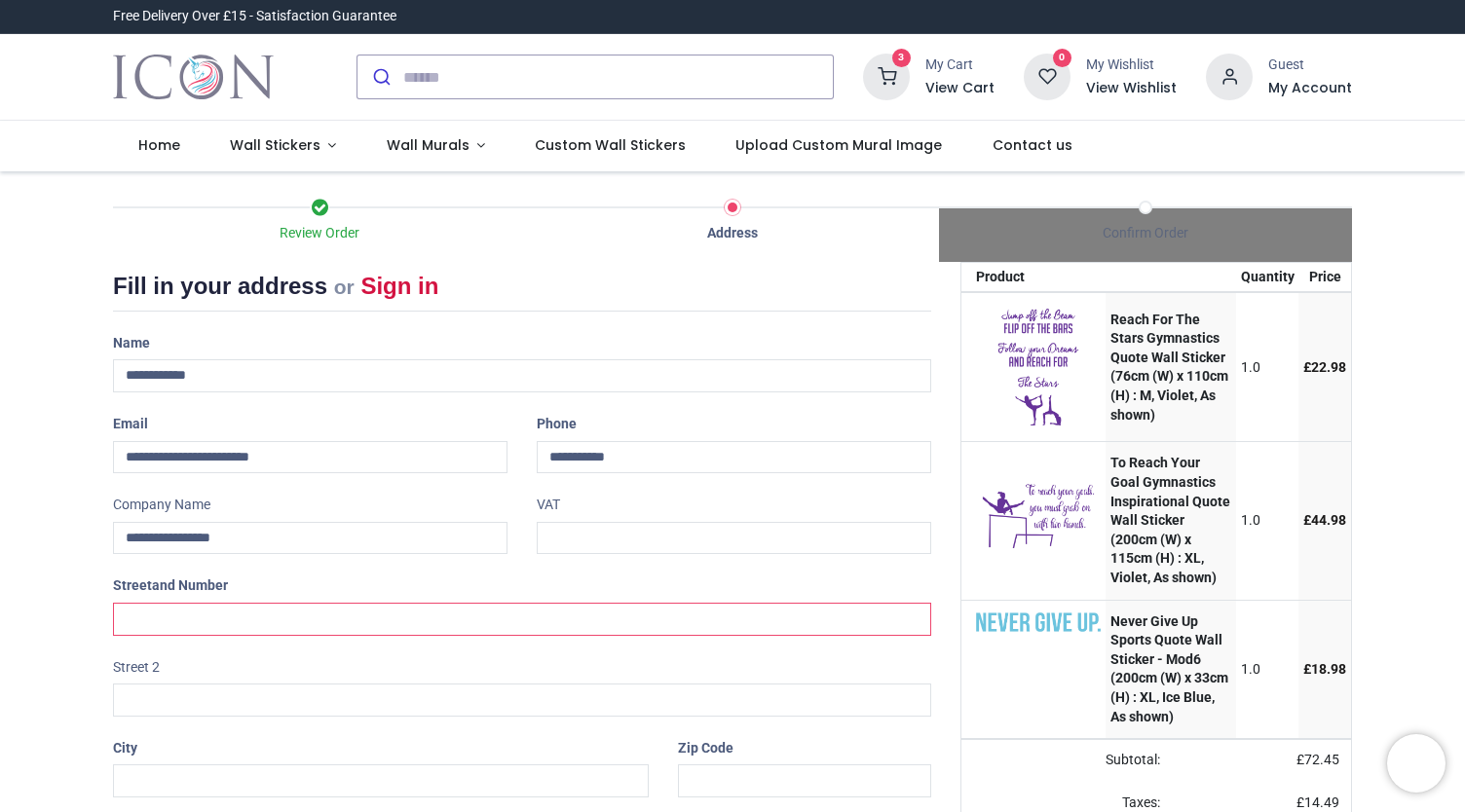
type input "**********"
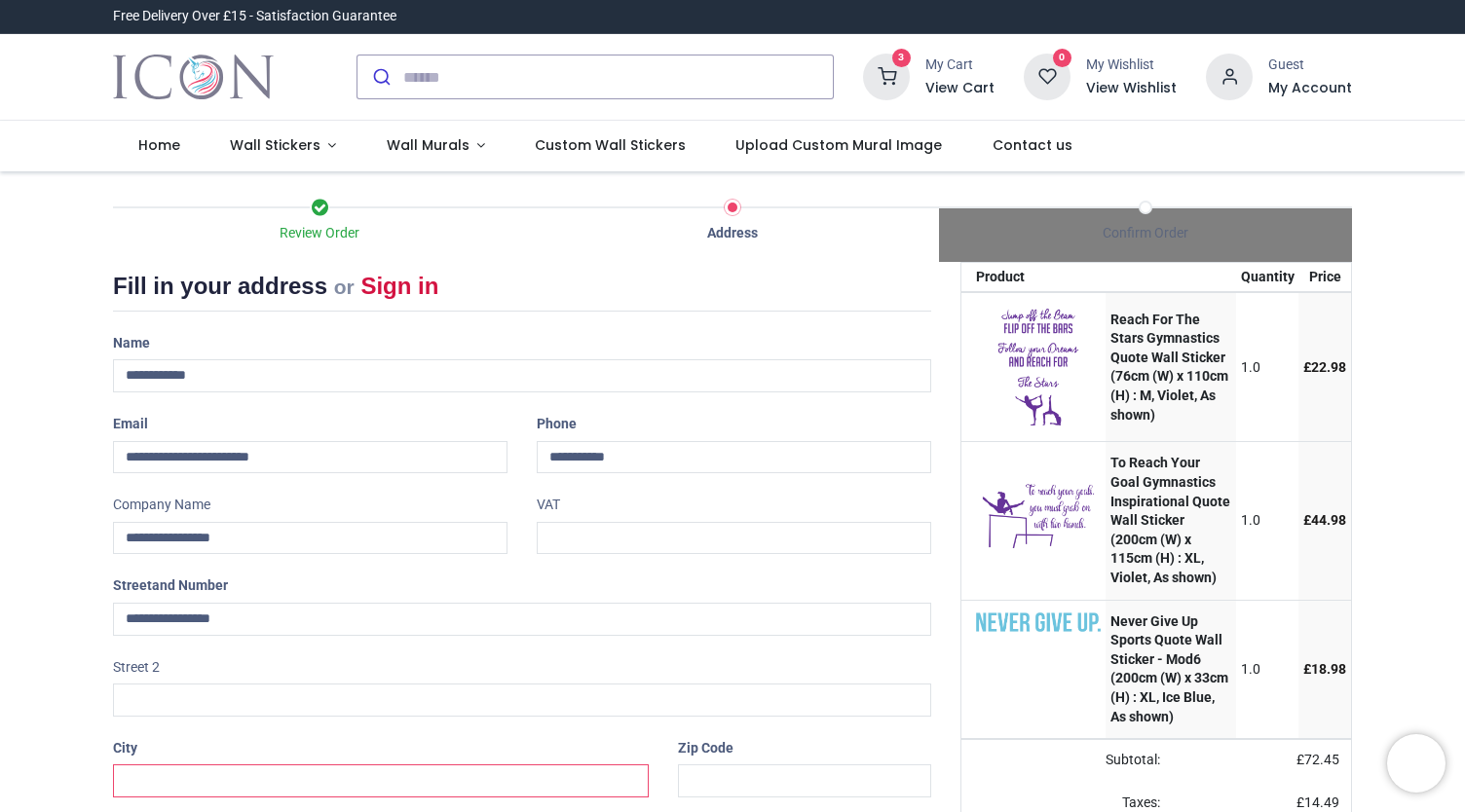
type input "********"
type input "*******"
select select "***"
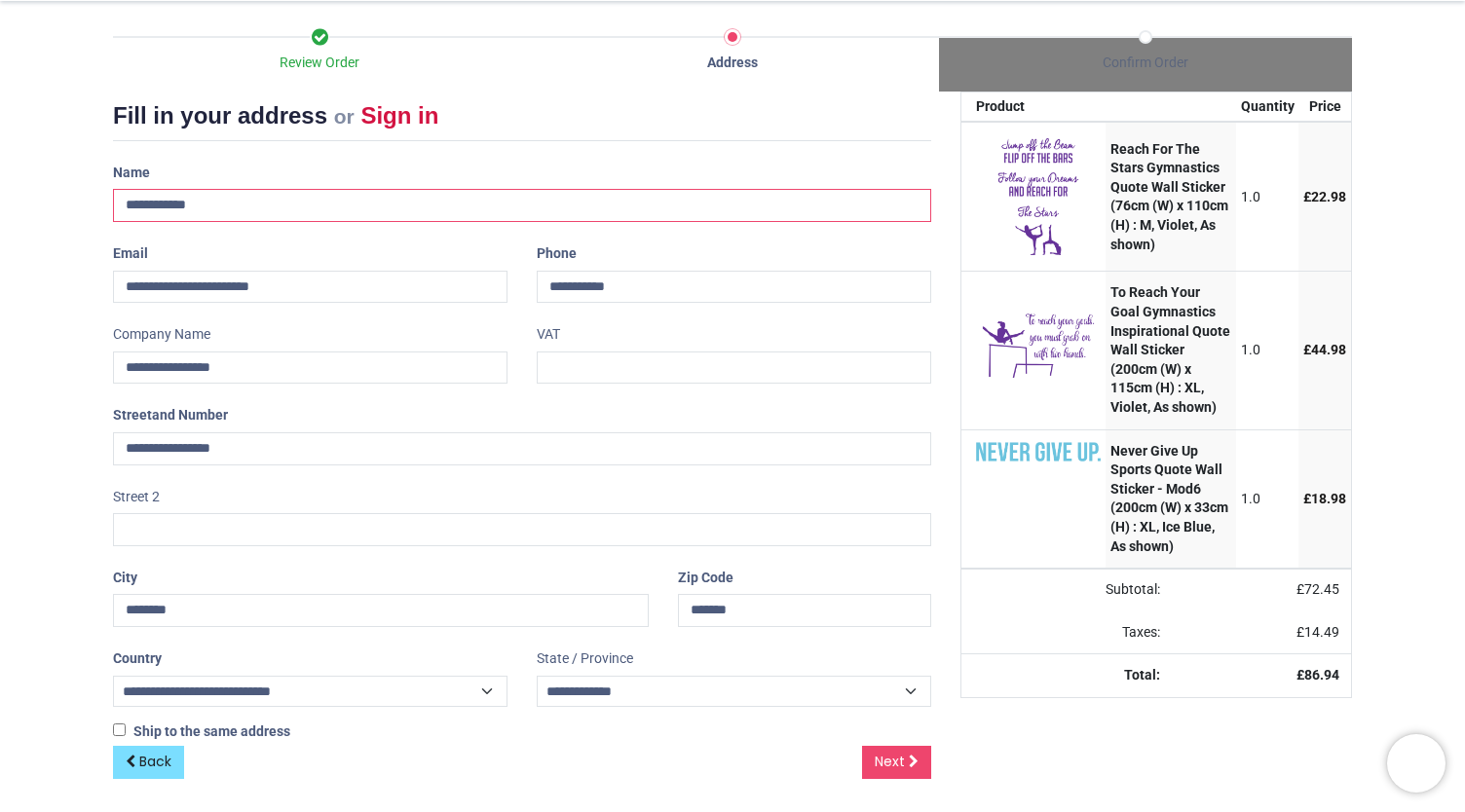
scroll to position [169, 0]
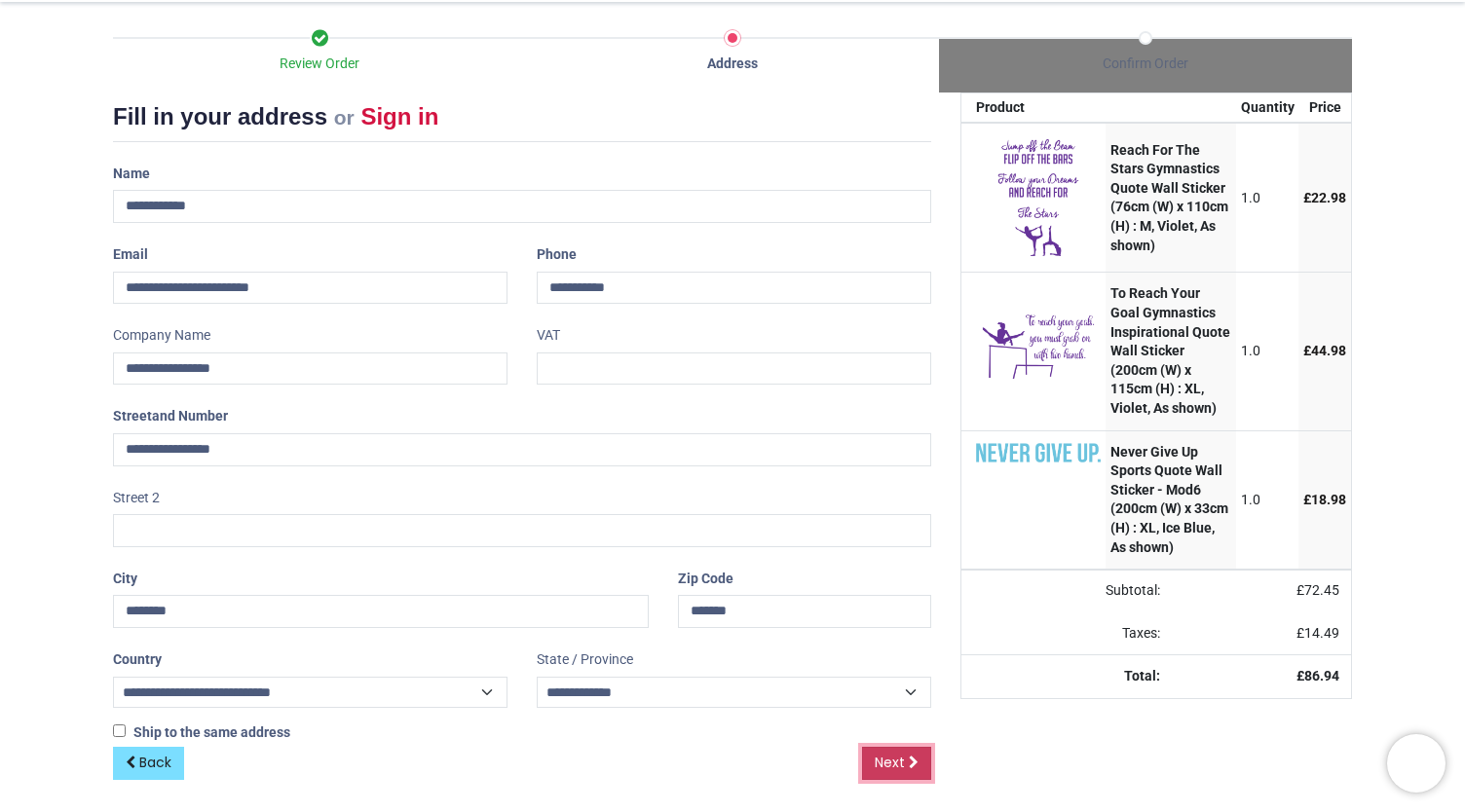
click at [904, 762] on link "Next" at bounding box center [896, 764] width 69 height 33
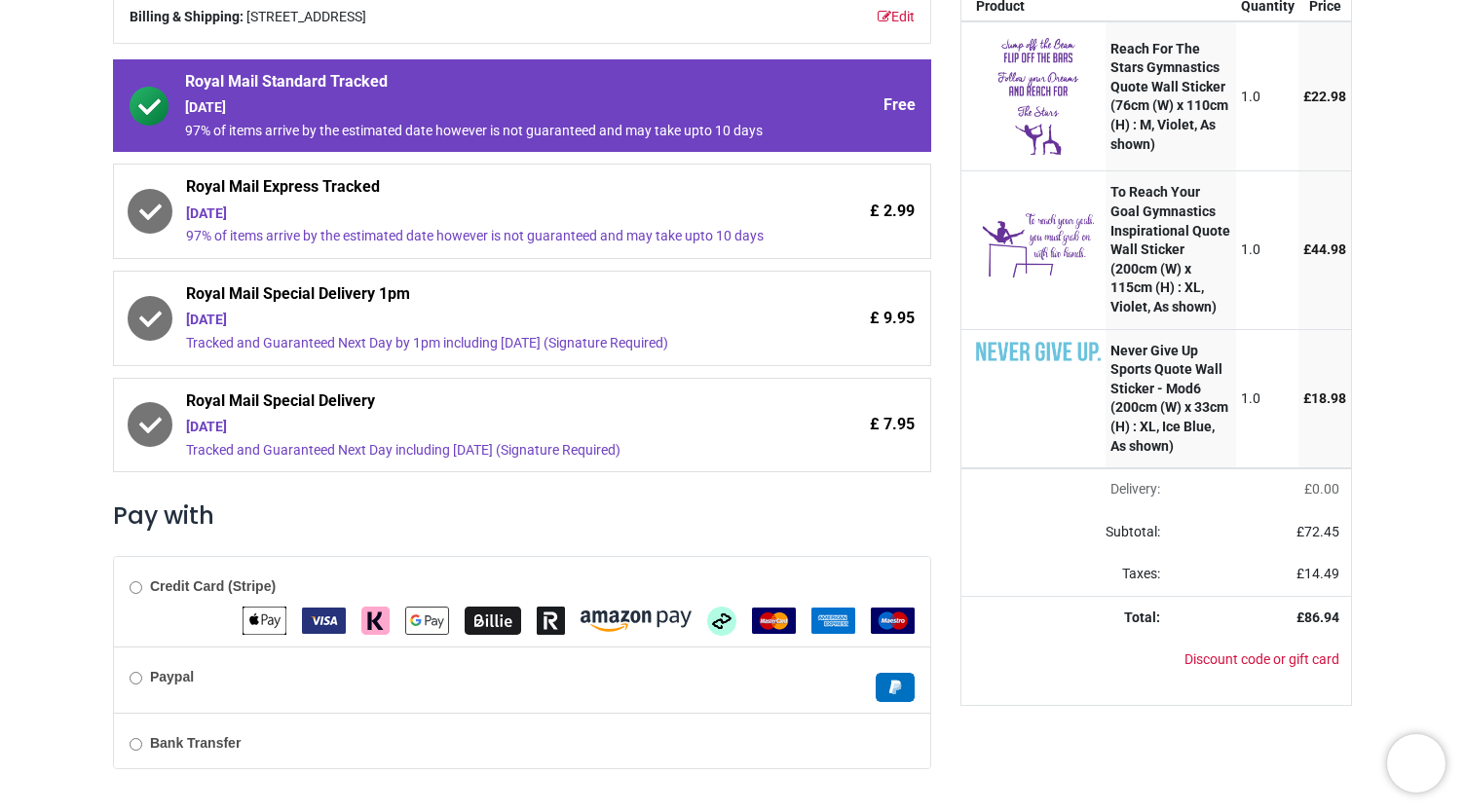
scroll to position [316, 0]
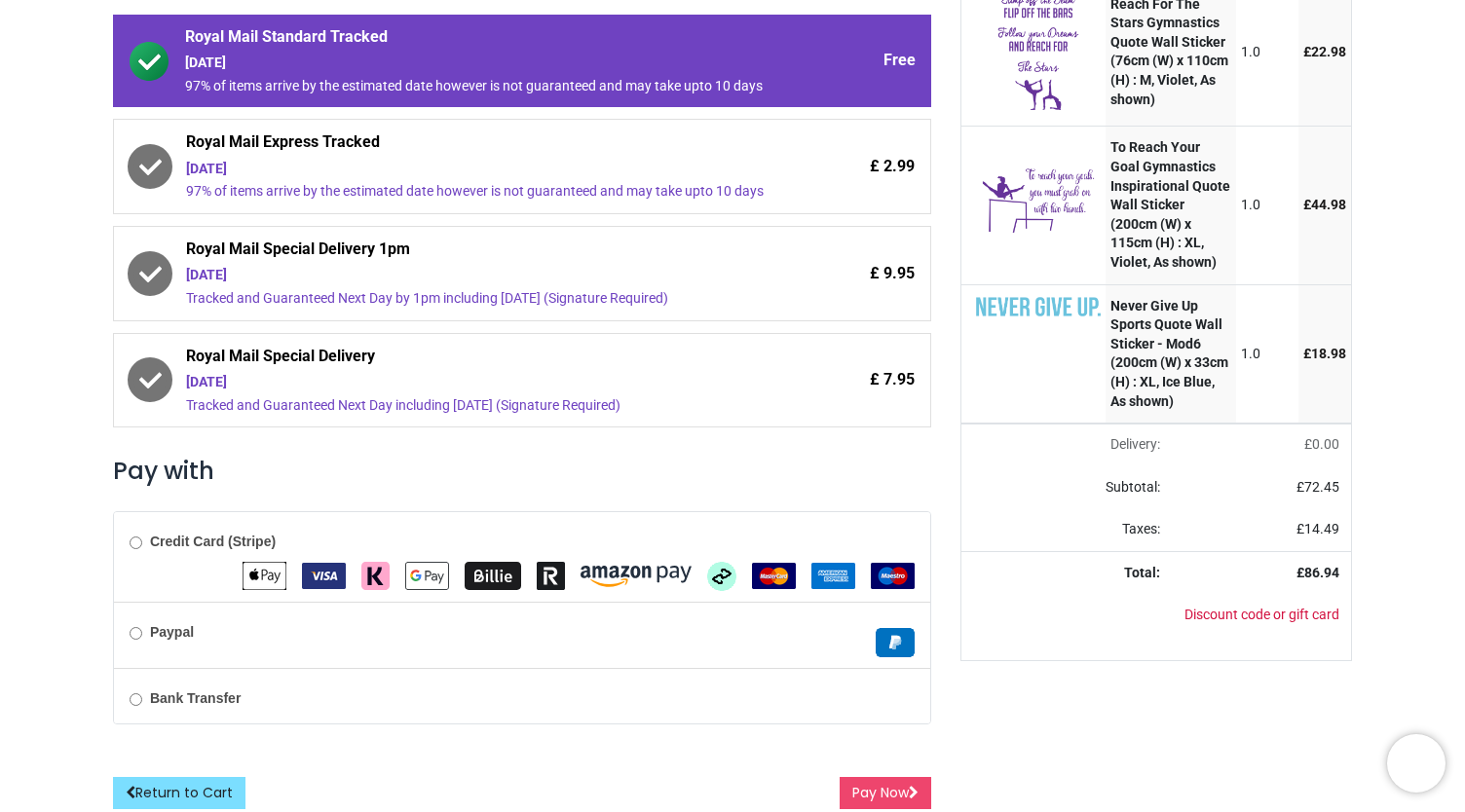
click at [422, 572] on img "Google Pay" at bounding box center [427, 576] width 44 height 29
click at [429, 573] on img "Google Pay" at bounding box center [427, 576] width 44 height 29
click at [858, 777] on button "Pay Now" at bounding box center [885, 793] width 92 height 33
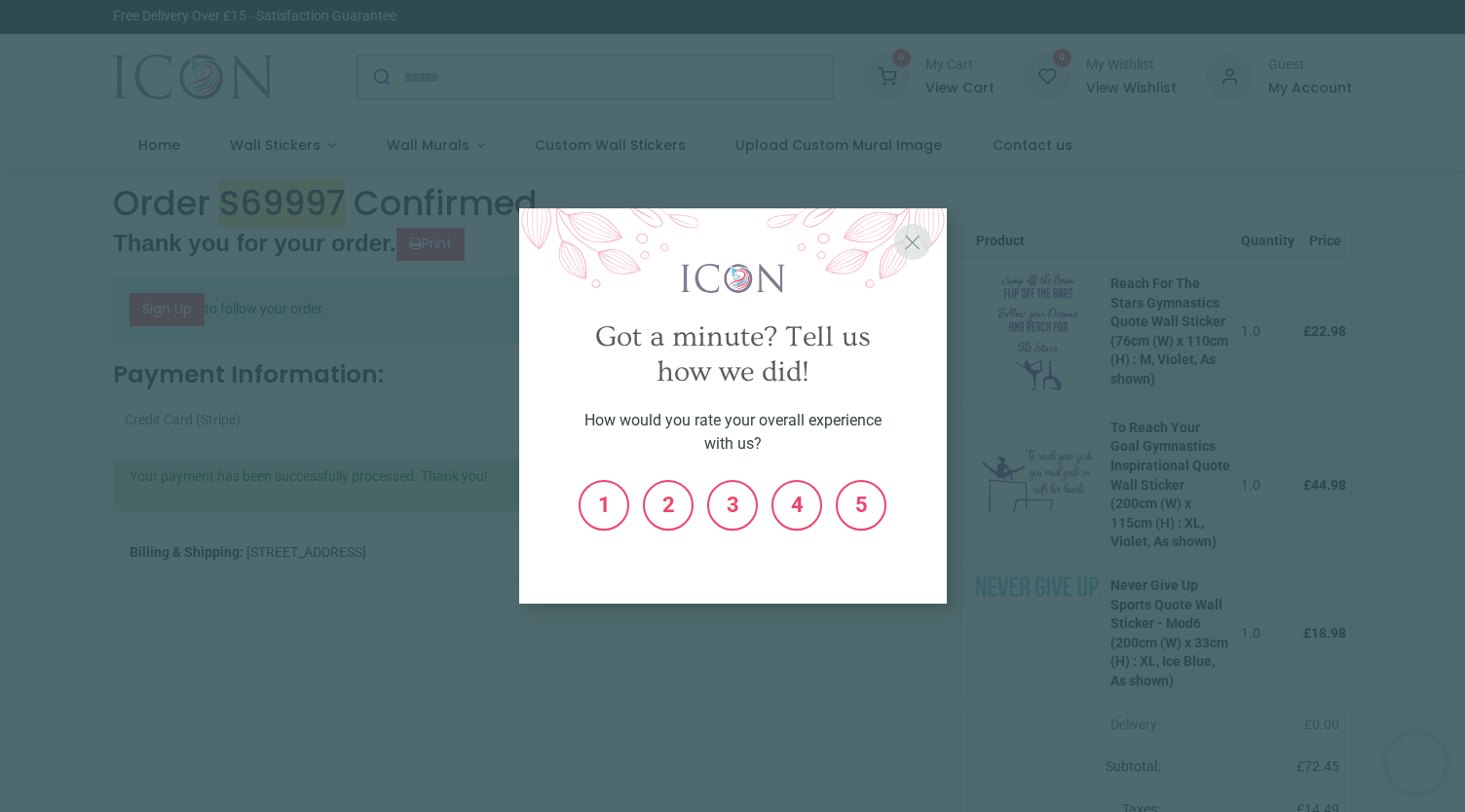
click at [904, 234] on span "X" at bounding box center [913, 241] width 18 height 25
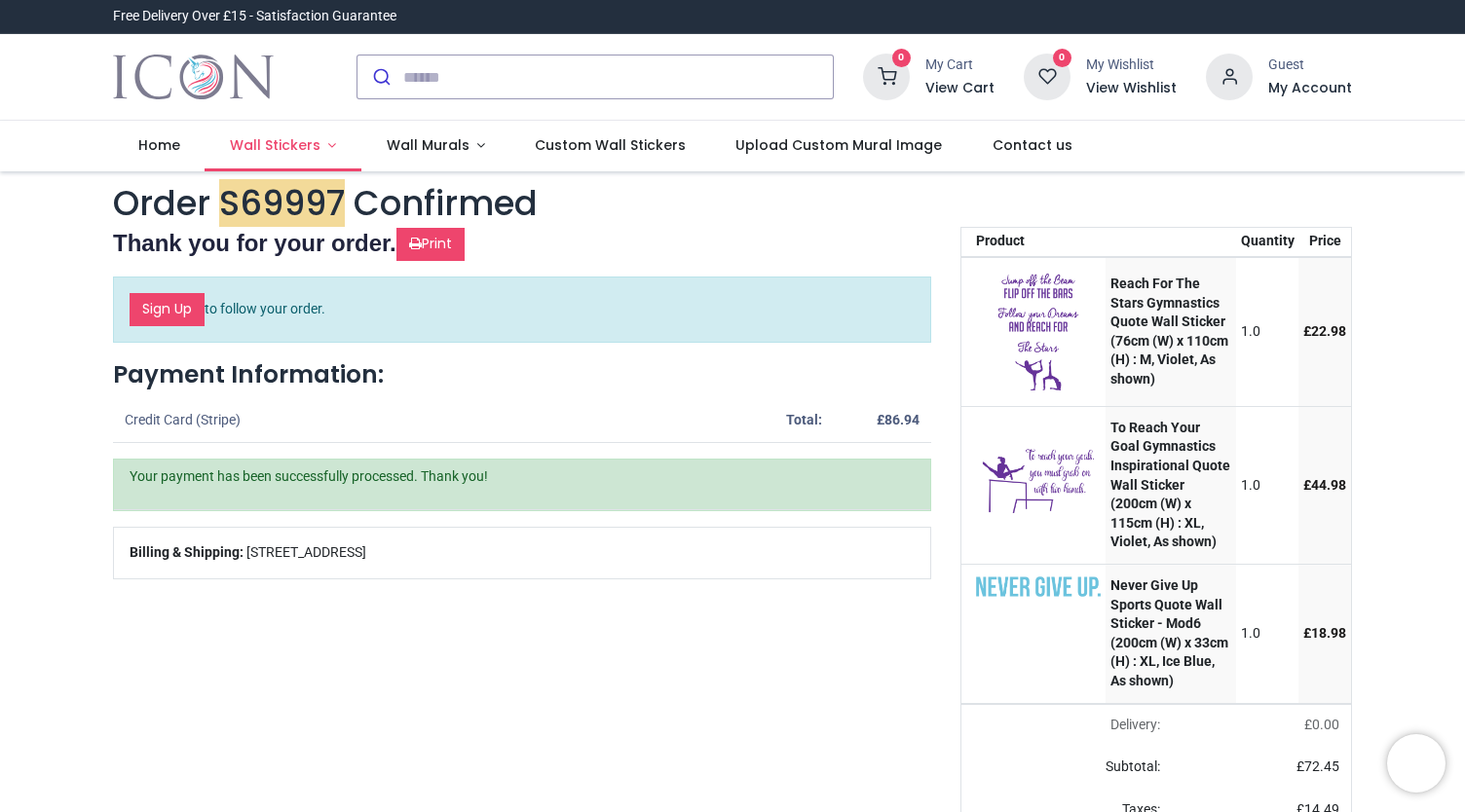
click at [310, 156] on link "Wall Stickers" at bounding box center [283, 146] width 157 height 50
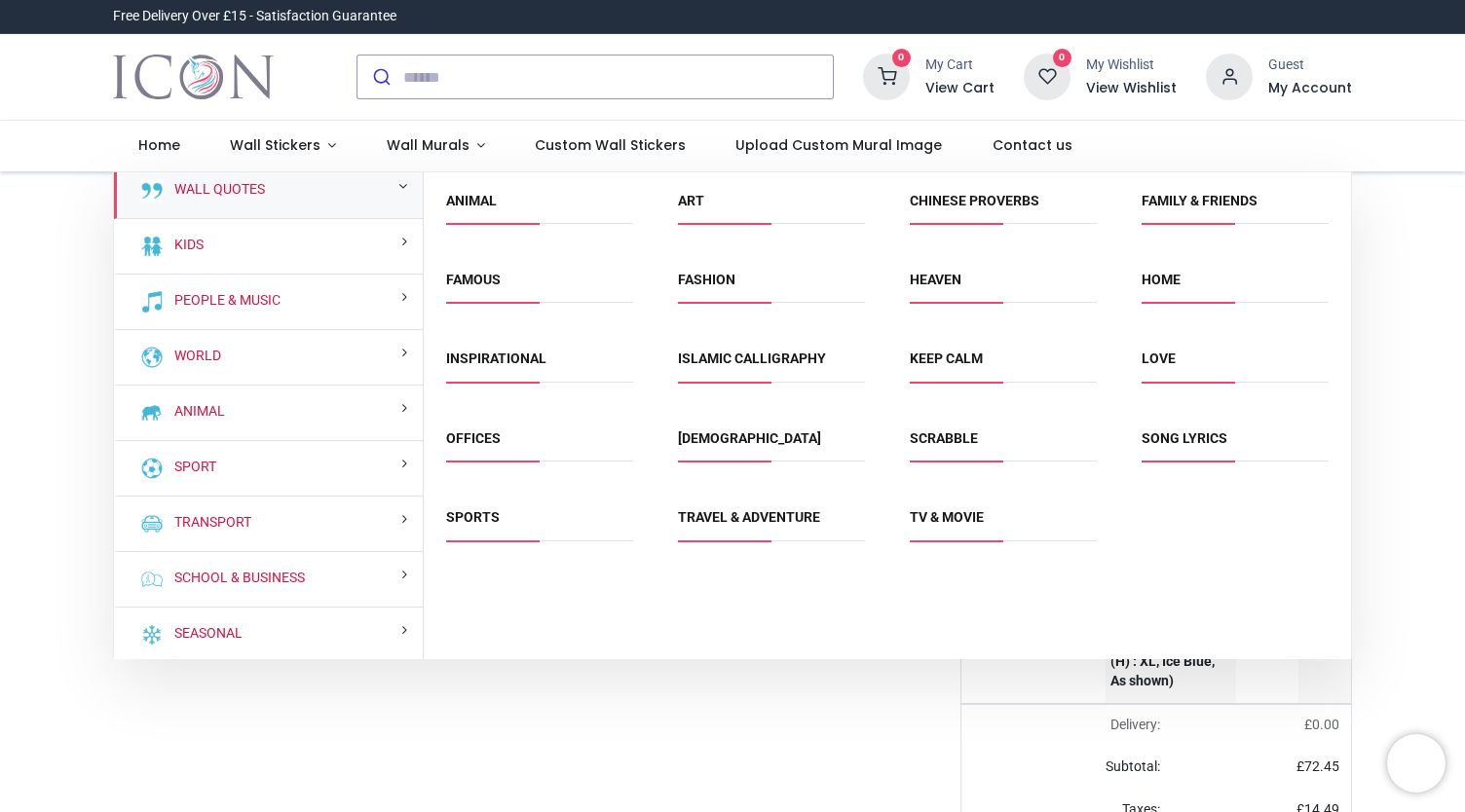
scroll to position [34, 0]
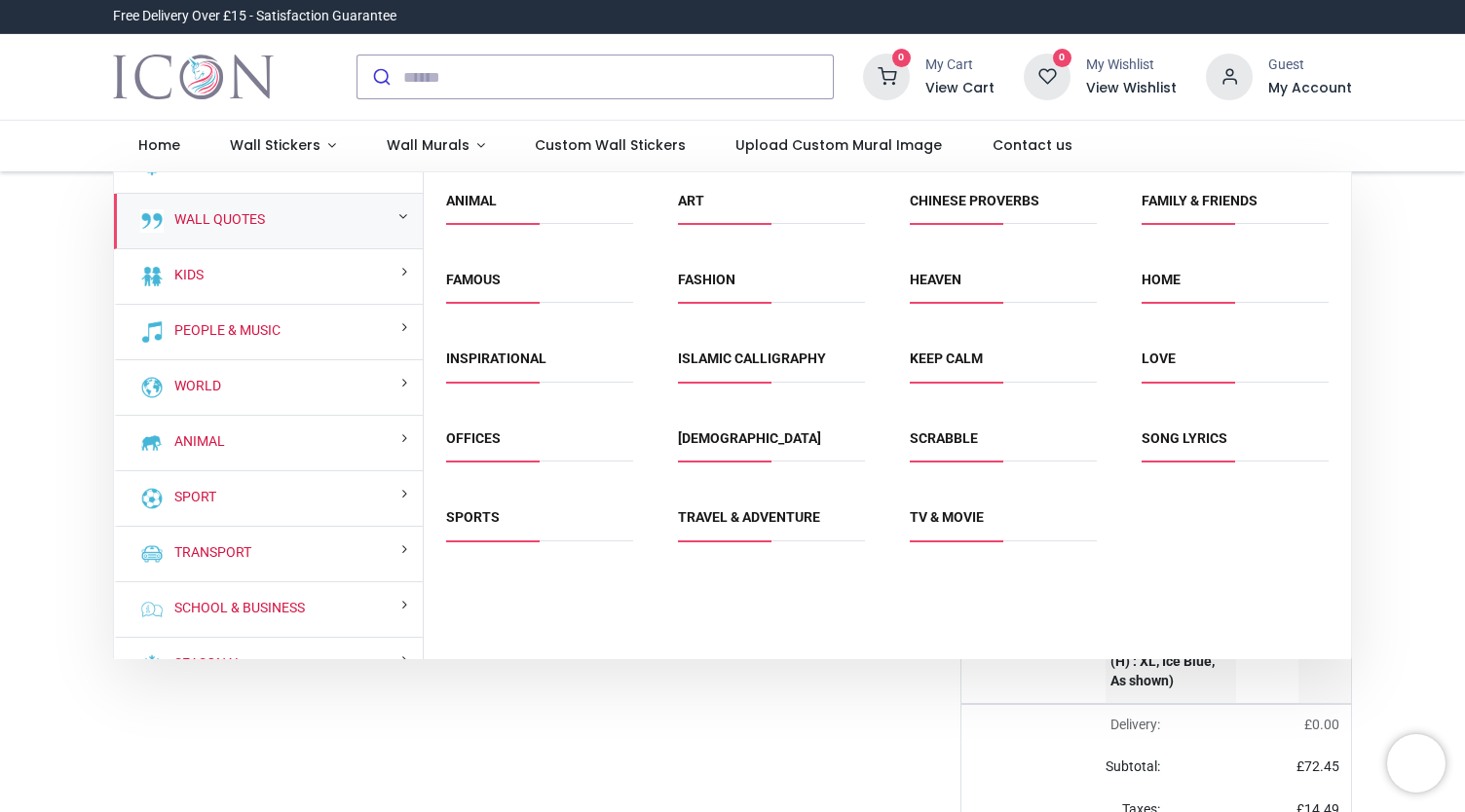
drag, startPoint x: 416, startPoint y: 294, endPoint x: 412, endPoint y: 178, distance: 116.1
click at [412, 178] on div "Decor Wall Quotes Kids People & Music World" at bounding box center [269, 415] width 310 height 487
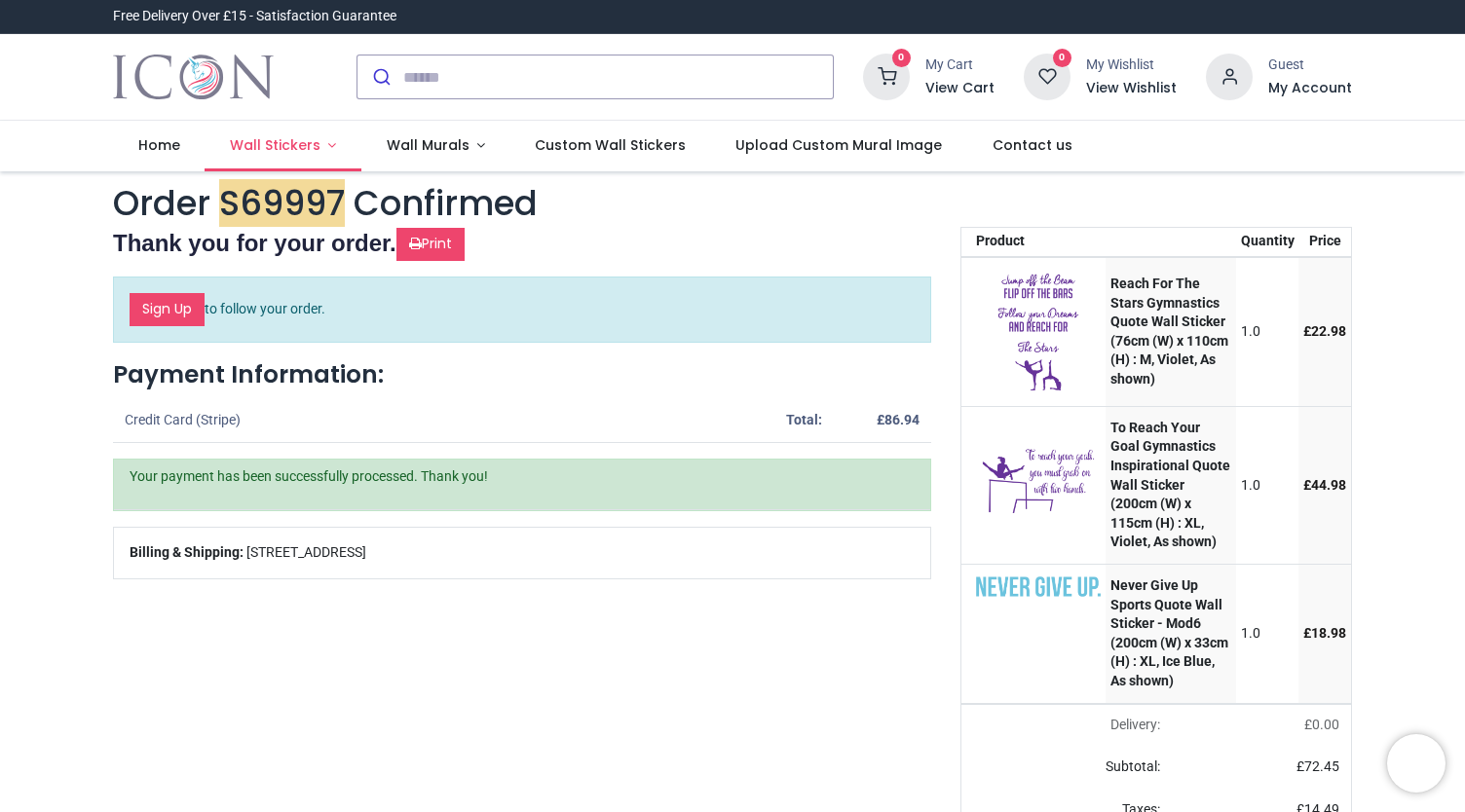
click at [287, 145] on span "Wall Stickers" at bounding box center [275, 146] width 91 height 20
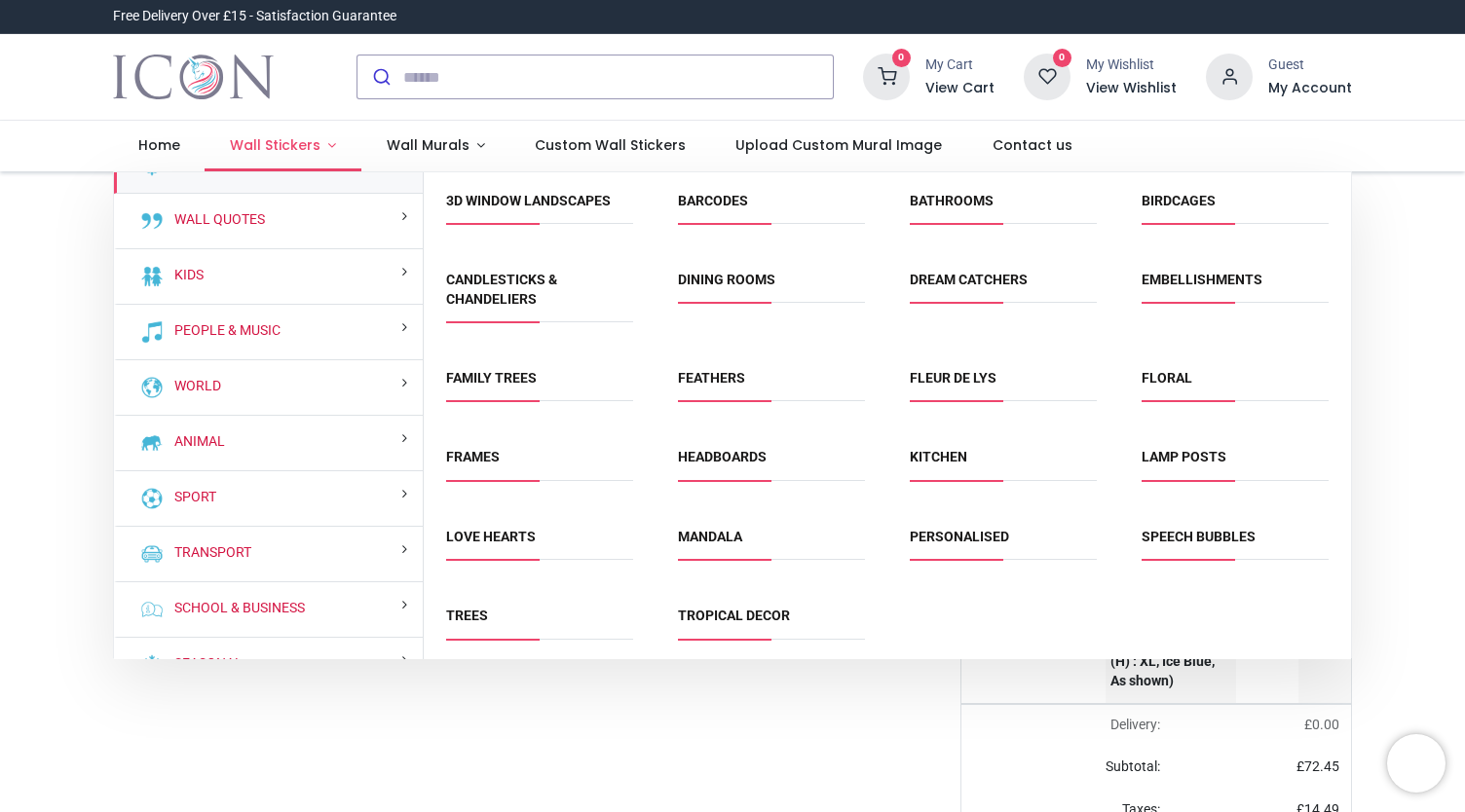
scroll to position [0, 0]
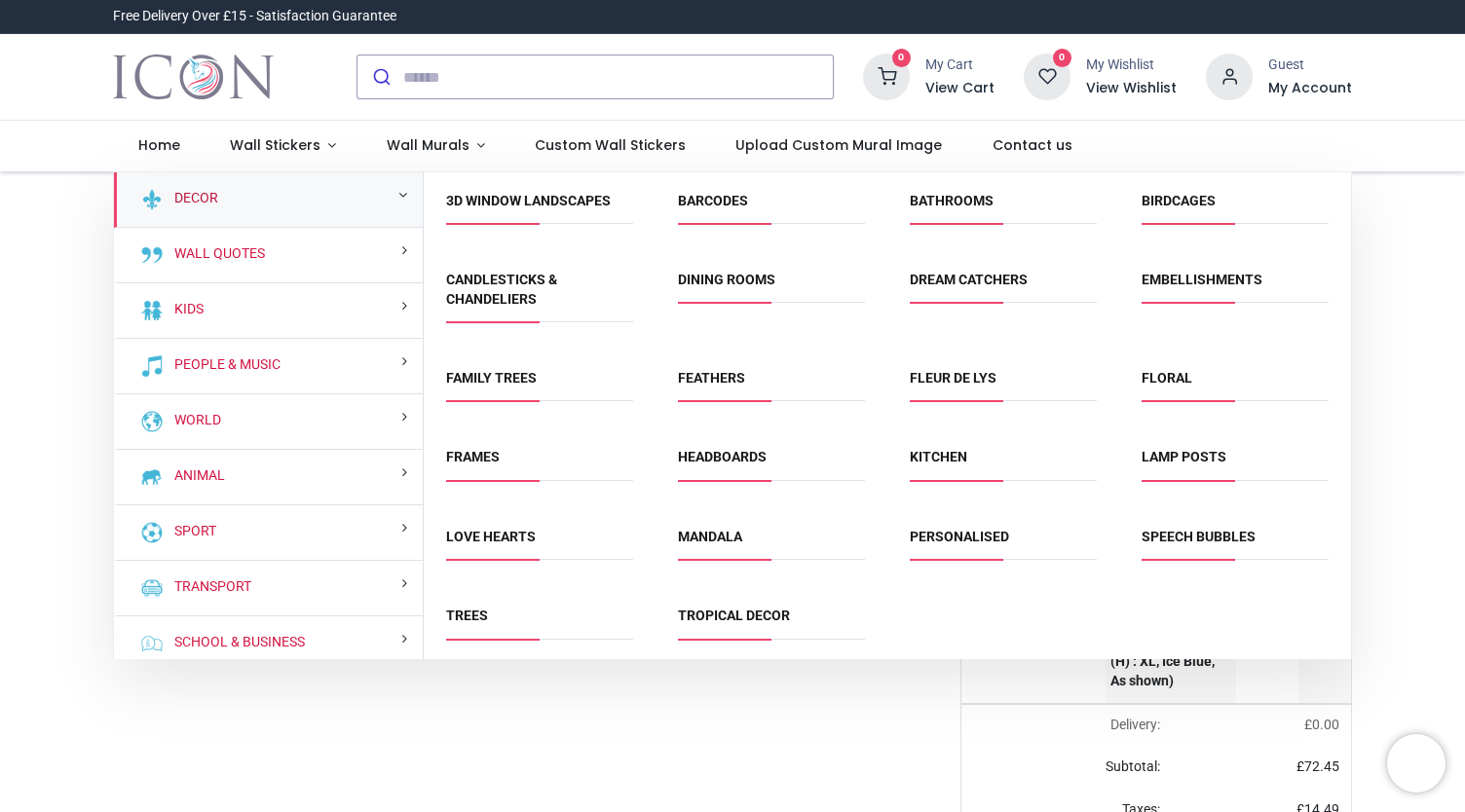
click at [212, 195] on link "Decor" at bounding box center [192, 199] width 51 height 20
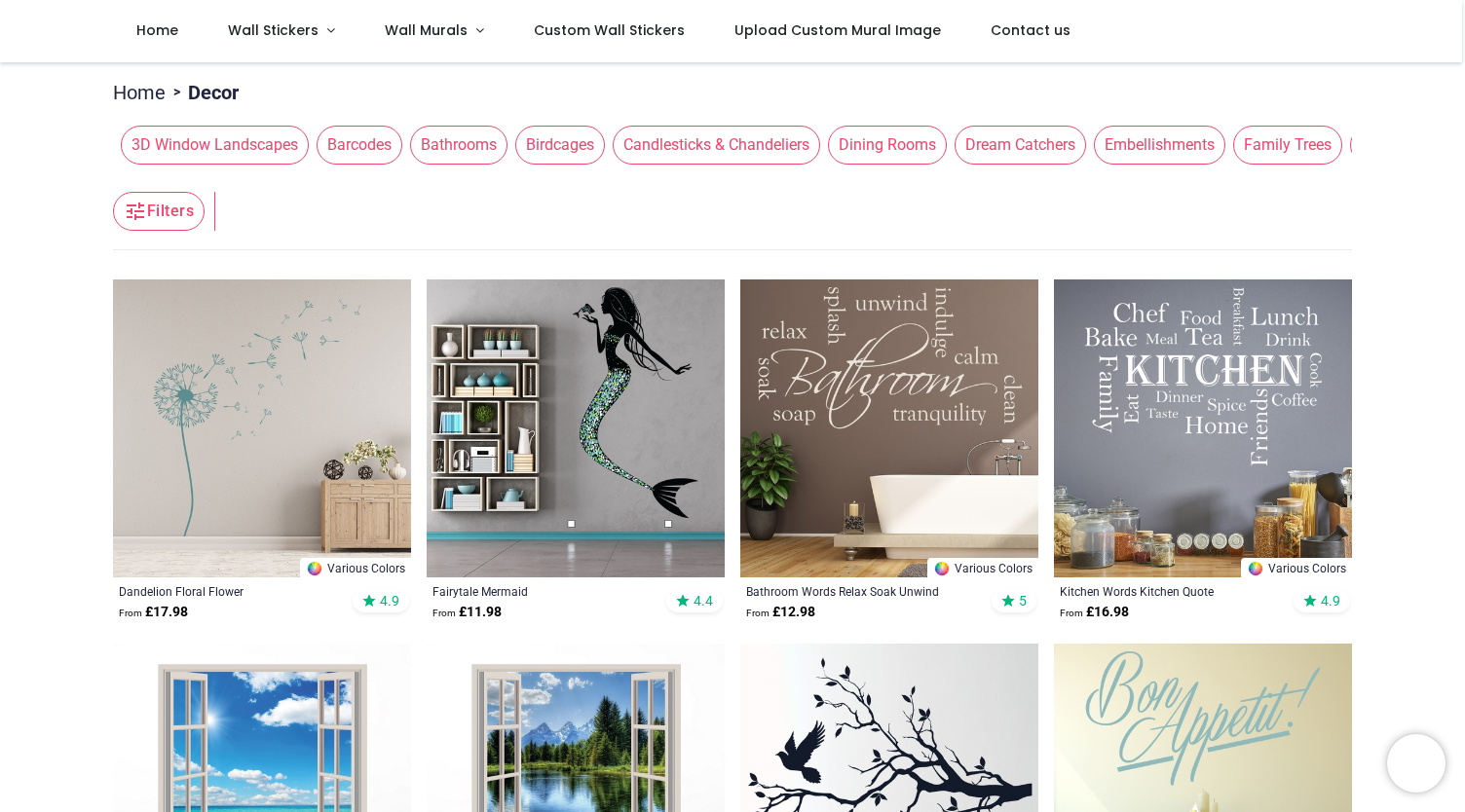
scroll to position [191, 0]
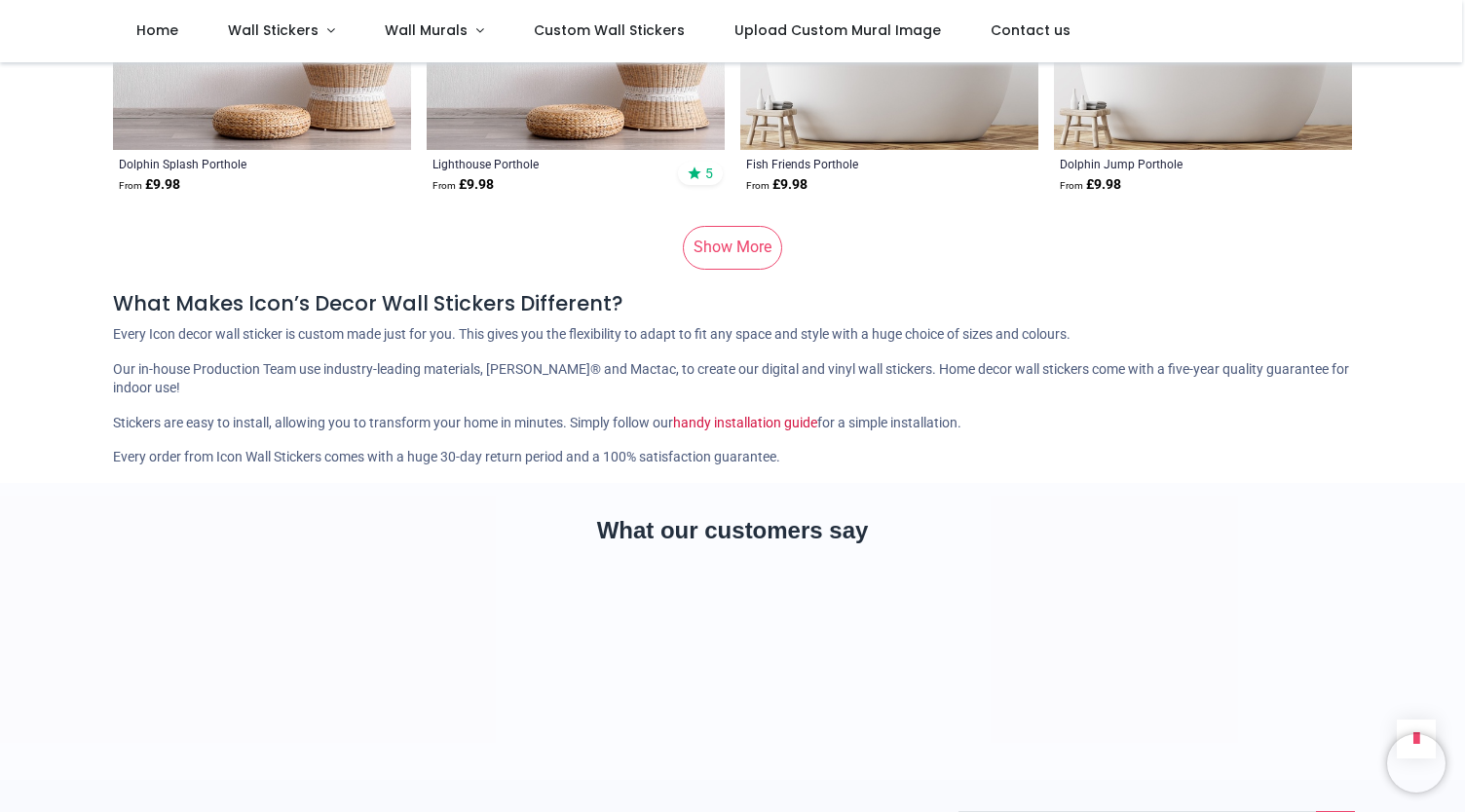
scroll to position [12999, 0]
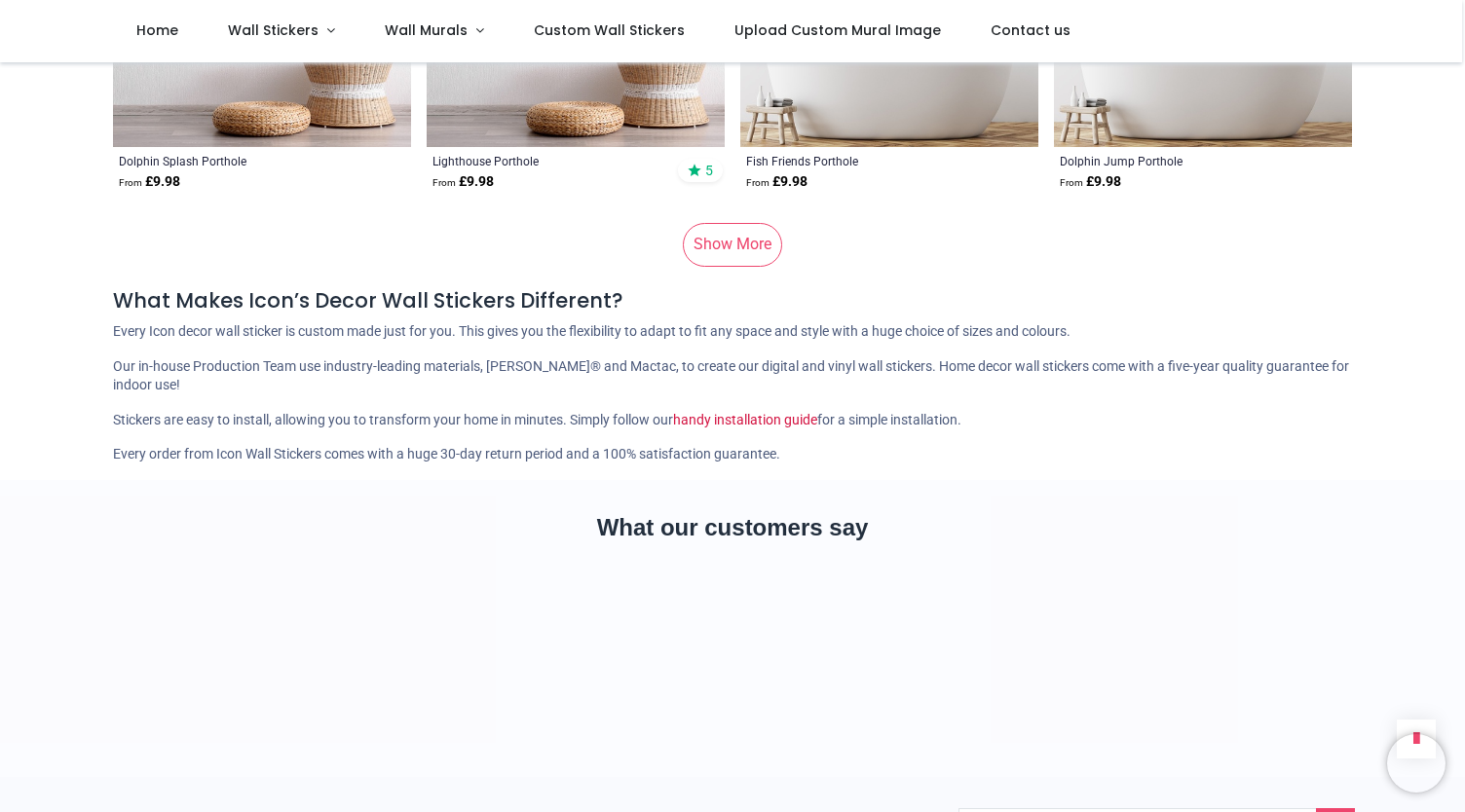
click at [717, 236] on link "Show More" at bounding box center [732, 245] width 99 height 43
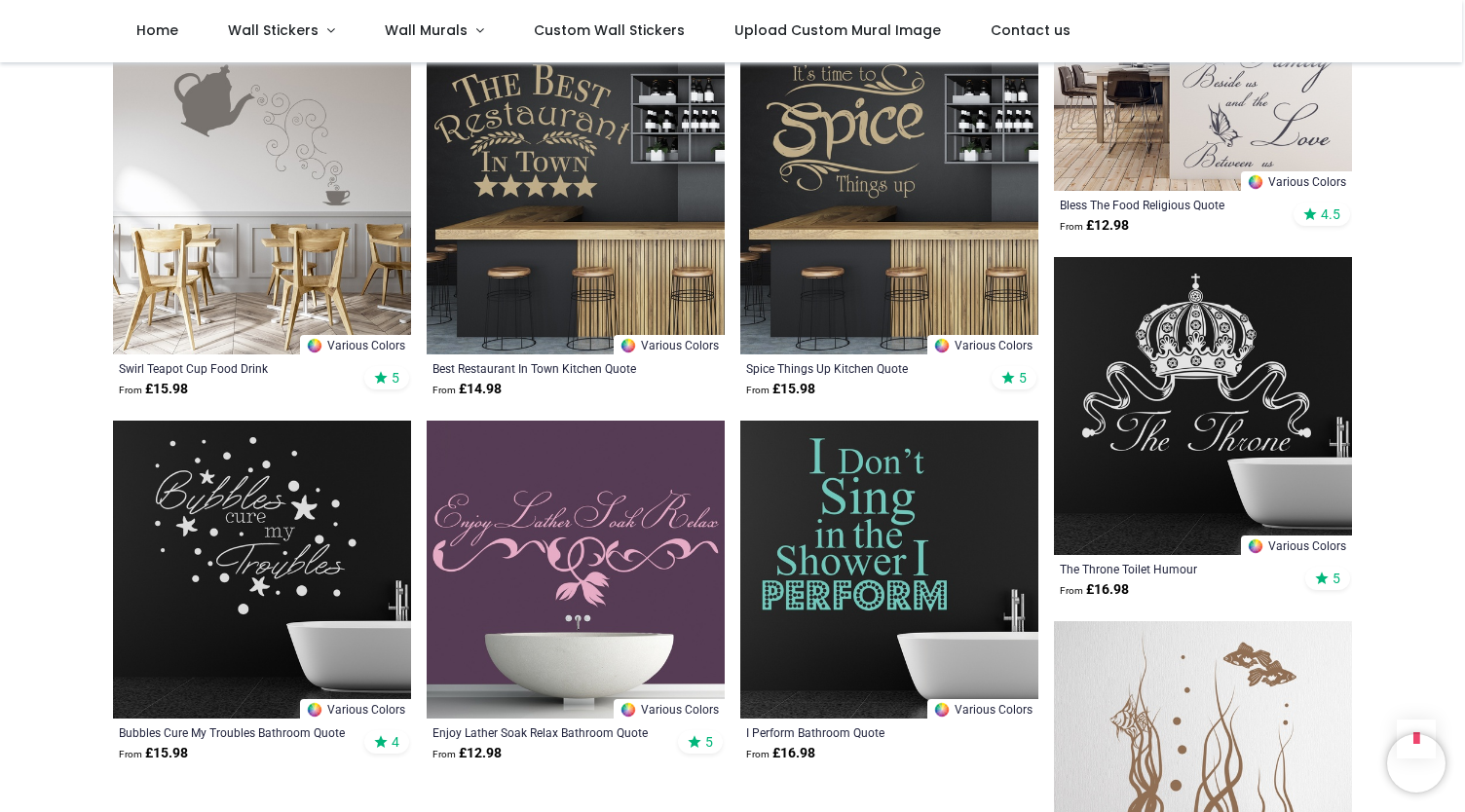
scroll to position [20075, 0]
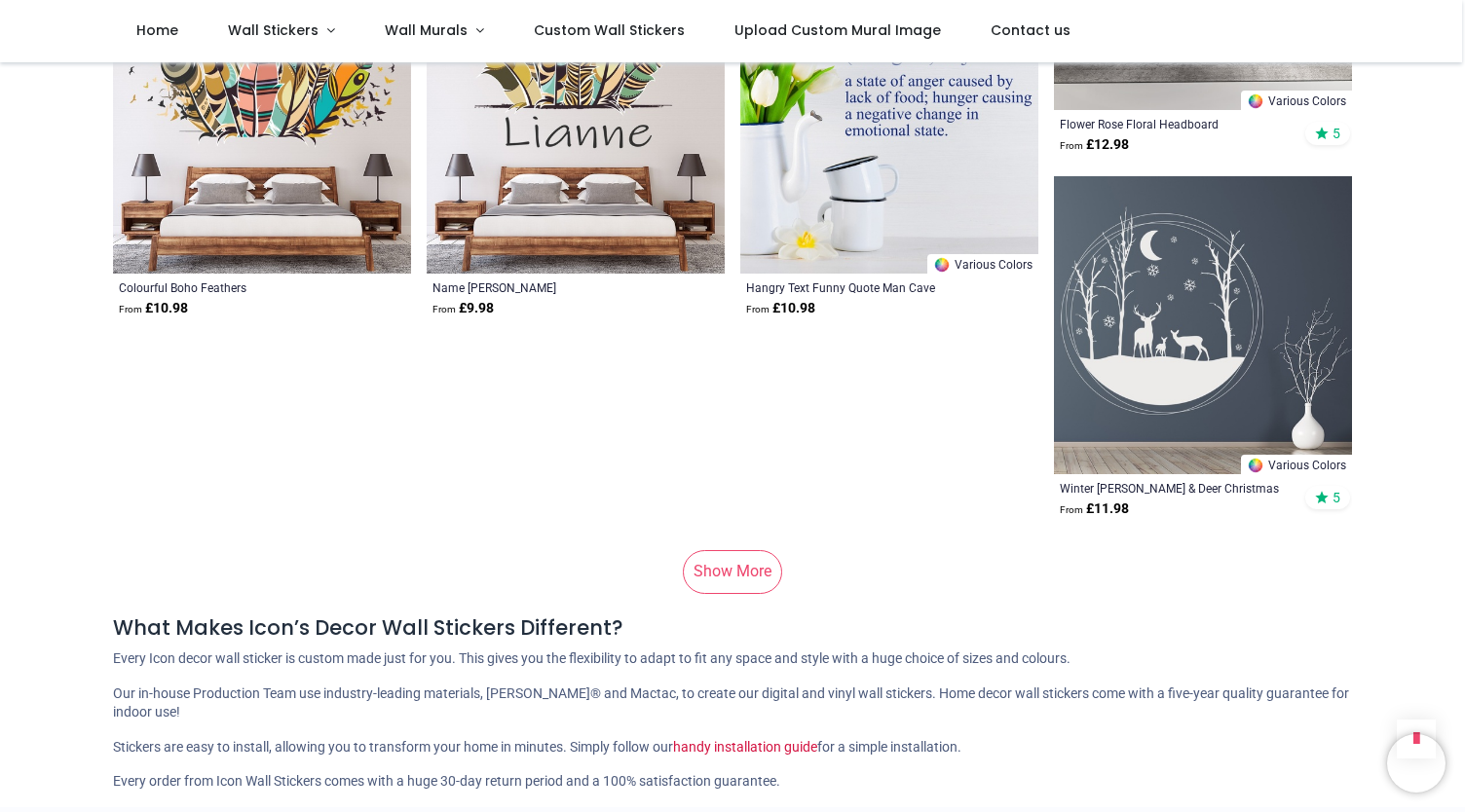
scroll to position [25619, 0]
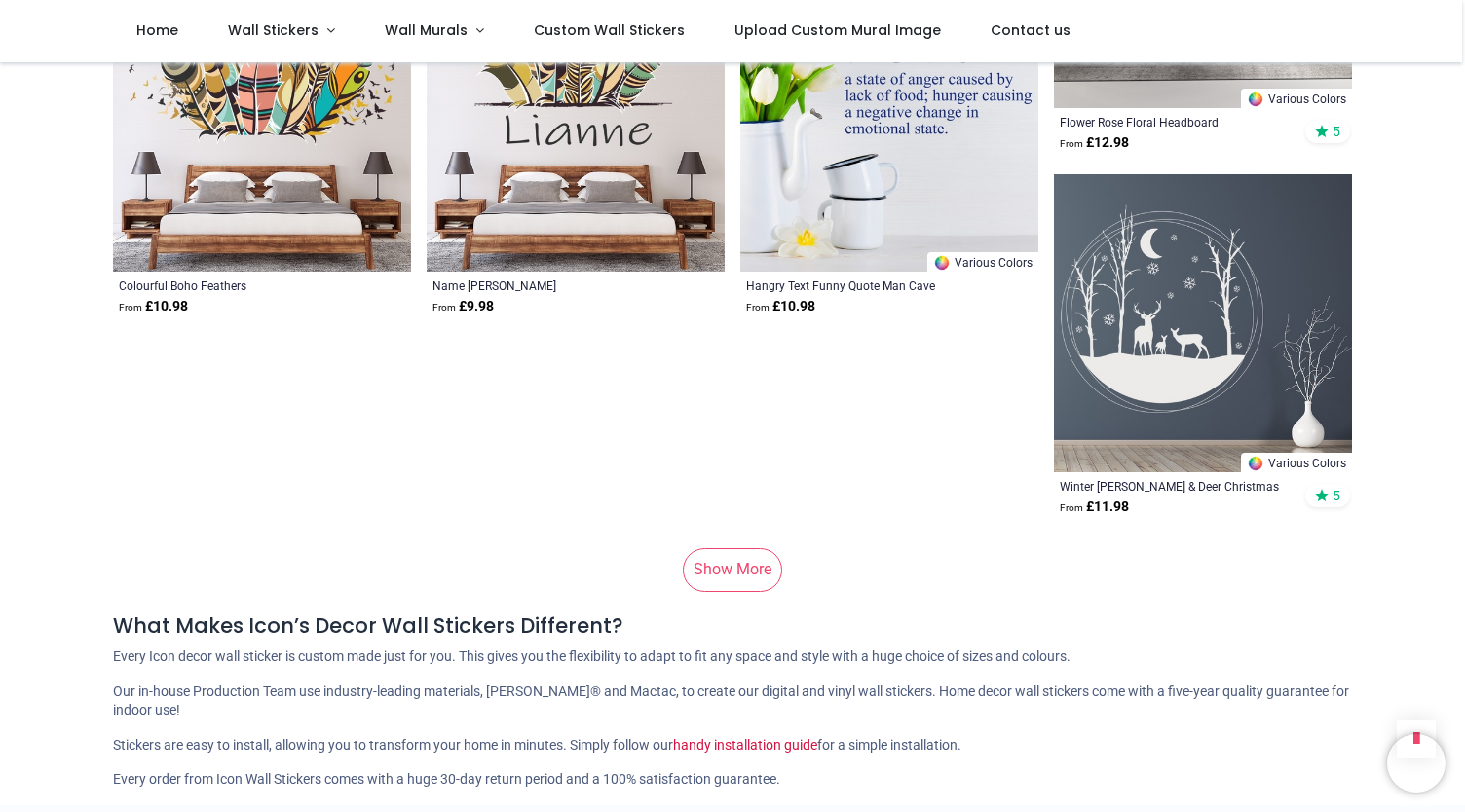
click at [729, 581] on link "Show More" at bounding box center [732, 570] width 99 height 43
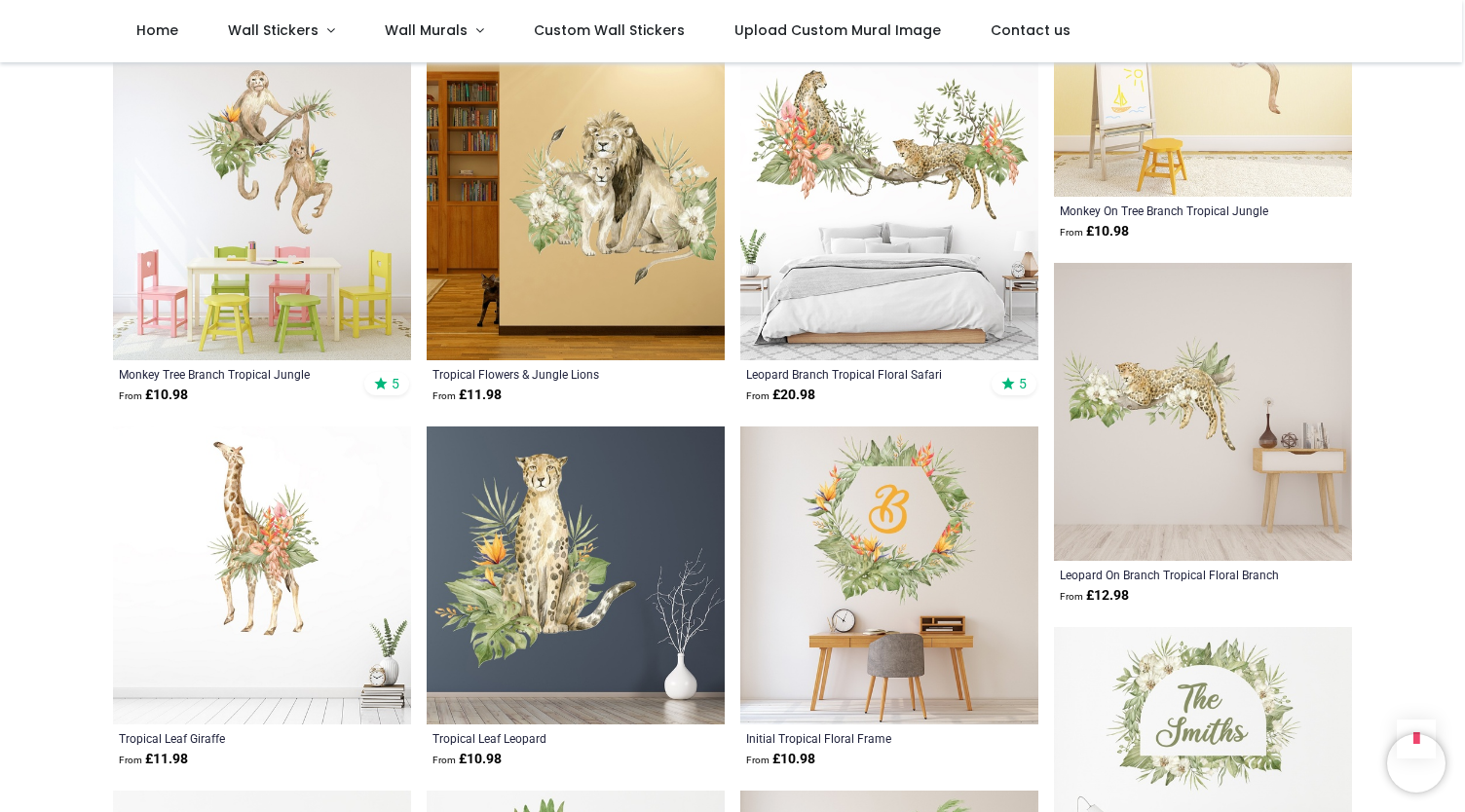
scroll to position [26626, 0]
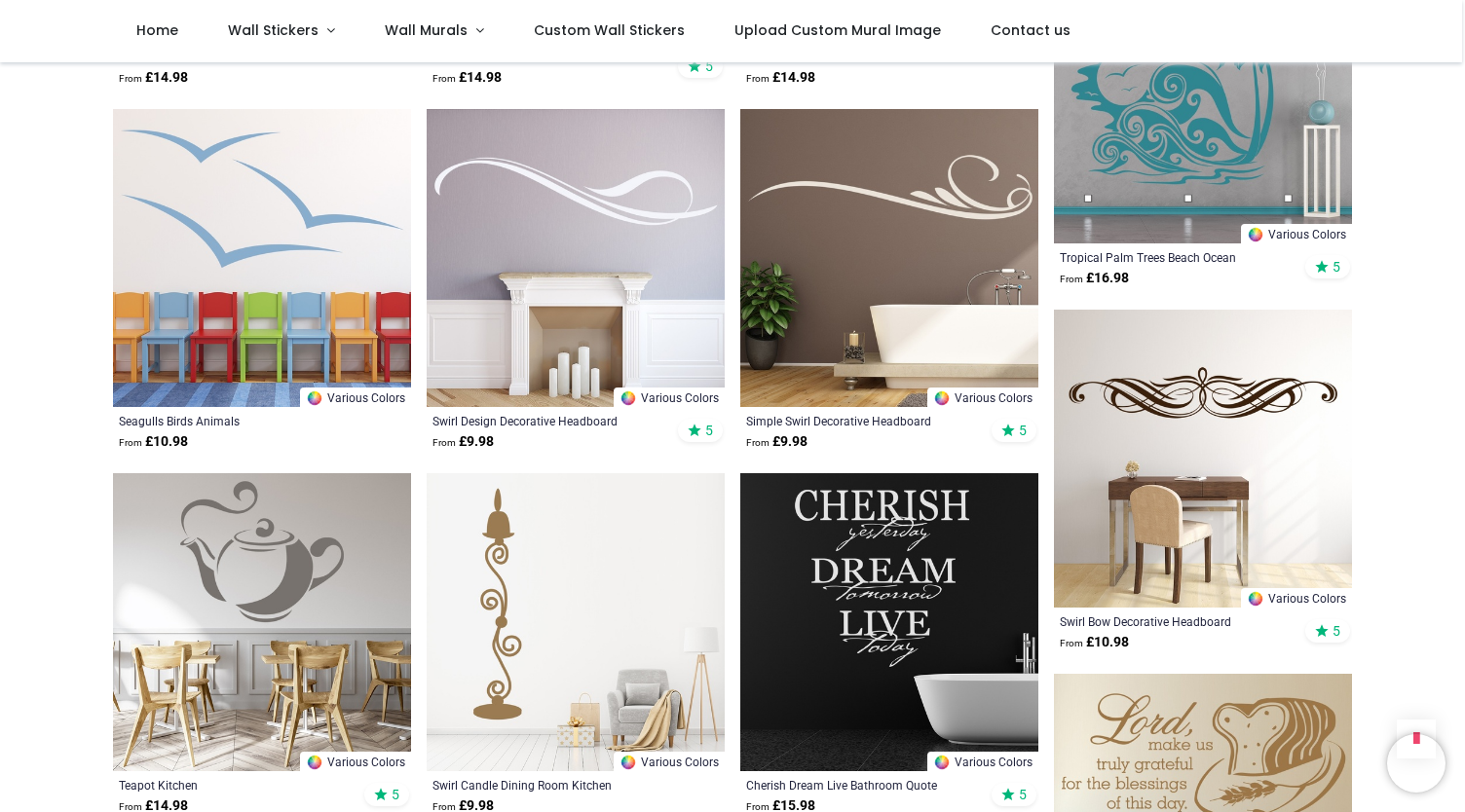
scroll to position [29126, 0]
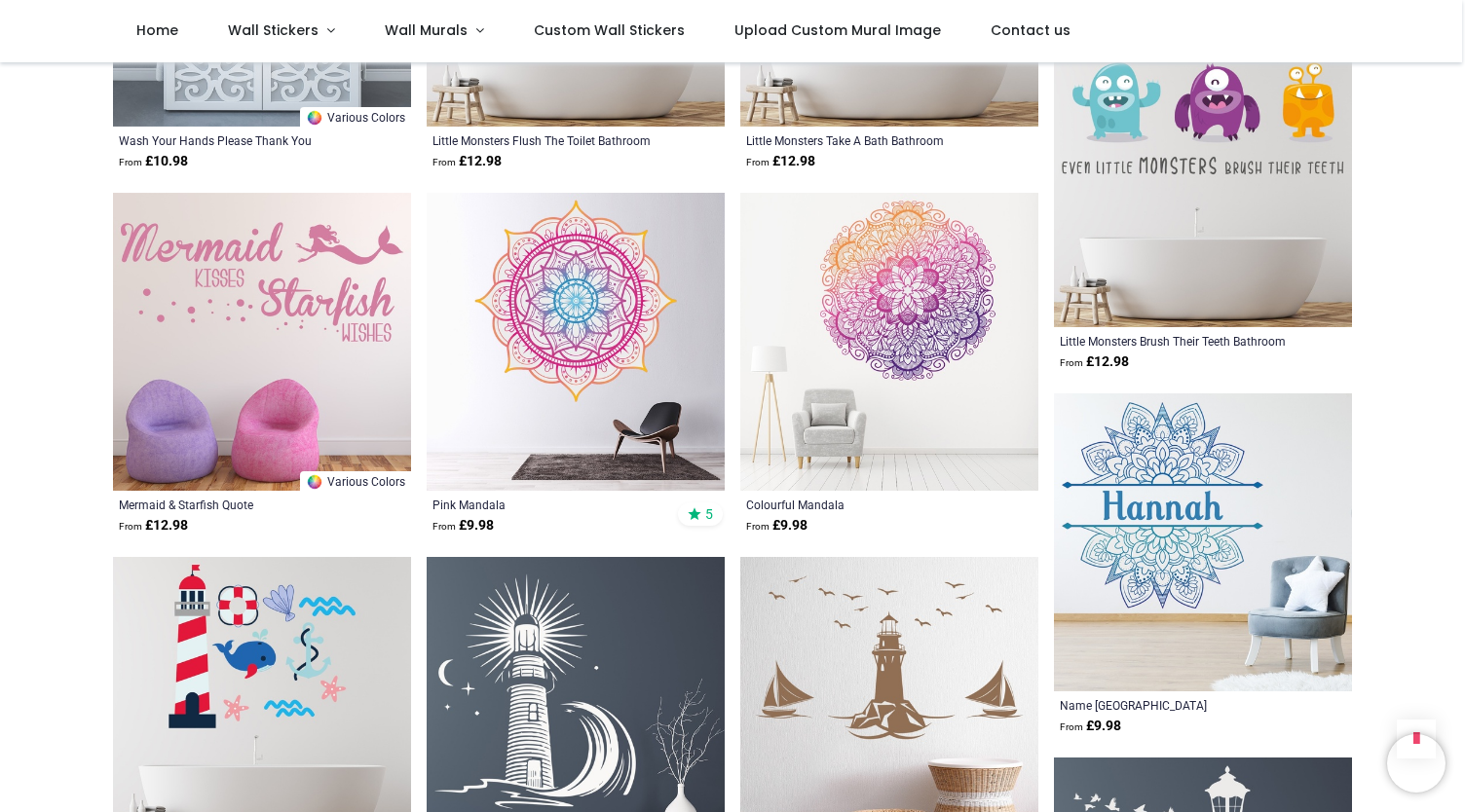
scroll to position [30868, 0]
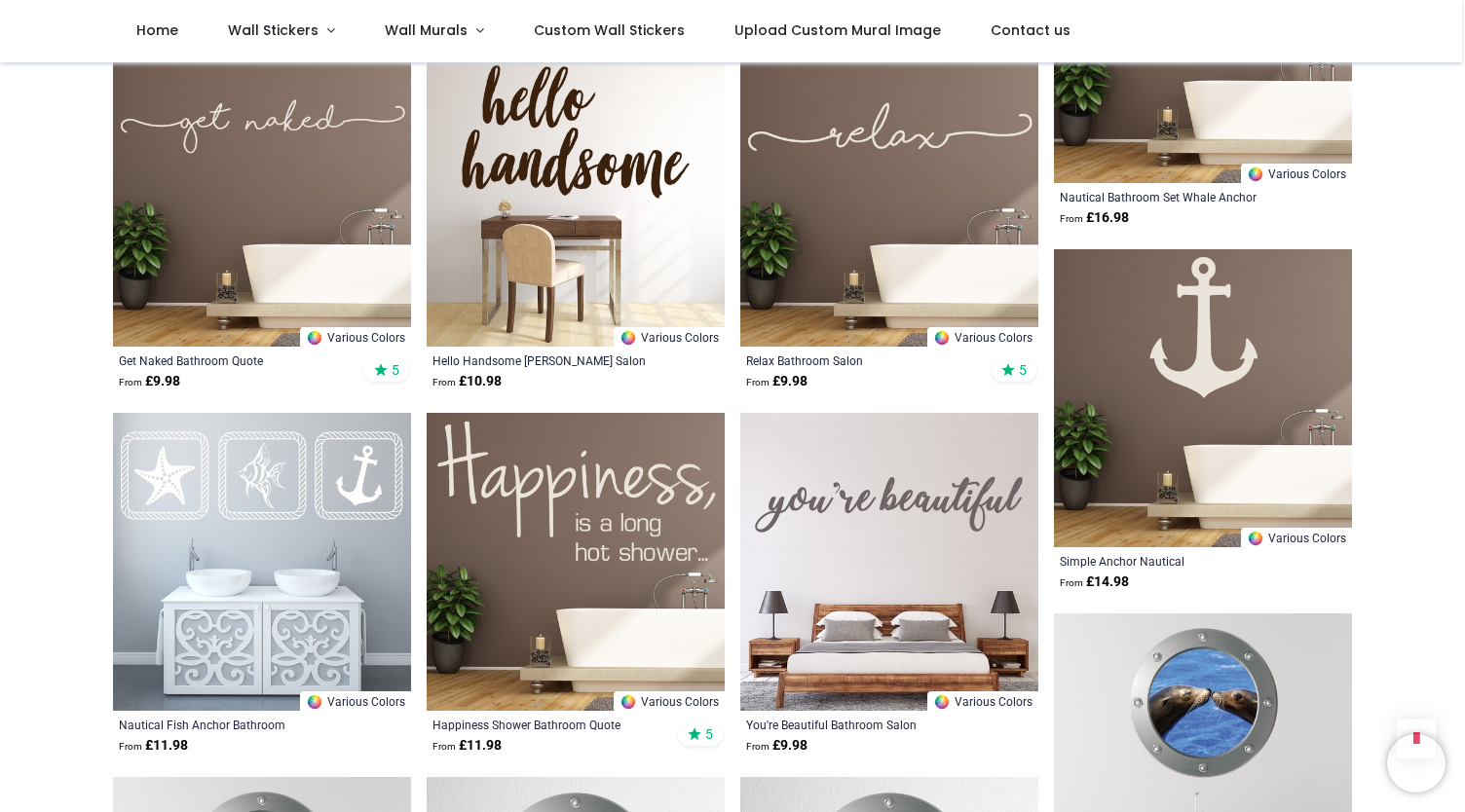
scroll to position [33195, 0]
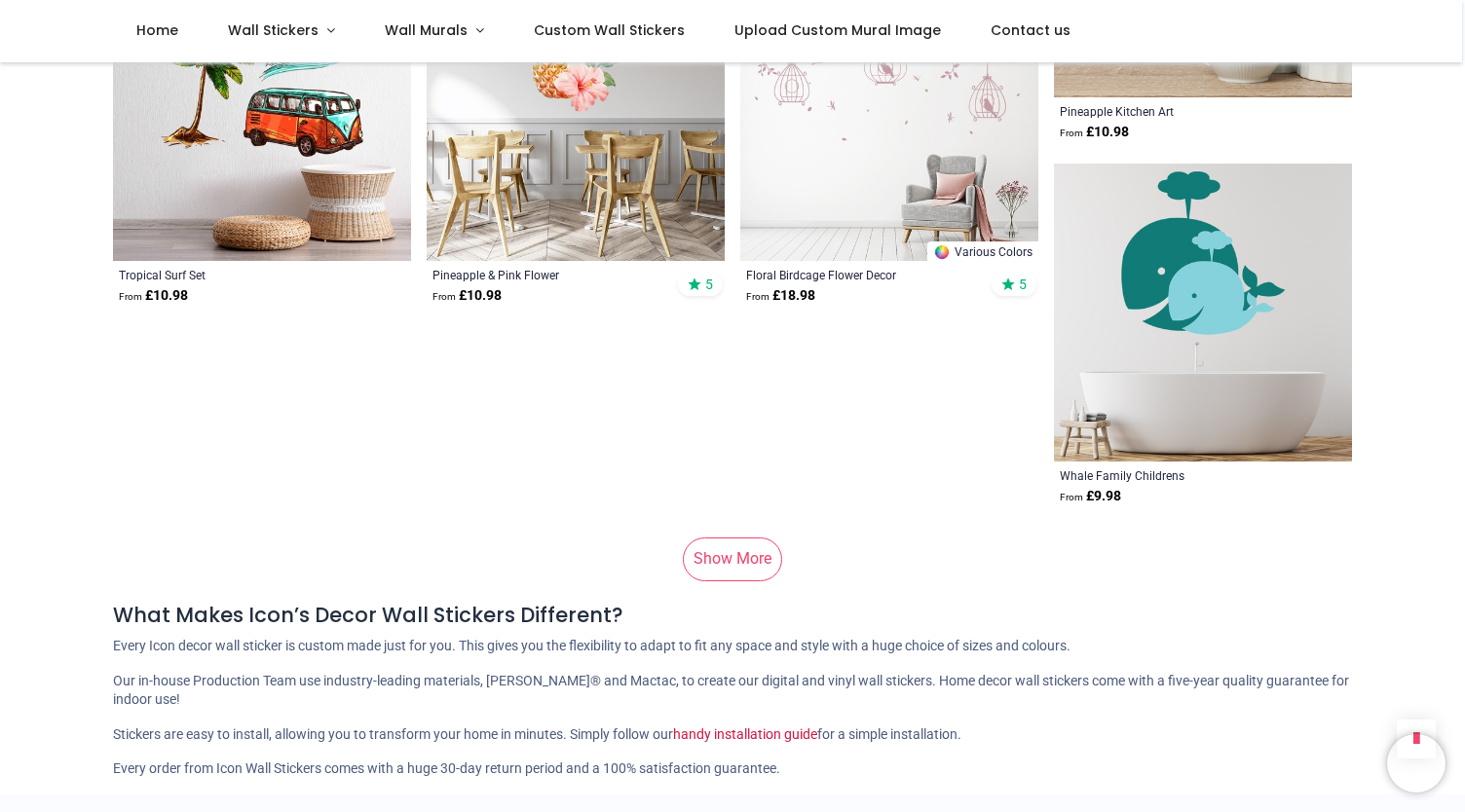
scroll to position [38390, 0]
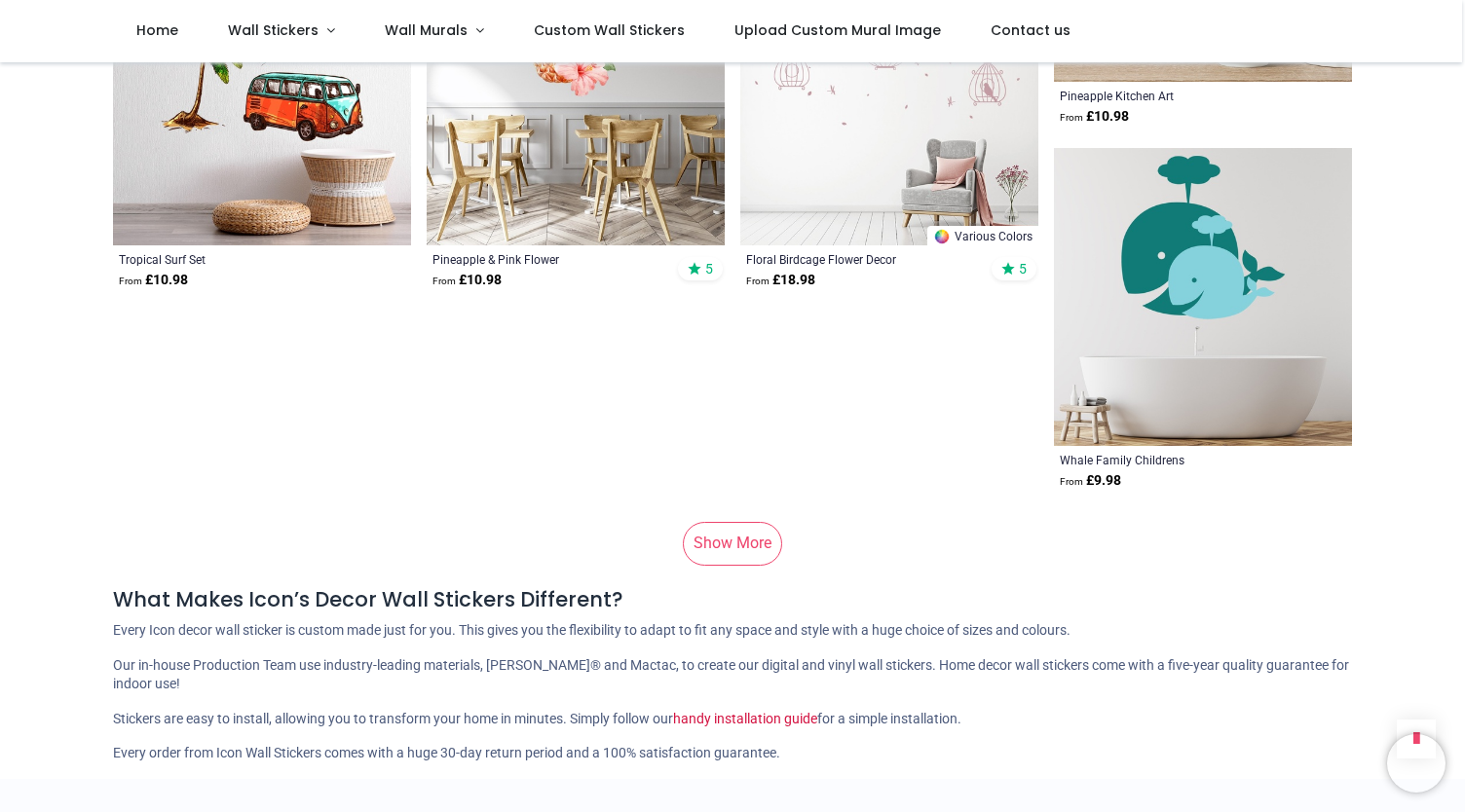
click at [732, 553] on link "Show More" at bounding box center [732, 543] width 99 height 43
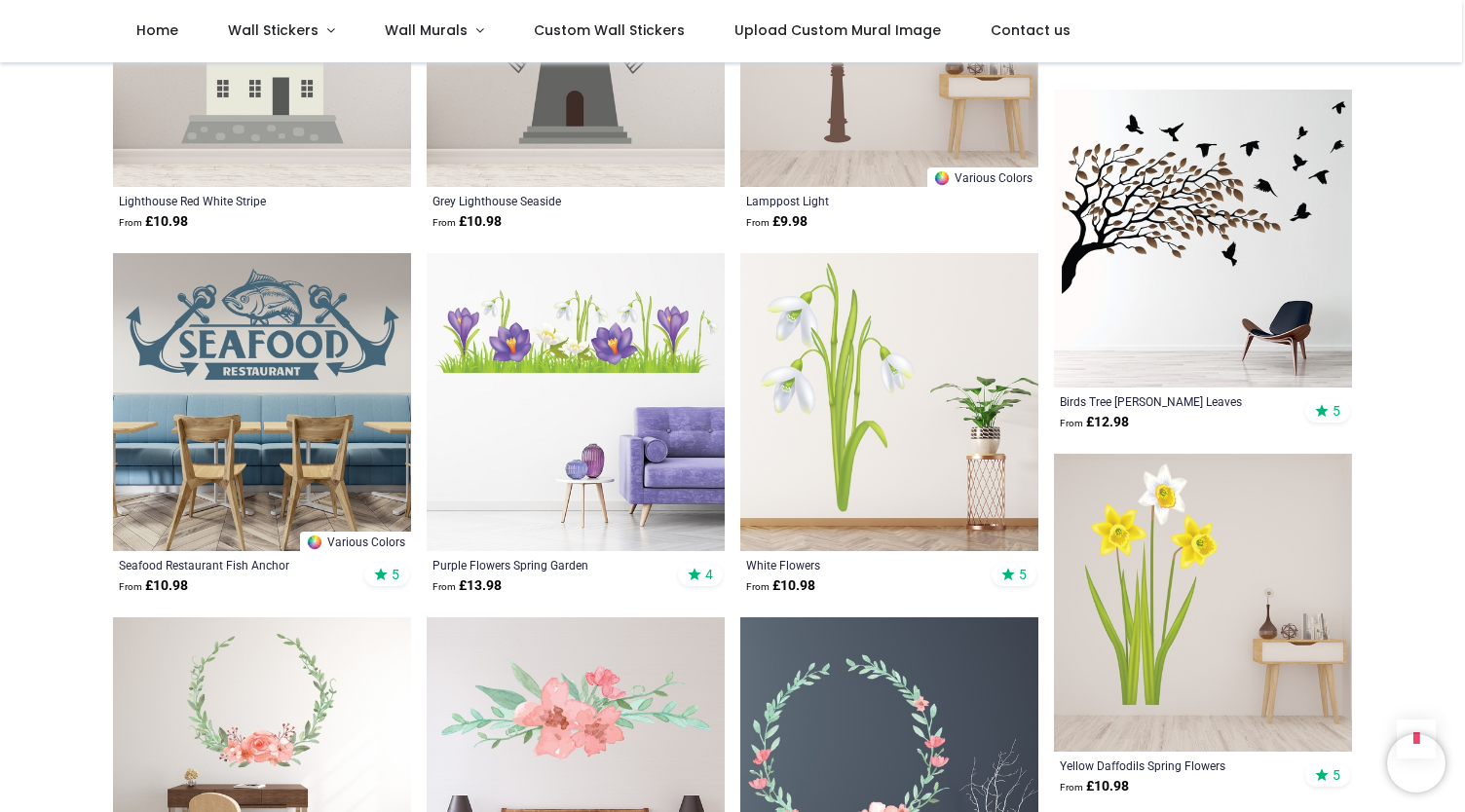
scroll to position [42454, 0]
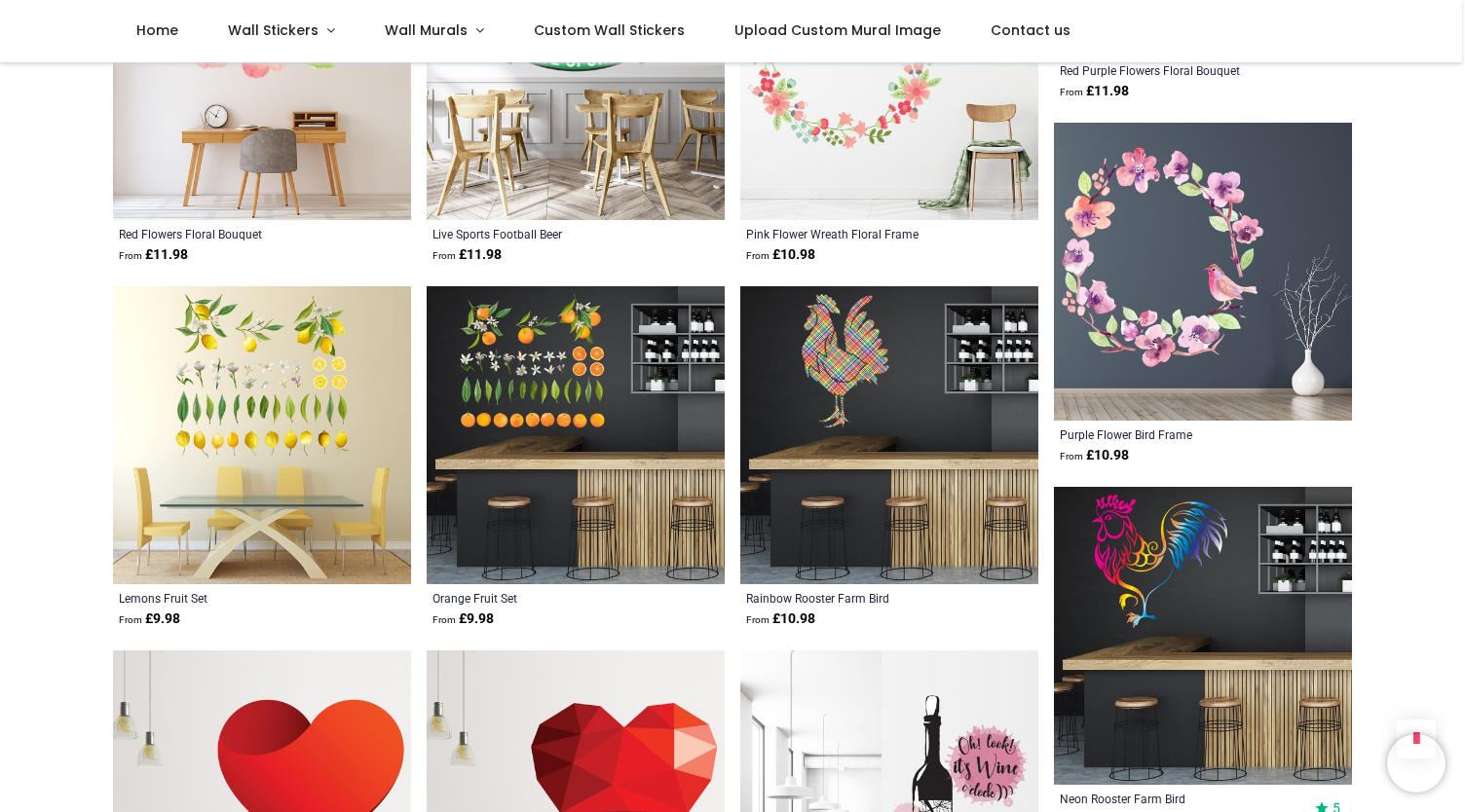
scroll to position [43879, 0]
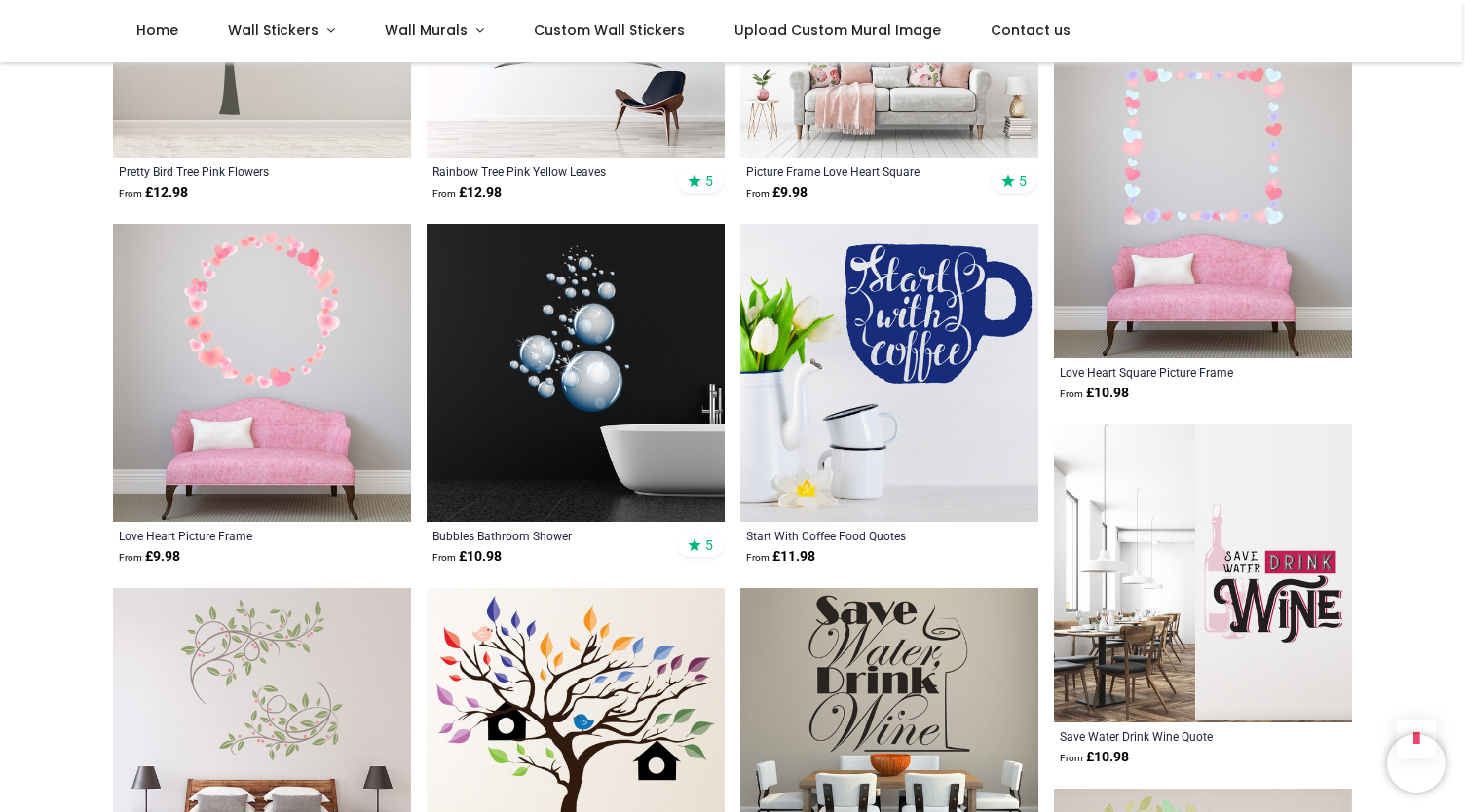
scroll to position [47974, 0]
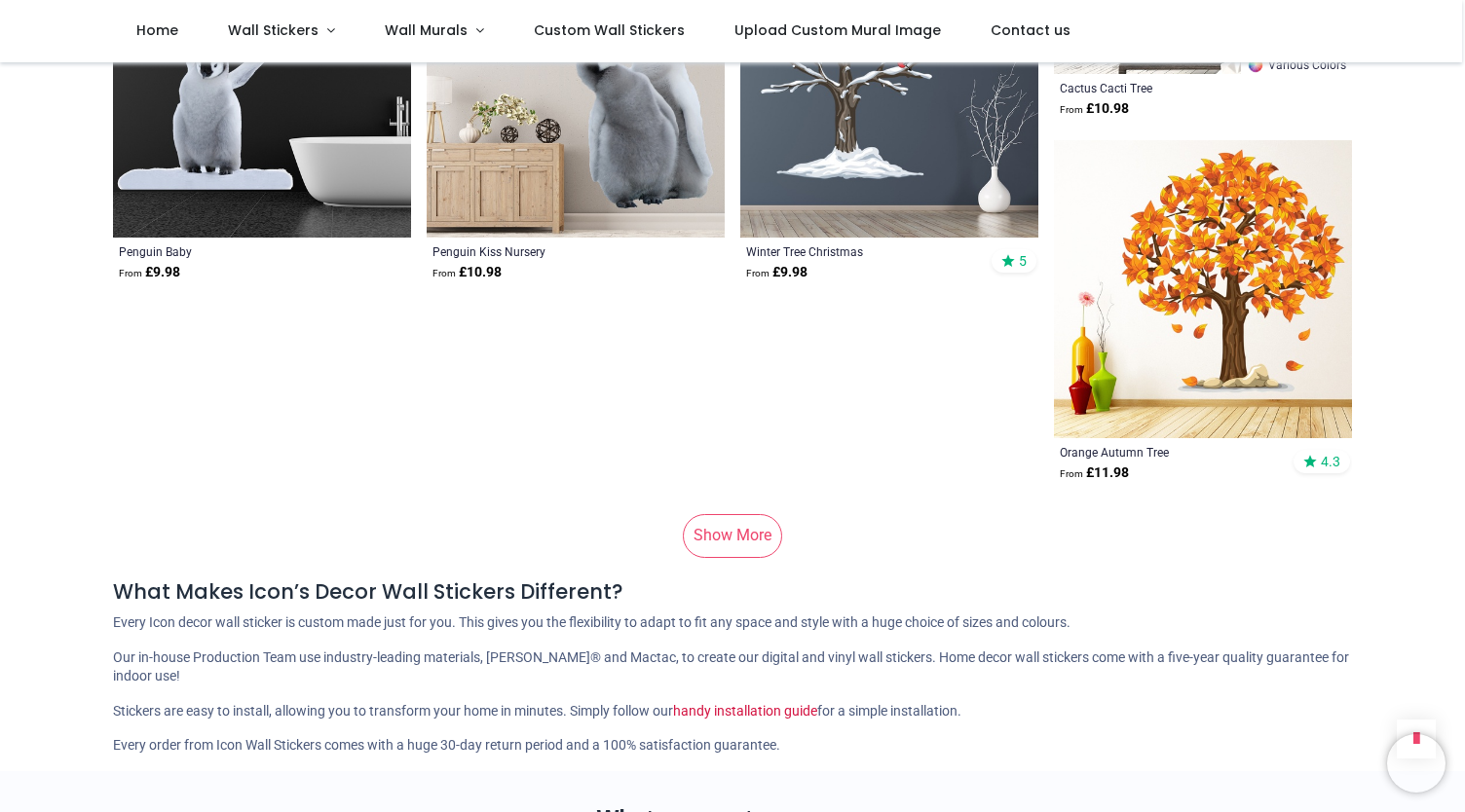
scroll to position [51146, 0]
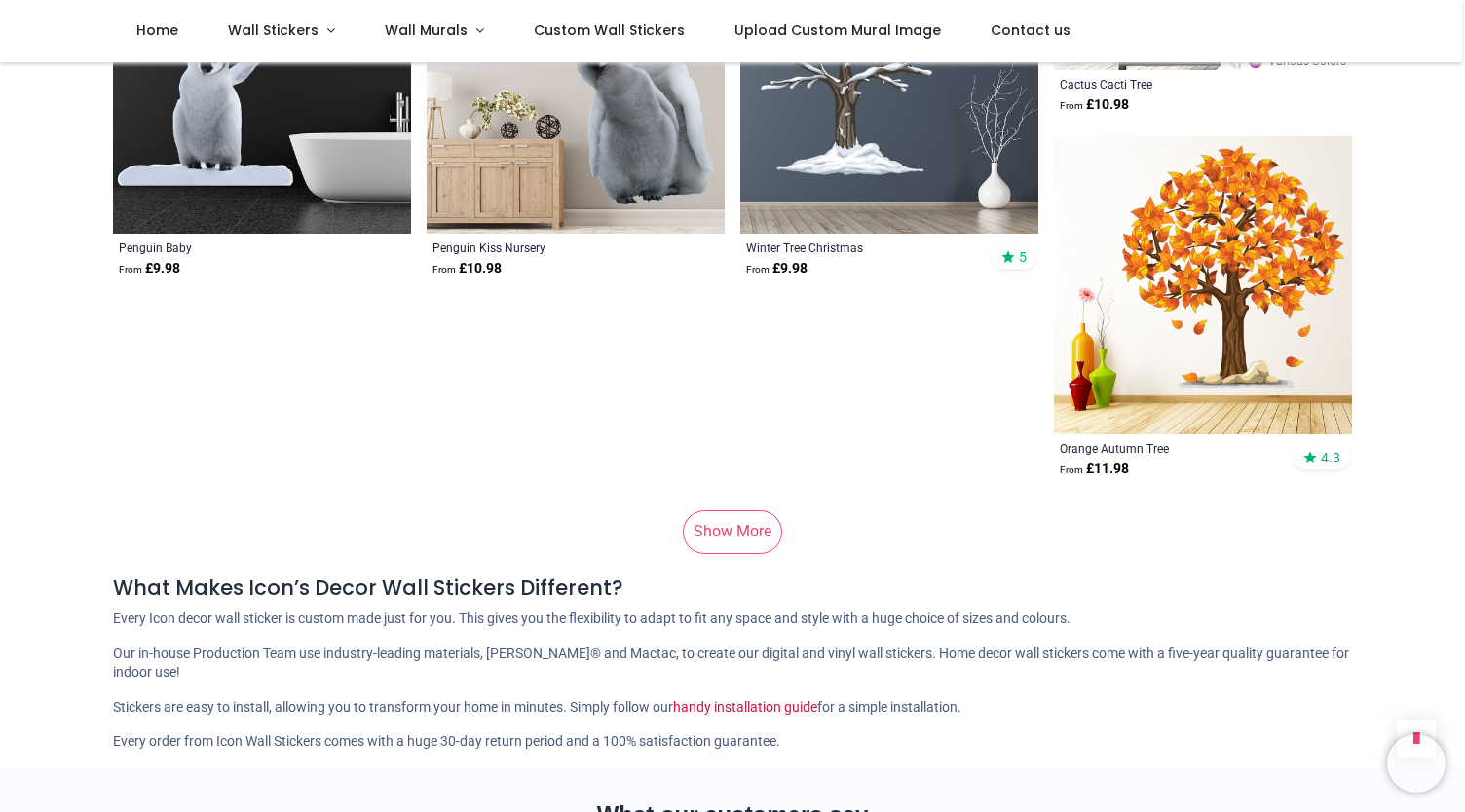
click at [738, 541] on link "Show More" at bounding box center [732, 531] width 99 height 43
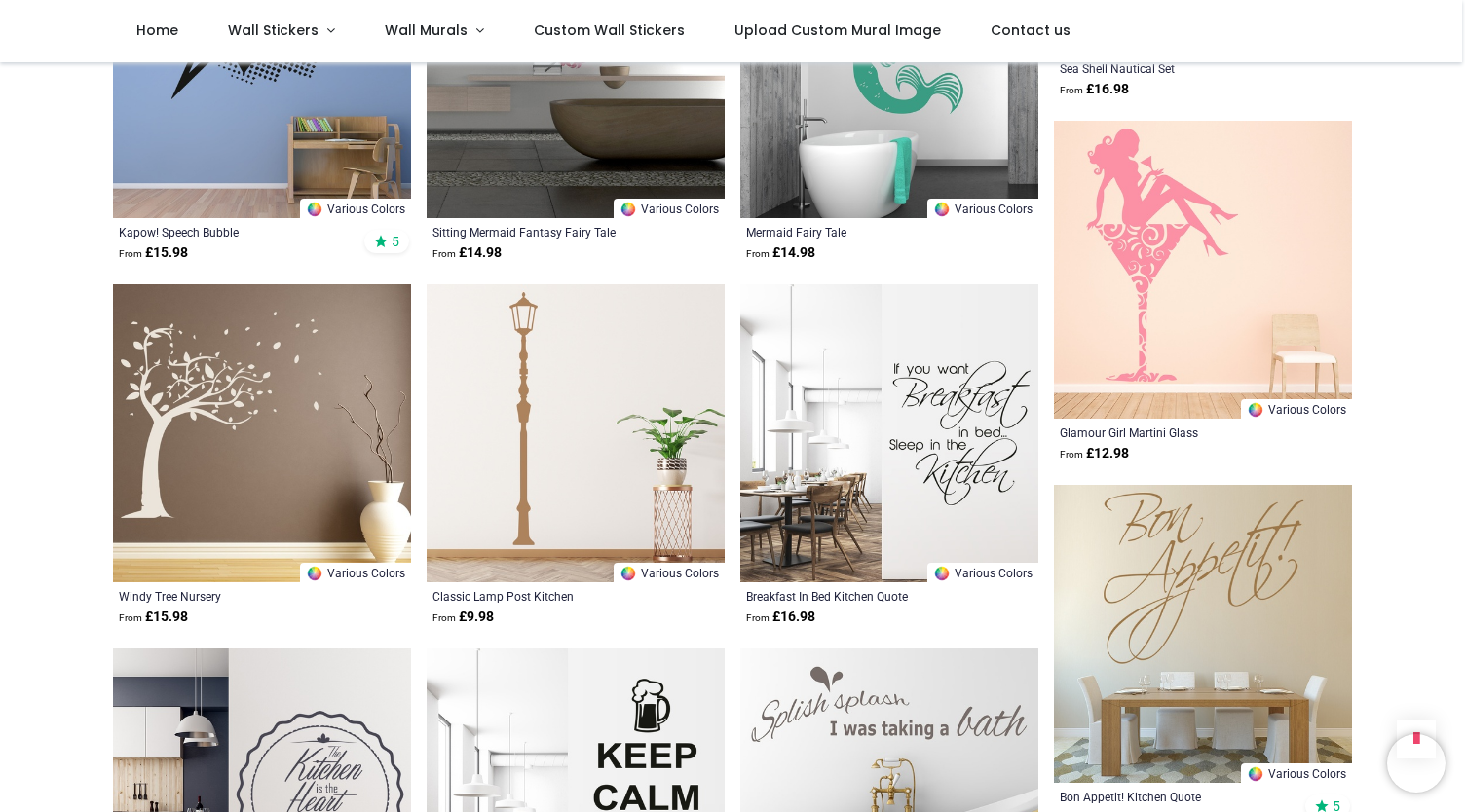
scroll to position [56363, 0]
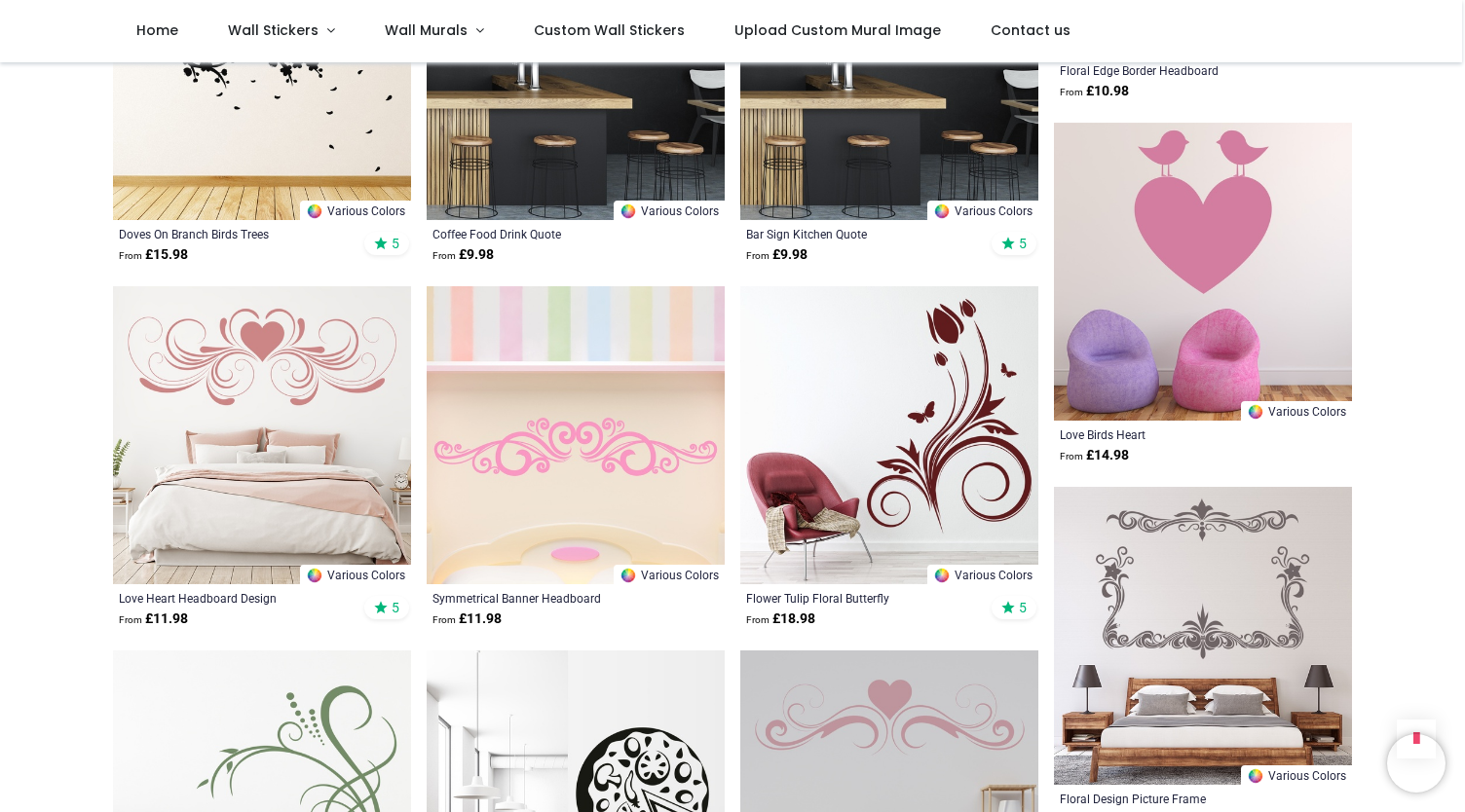
scroll to position [58496, 0]
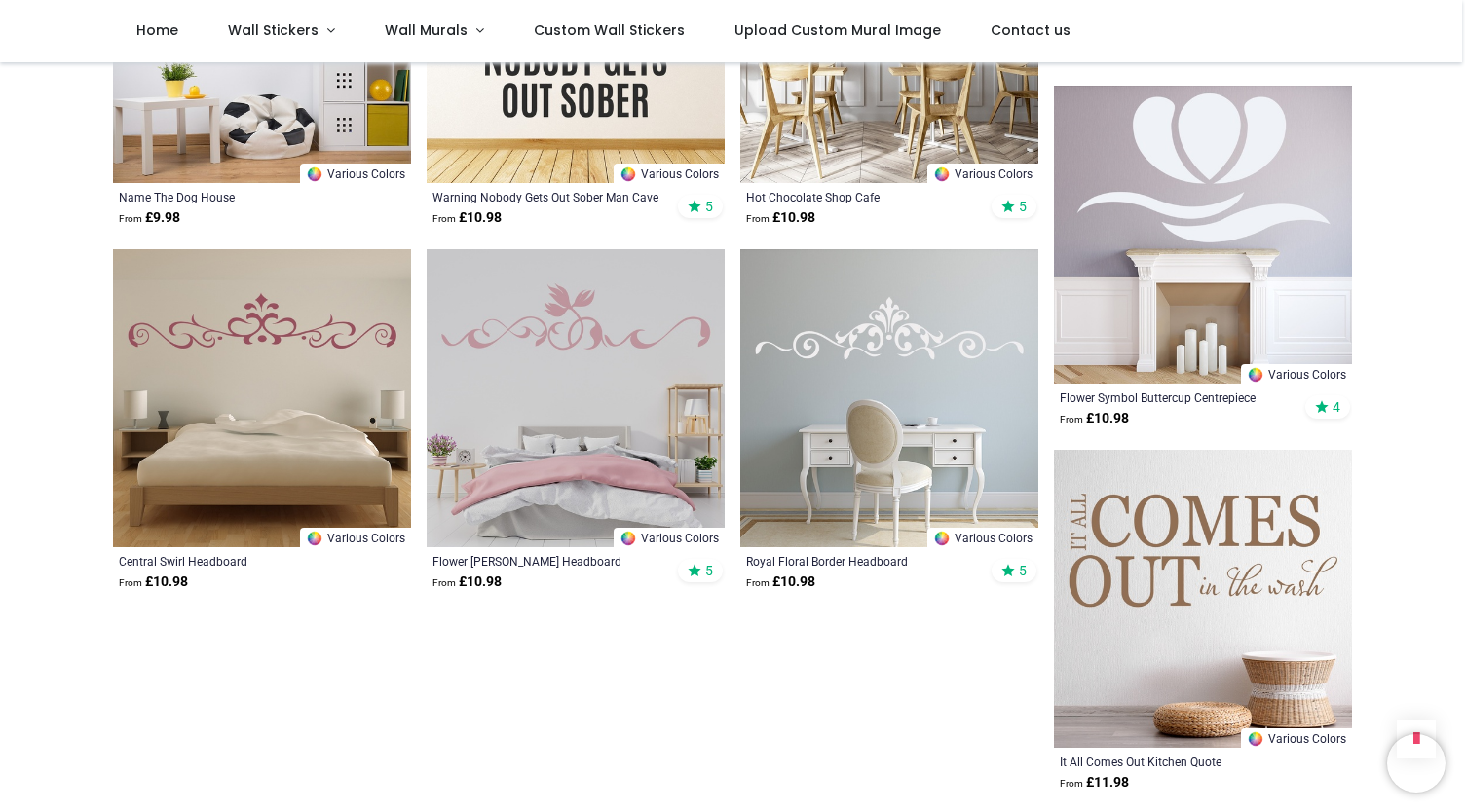
scroll to position [61031, 0]
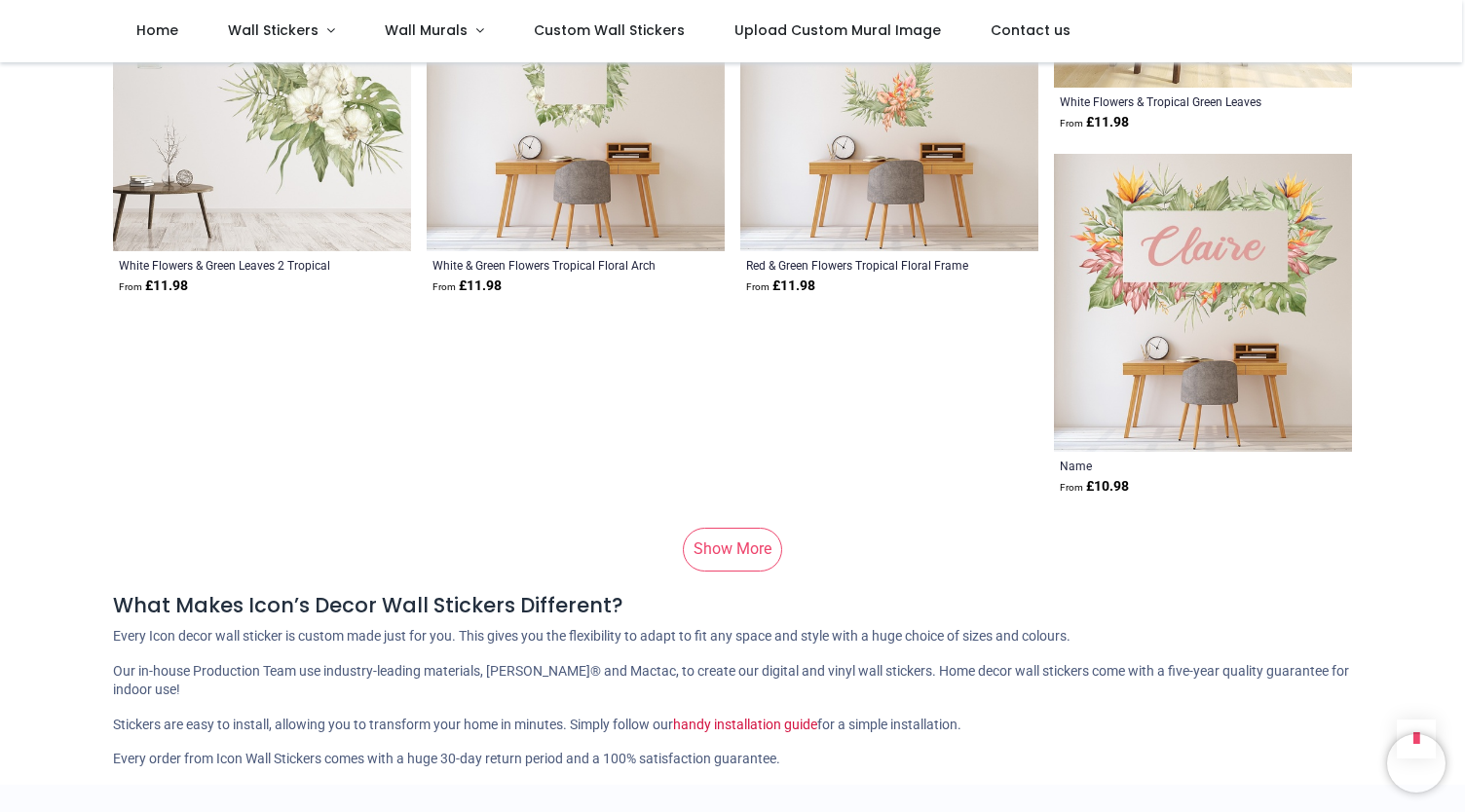
scroll to position [63876, 0]
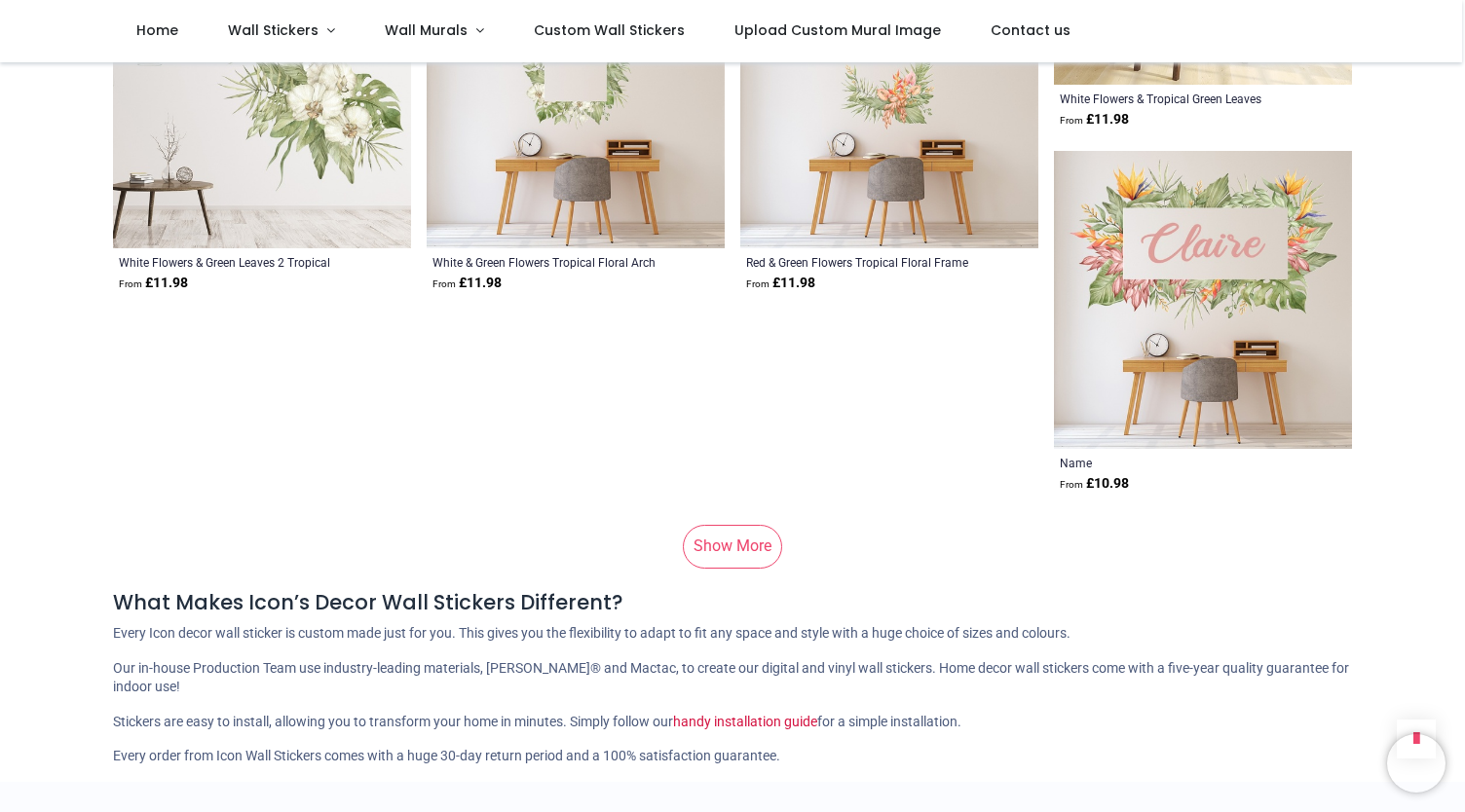
click at [758, 557] on link "Show More" at bounding box center [732, 546] width 99 height 43
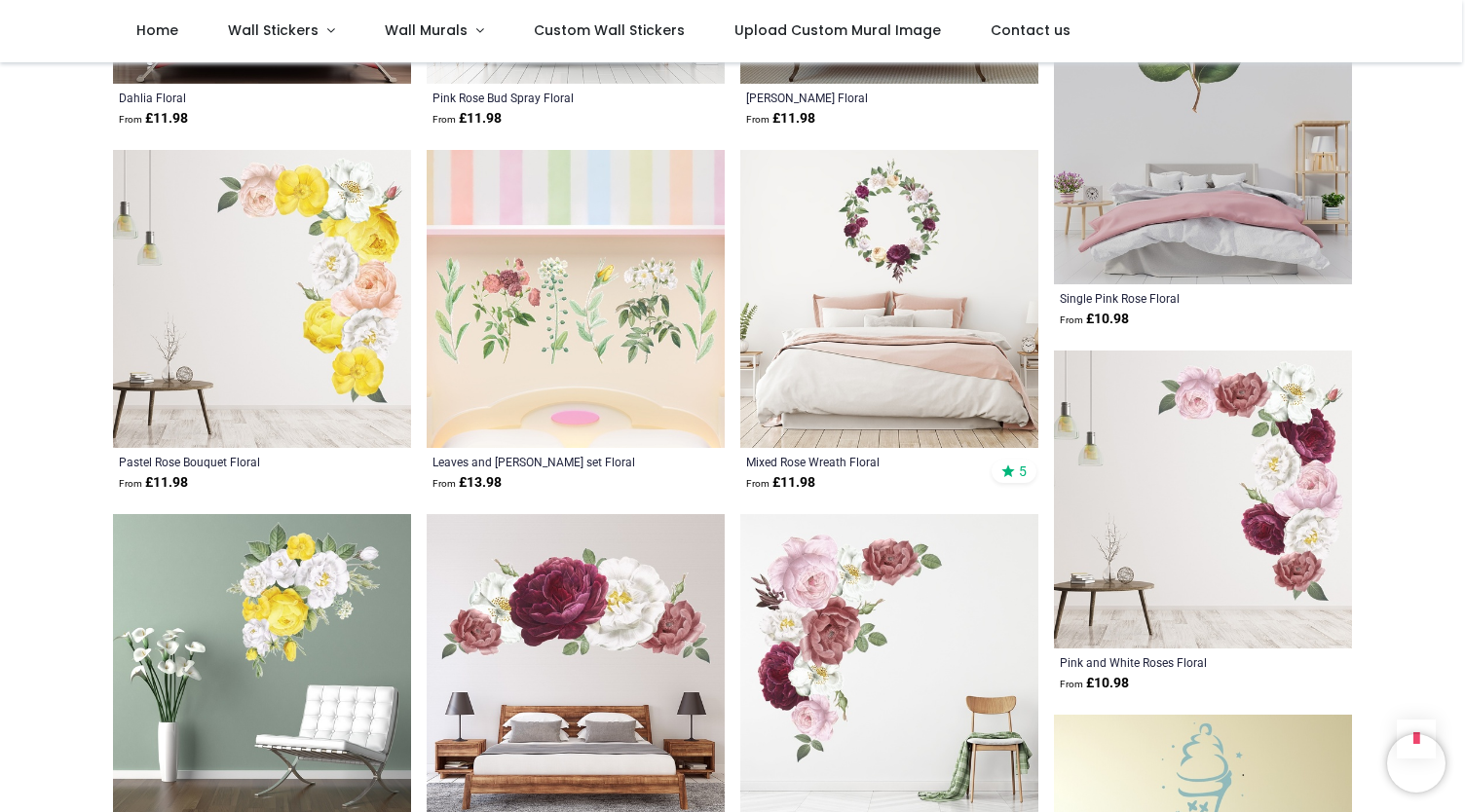
scroll to position [65525, 0]
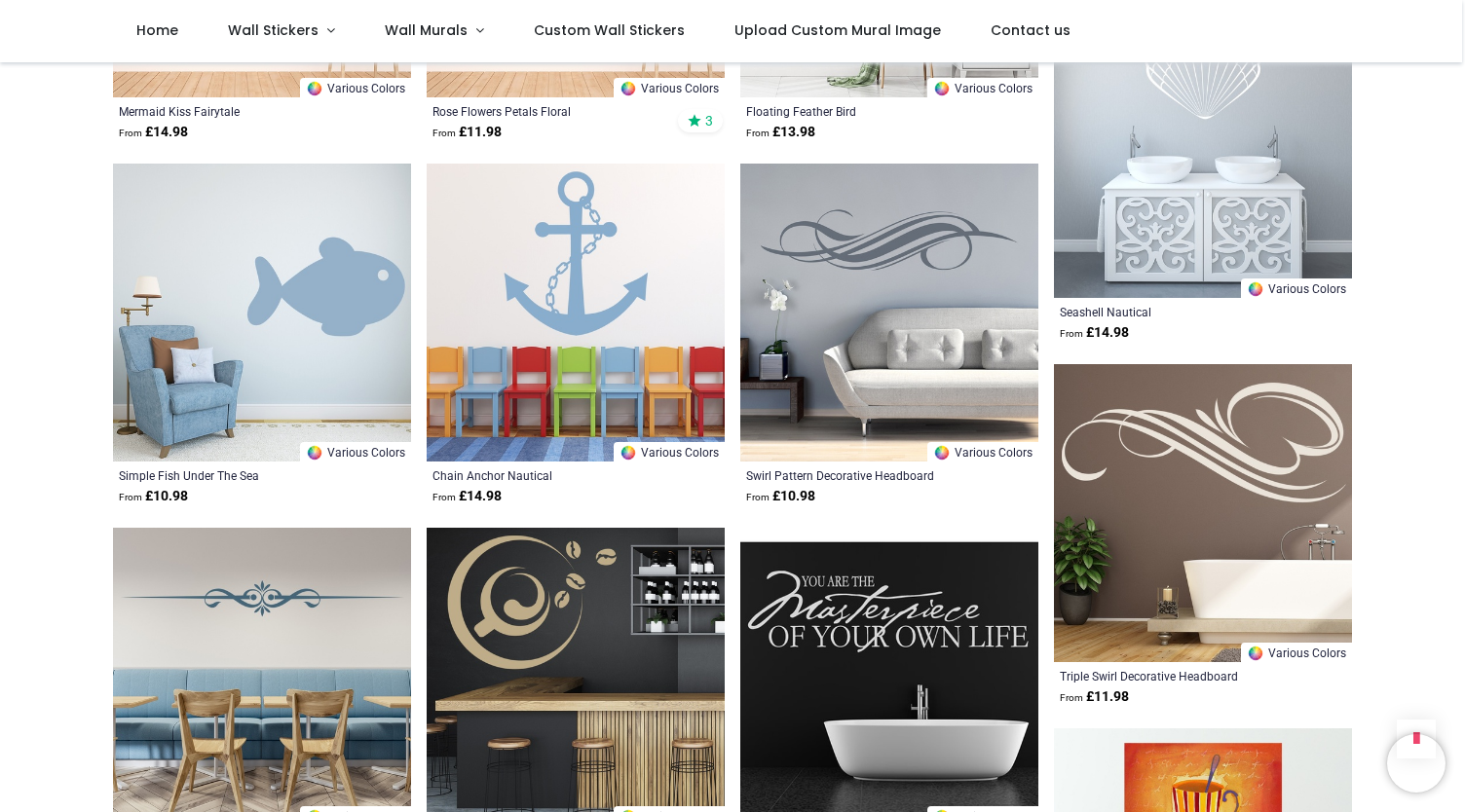
scroll to position [66942, 0]
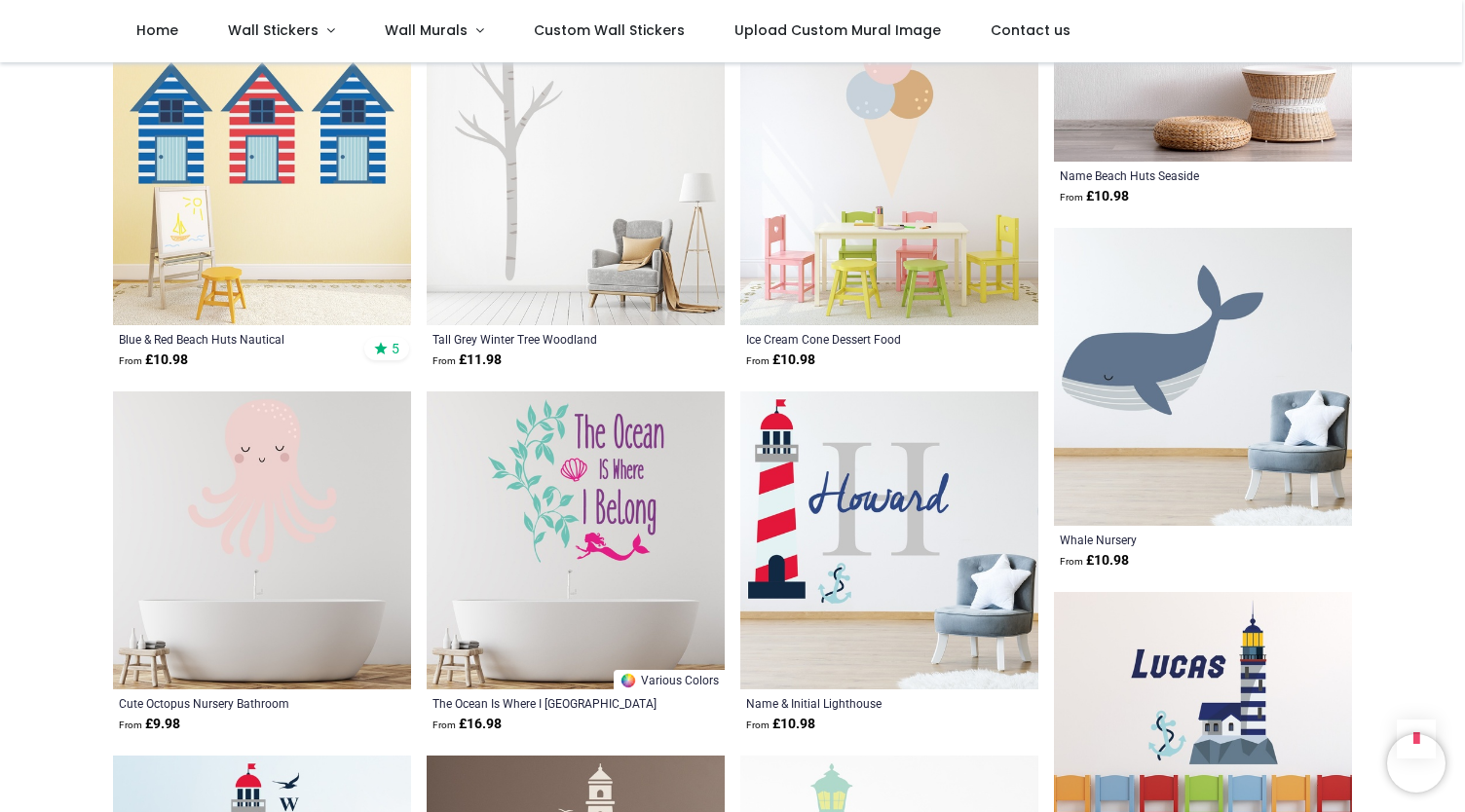
scroll to position [69062, 0]
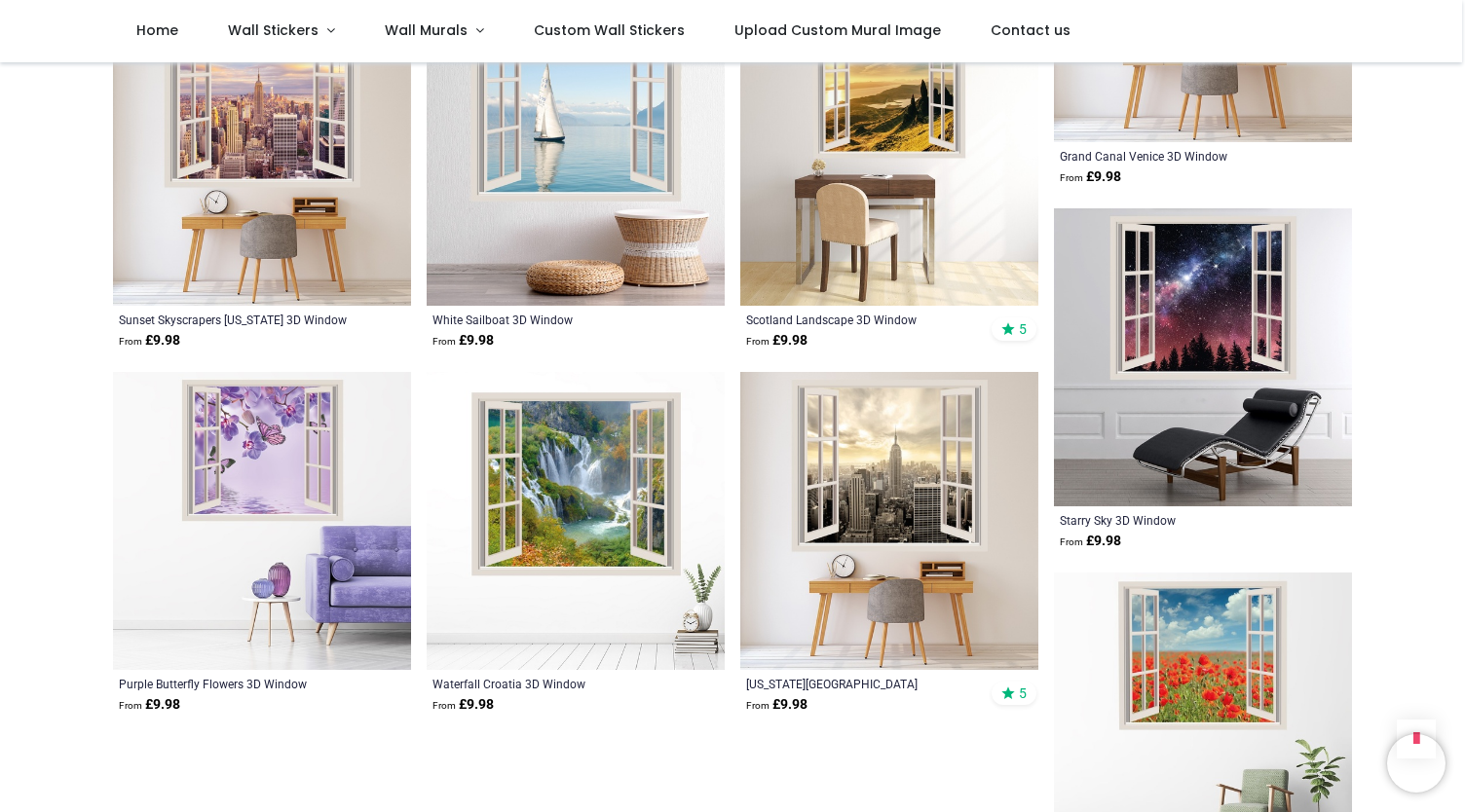
scroll to position [73679, 0]
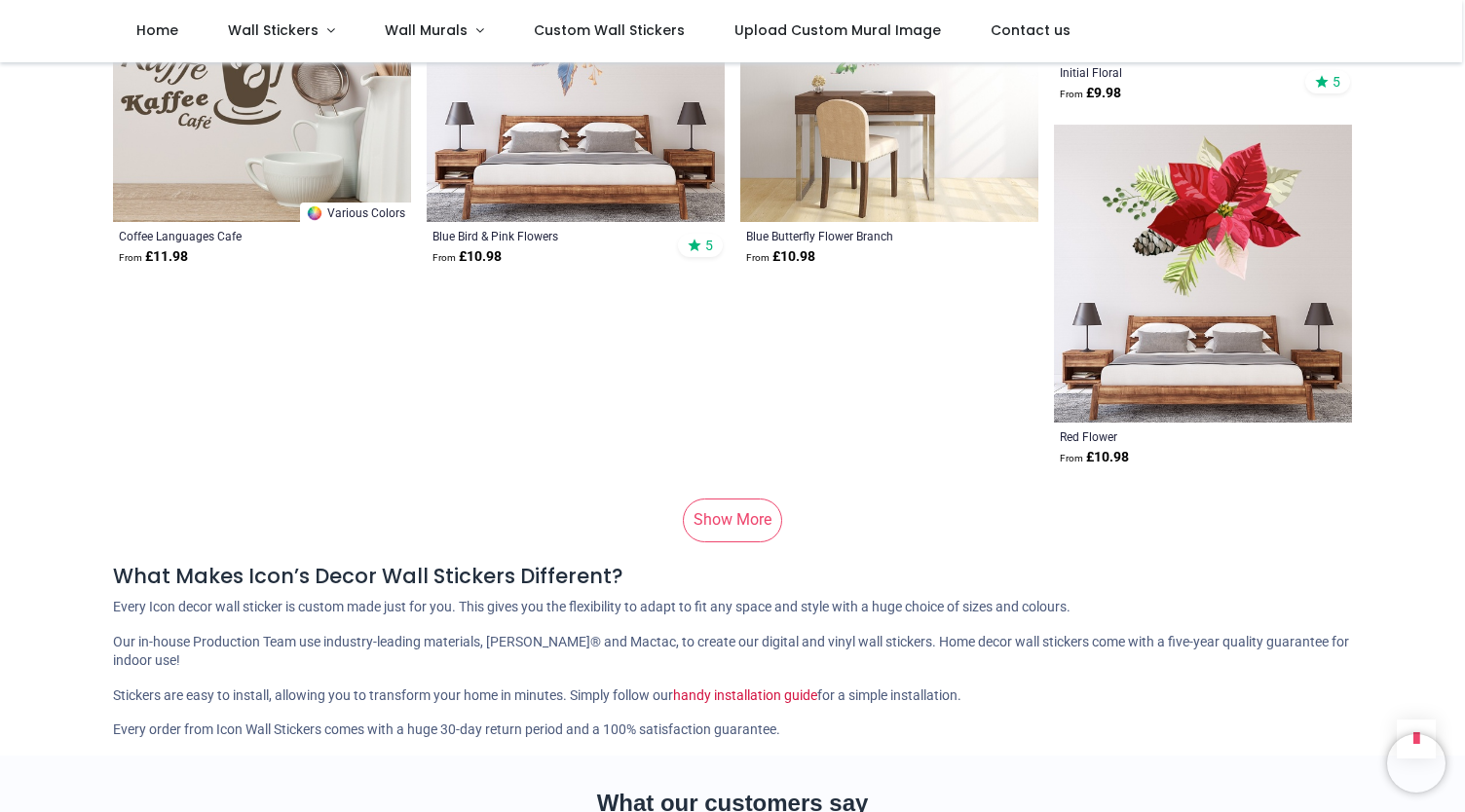
scroll to position [76655, 0]
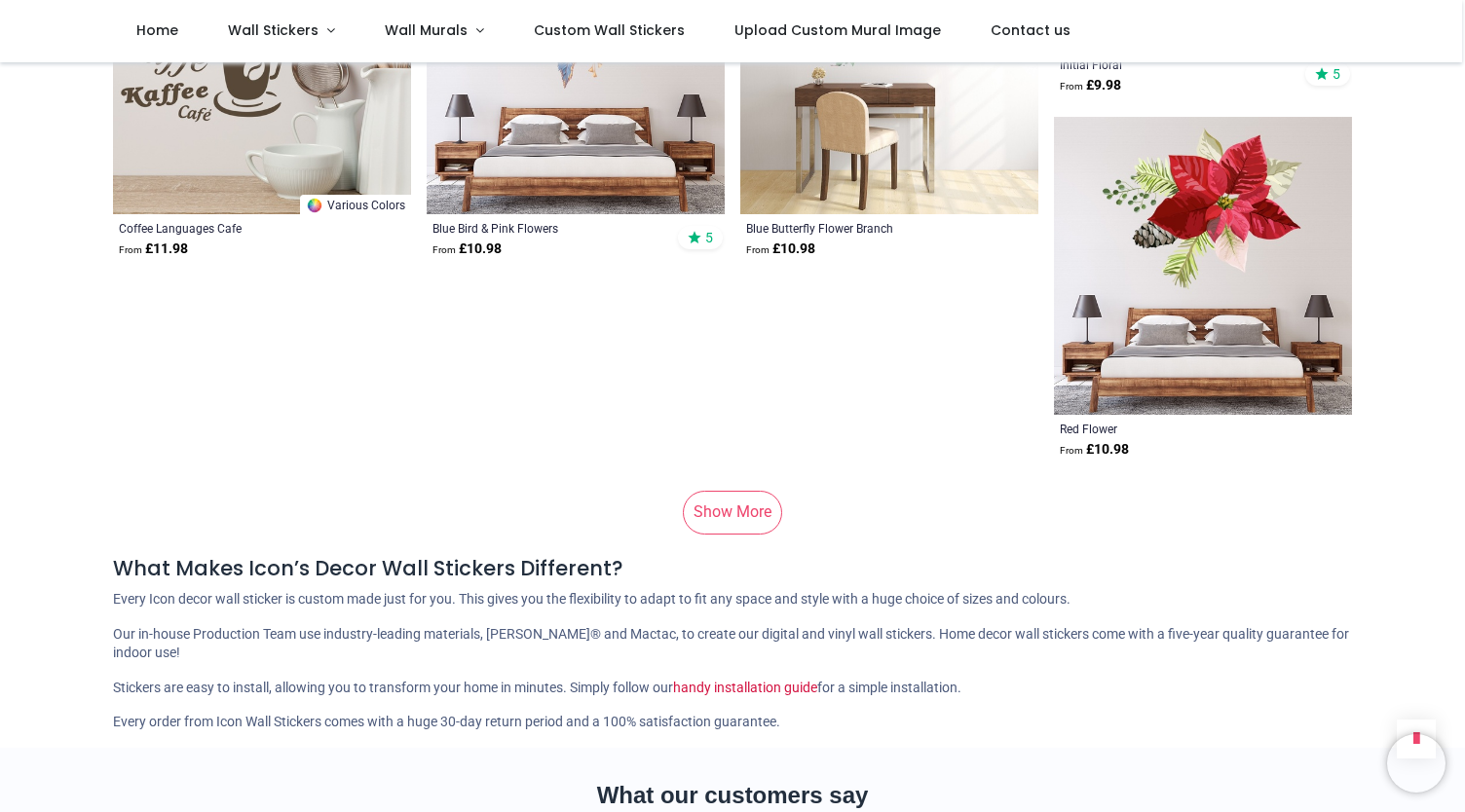
click at [732, 532] on link "Show More" at bounding box center [732, 513] width 99 height 43
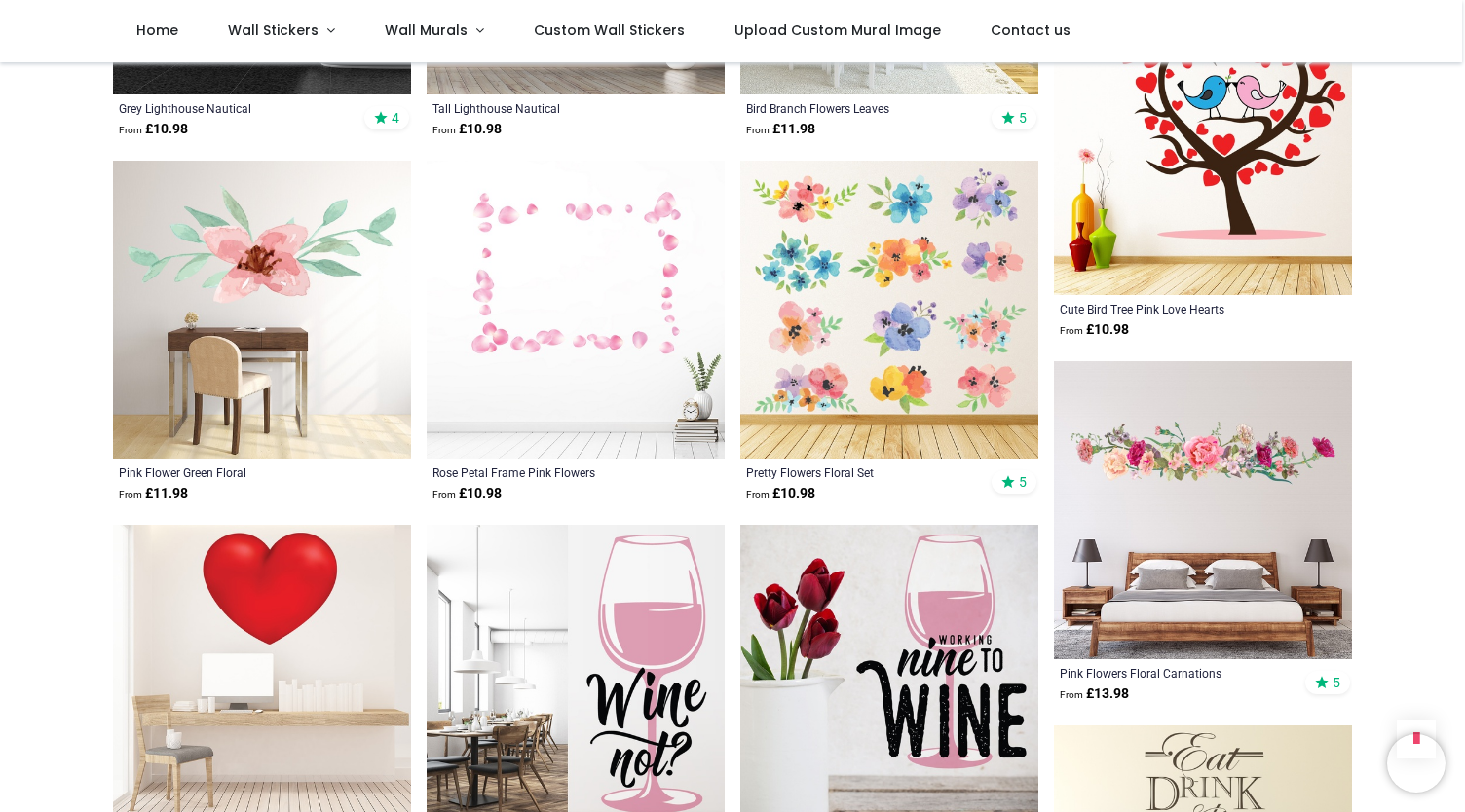
scroll to position [80784, 0]
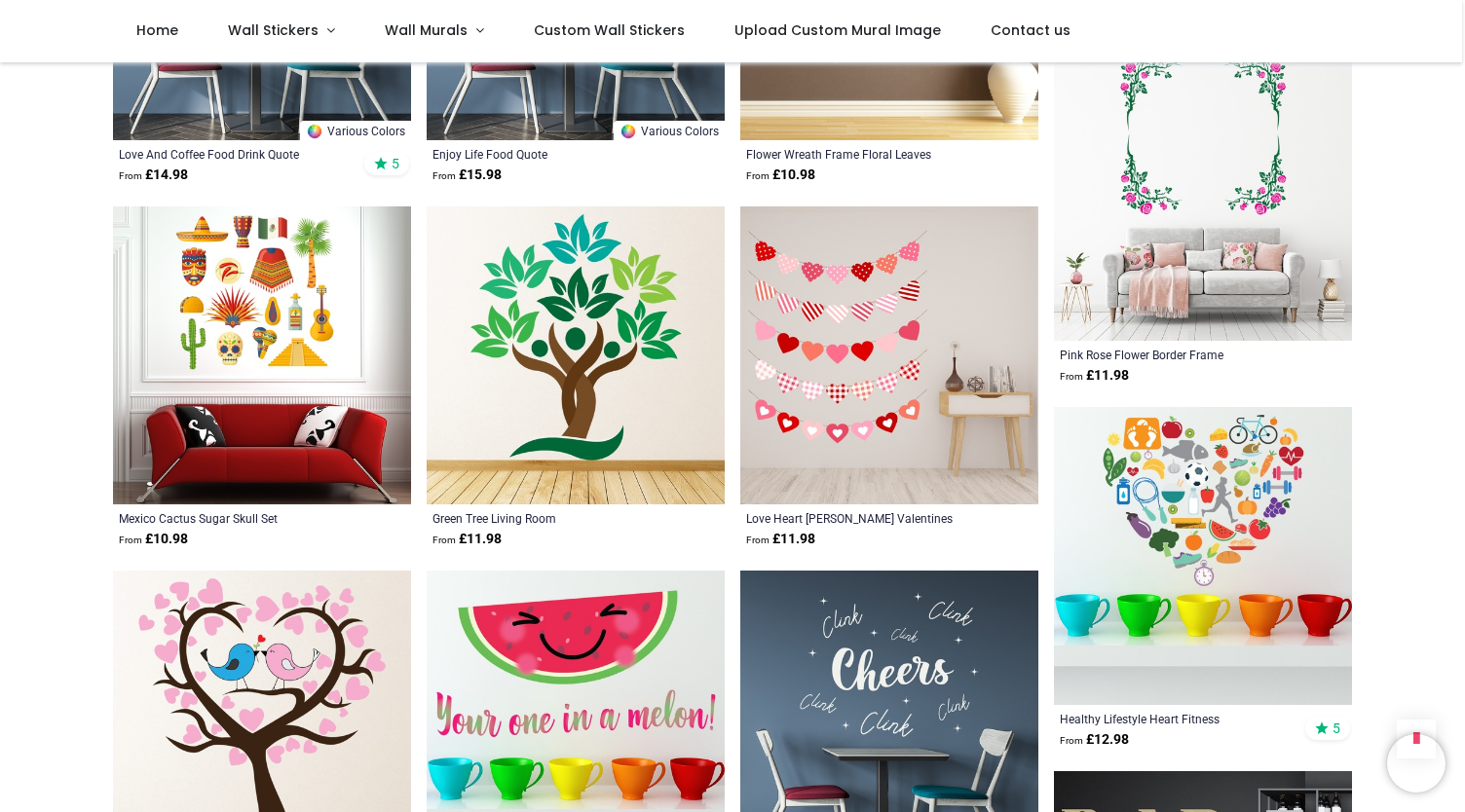
scroll to position [82254, 0]
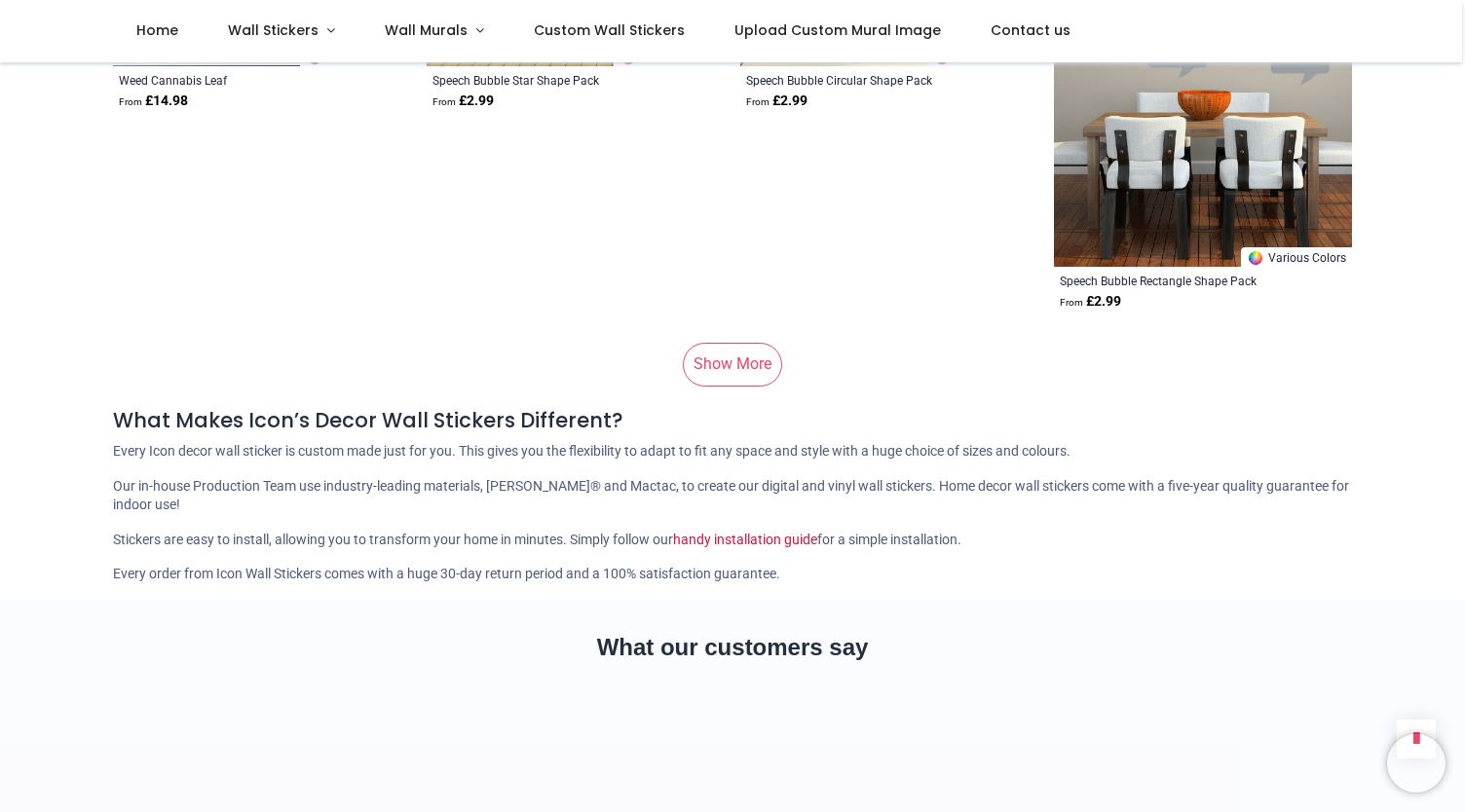
scroll to position [89563, 0]
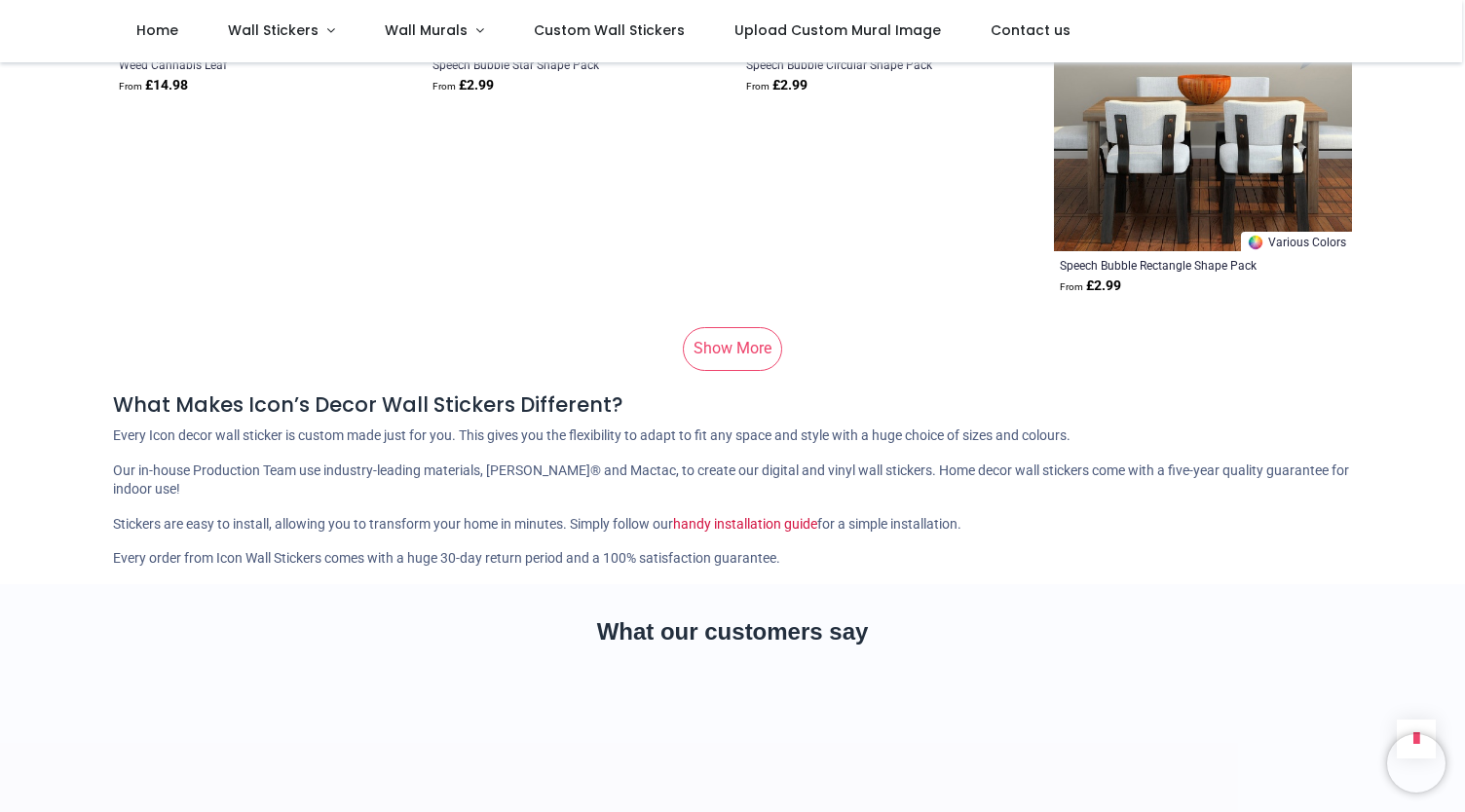
click at [729, 356] on link "Show More" at bounding box center [732, 348] width 99 height 43
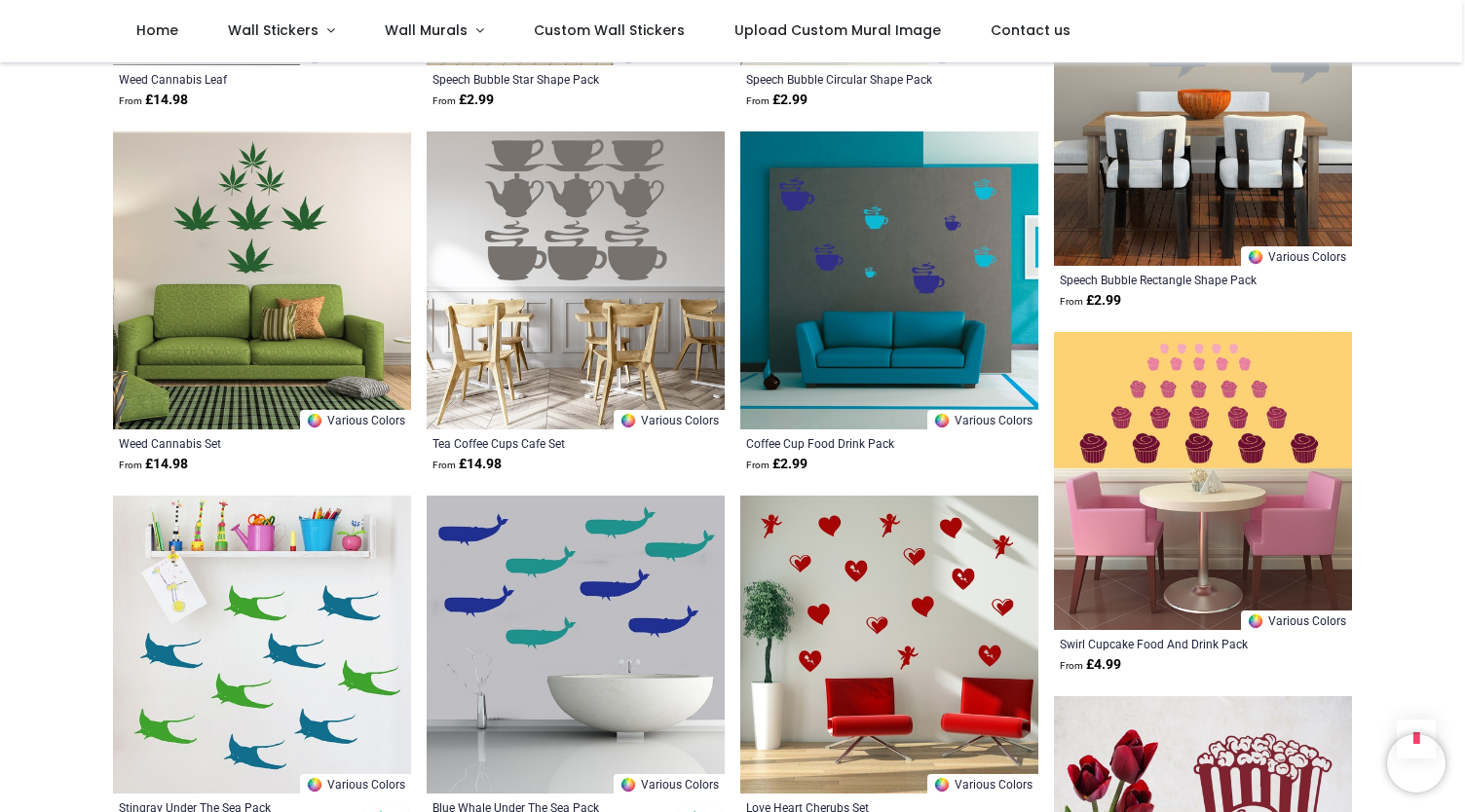
scroll to position [89545, 0]
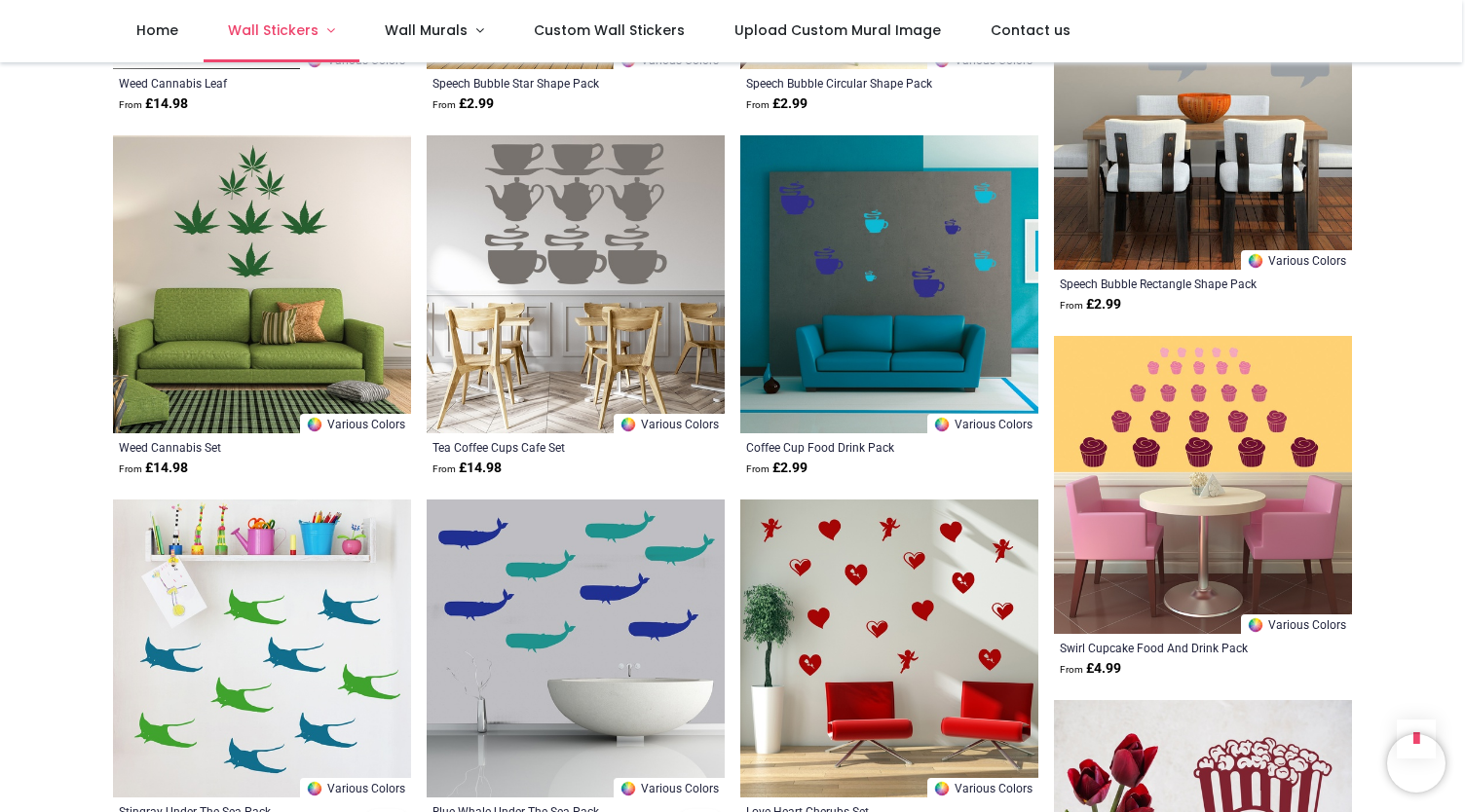
click at [301, 27] on span "Wall Stickers" at bounding box center [273, 31] width 91 height 20
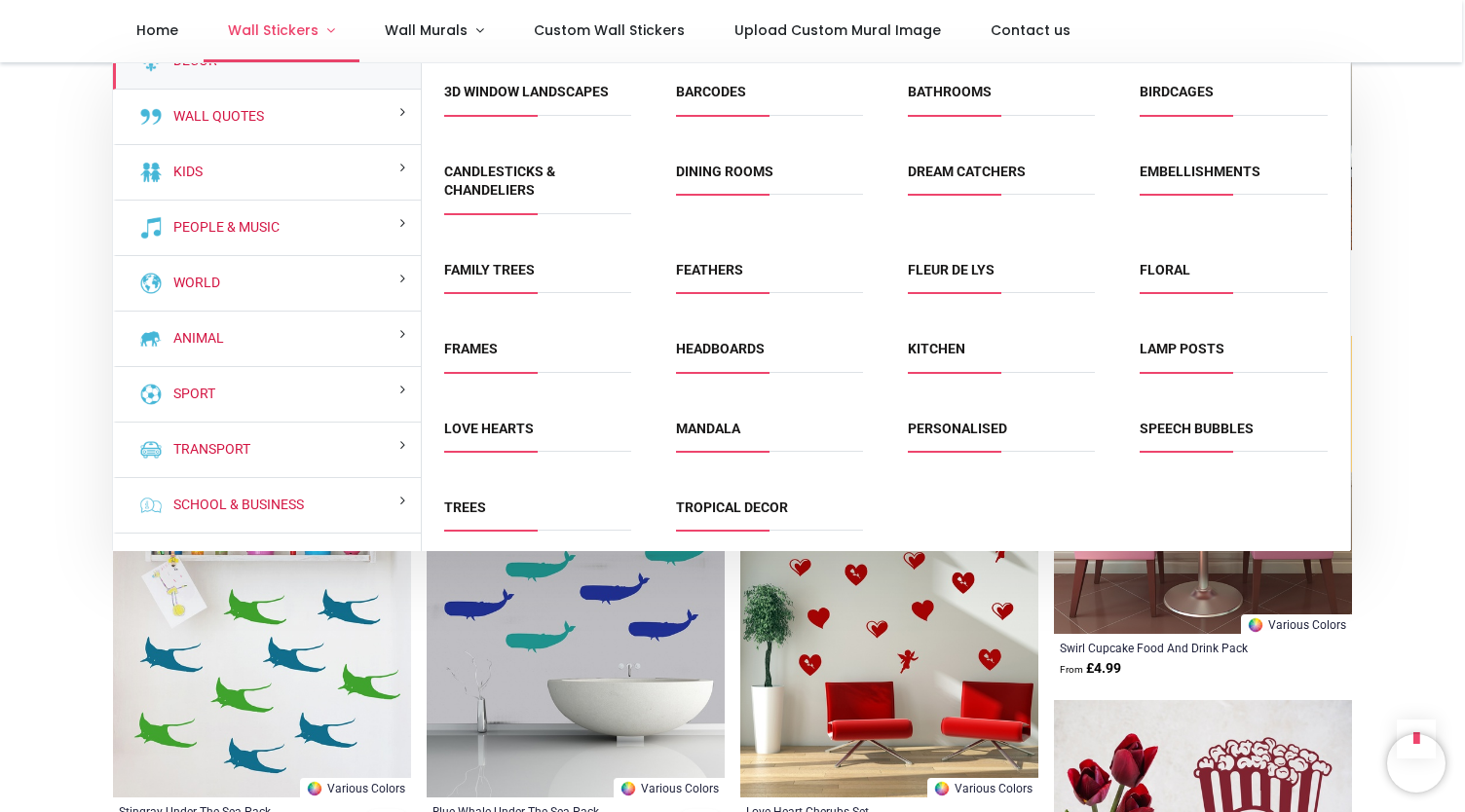
scroll to position [0, 0]
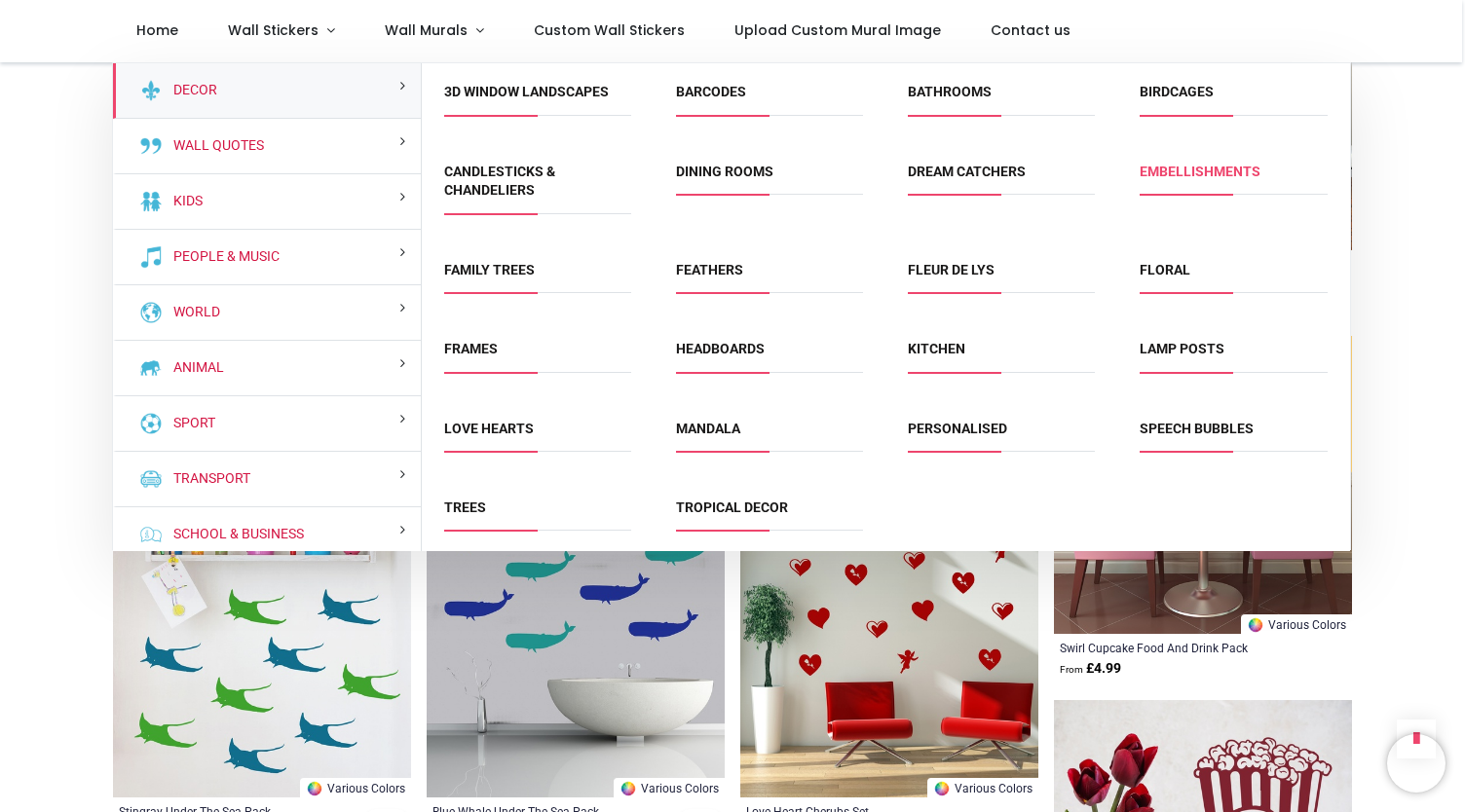
click at [1210, 175] on link "Embellishments" at bounding box center [1199, 171] width 121 height 16
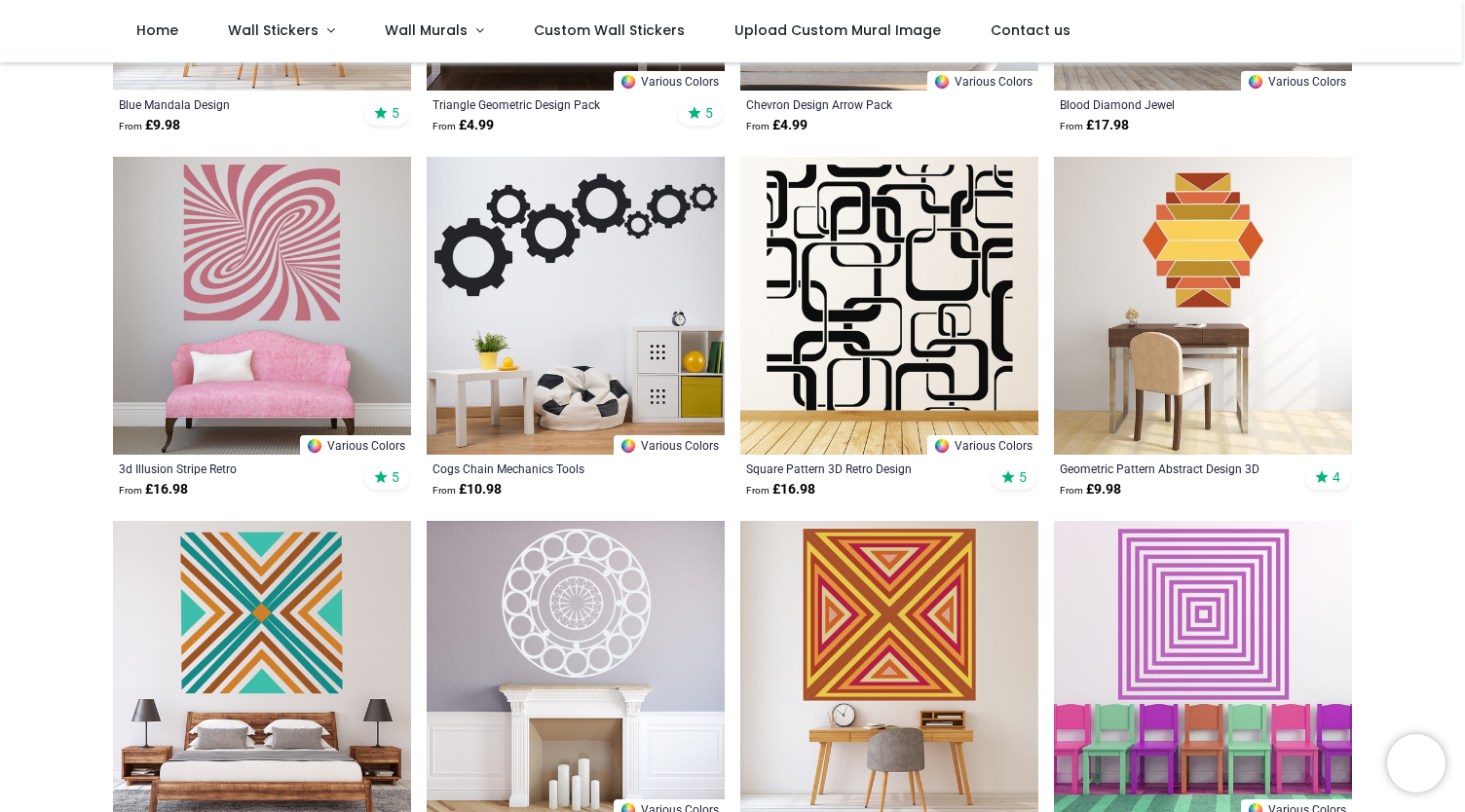
scroll to position [656, 0]
click at [244, 284] on img at bounding box center [262, 306] width 298 height 298
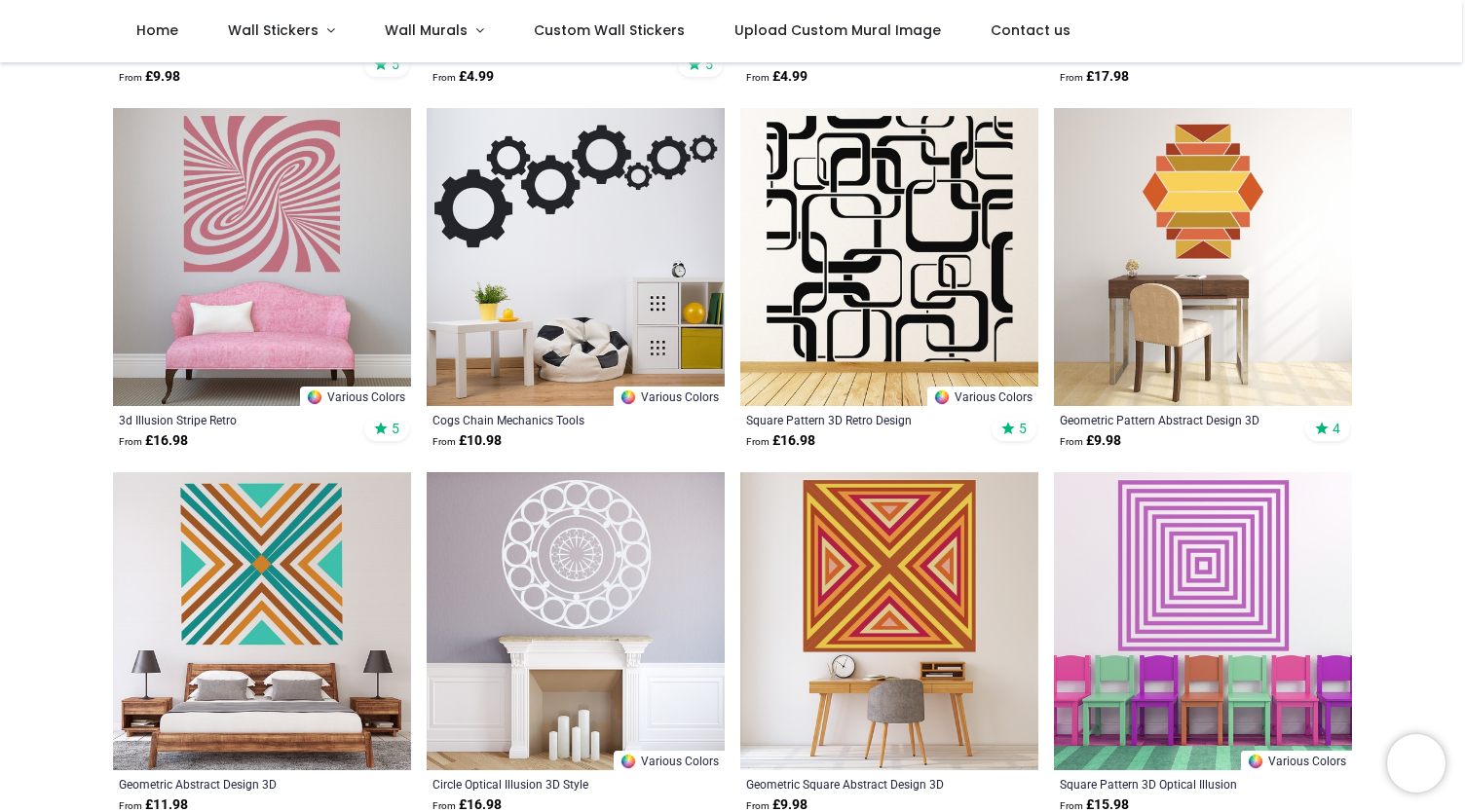
scroll to position [685, 0]
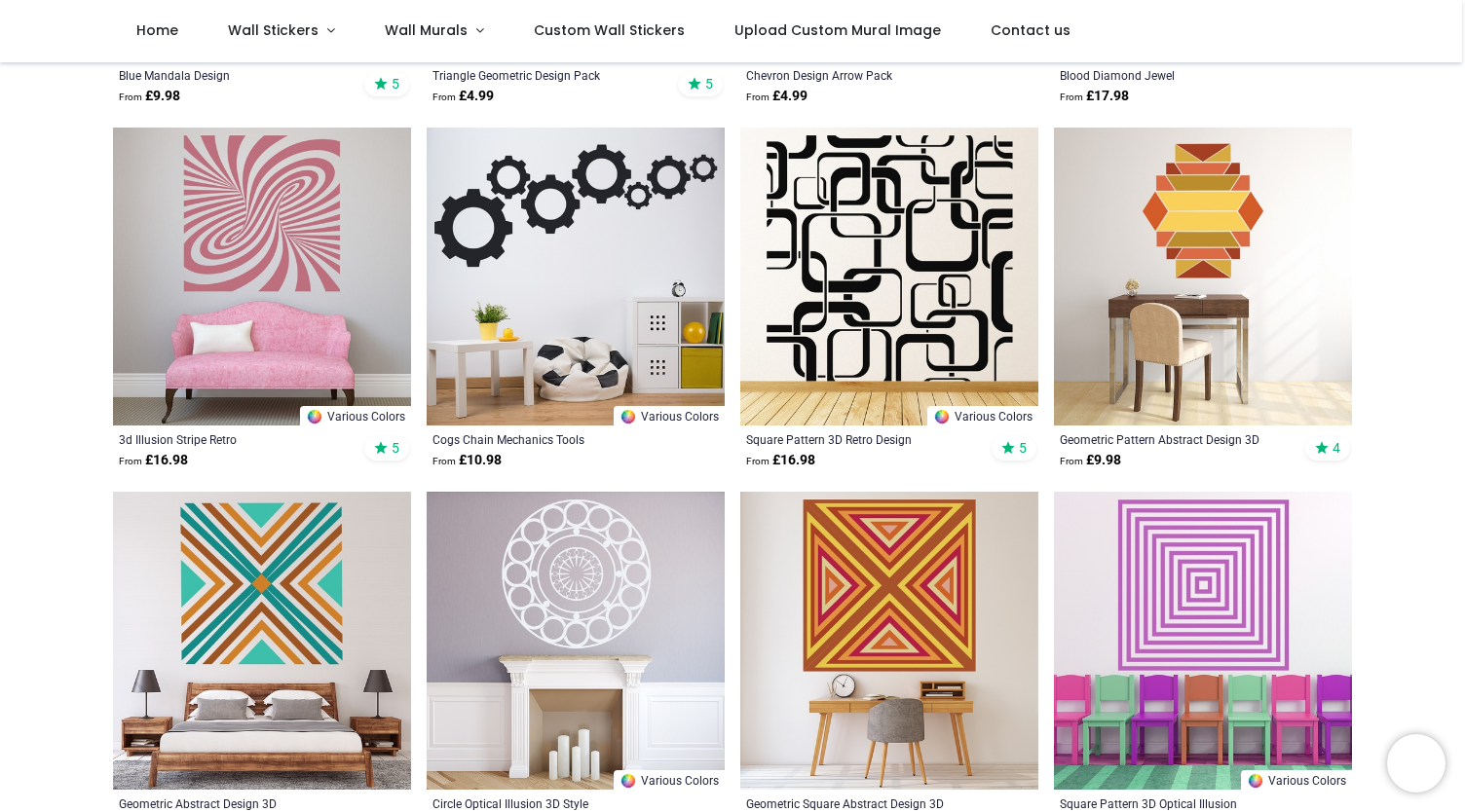
click at [834, 307] on img at bounding box center [889, 277] width 298 height 298
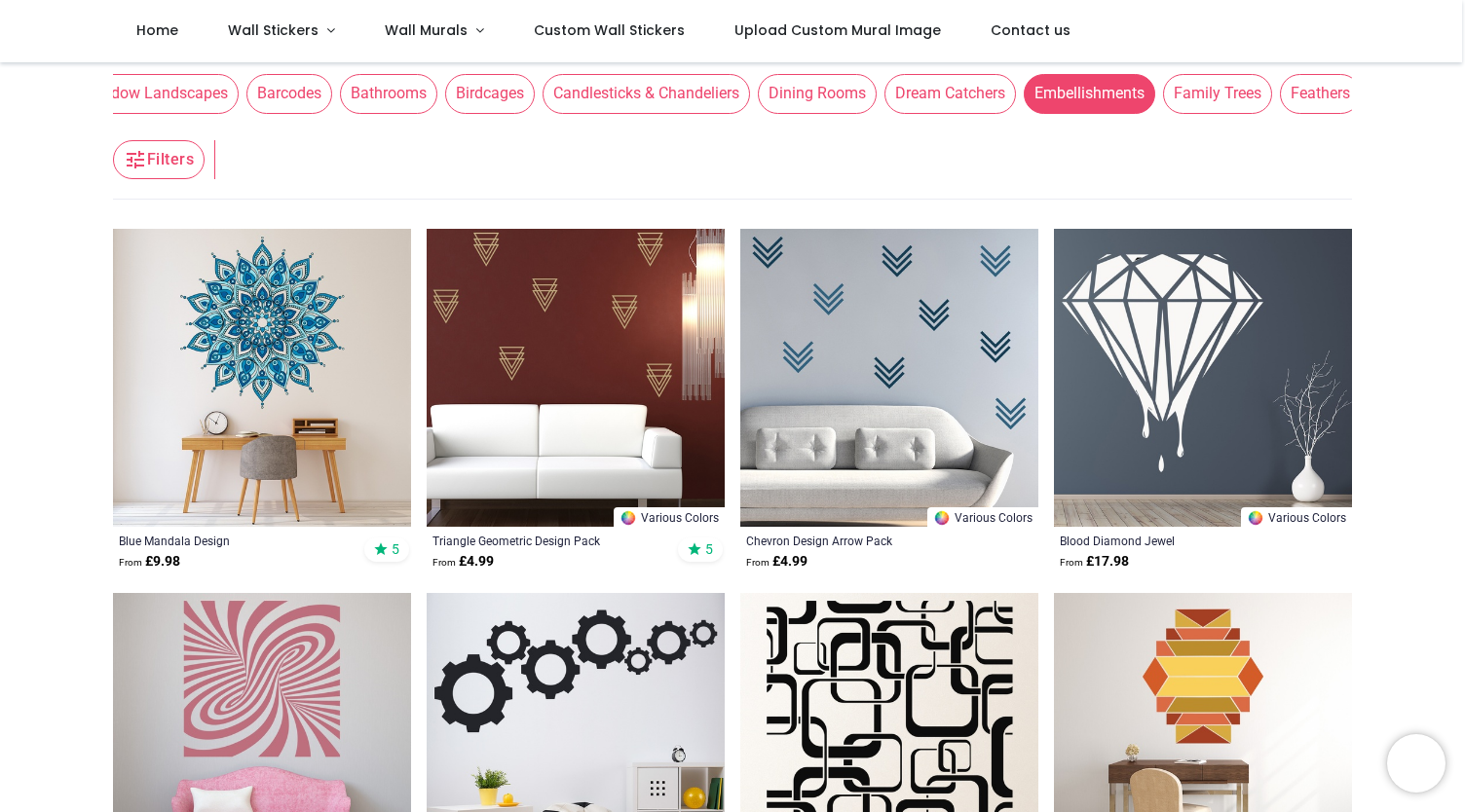
scroll to position [0, 63]
click at [304, 106] on span "Barcodes" at bounding box center [295, 94] width 86 height 39
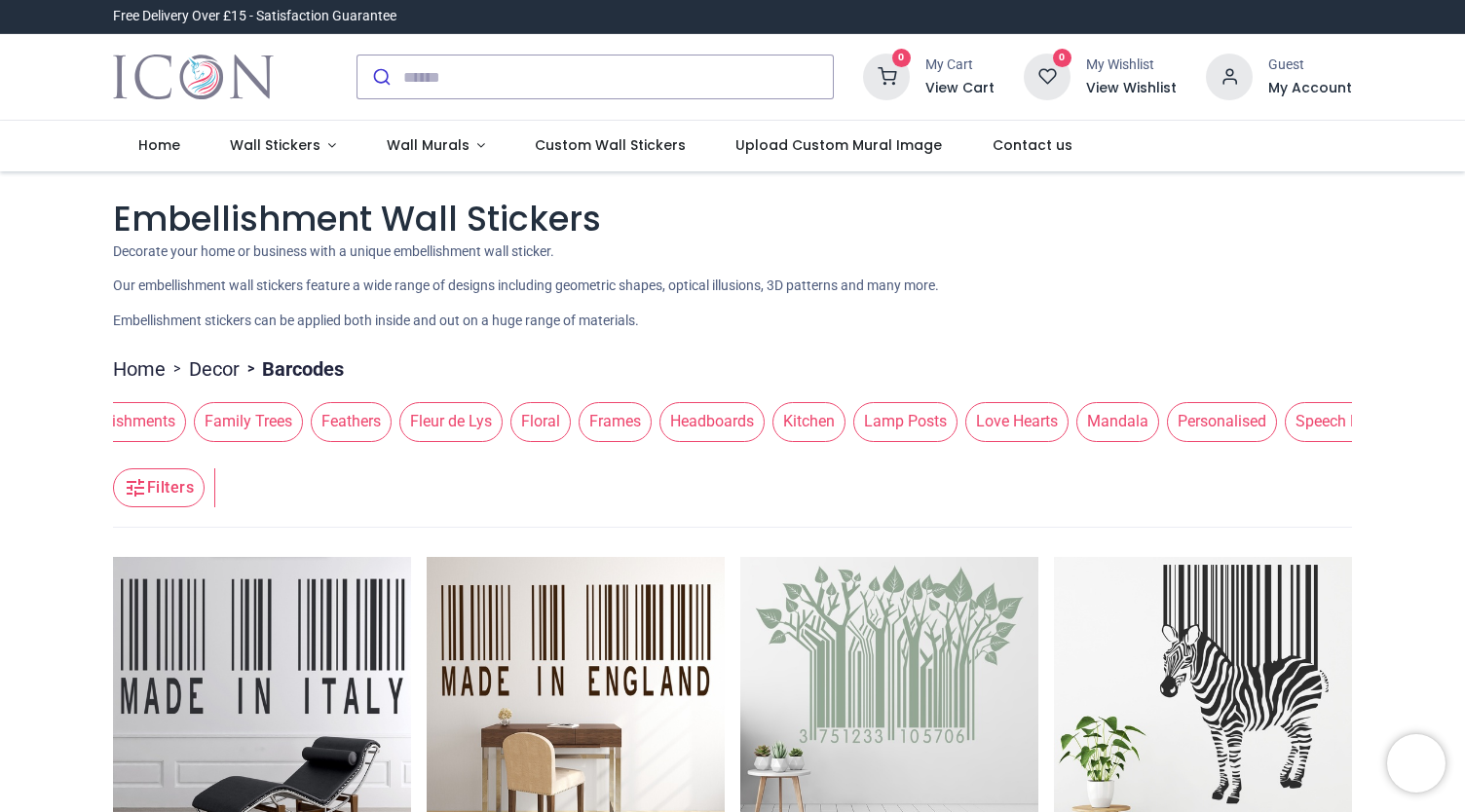
scroll to position [0, 1042]
click at [1075, 429] on span "Mandala" at bounding box center [1115, 422] width 83 height 39
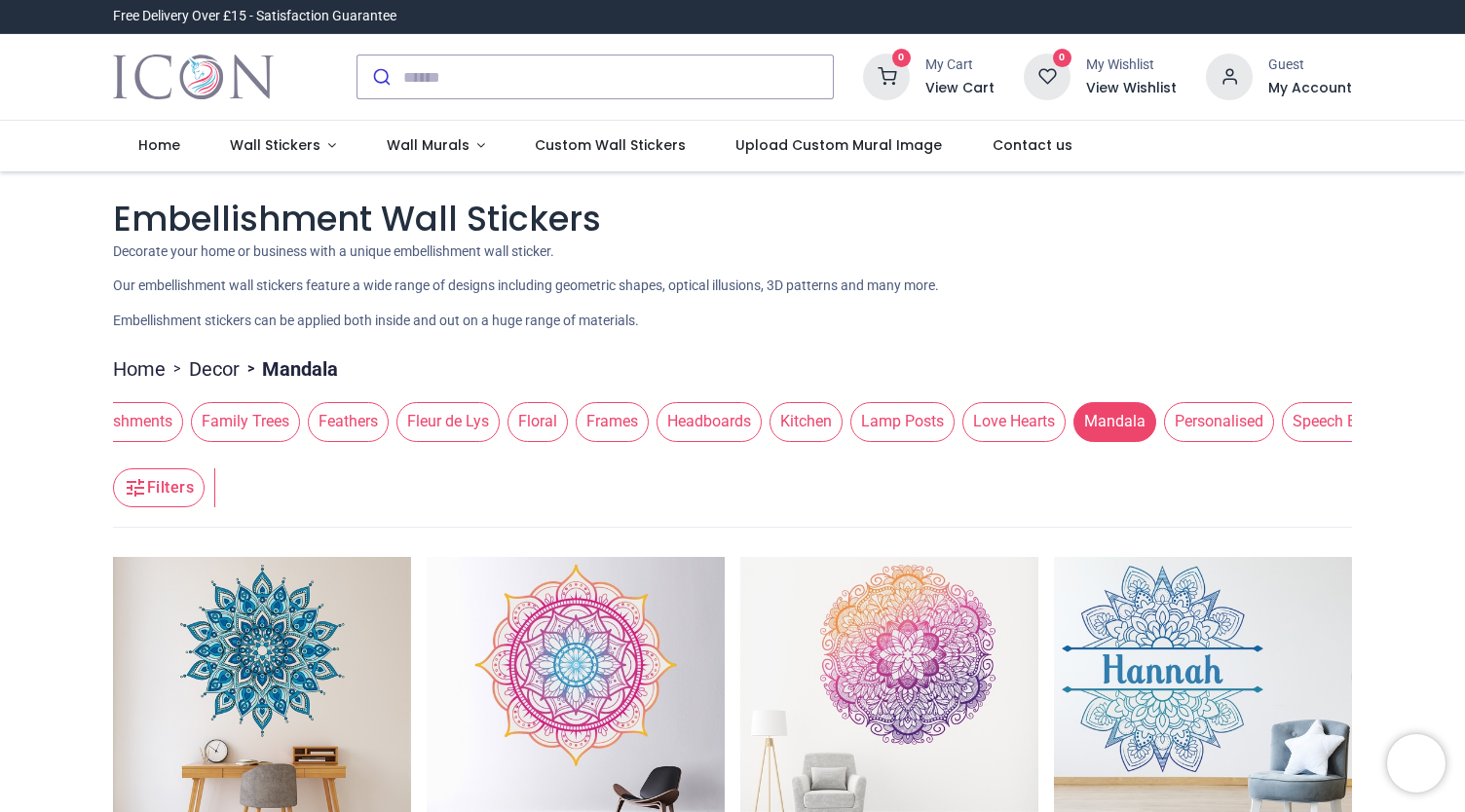
click at [1164, 434] on span "Personalised" at bounding box center [1219, 422] width 110 height 39
click at [1175, 409] on span "Personalised" at bounding box center [1219, 422] width 110 height 39
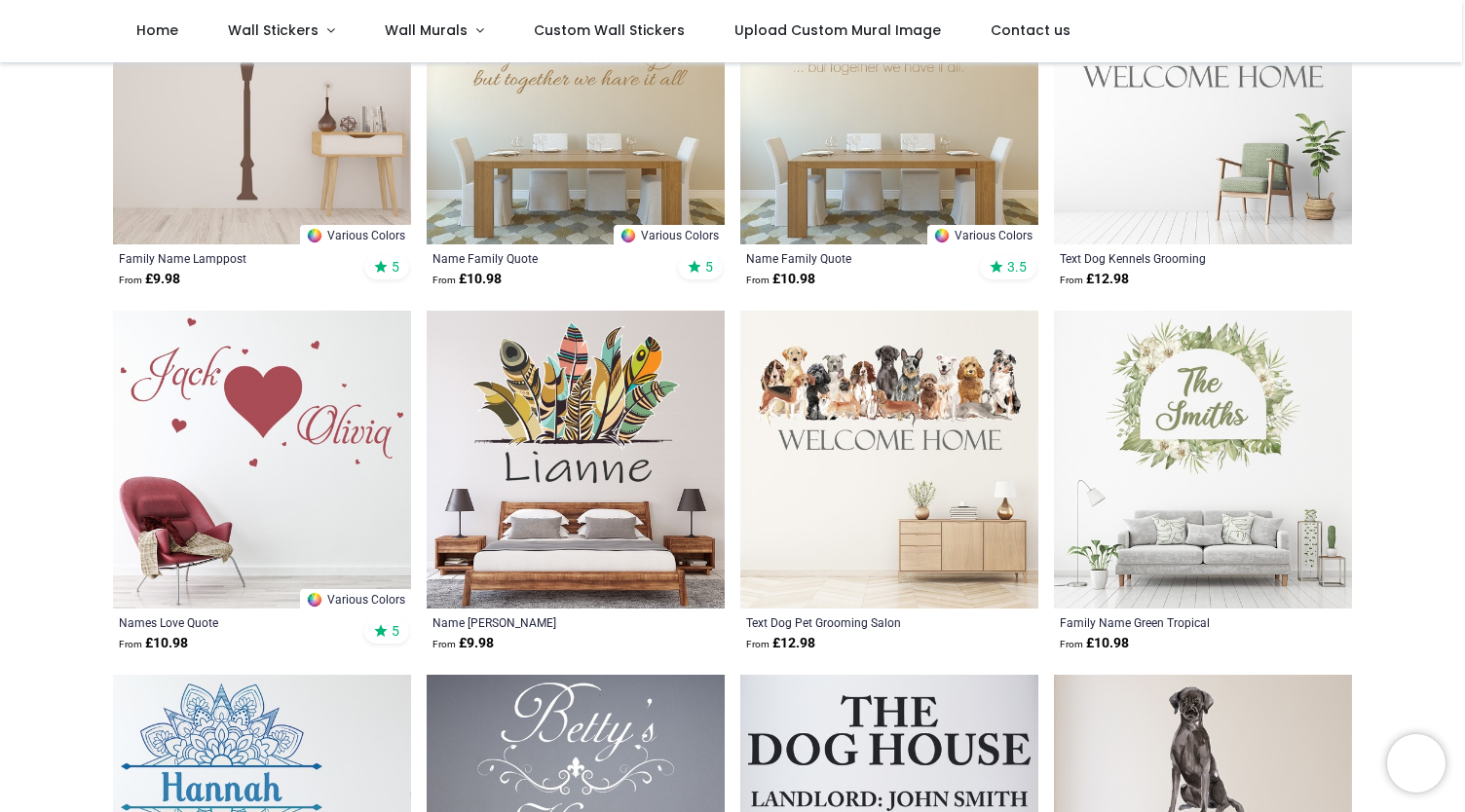
scroll to position [504, 0]
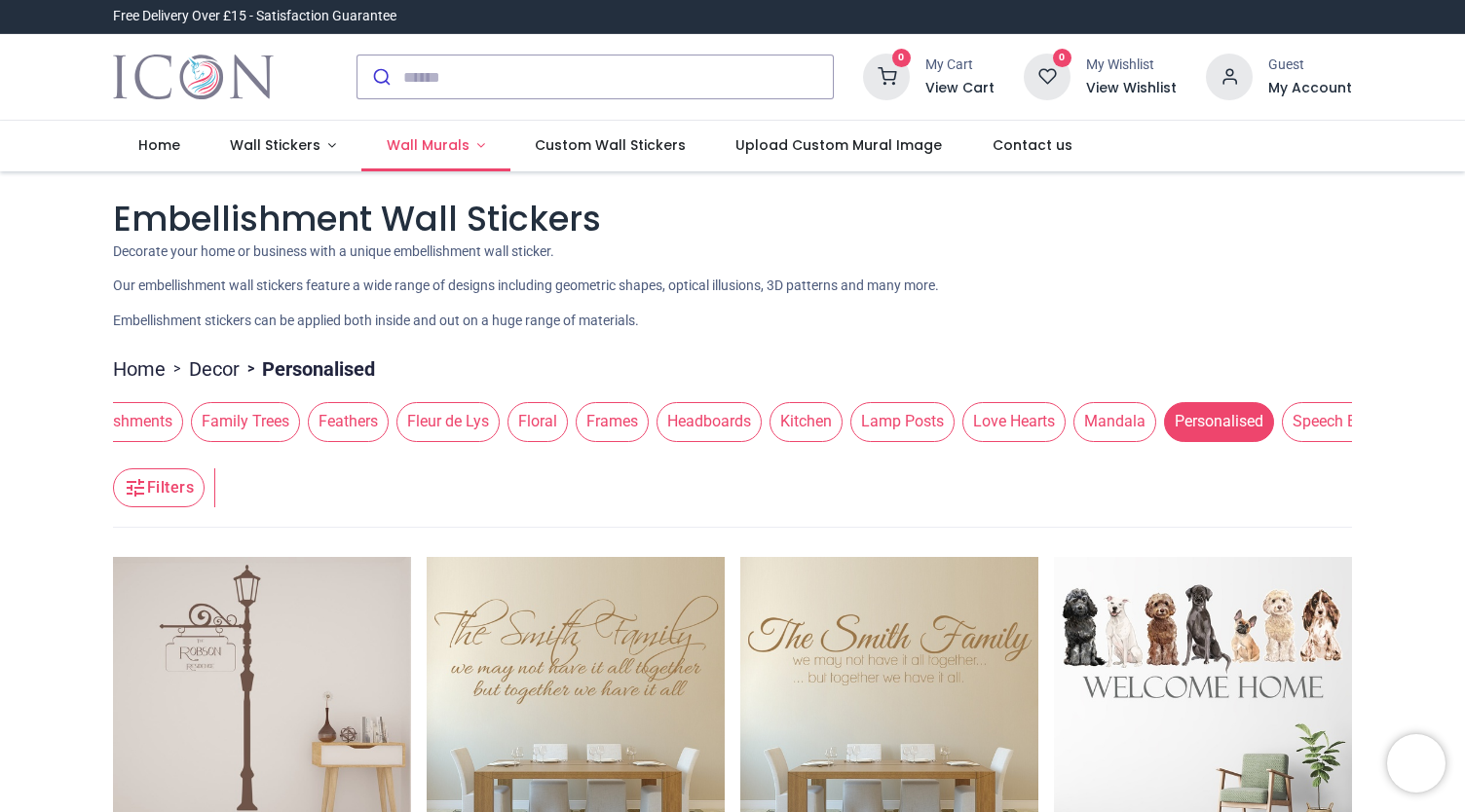
click at [414, 137] on span "Wall Murals" at bounding box center [428, 146] width 83 height 20
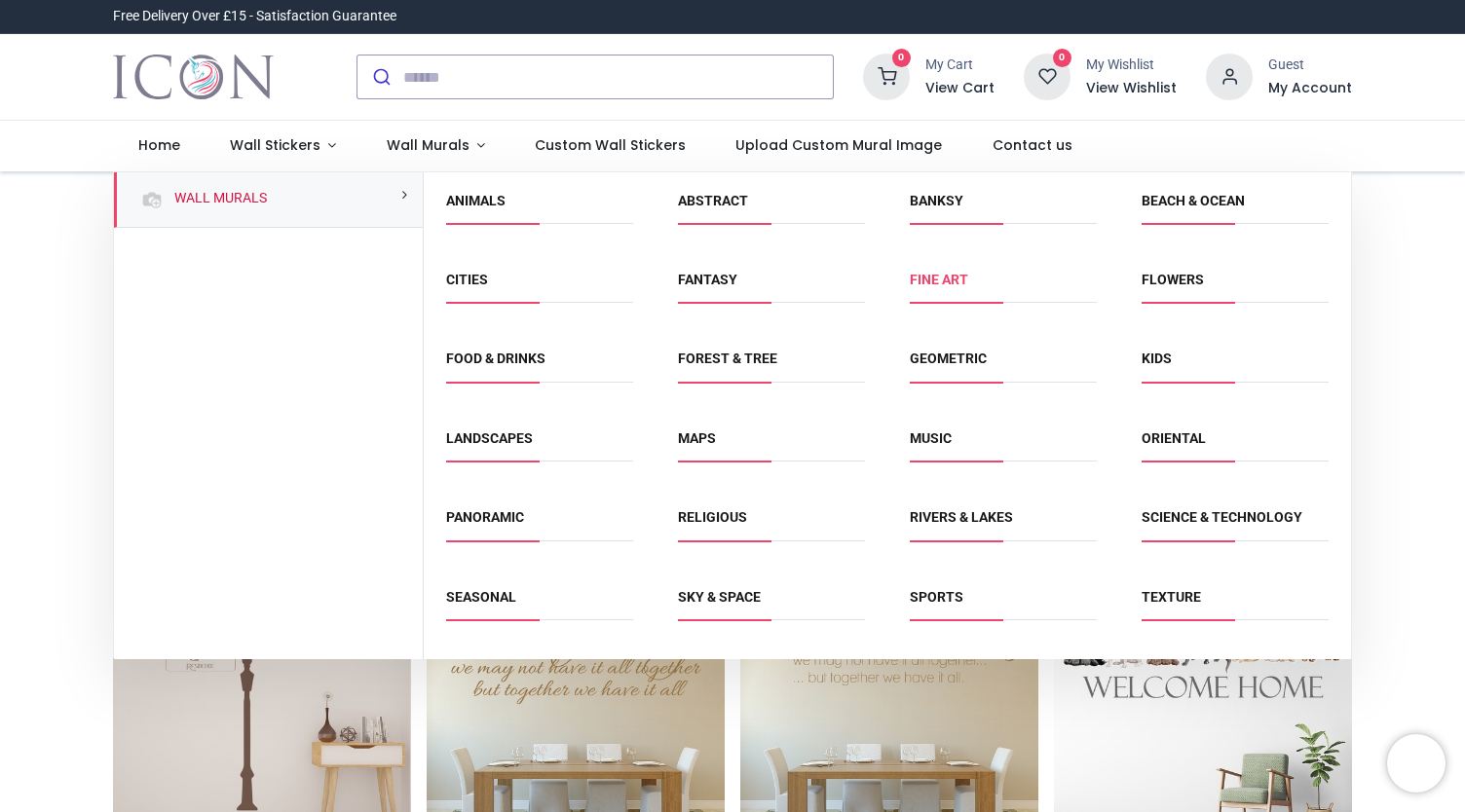
click at [941, 281] on link "Fine Art" at bounding box center [938, 280] width 58 height 16
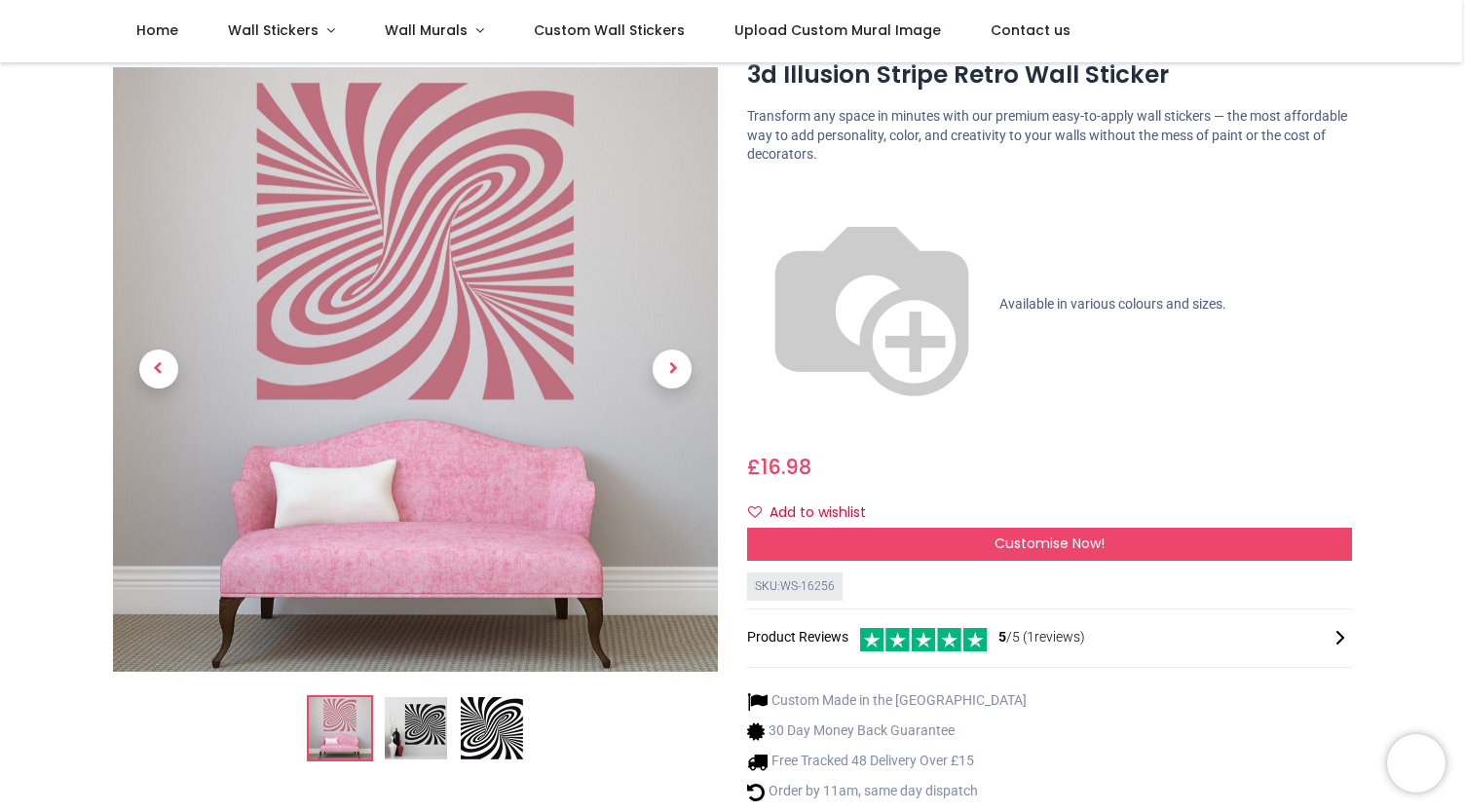
scroll to position [65, 0]
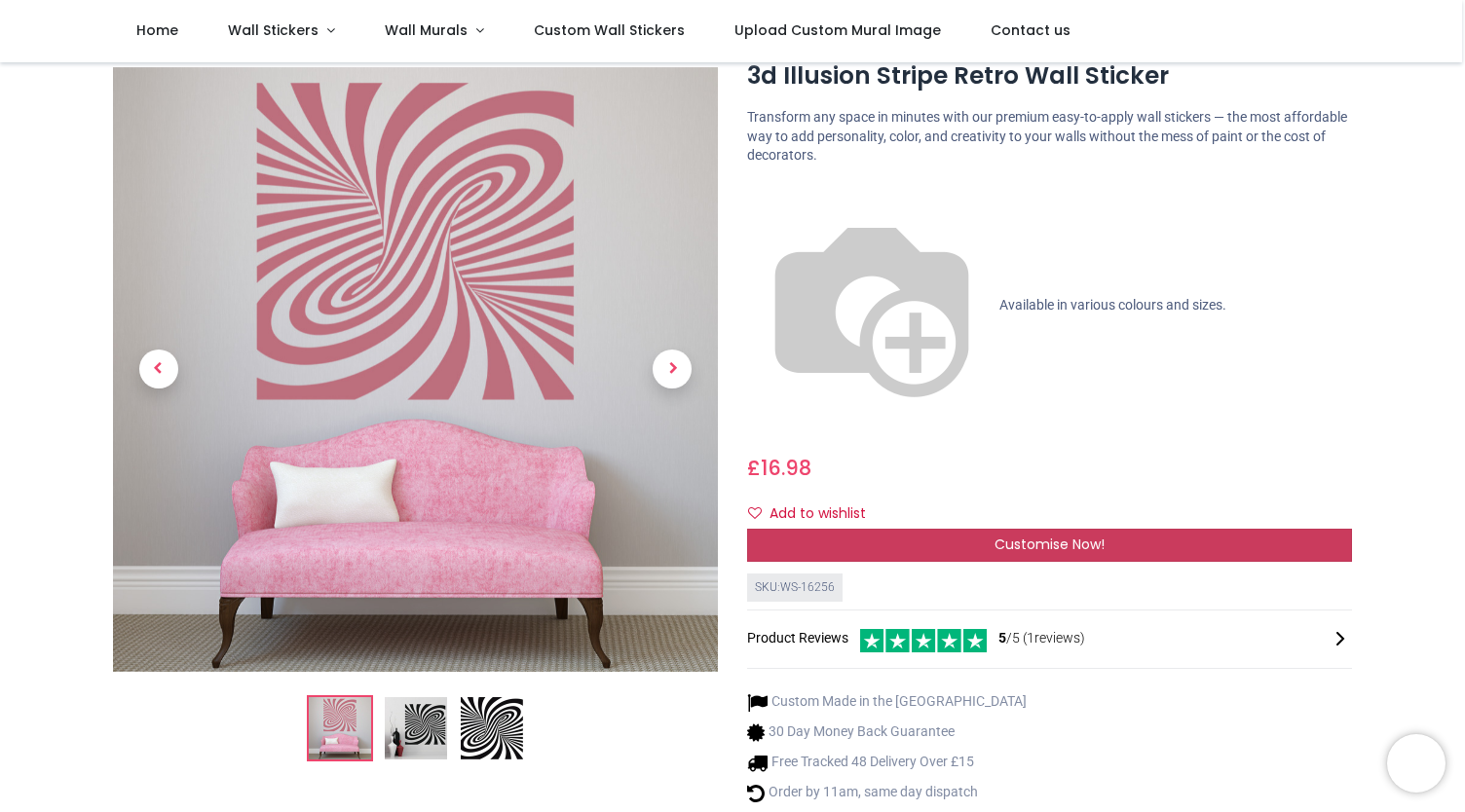
click at [1038, 534] on span "Customise Now!" at bounding box center [1050, 544] width 110 height 20
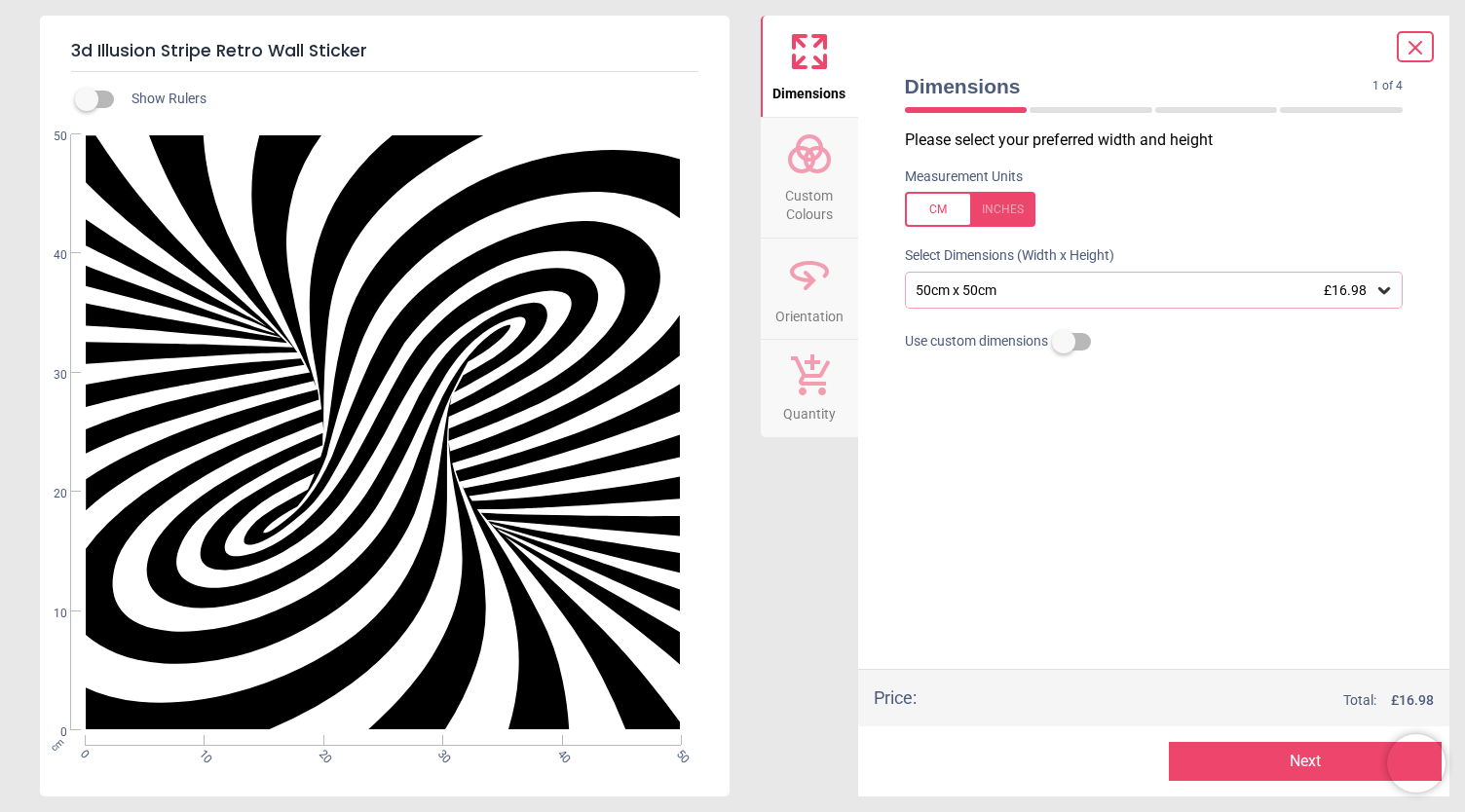
click at [1022, 288] on div "50cm x 50cm £16.98" at bounding box center [1144, 290] width 462 height 17
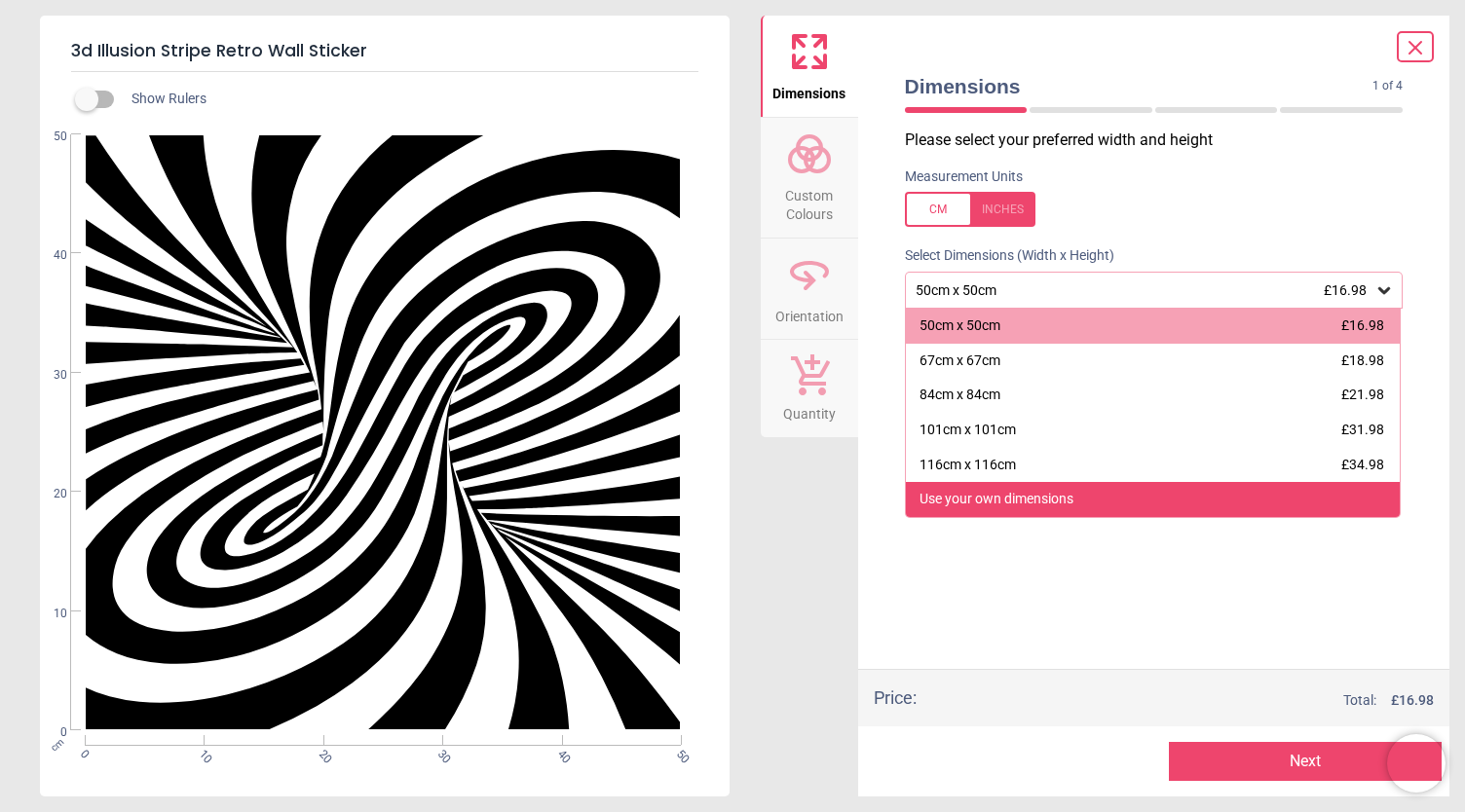
click at [1033, 502] on div "Use your own dimensions" at bounding box center [996, 500] width 154 height 20
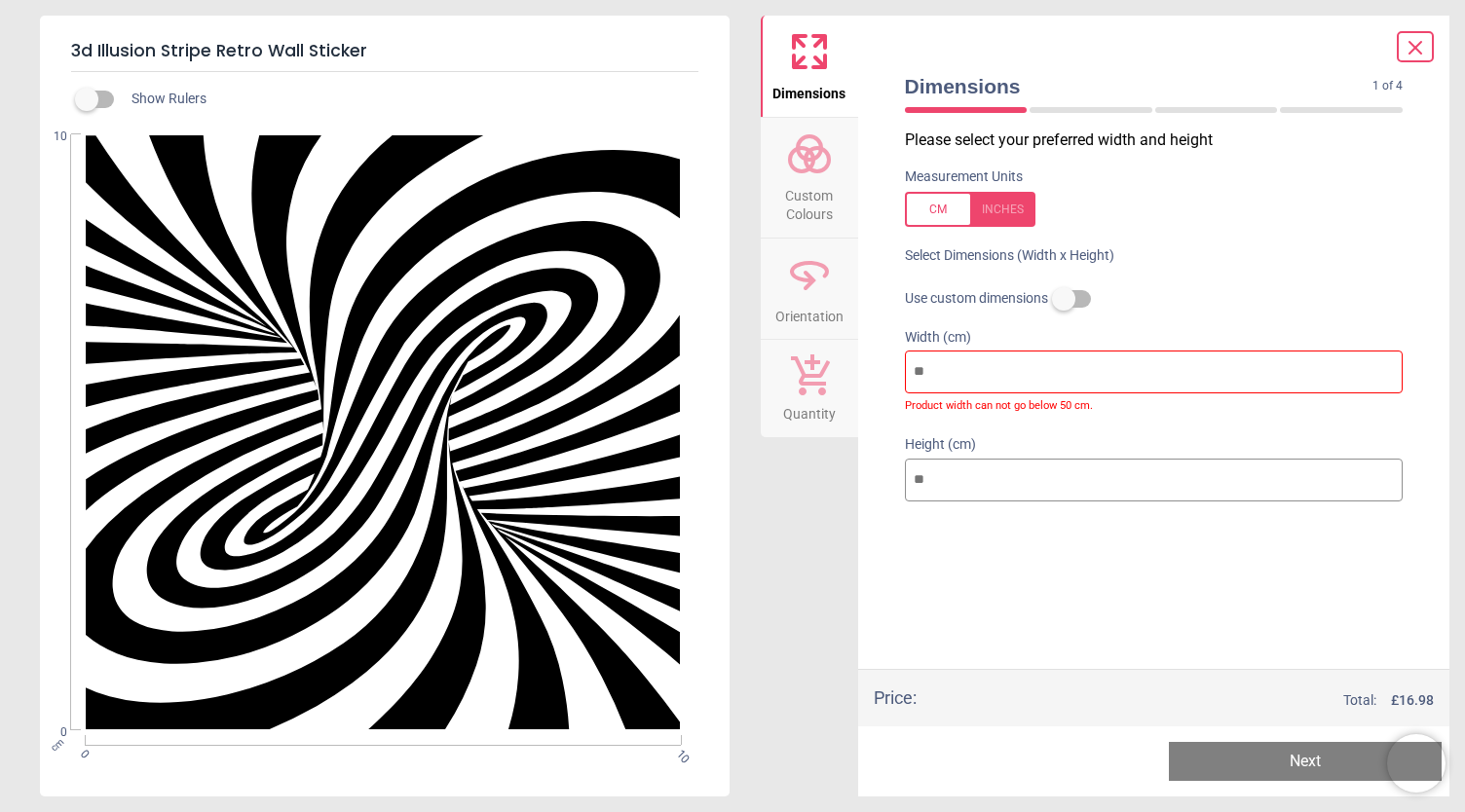
type input "*"
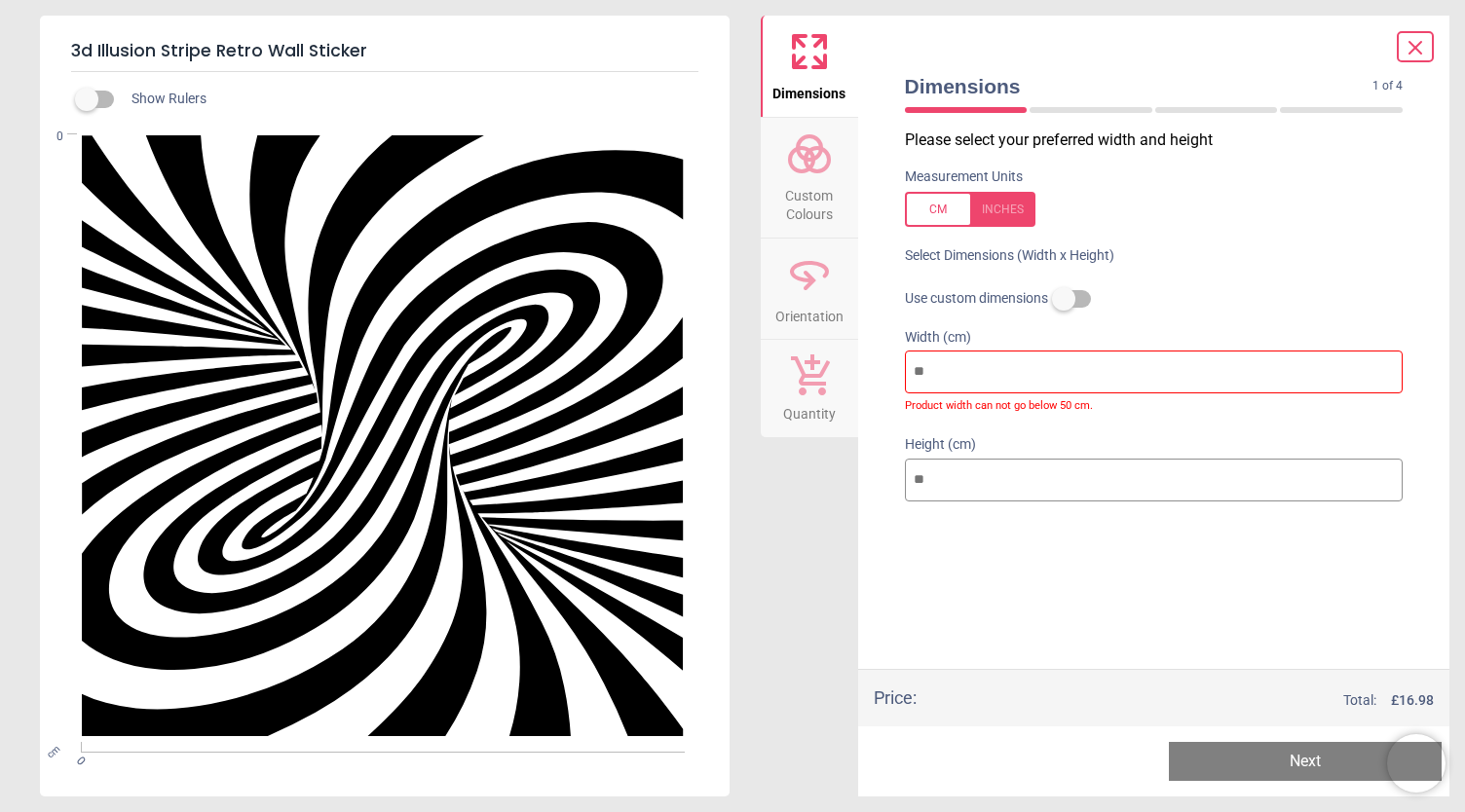
type input "*"
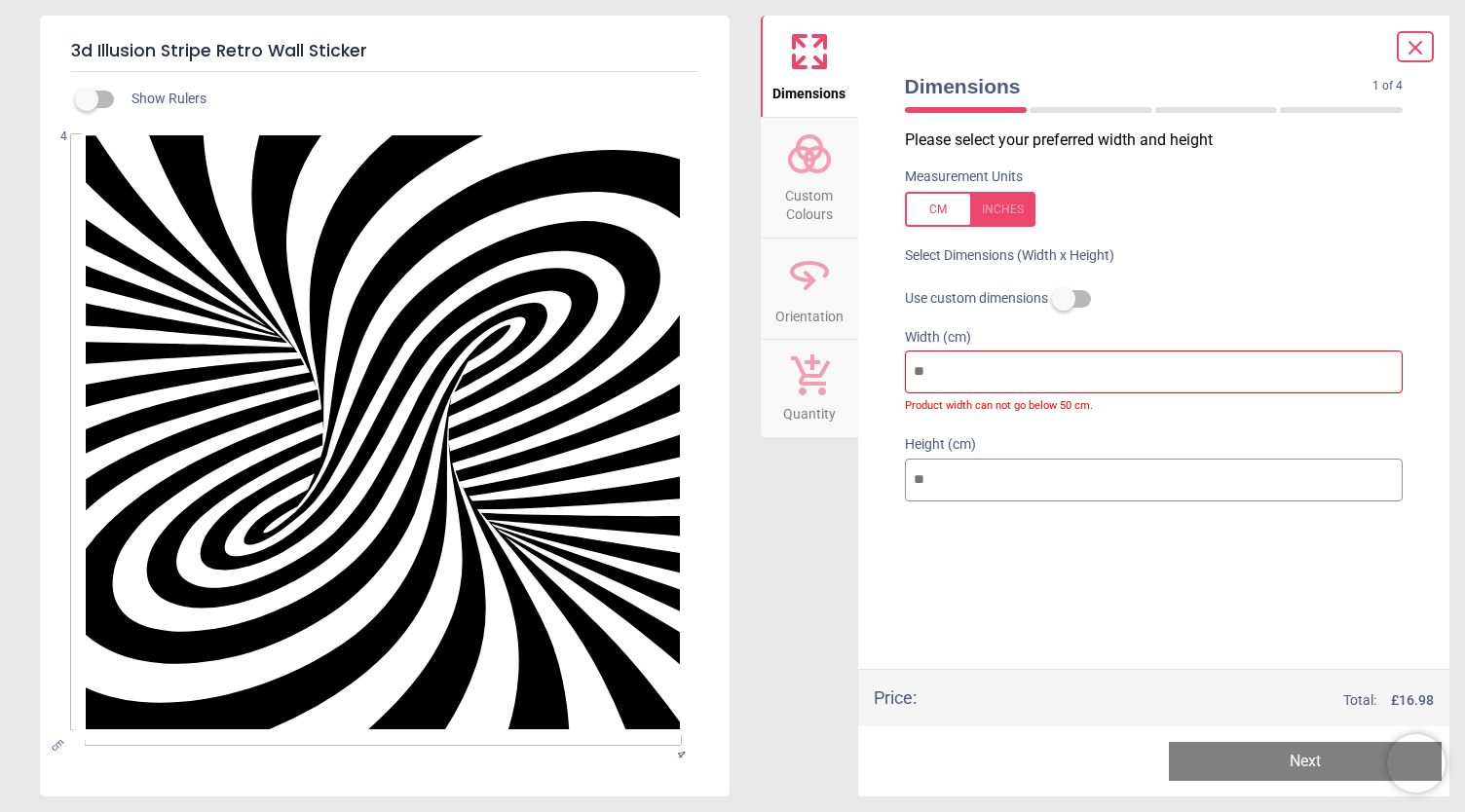
type input "**"
type input "***"
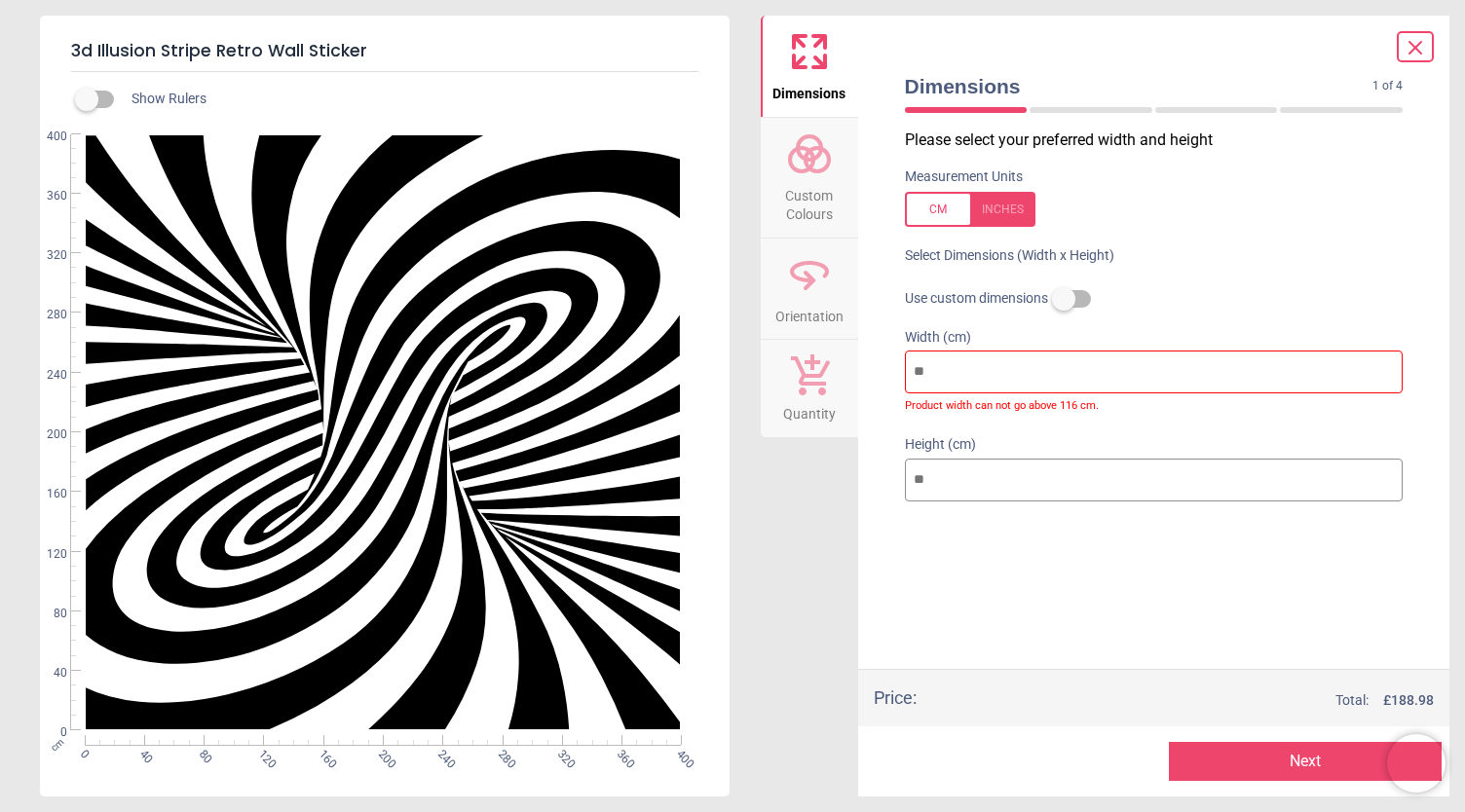
type input "**"
type input "*"
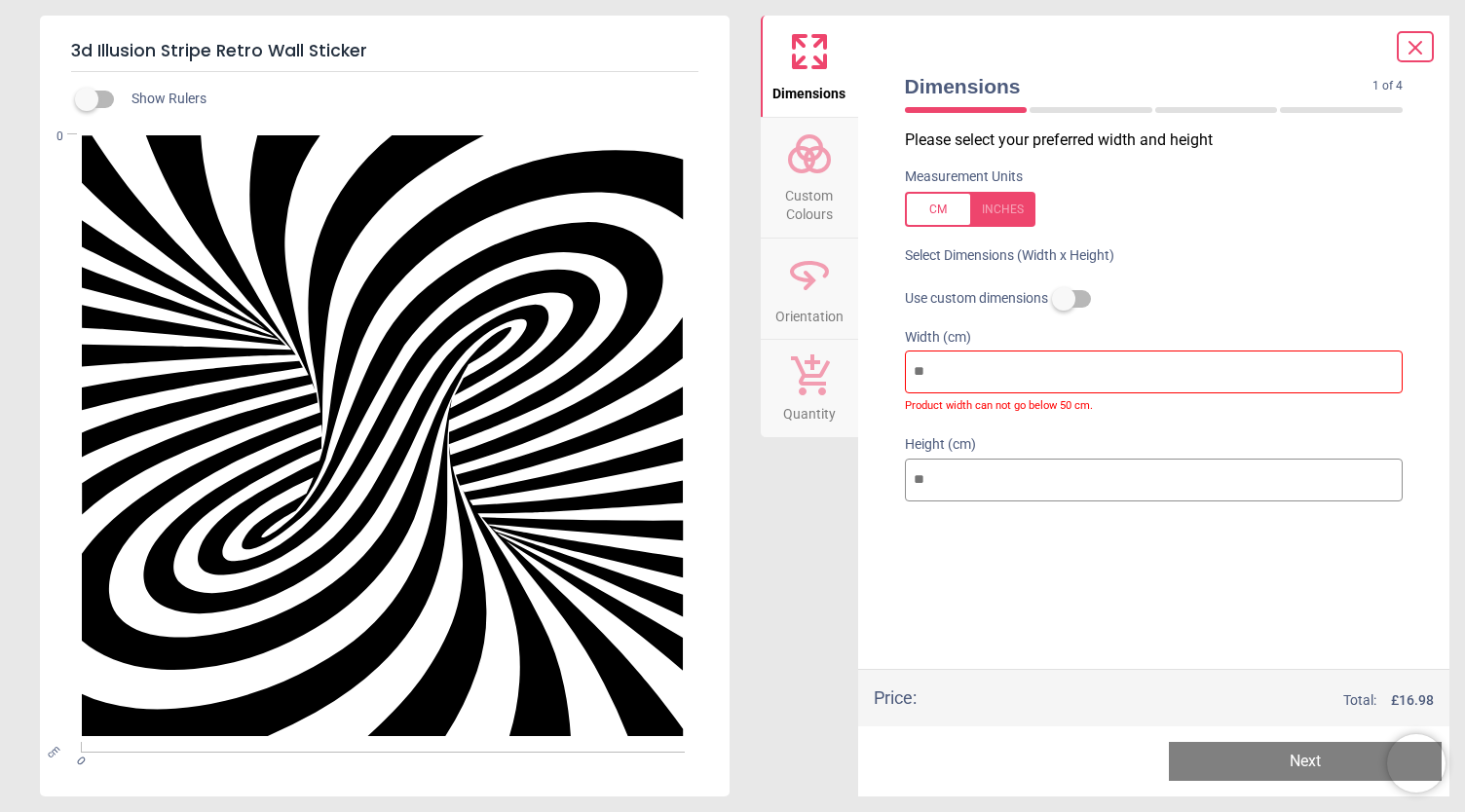
type input "*"
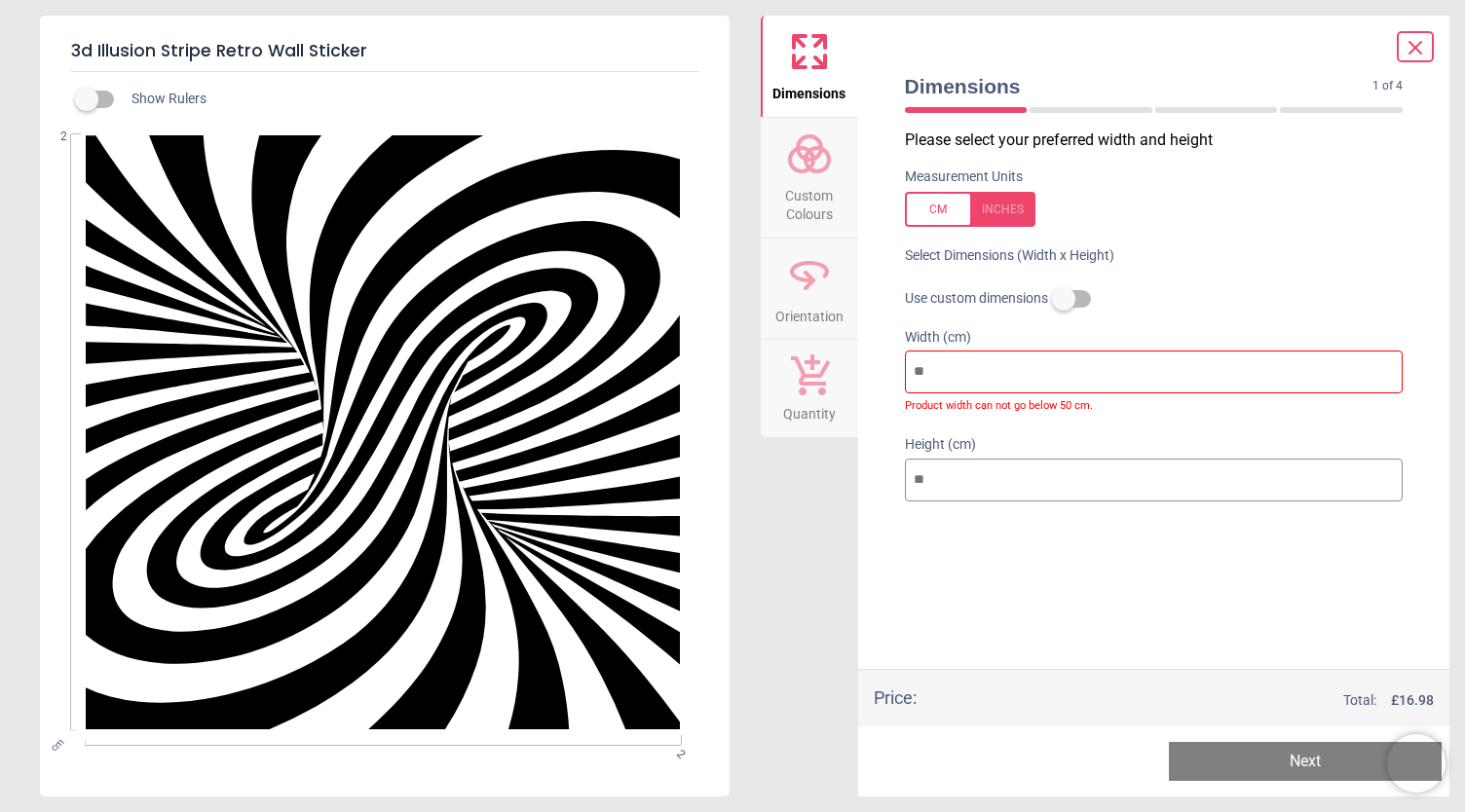
type input "**"
type input "***"
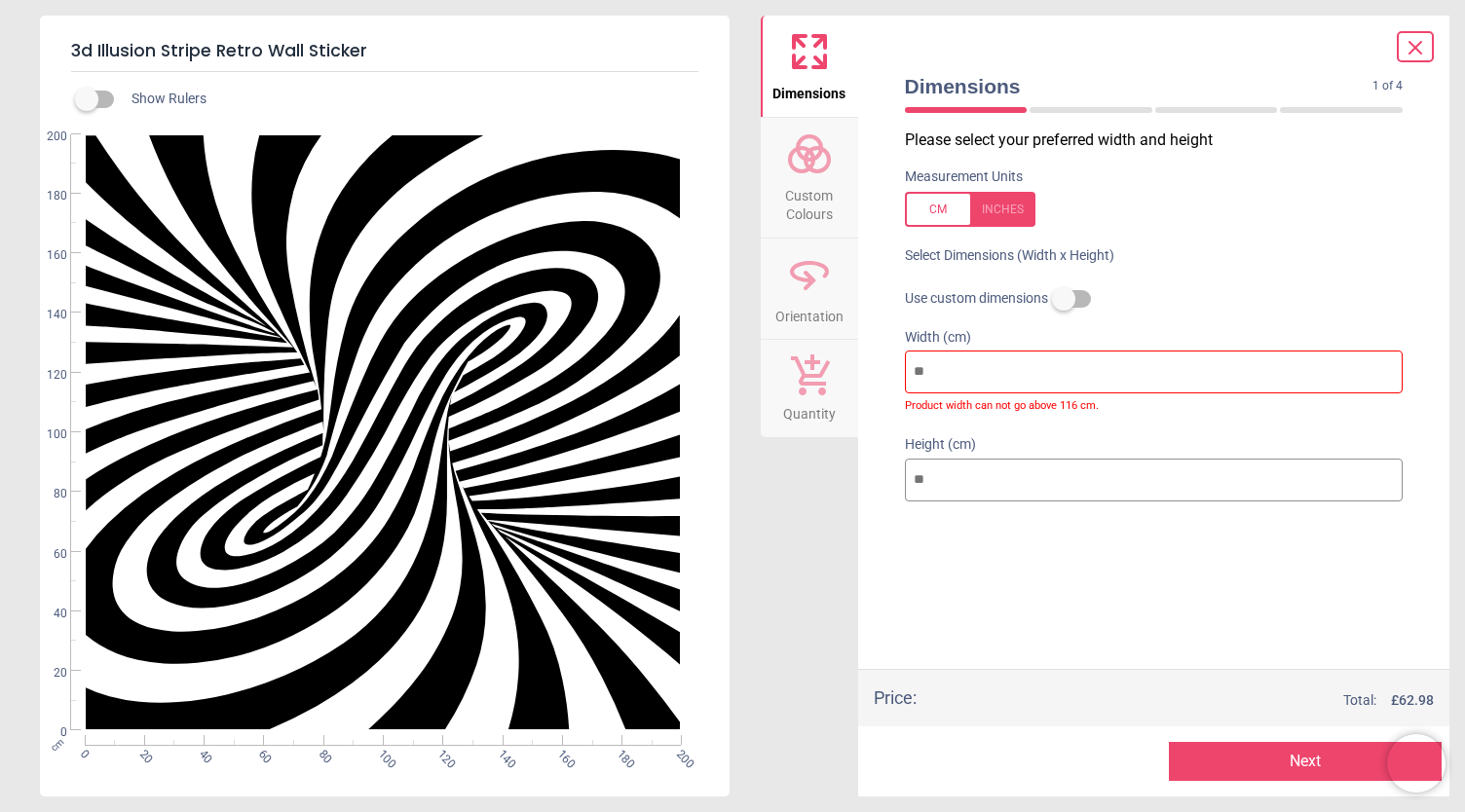
type input "***"
click at [810, 168] on circle at bounding box center [817, 159] width 24 height 24
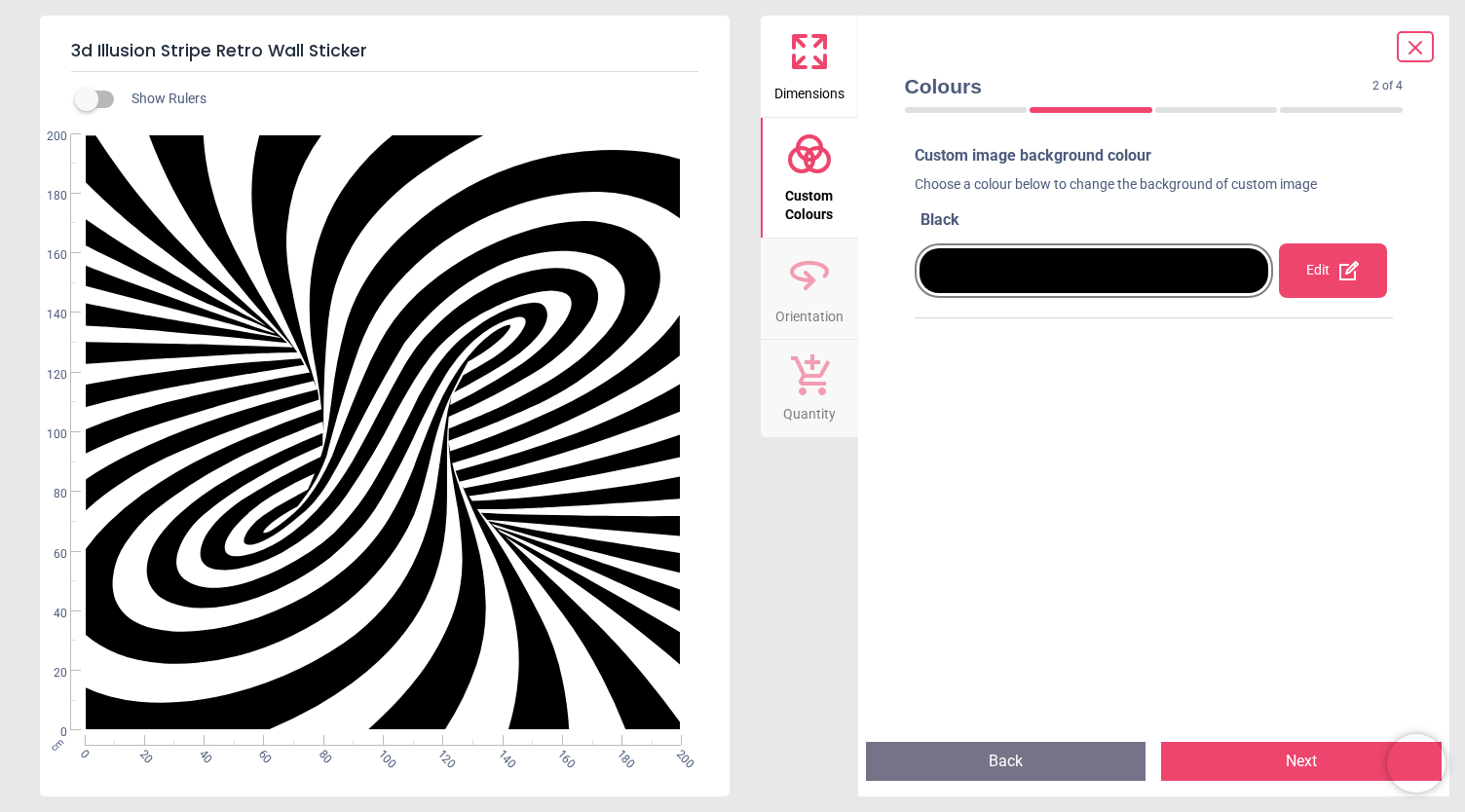
click at [832, 91] on span "Dimensions" at bounding box center [808, 90] width 70 height 30
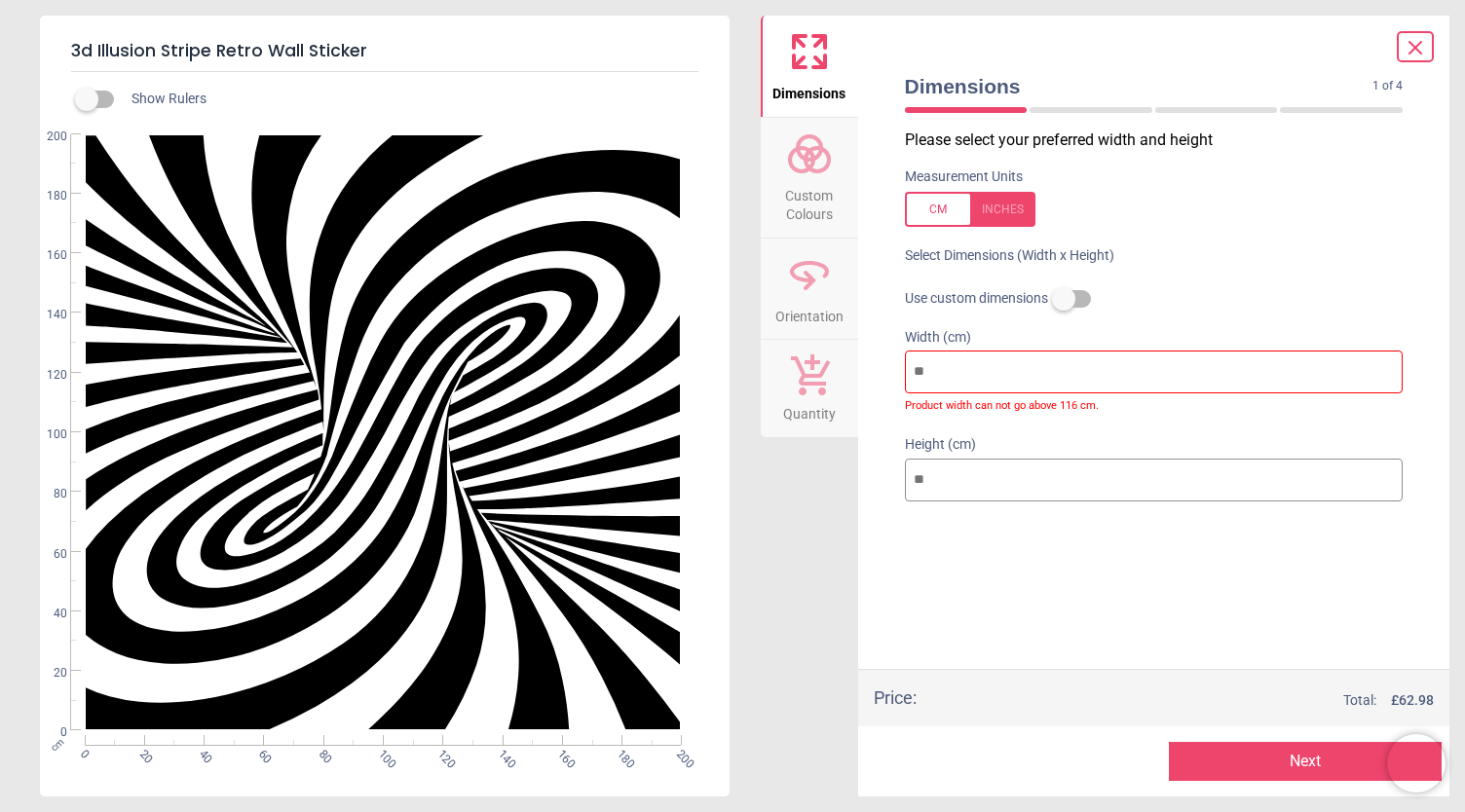
click at [1412, 49] on icon at bounding box center [1415, 48] width 12 height 12
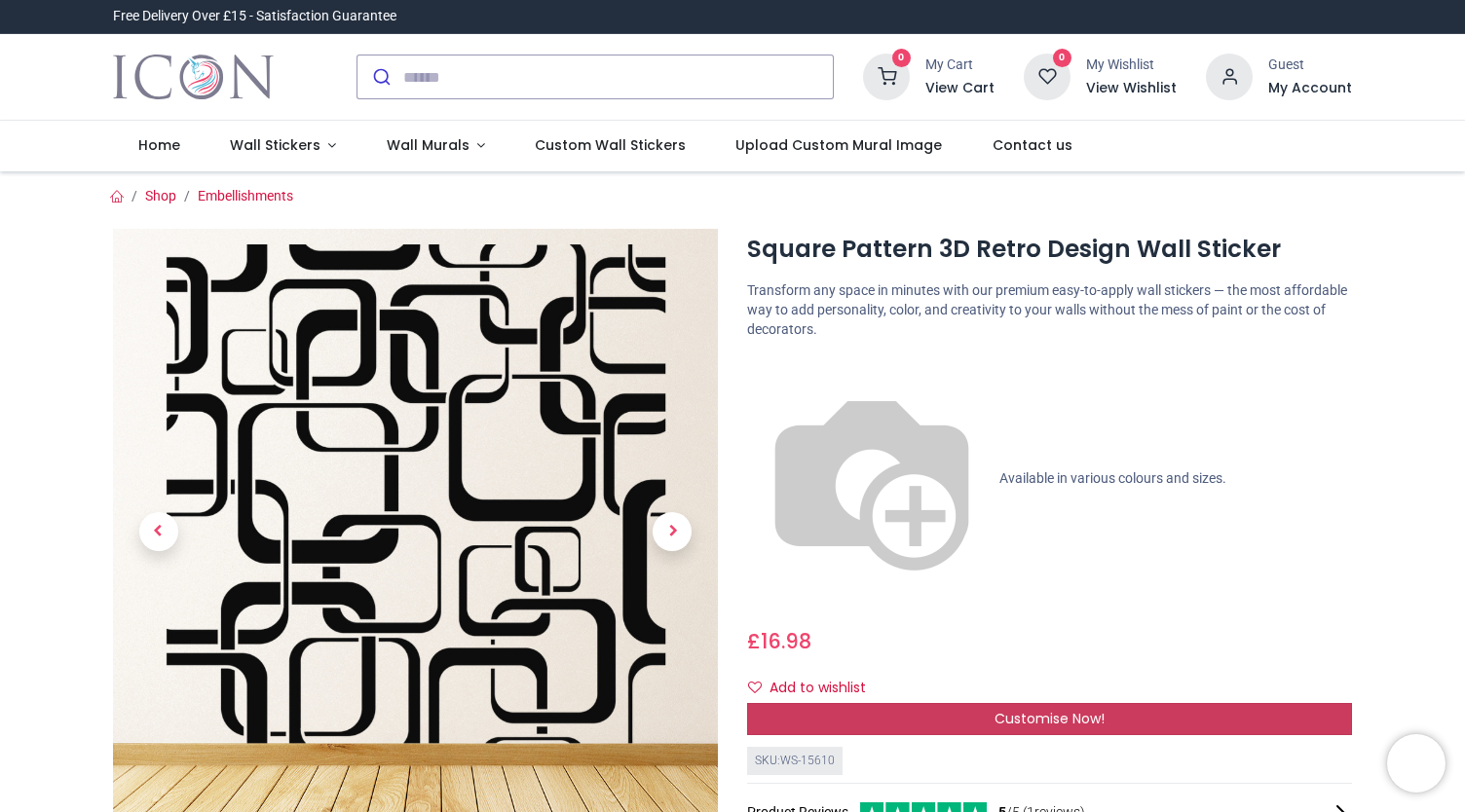
click at [1185, 703] on div "Customise Now!" at bounding box center [1050, 719] width 605 height 33
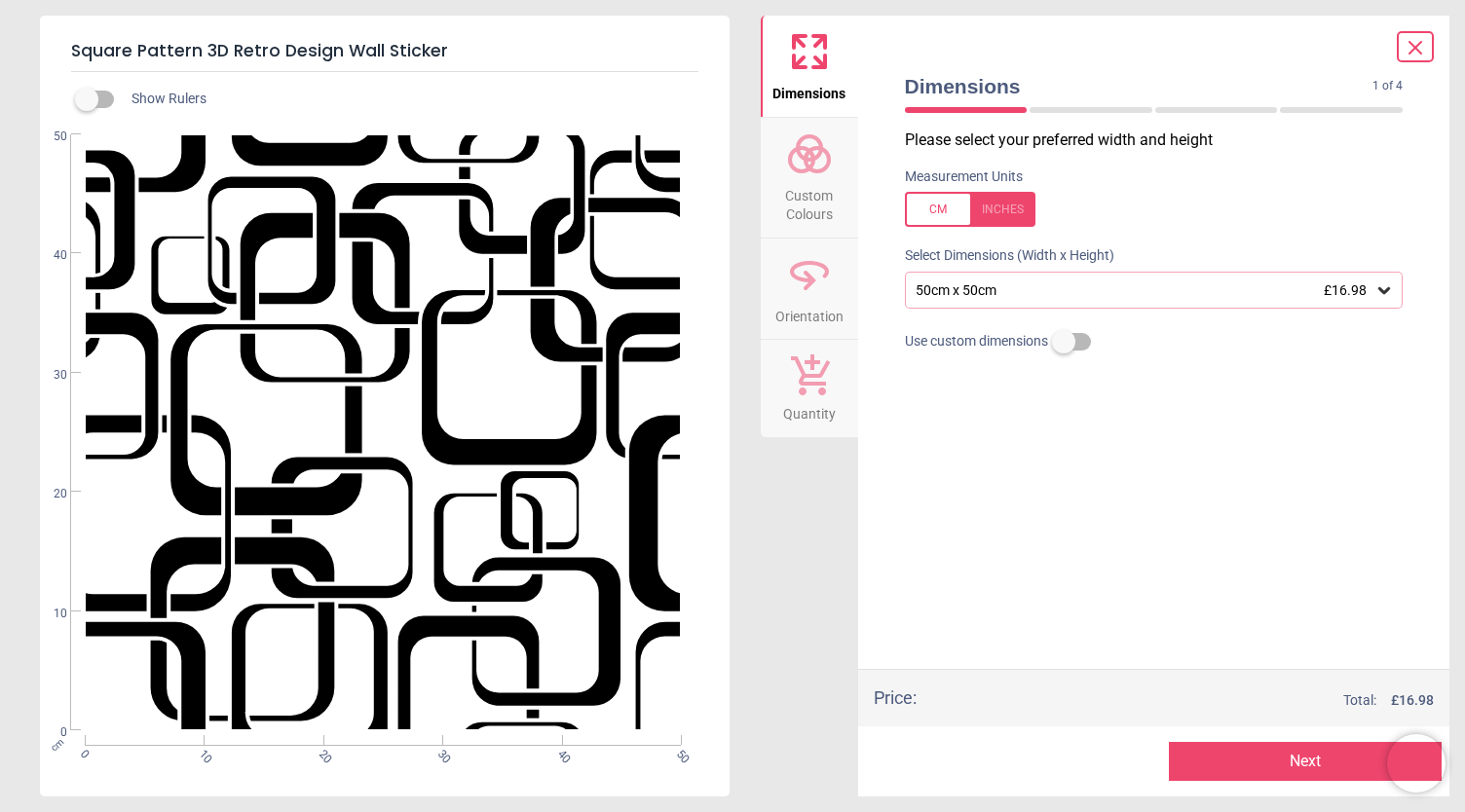
click at [940, 287] on div "50cm x 50cm £16.98" at bounding box center [1144, 290] width 462 height 17
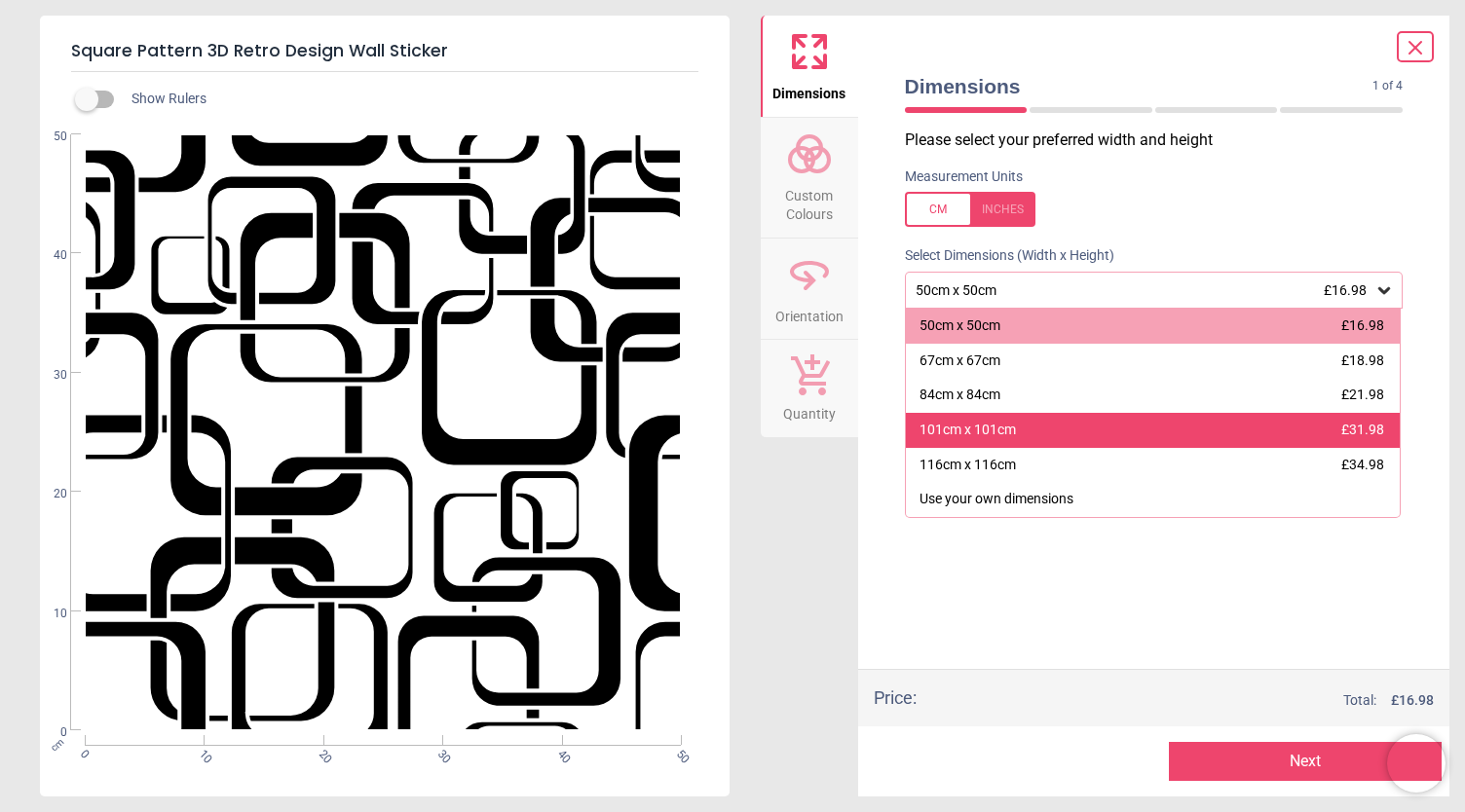
click at [1082, 437] on div "101cm x 101cm £31.98" at bounding box center [1153, 430] width 495 height 35
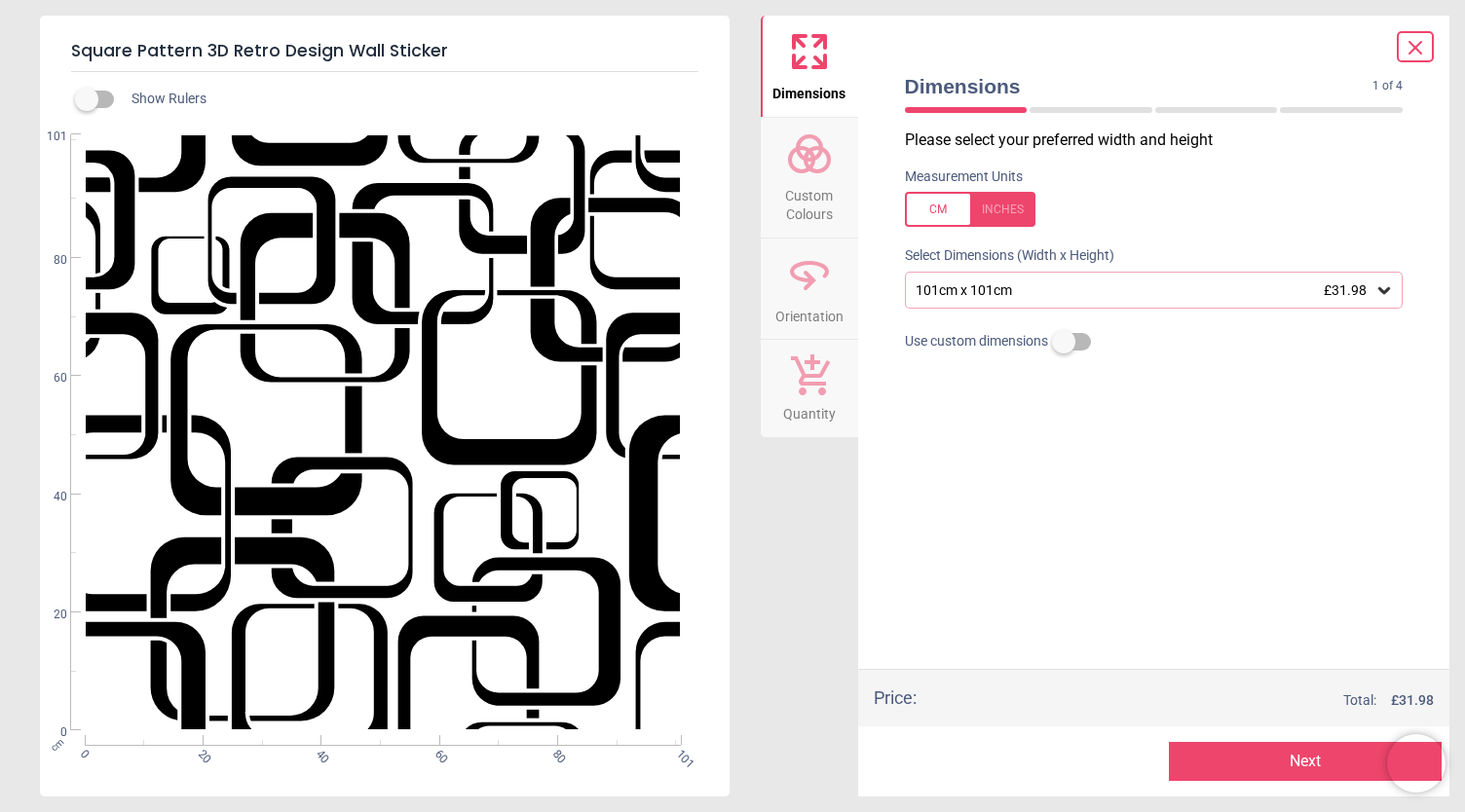
click at [783, 202] on span "Custom Colours" at bounding box center [809, 201] width 94 height 47
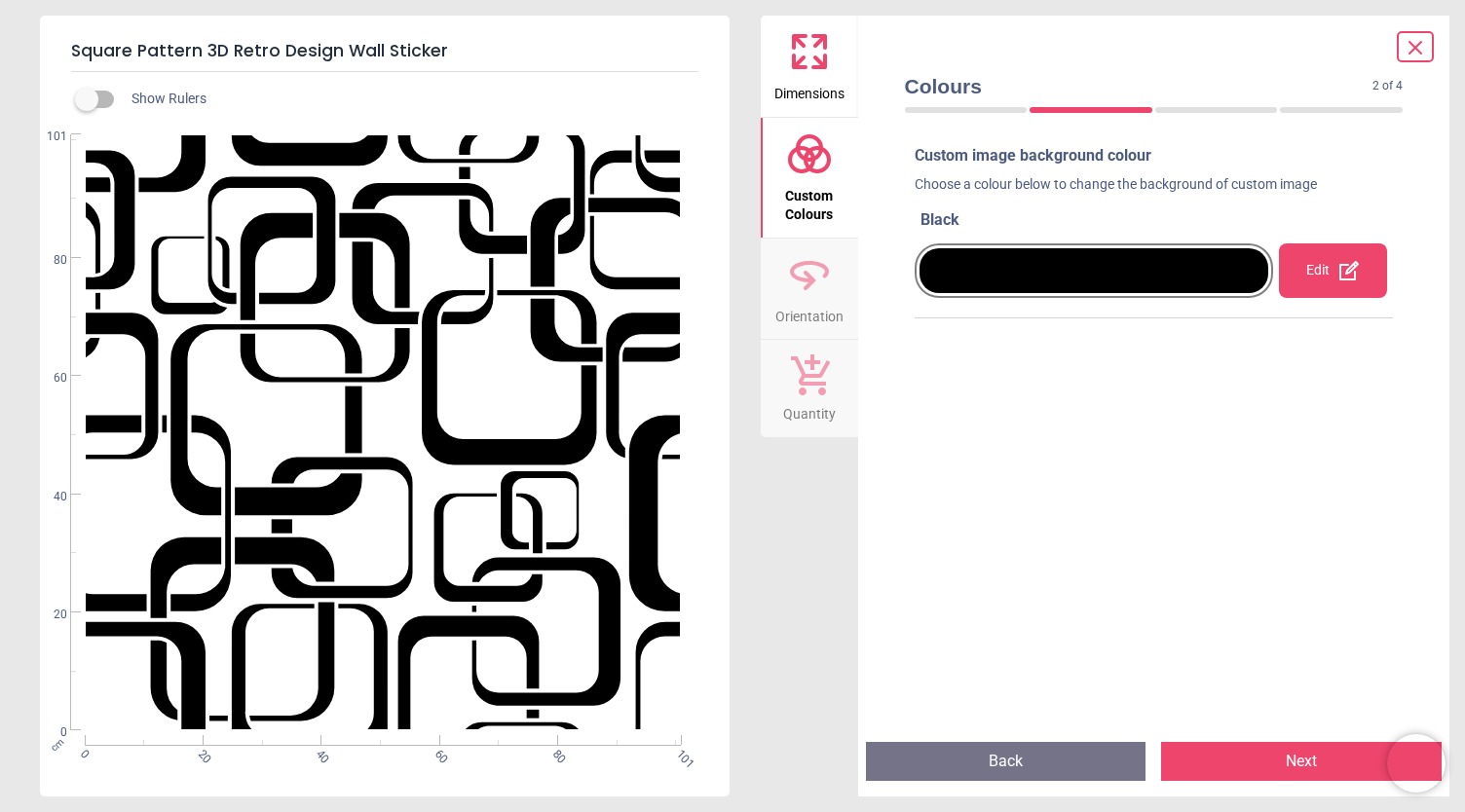
click at [1309, 264] on div "Edit" at bounding box center [1333, 270] width 108 height 54
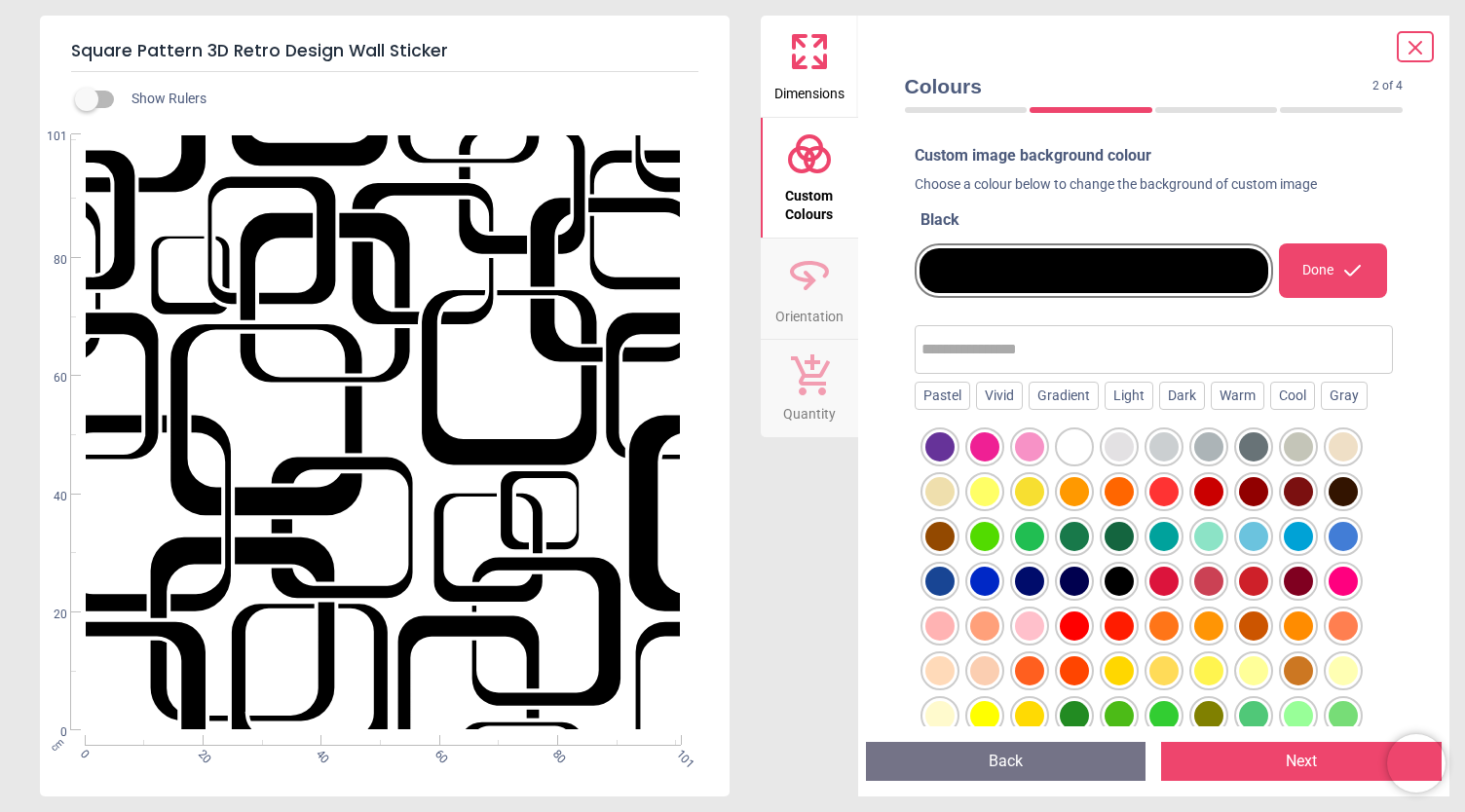
click at [937, 439] on div at bounding box center [940, 447] width 30 height 30
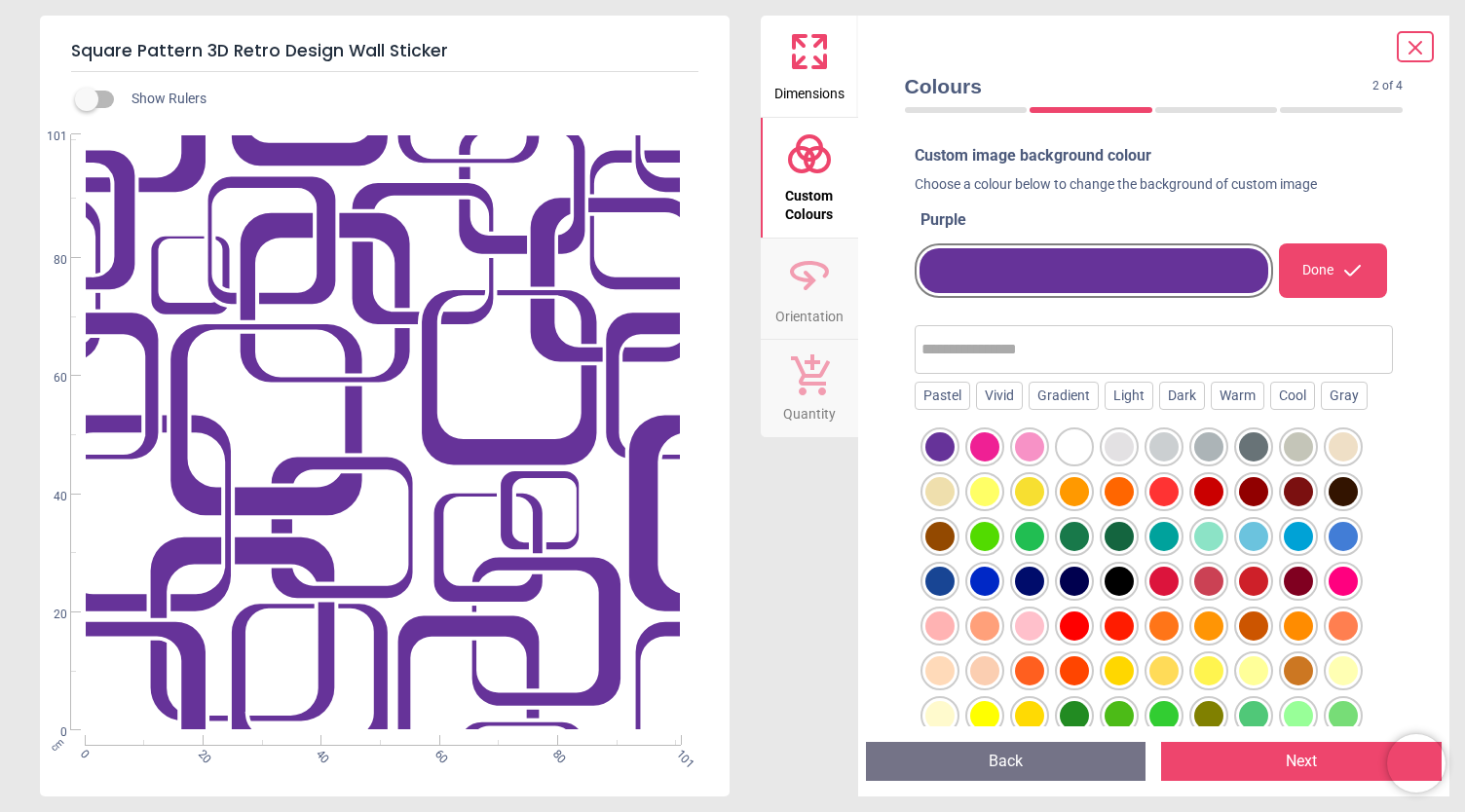
click at [1204, 767] on button "Next" at bounding box center [1301, 762] width 281 height 39
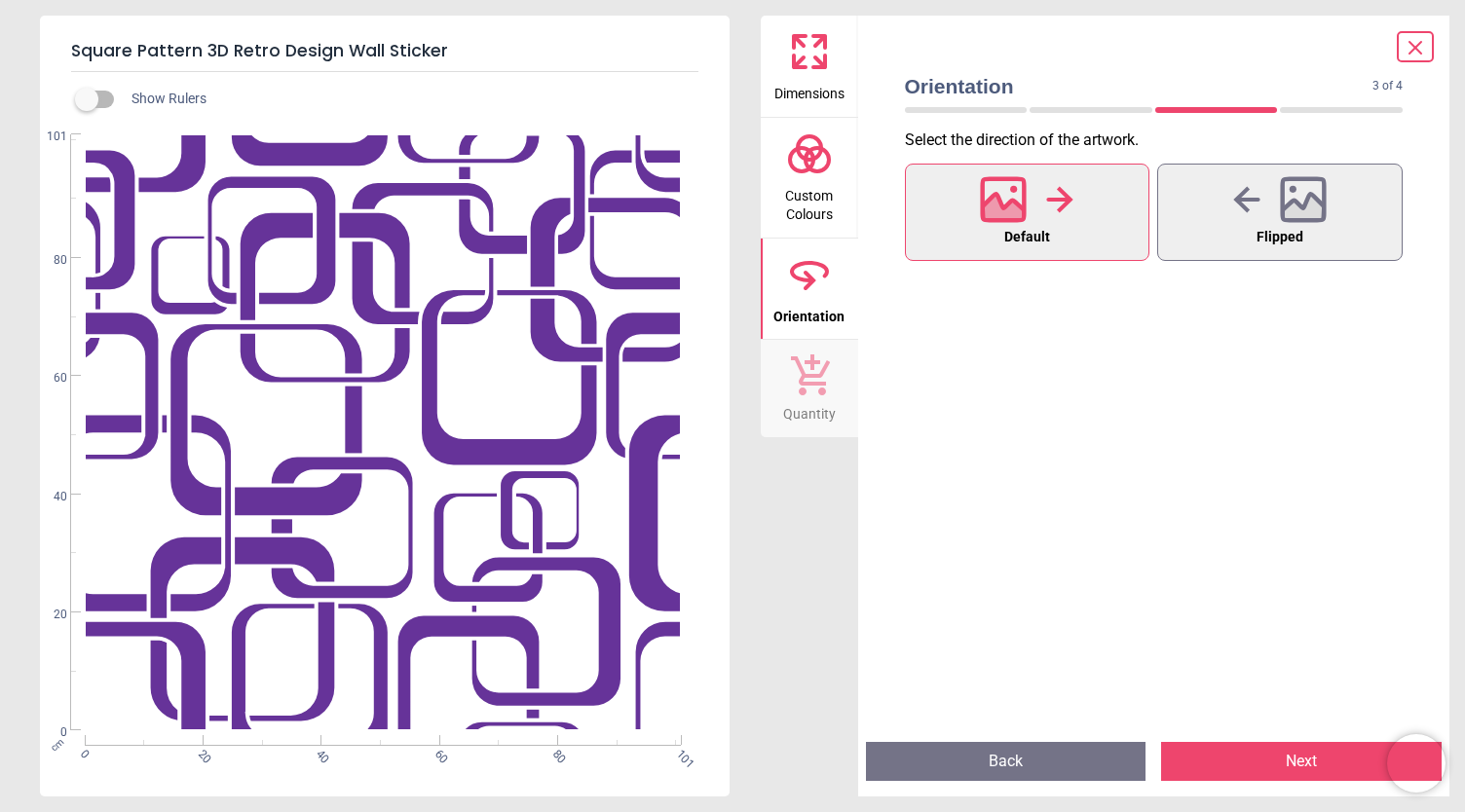
click at [809, 386] on icon at bounding box center [810, 375] width 39 height 41
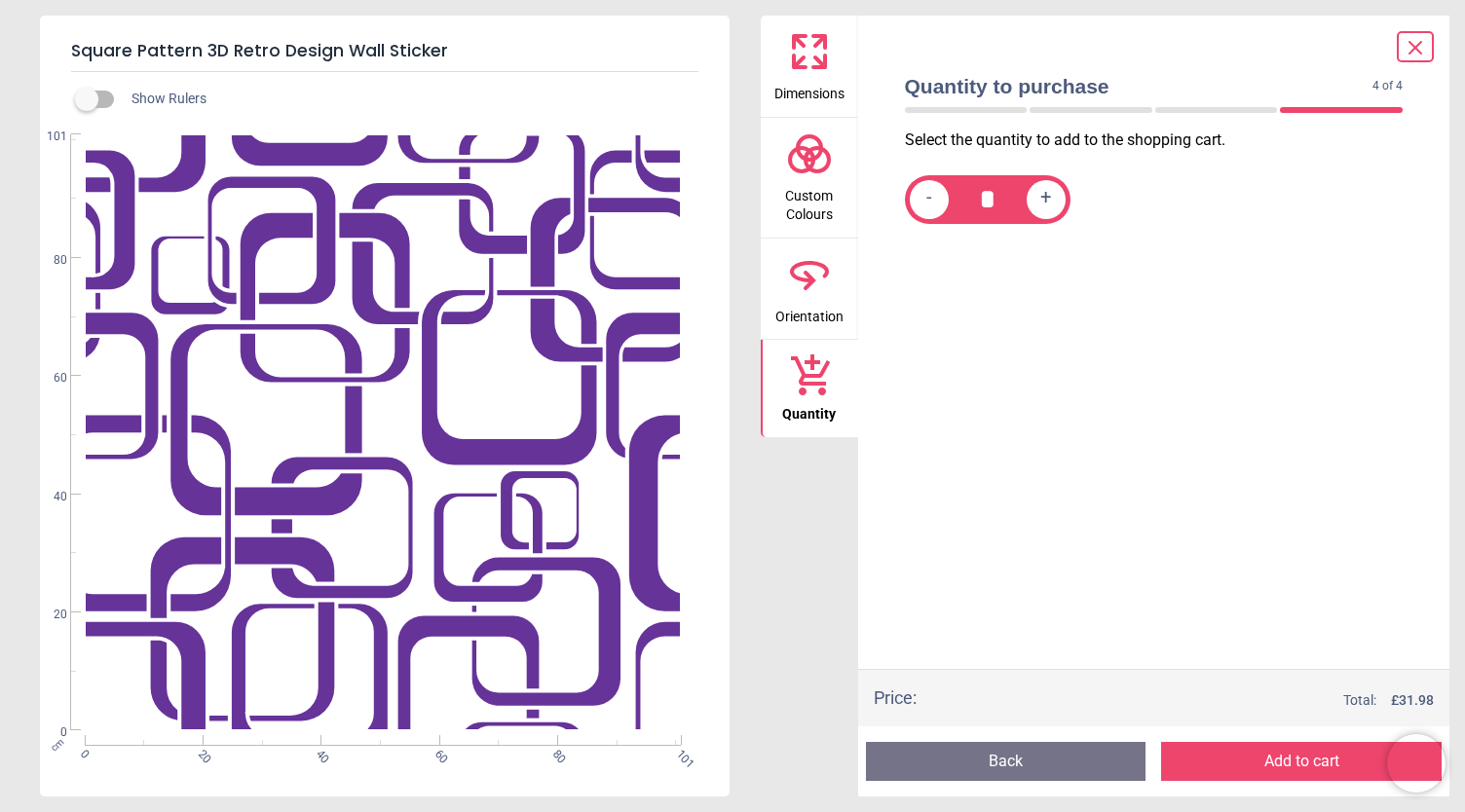
click at [1048, 208] on span "+" at bounding box center [1045, 199] width 11 height 25
type input "*"
click at [1241, 772] on button "Add to cart" at bounding box center [1301, 762] width 281 height 39
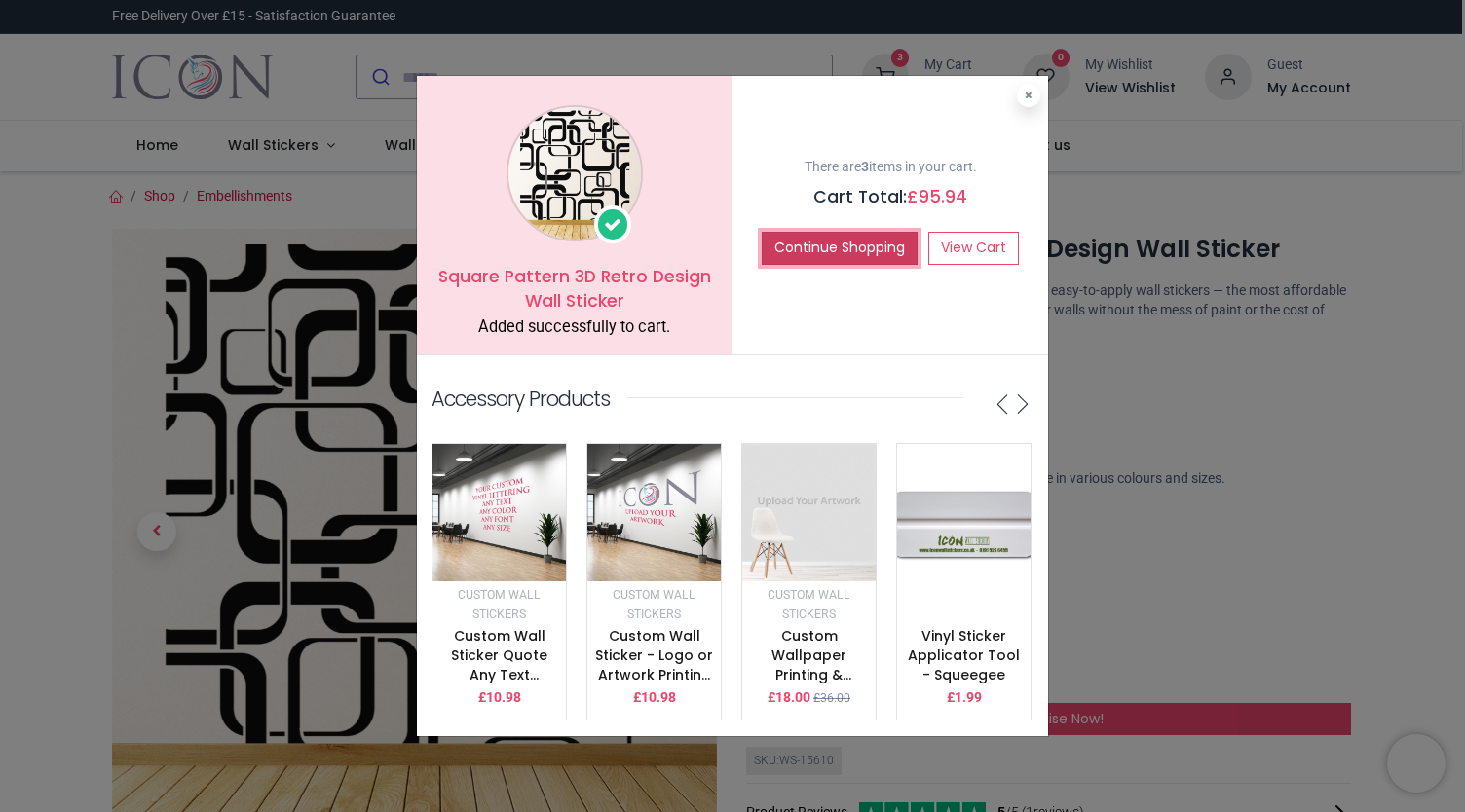
click at [880, 243] on button "Continue Shopping" at bounding box center [840, 248] width 156 height 33
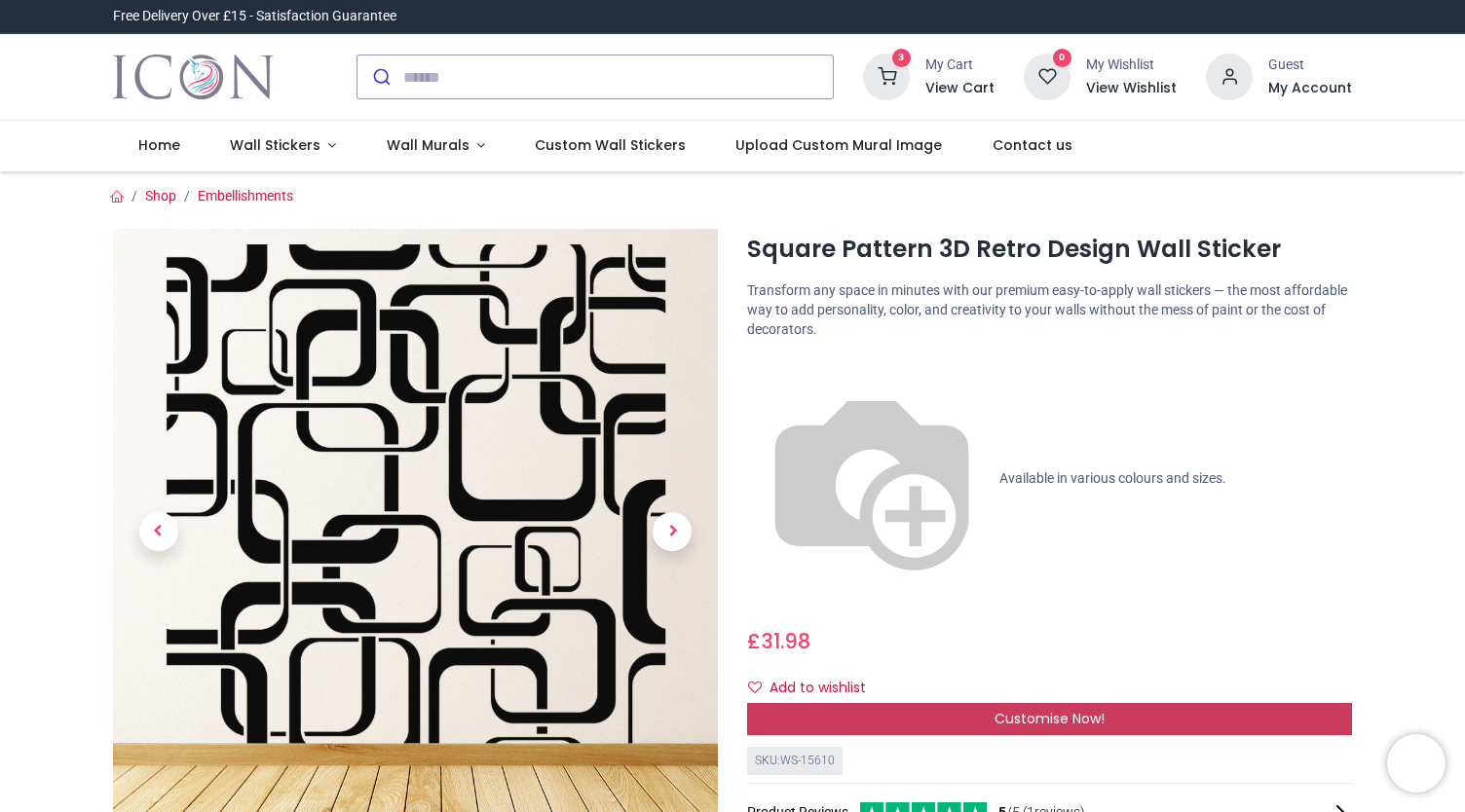
click at [884, 703] on div "Customise Now!" at bounding box center [1050, 719] width 605 height 33
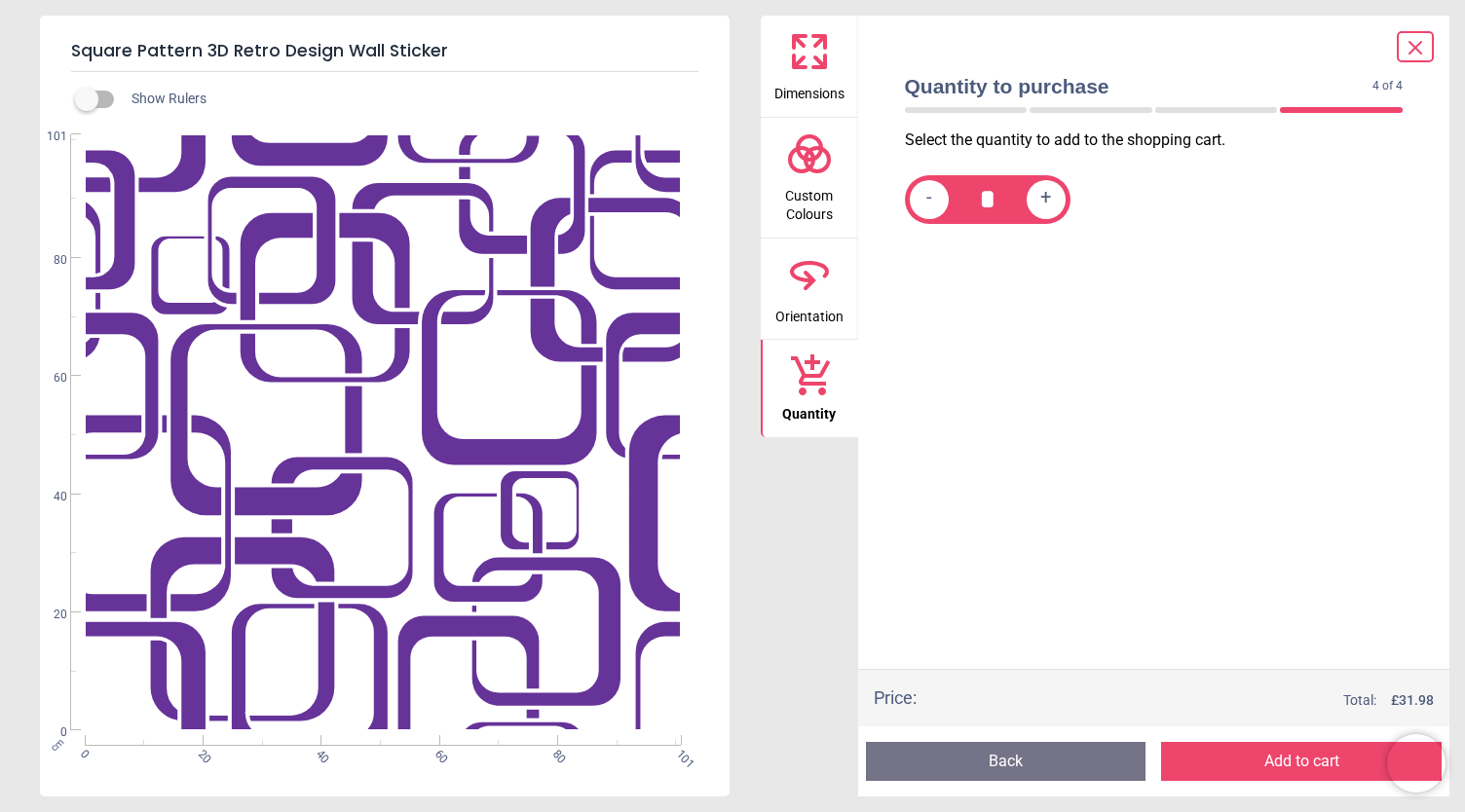
click at [804, 188] on span "Custom Colours" at bounding box center [809, 201] width 94 height 47
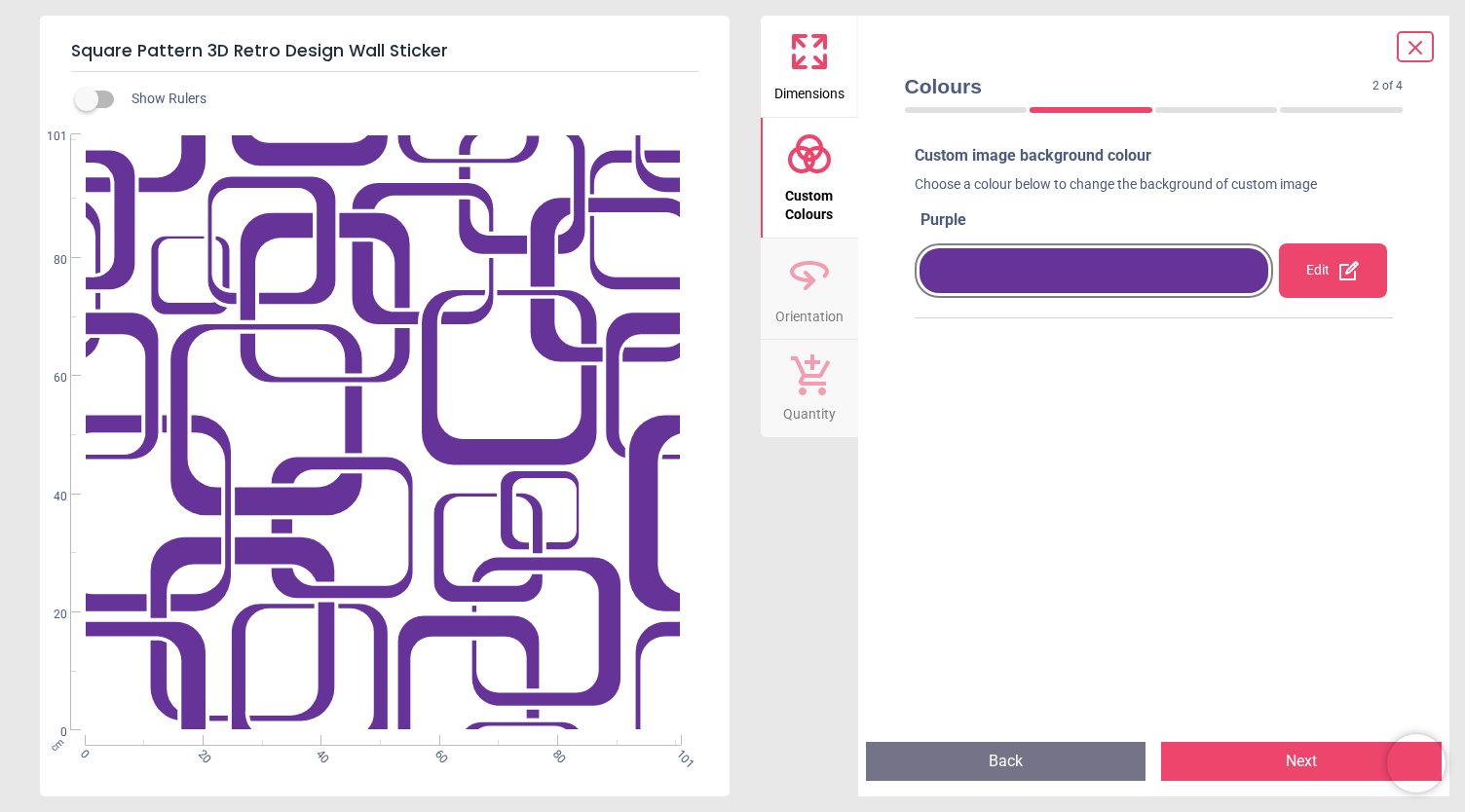
click at [1192, 287] on div at bounding box center [1094, 271] width 350 height 45
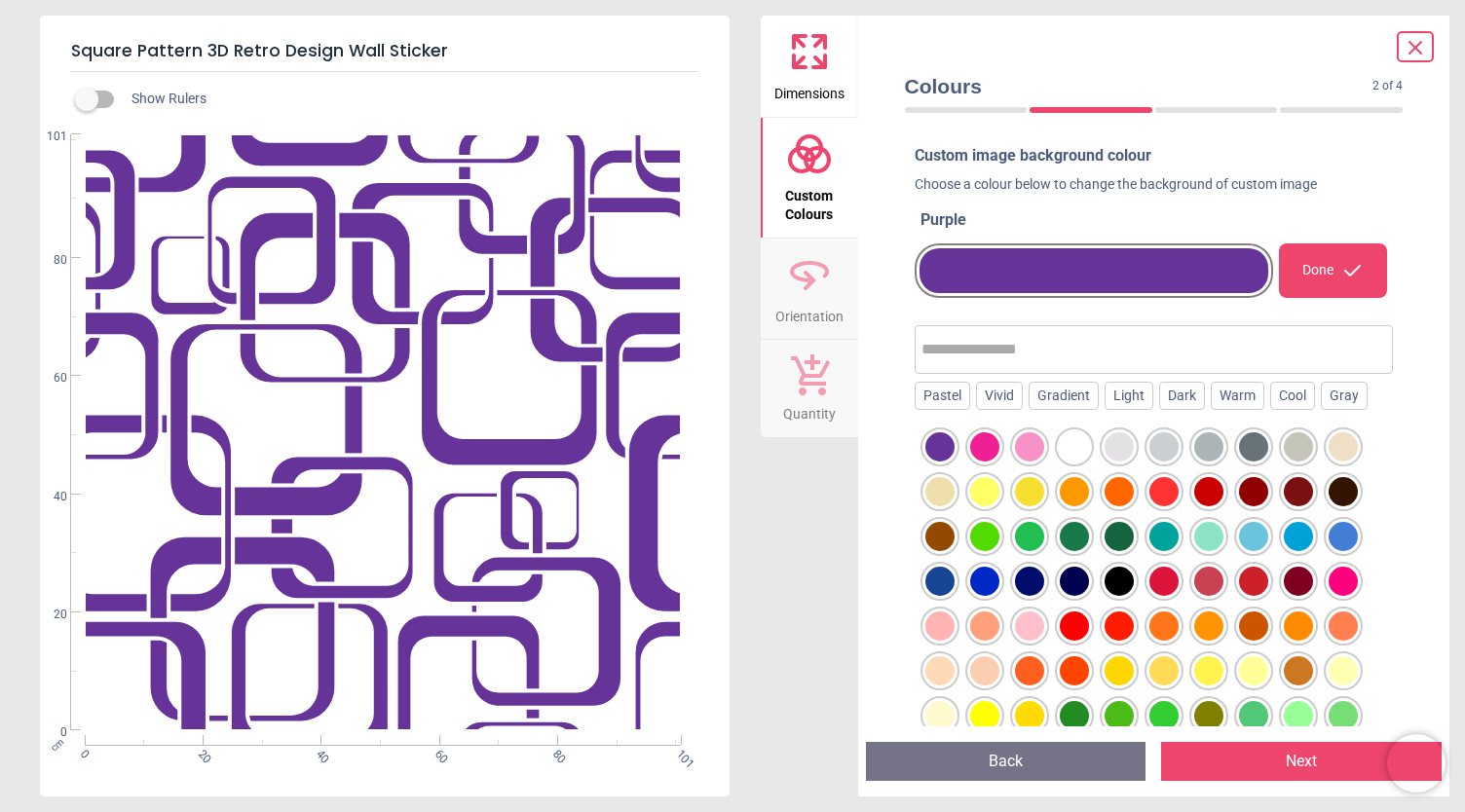
click at [1260, 535] on div at bounding box center [1253, 536] width 30 height 30
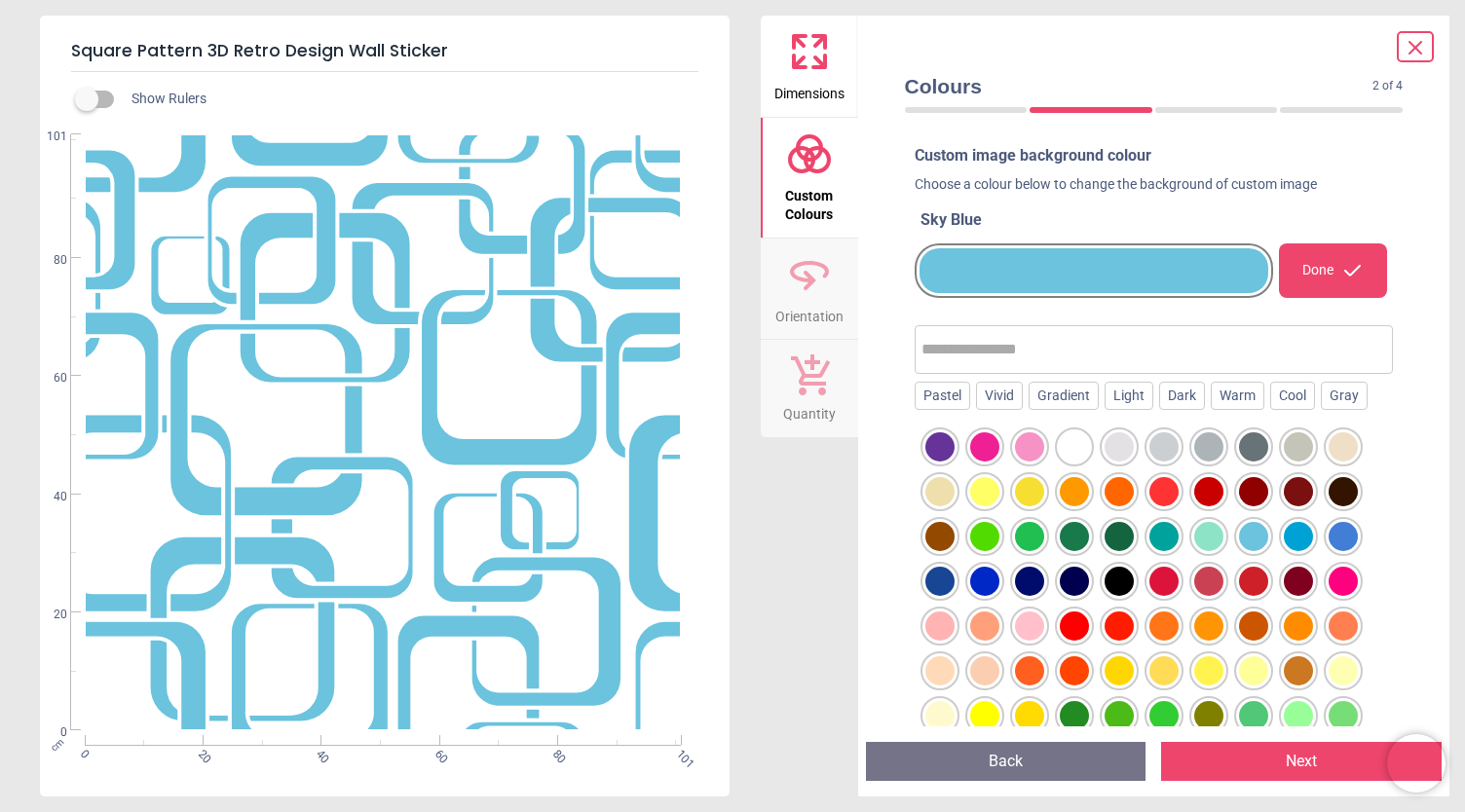
click at [1220, 758] on button "Next" at bounding box center [1301, 762] width 281 height 39
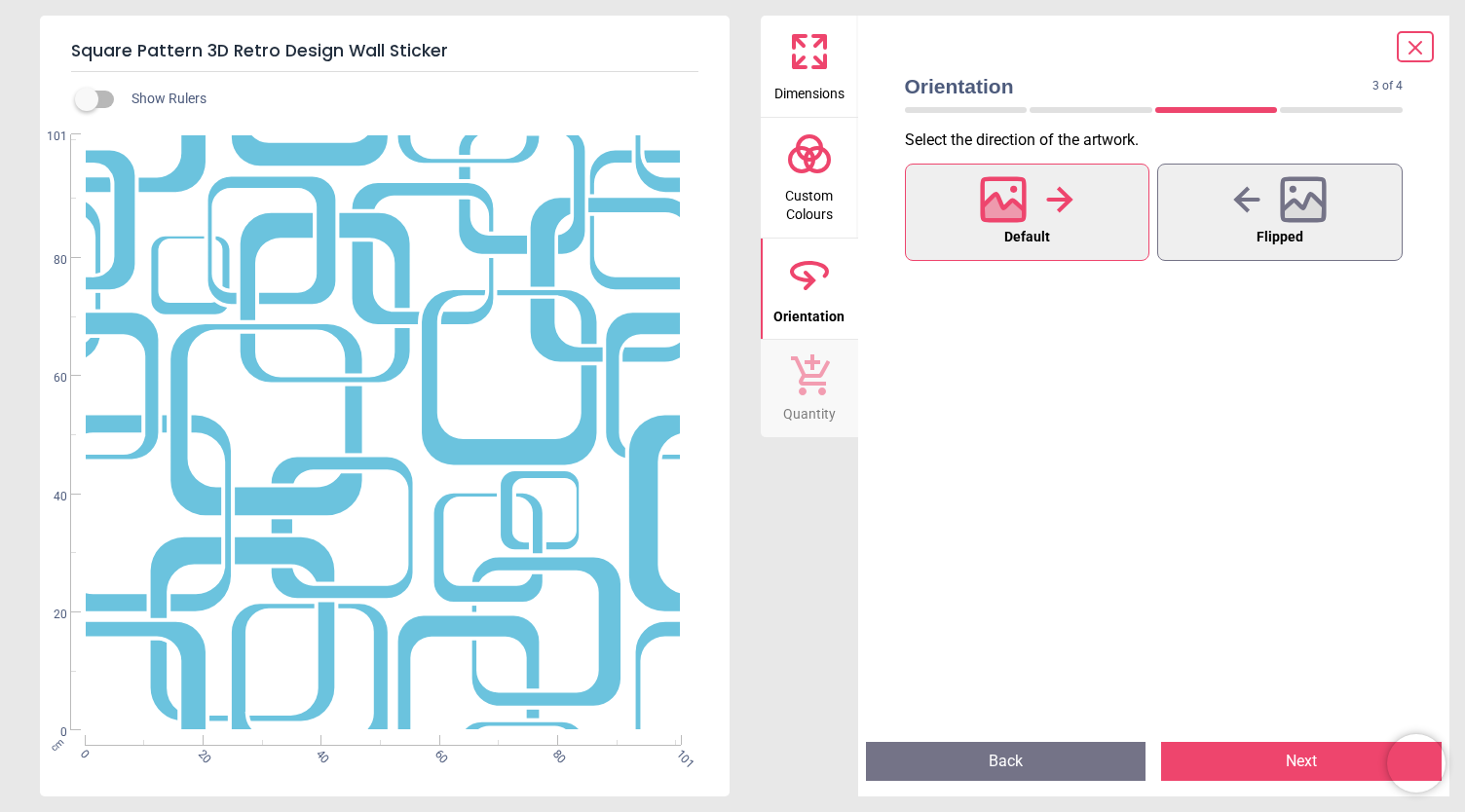
click at [793, 383] on icon at bounding box center [809, 374] width 41 height 43
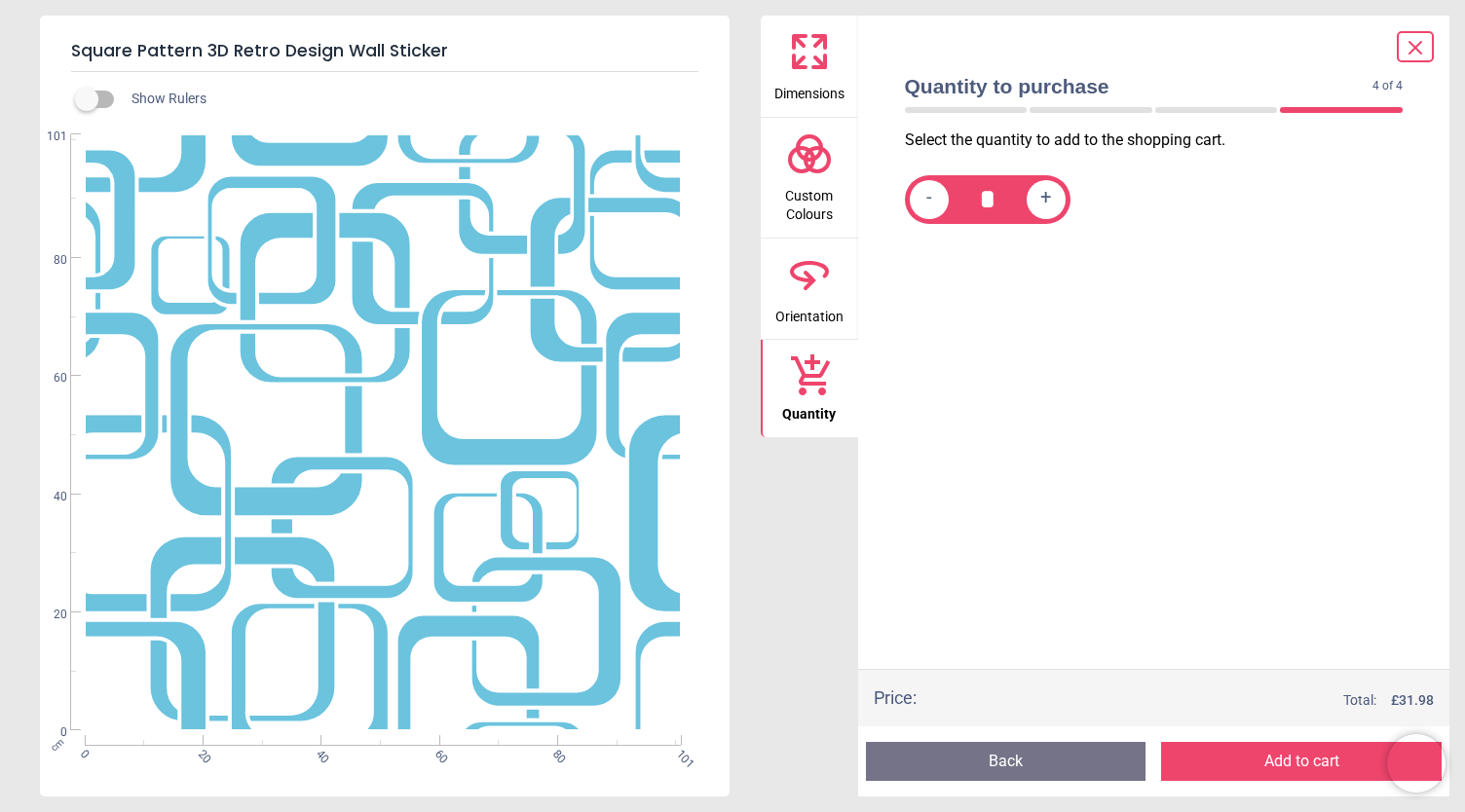
click at [1202, 765] on button "Add to cart" at bounding box center [1301, 762] width 281 height 39
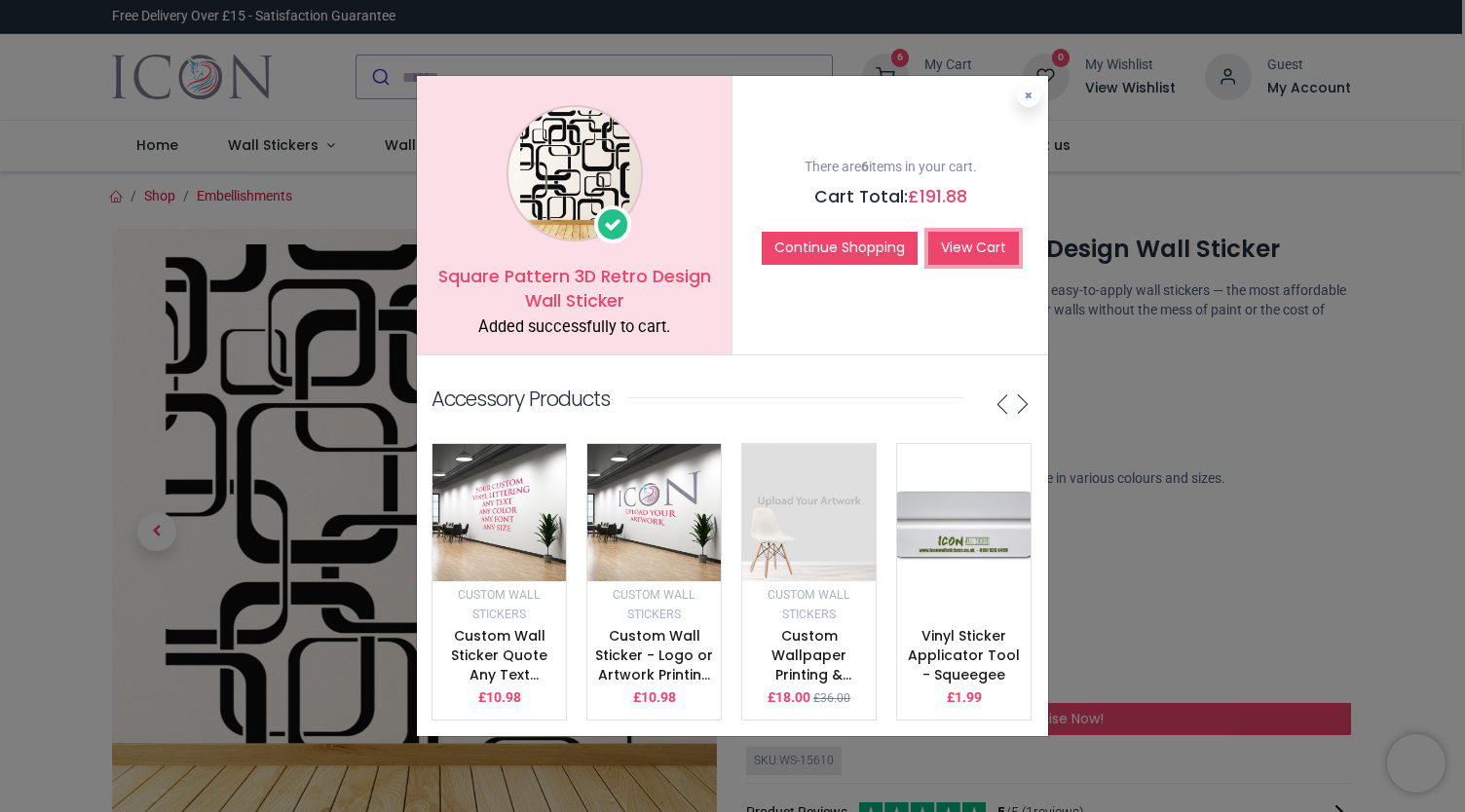
click at [972, 254] on link "View Cart" at bounding box center [974, 248] width 91 height 33
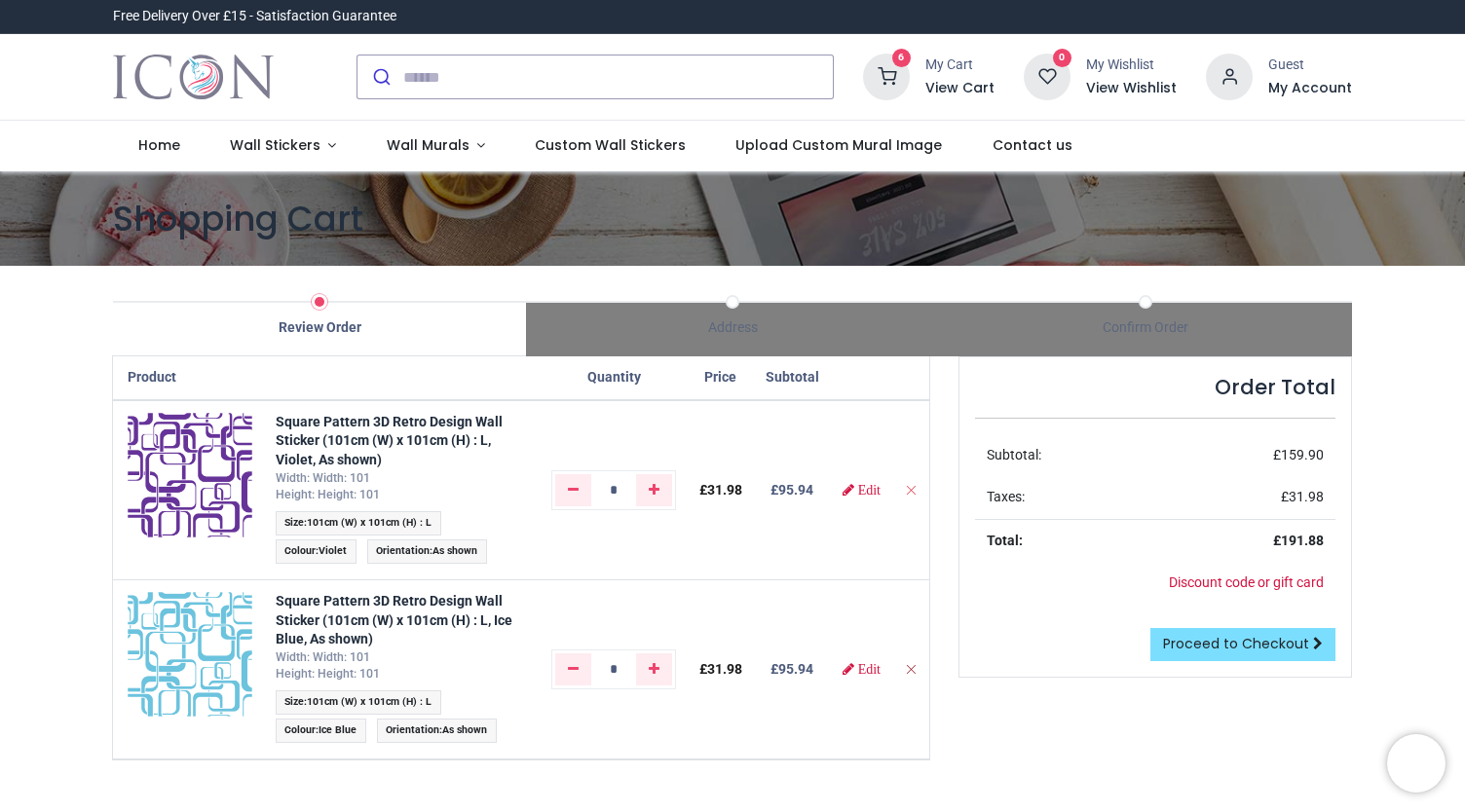
click at [911, 665] on icon "Remove from cart" at bounding box center [911, 669] width 14 height 14
type input "*"
click at [908, 488] on icon "Remove from cart" at bounding box center [911, 490] width 14 height 14
type input "*"
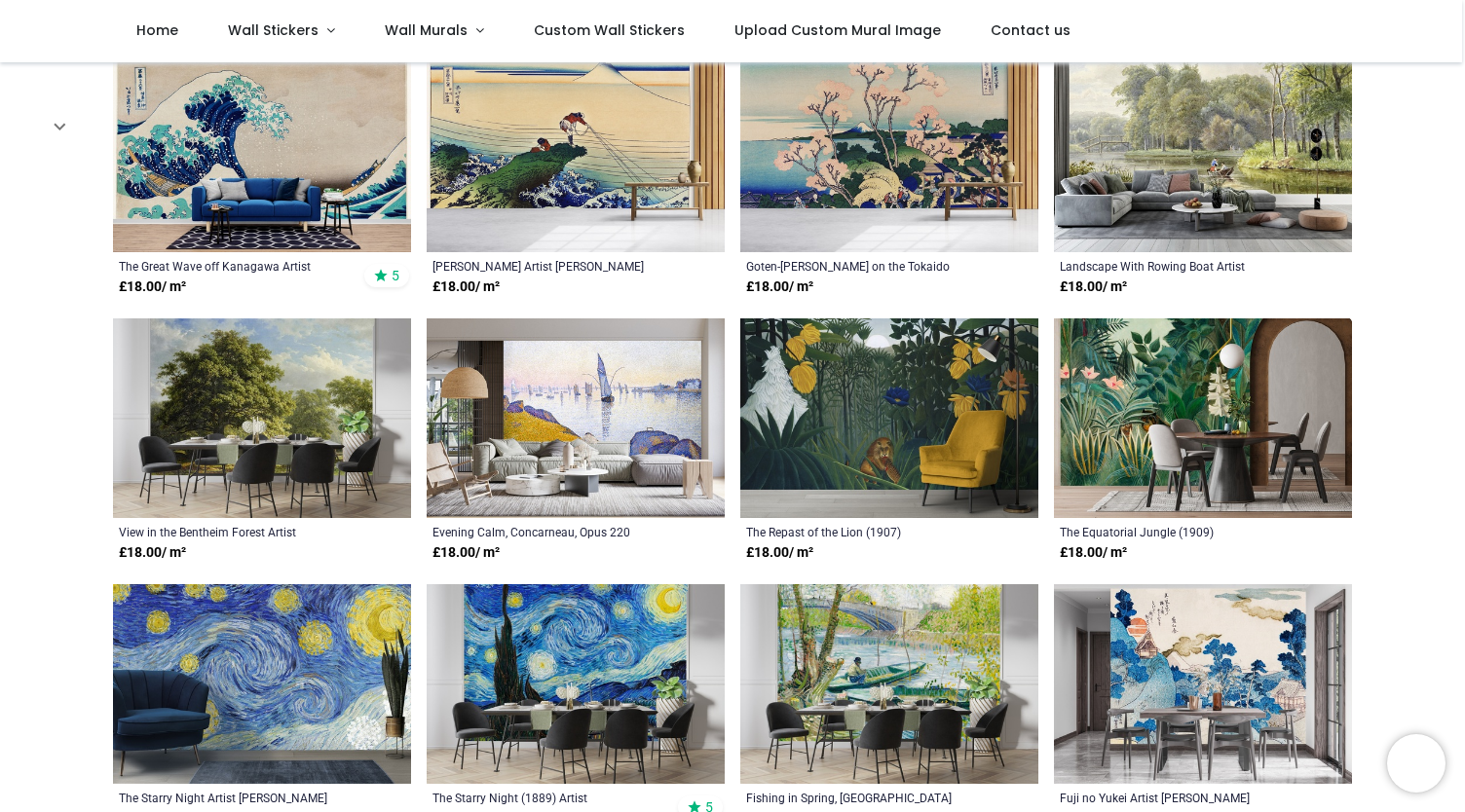
scroll to position [434, 0]
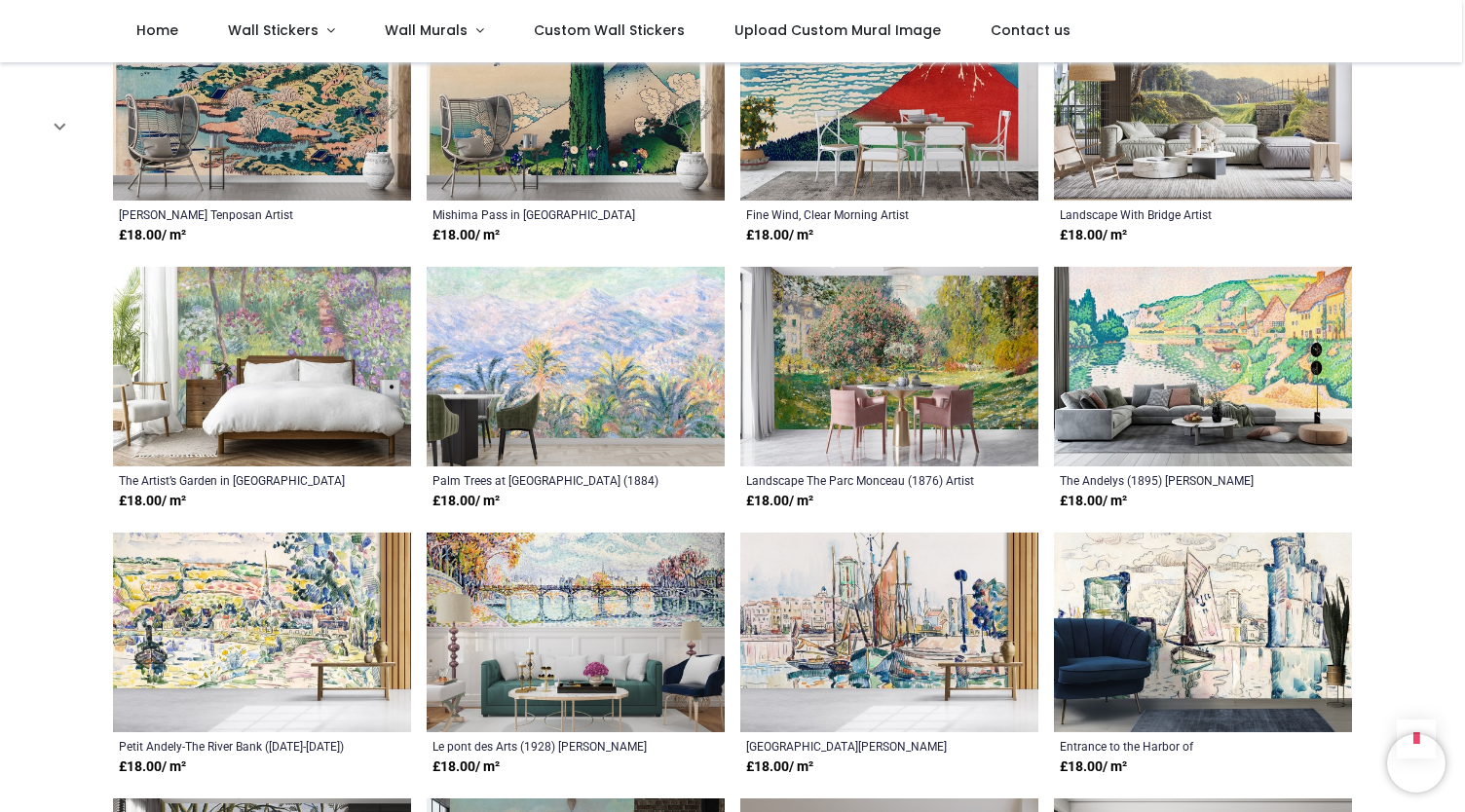
scroll to position [582, 0]
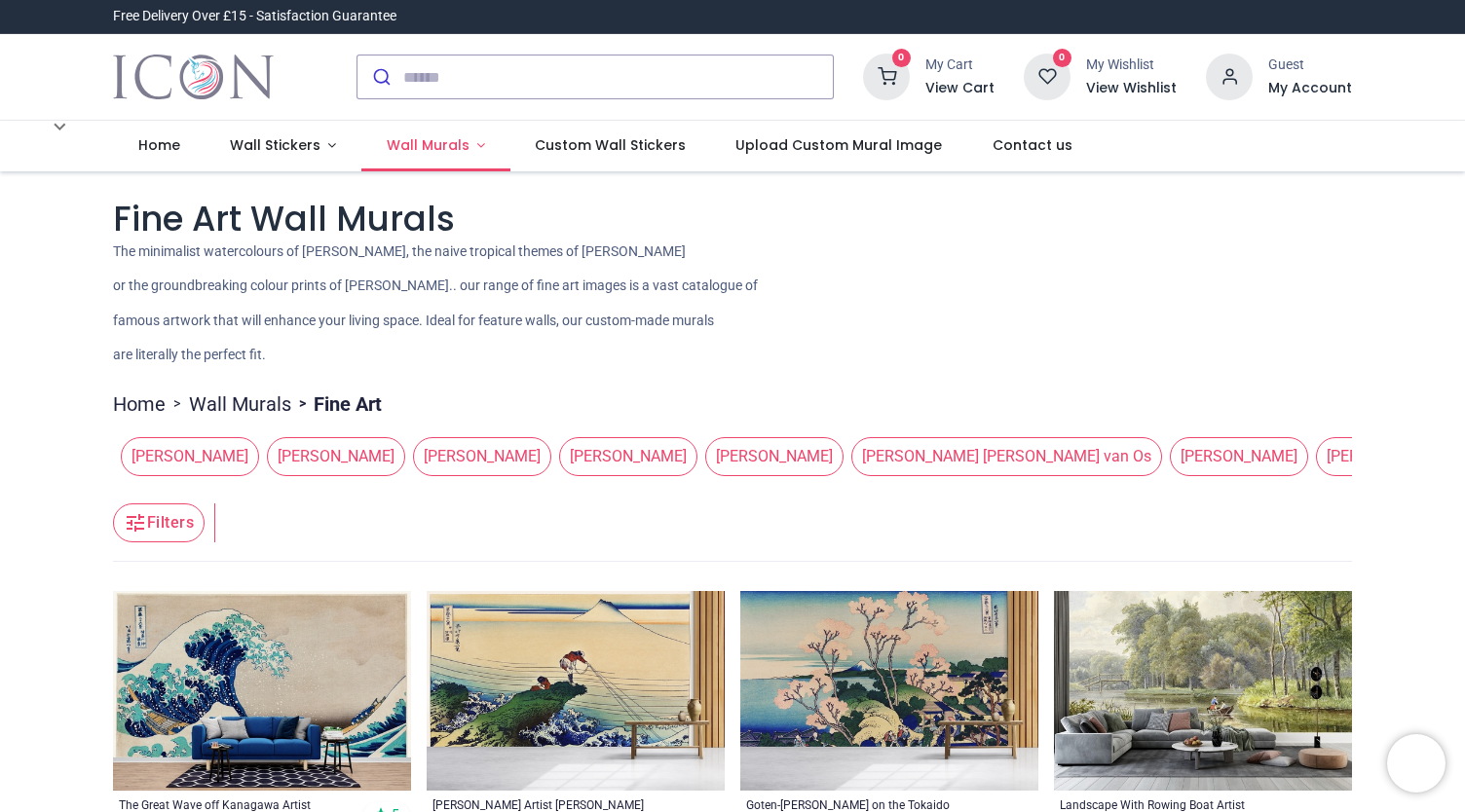
click at [443, 132] on link "Wall Murals" at bounding box center [435, 146] width 149 height 50
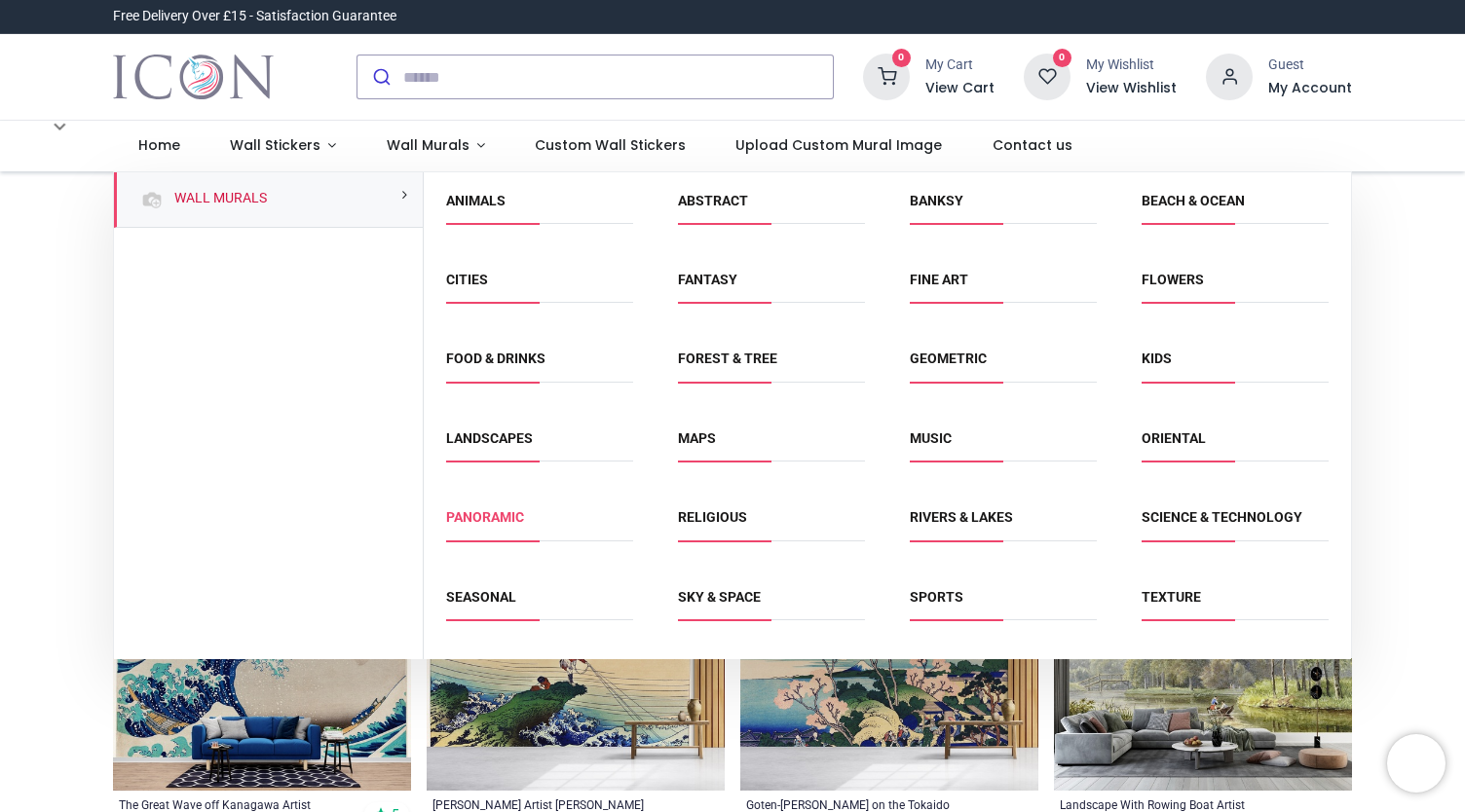
click at [512, 512] on link "Panoramic" at bounding box center [484, 517] width 78 height 16
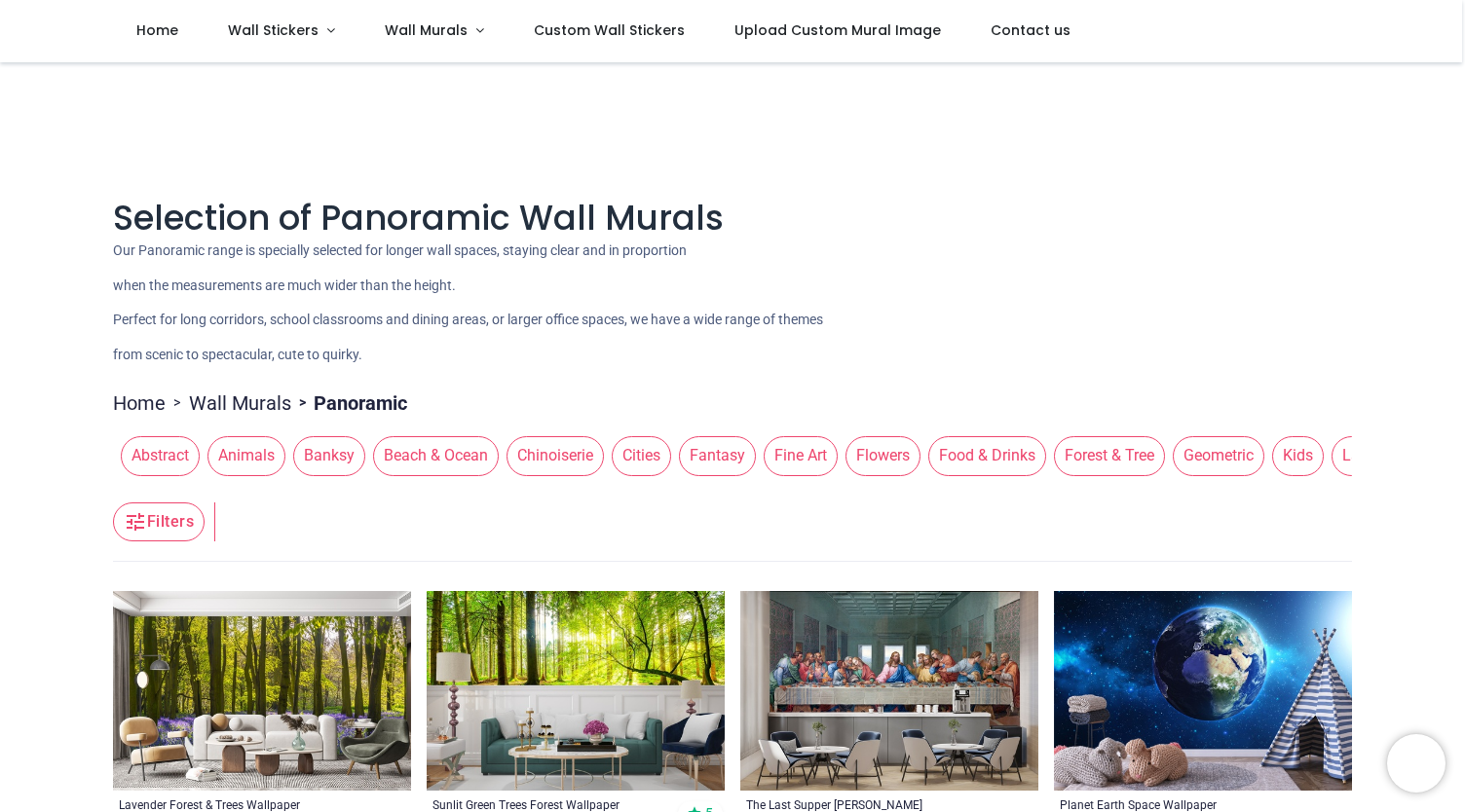
scroll to position [316, 0]
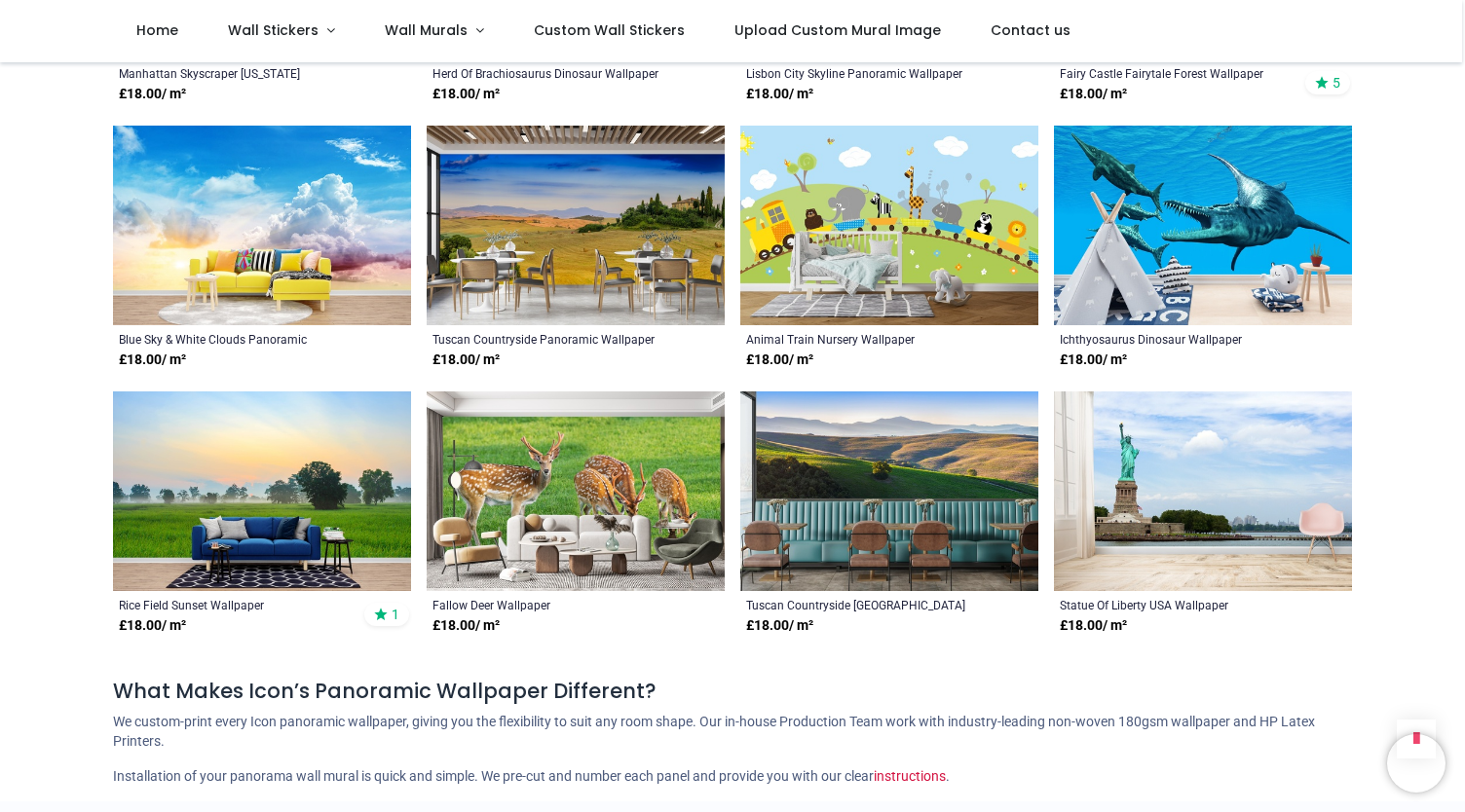
scroll to position [3275, 0]
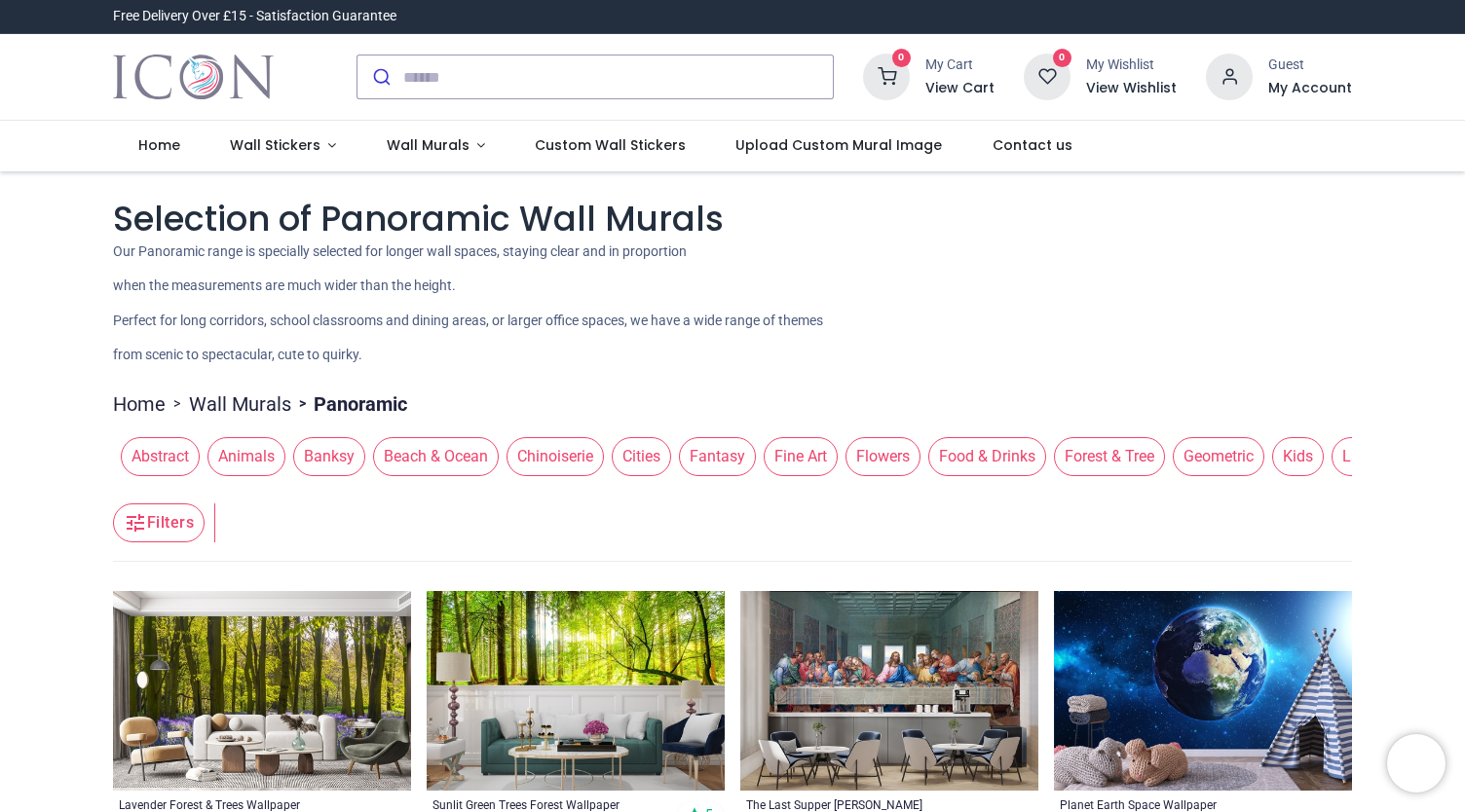
click at [571, 468] on span "Chinoiserie" at bounding box center [554, 457] width 97 height 39
click at [572, 457] on span "Chinoiserie" at bounding box center [554, 457] width 97 height 39
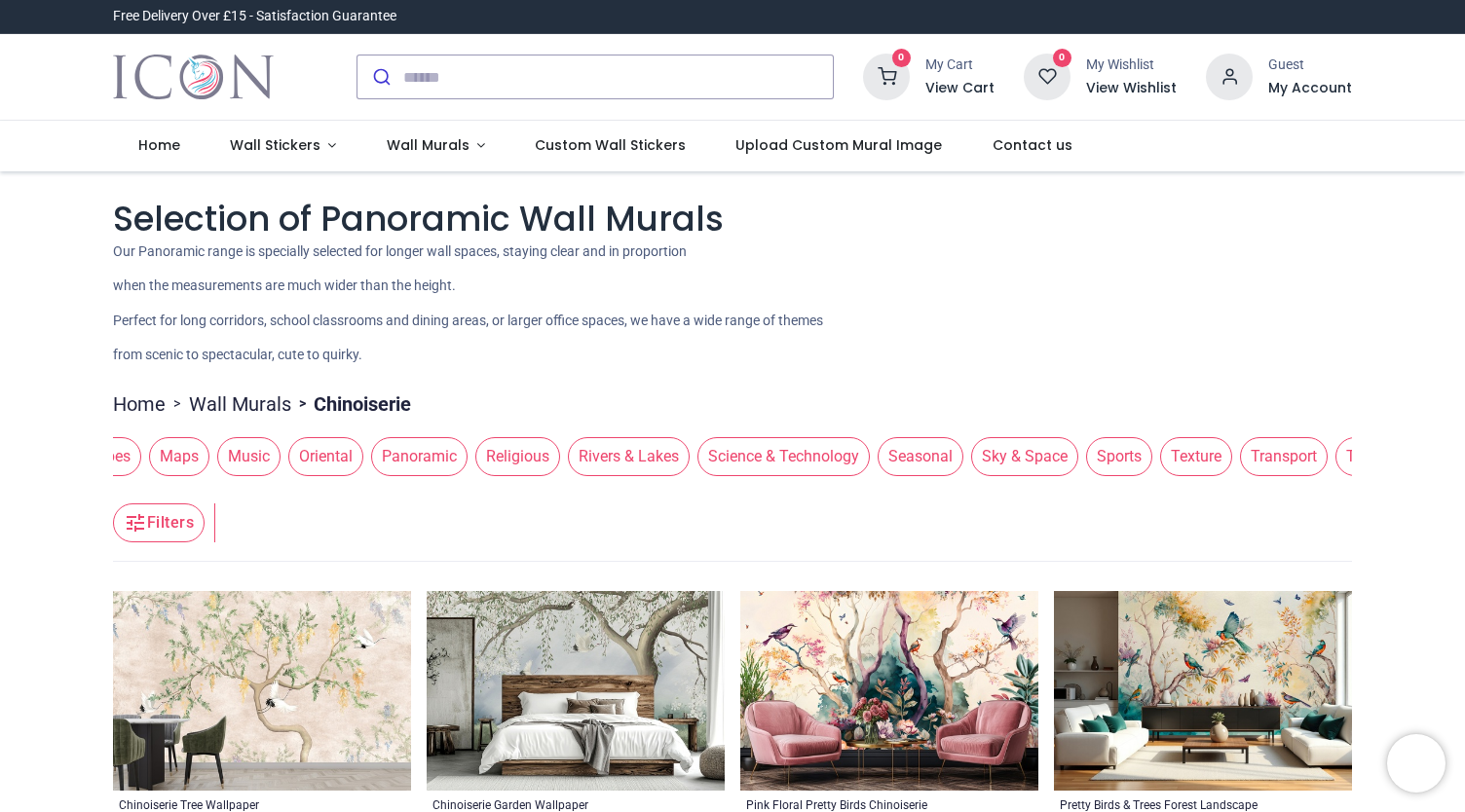
scroll to position [0, 1310]
click at [1144, 448] on span "Texture" at bounding box center [1179, 457] width 72 height 39
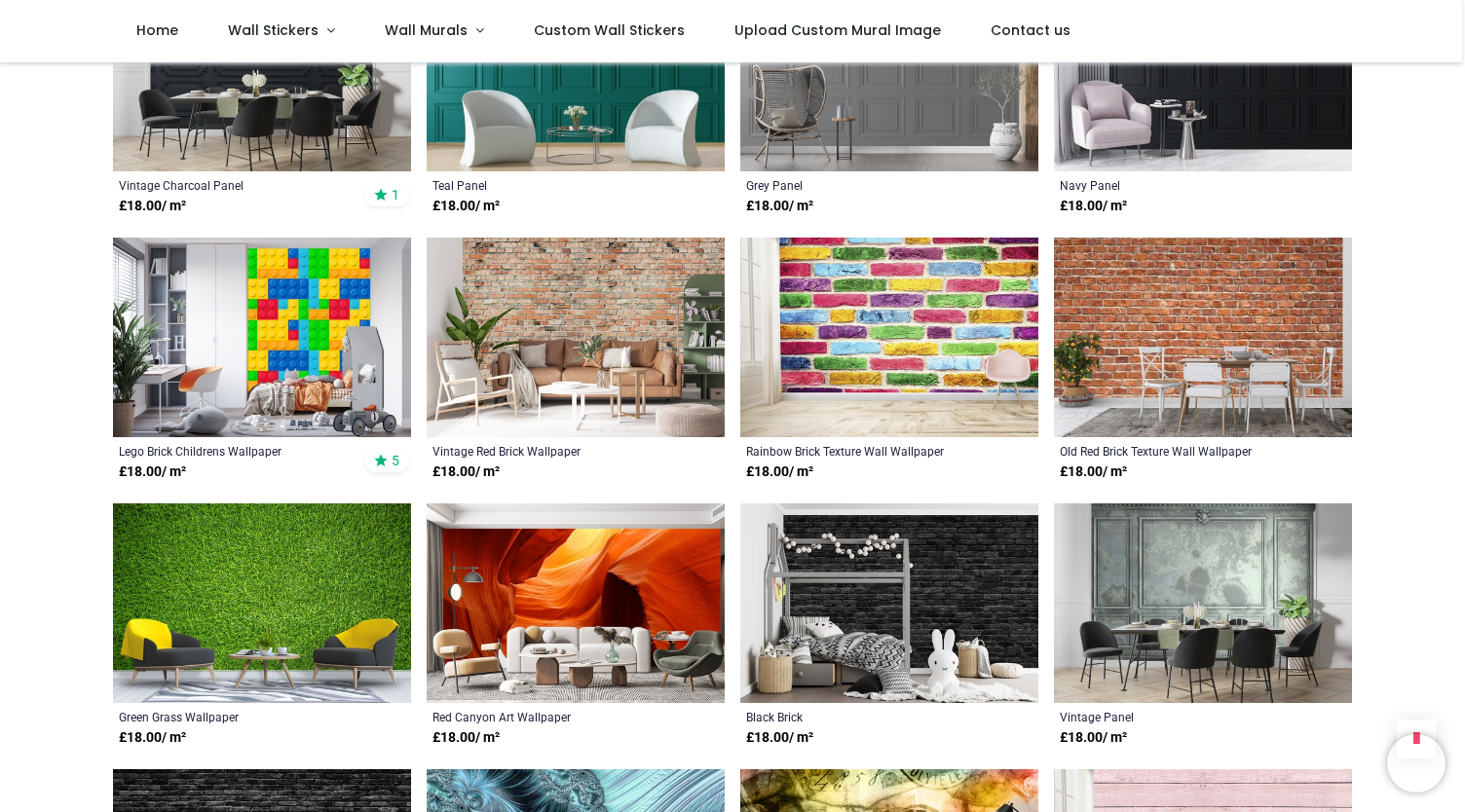
scroll to position [672, 0]
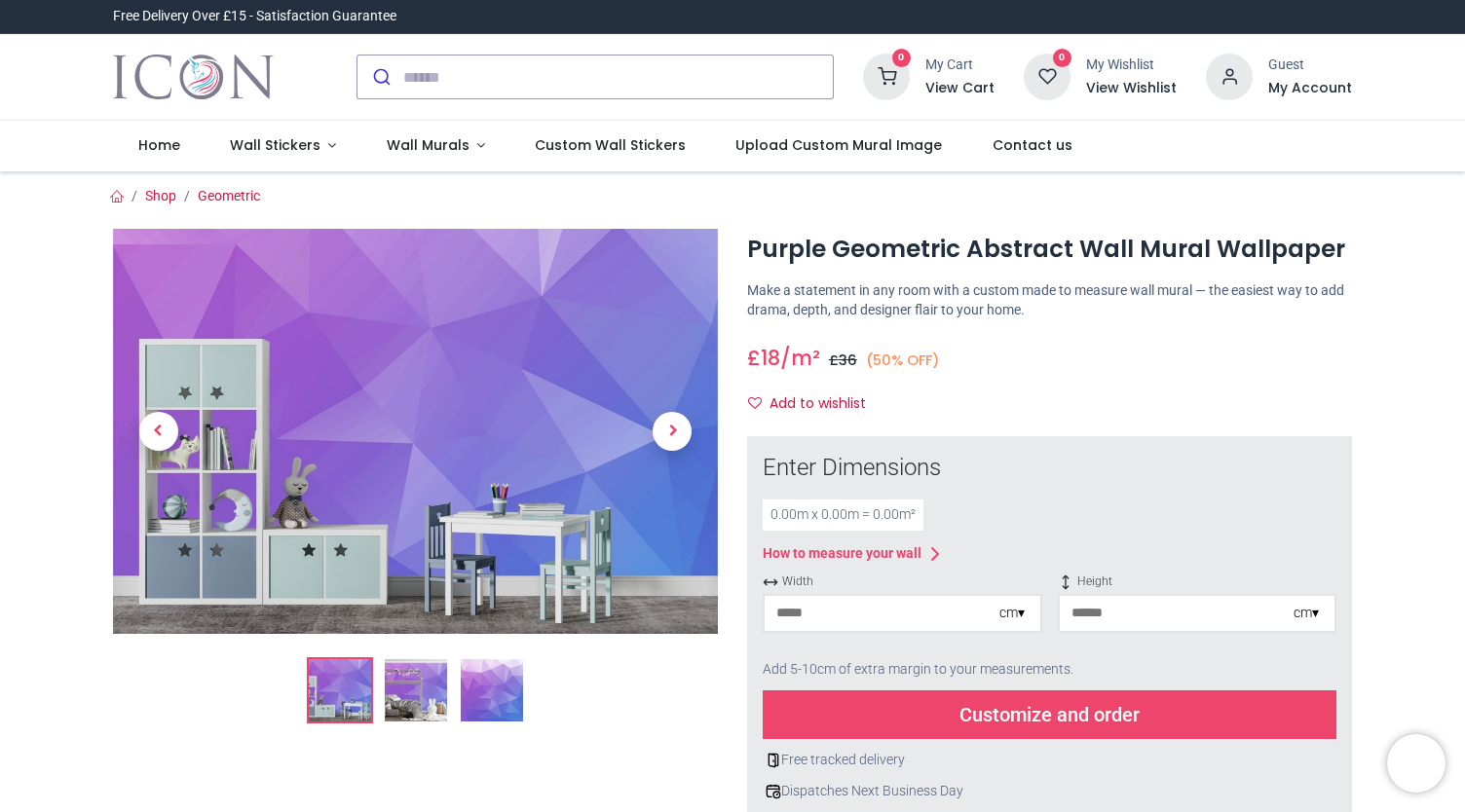
click at [427, 704] on img at bounding box center [415, 690] width 62 height 62
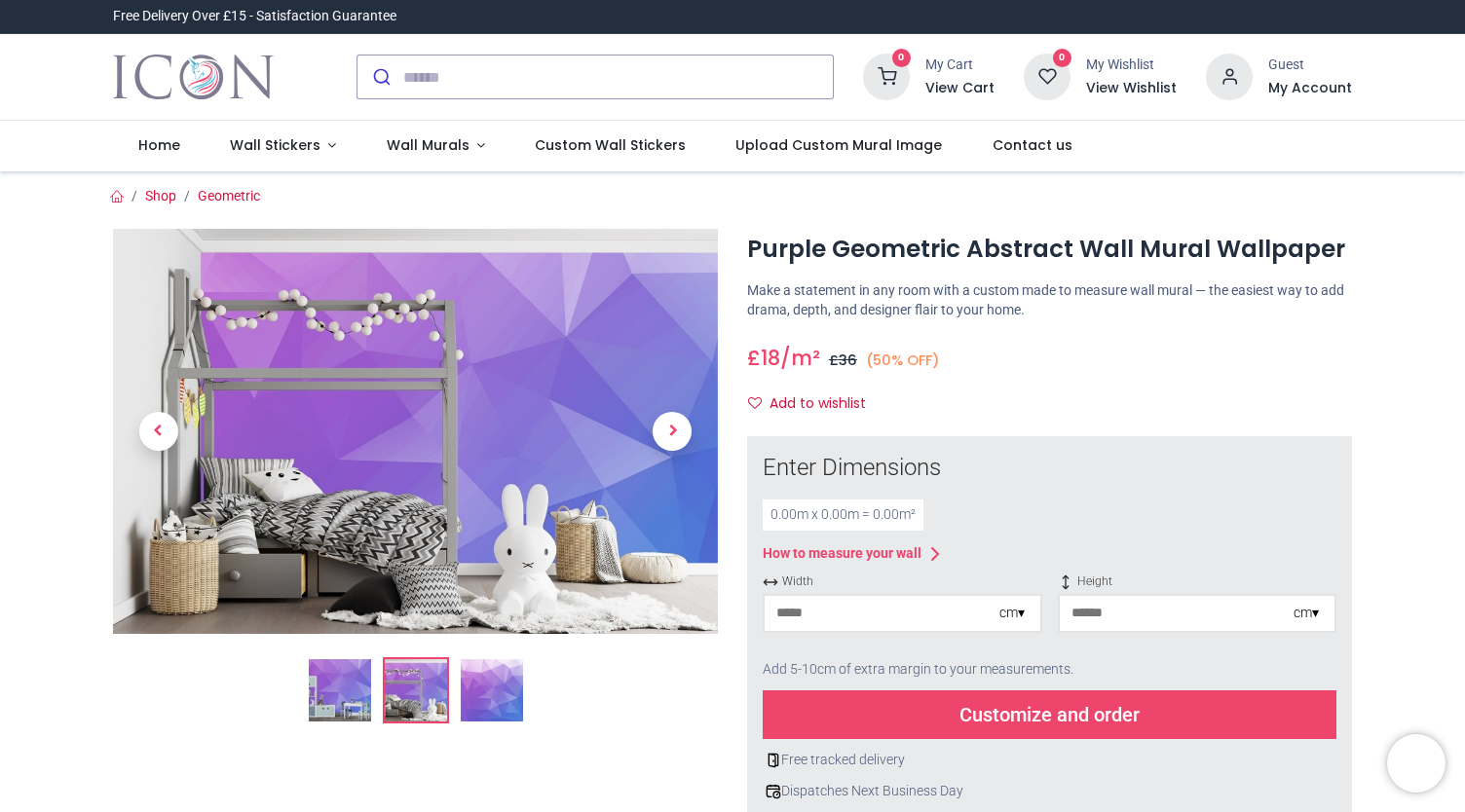
click at [481, 665] on img at bounding box center [491, 690] width 62 height 62
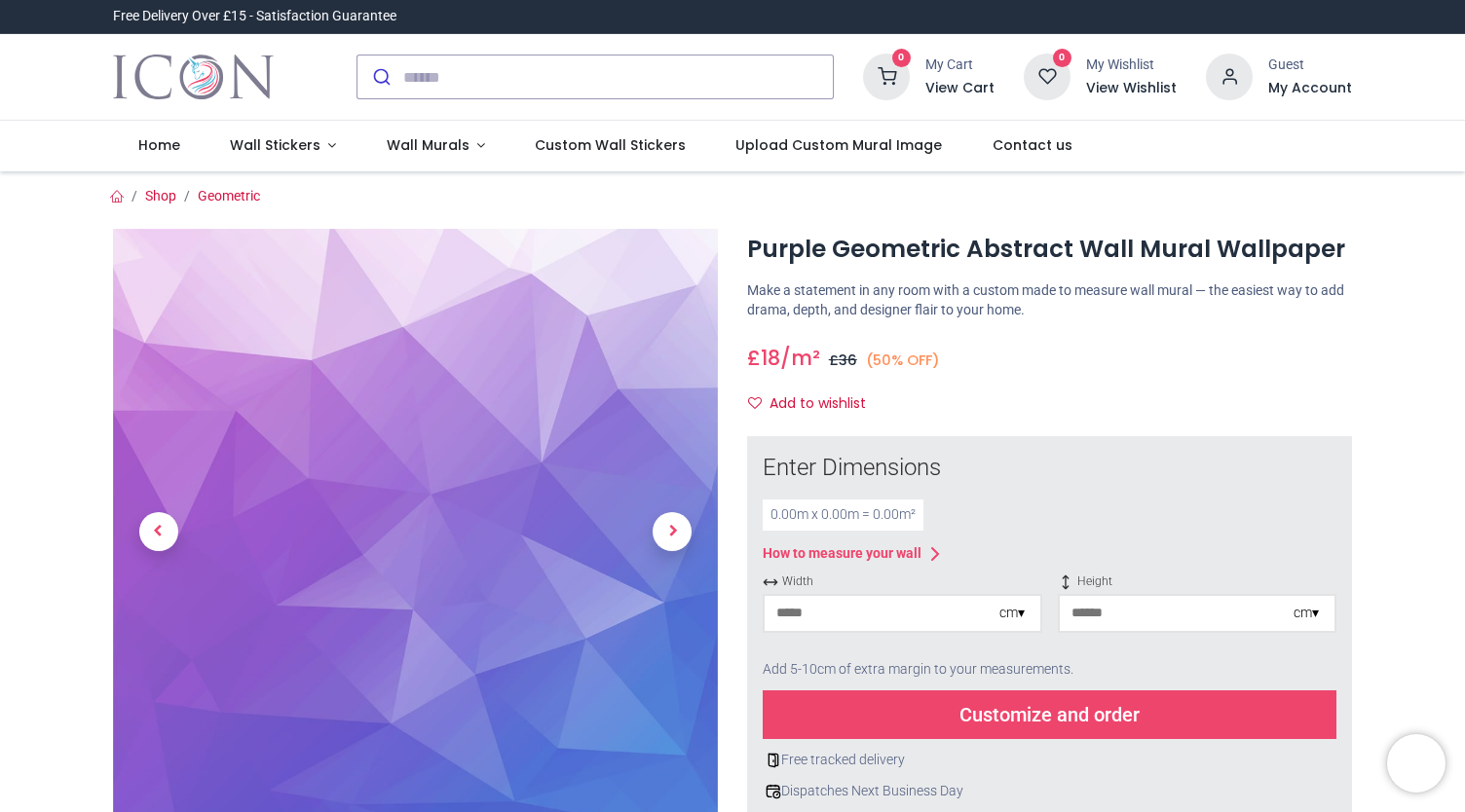
click at [811, 515] on div "0.00 m x 0.00 m = 0.00 m²" at bounding box center [843, 515] width 160 height 31
click at [842, 616] on input "number" at bounding box center [882, 613] width 234 height 35
click at [1023, 623] on div "cm ▾" at bounding box center [903, 613] width 280 height 39
click at [1017, 612] on div "cm ▾" at bounding box center [1012, 613] width 26 height 20
click at [854, 647] on div "Centimeters (cm)" at bounding box center [903, 649] width 276 height 32
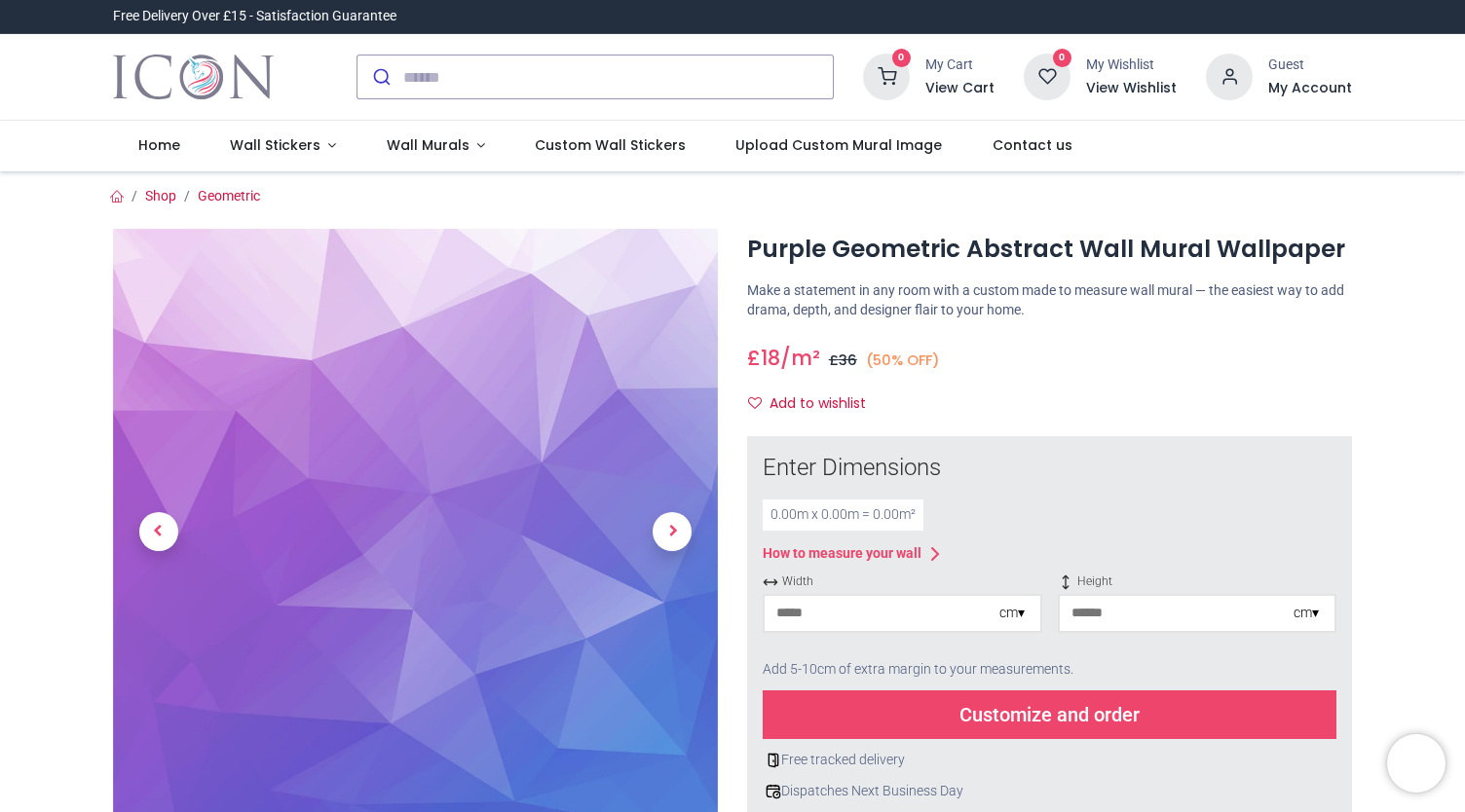
click at [824, 610] on input "number" at bounding box center [882, 613] width 234 height 35
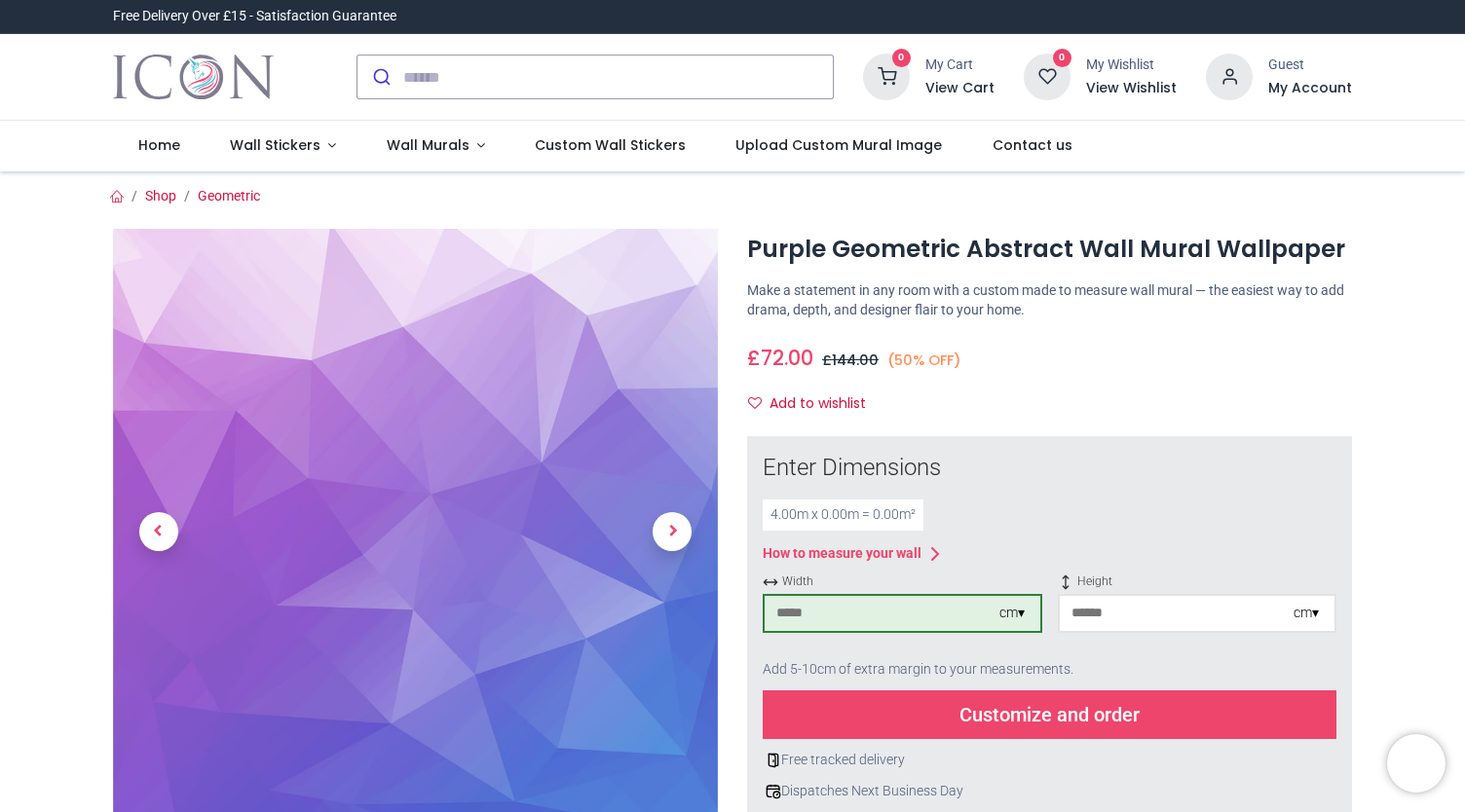
type input "***"
click at [1118, 620] on input "number" at bounding box center [1177, 613] width 234 height 35
type input "***"
click at [784, 613] on input "***" at bounding box center [882, 613] width 234 height 35
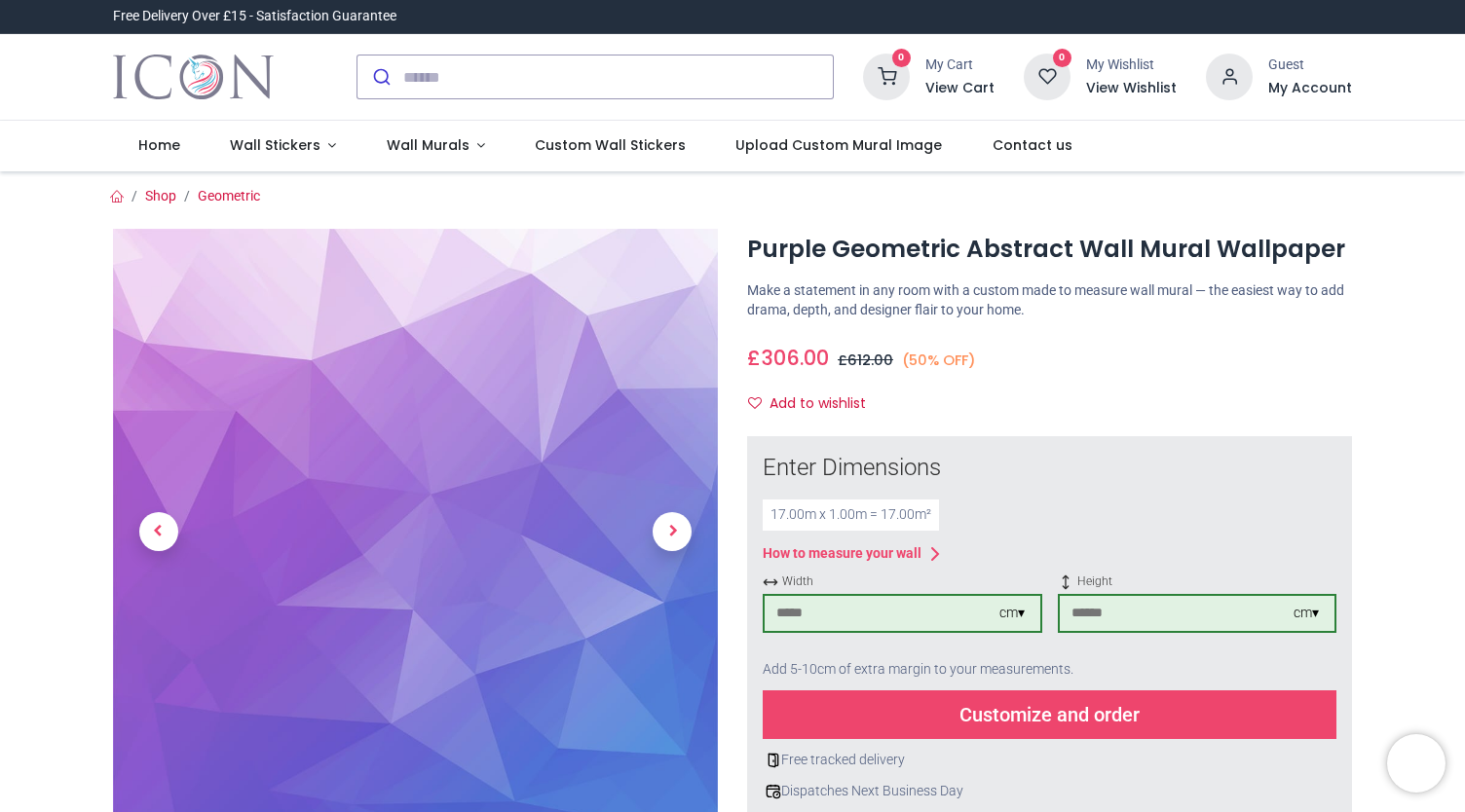
click at [1092, 452] on div "Enter Dimensions" at bounding box center [1050, 468] width 574 height 33
click at [789, 610] on input "****" at bounding box center [882, 613] width 234 height 35
type input "****"
click at [1130, 365] on div "£ 324.00 18.0 /m² GBP £ 648.00 (50% OFF) £ 36.00 Not Available For Sale" at bounding box center [1050, 353] width 605 height 36
